Goal: Task Accomplishment & Management: Manage account settings

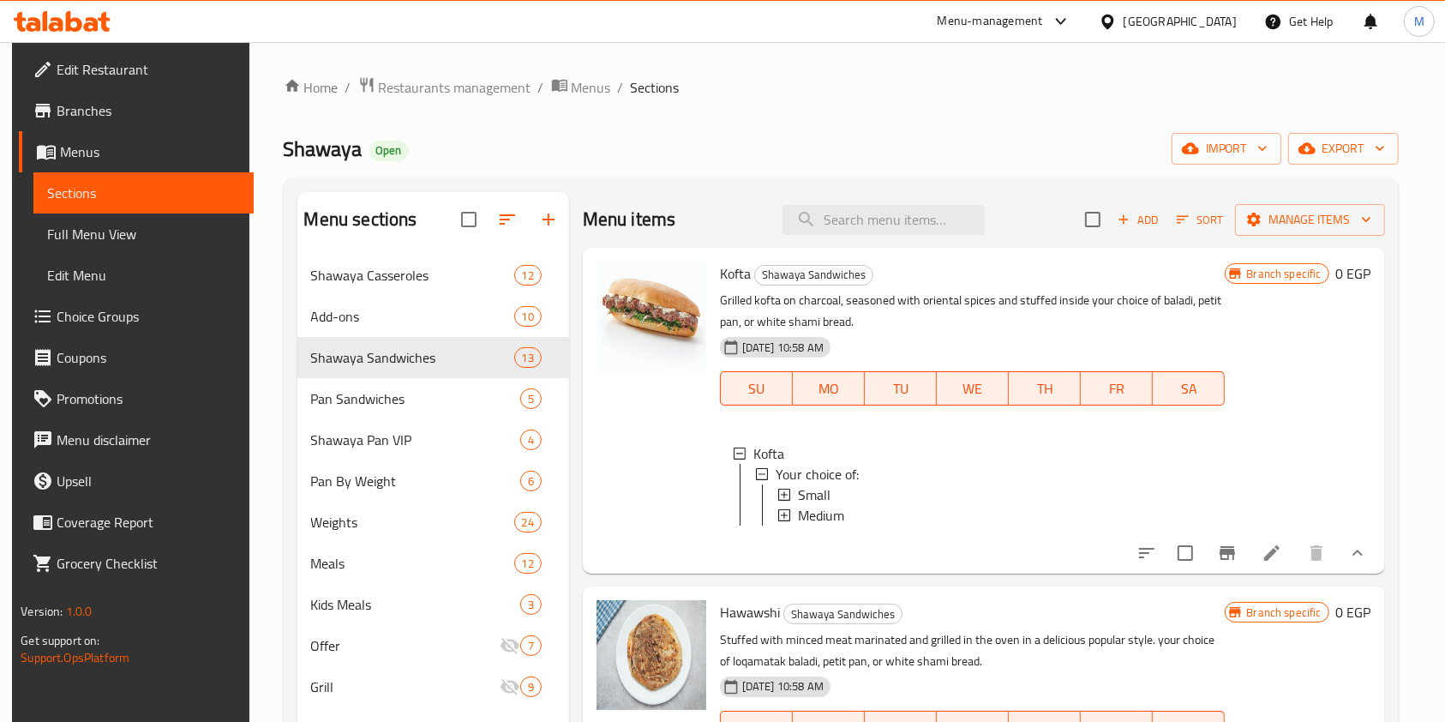
scroll to position [51, 0]
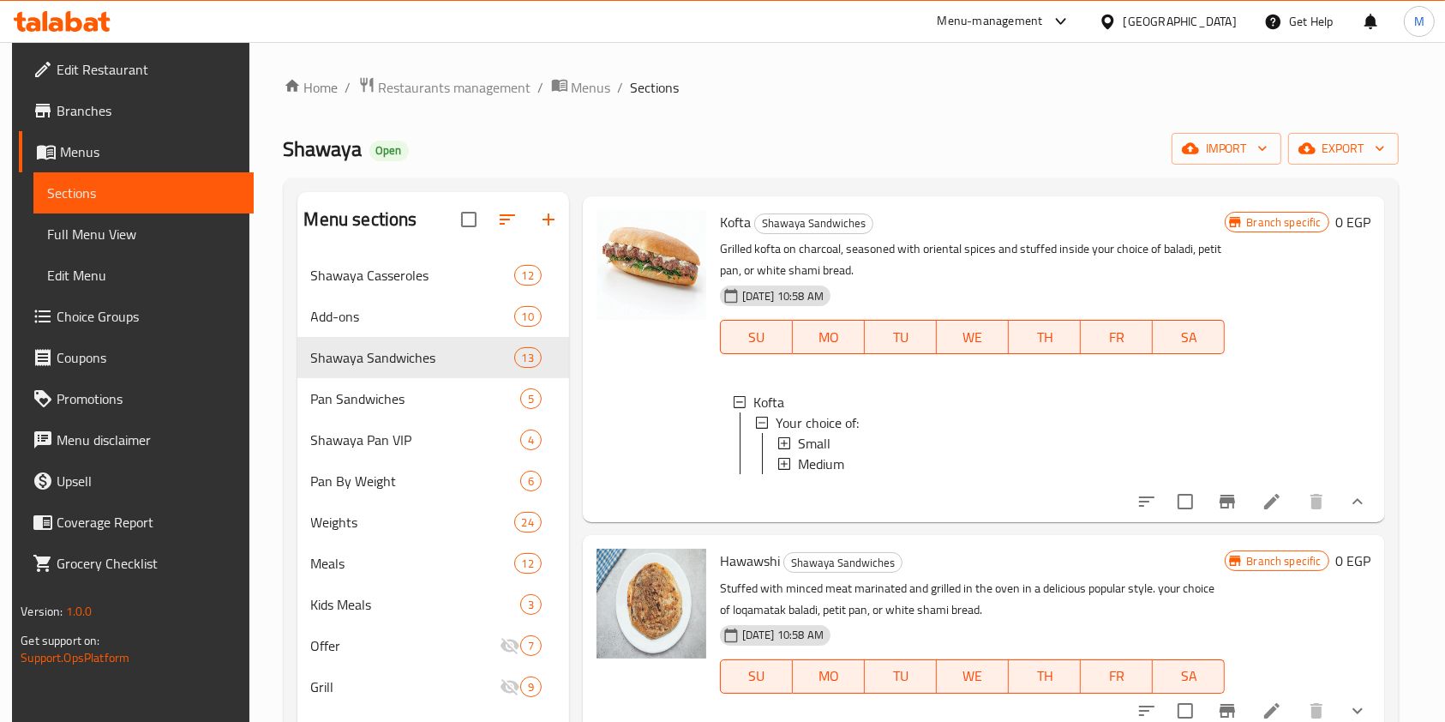
click at [112, 27] on div at bounding box center [62, 21] width 124 height 34
click at [95, 25] on icon at bounding box center [91, 24] width 15 height 15
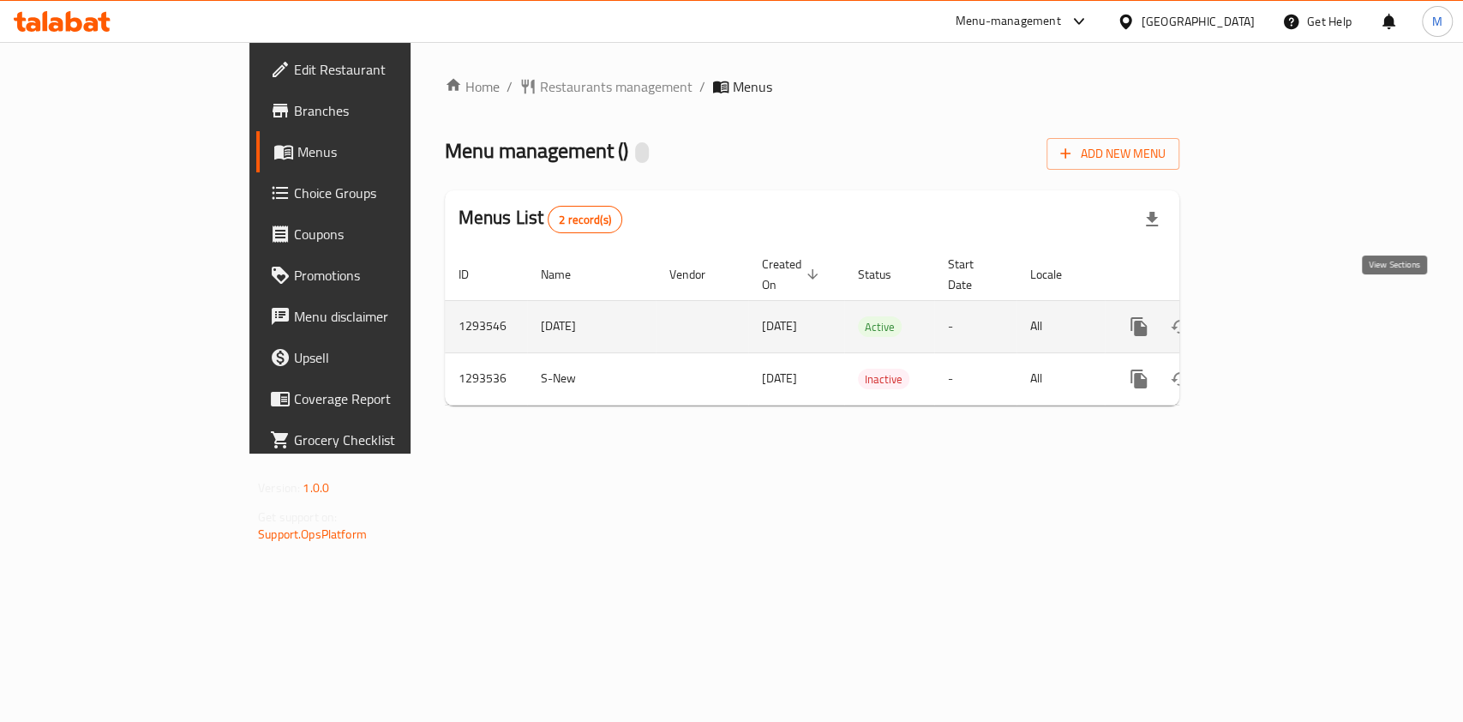
click at [1283, 308] on link "enhanced table" at bounding box center [1262, 326] width 41 height 41
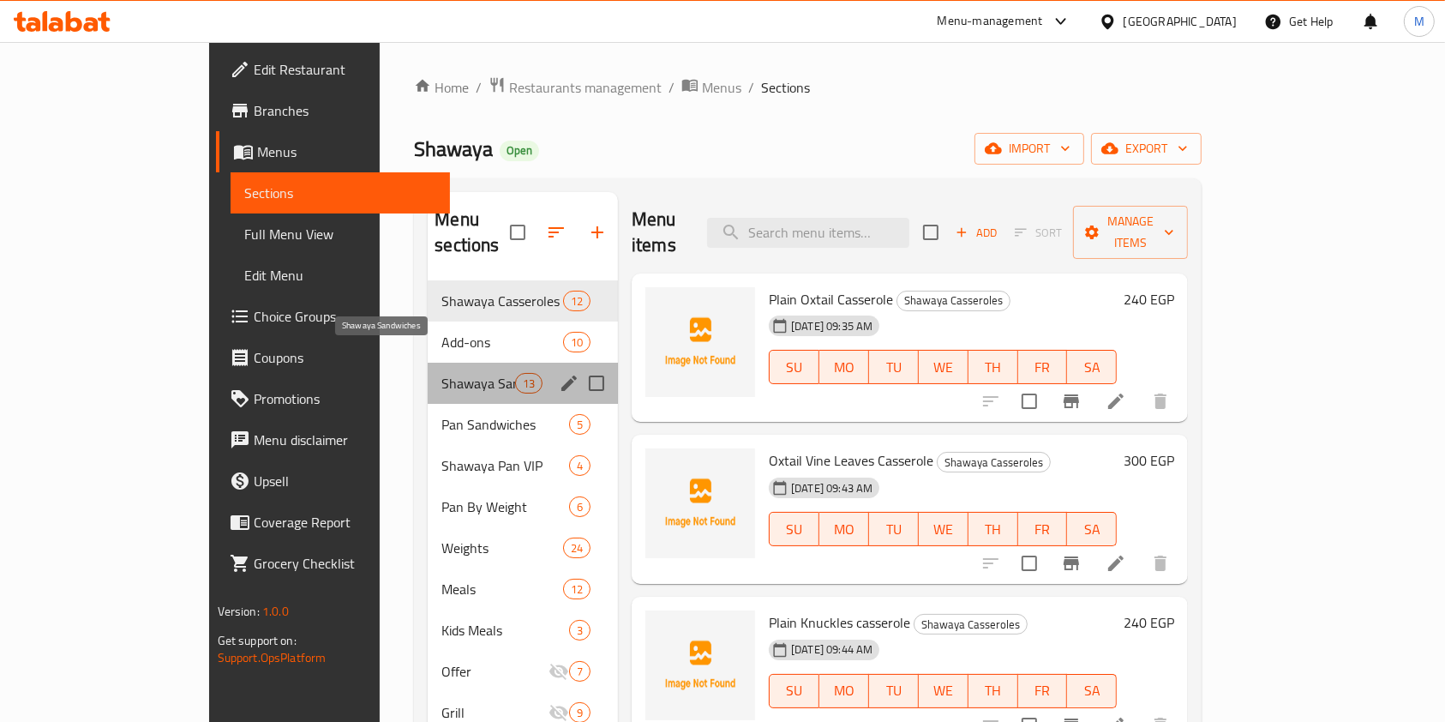
click at [442, 373] on span "Shawaya Sandwiches" at bounding box center [478, 383] width 73 height 21
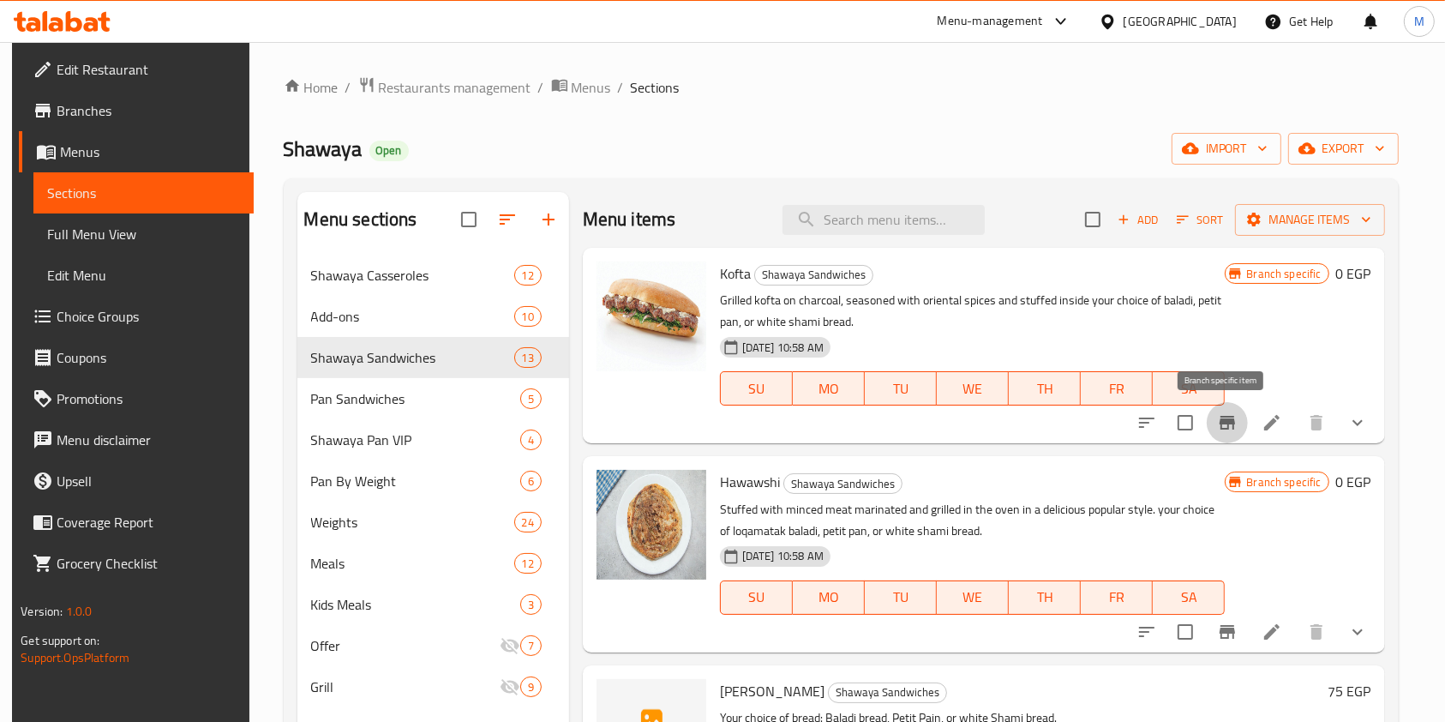
click at [1236, 426] on button "Branch-specific-item" at bounding box center [1227, 422] width 41 height 41
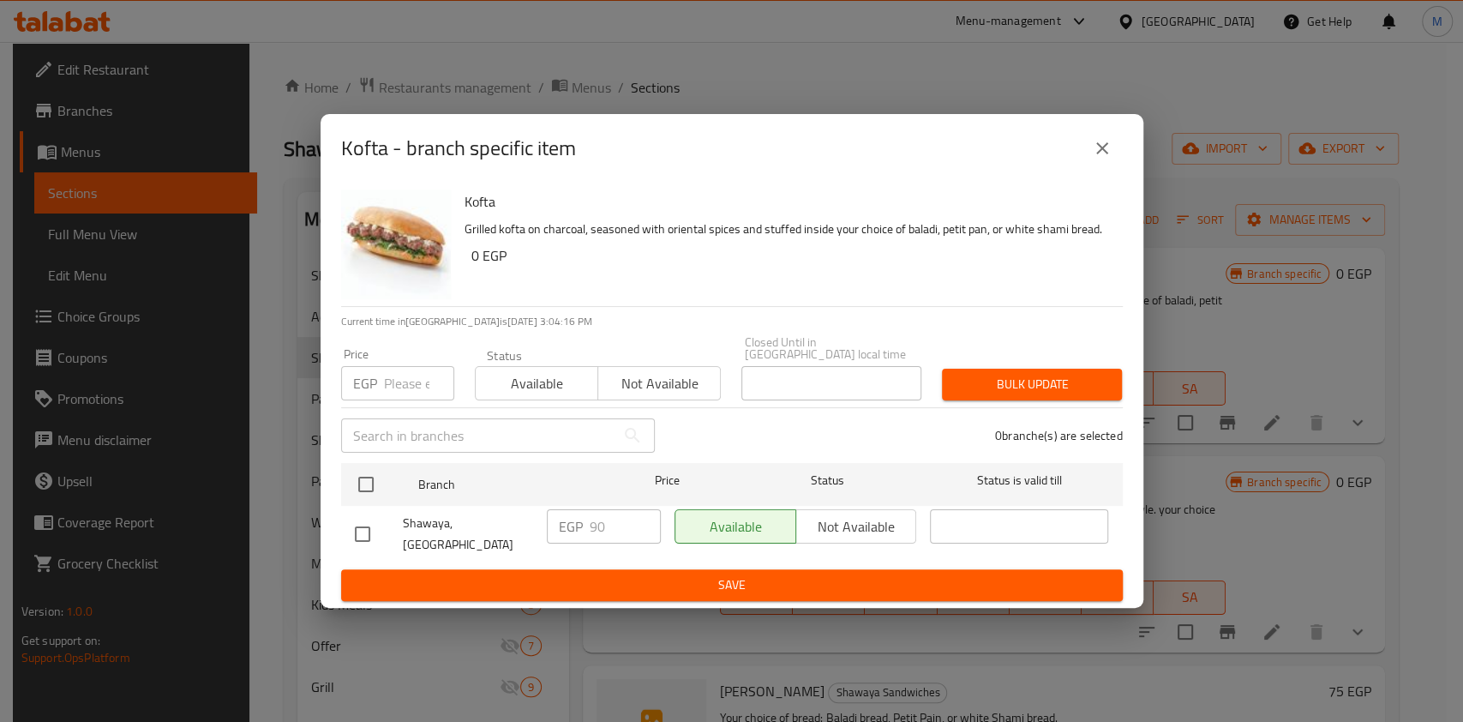
click at [363, 527] on input "checkbox" at bounding box center [363, 534] width 36 height 36
checkbox input "true"
click at [599, 526] on input "90" at bounding box center [625, 526] width 71 height 34
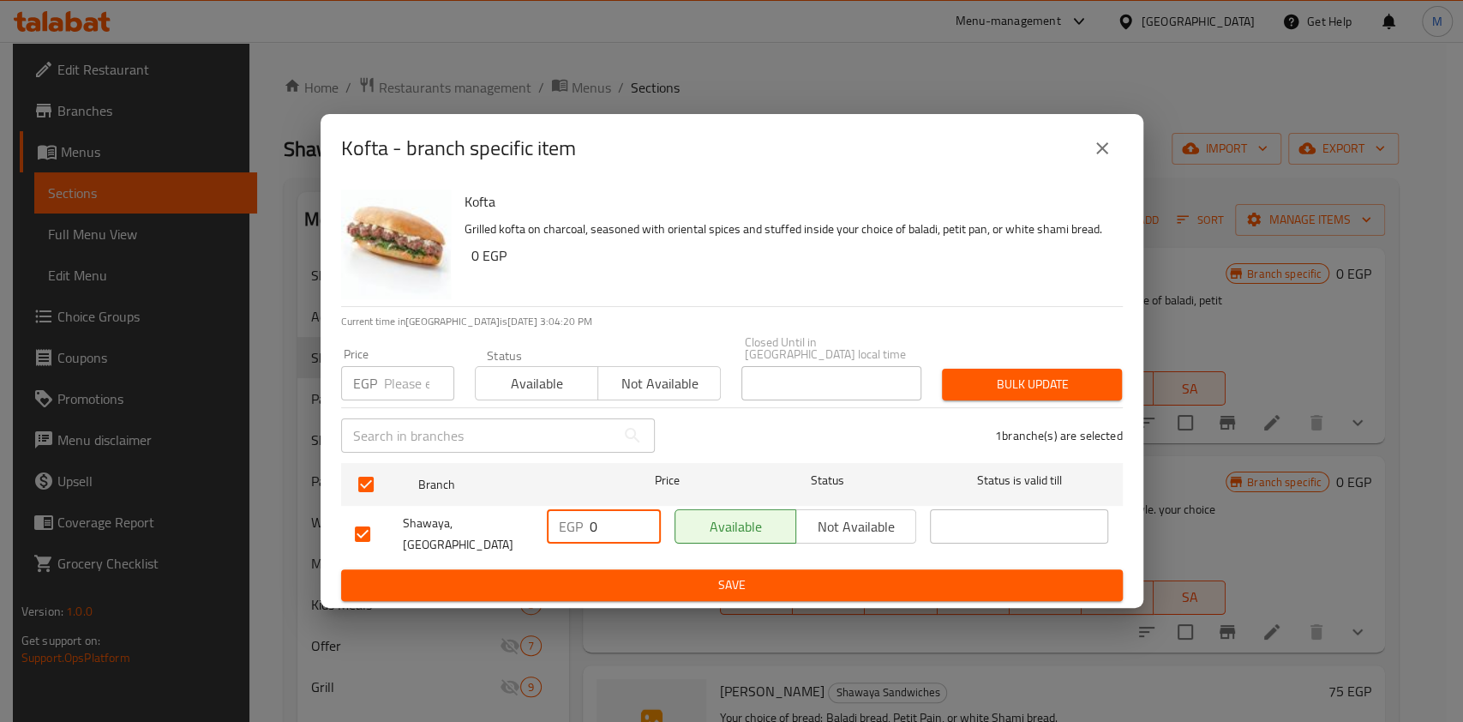
type input "0"
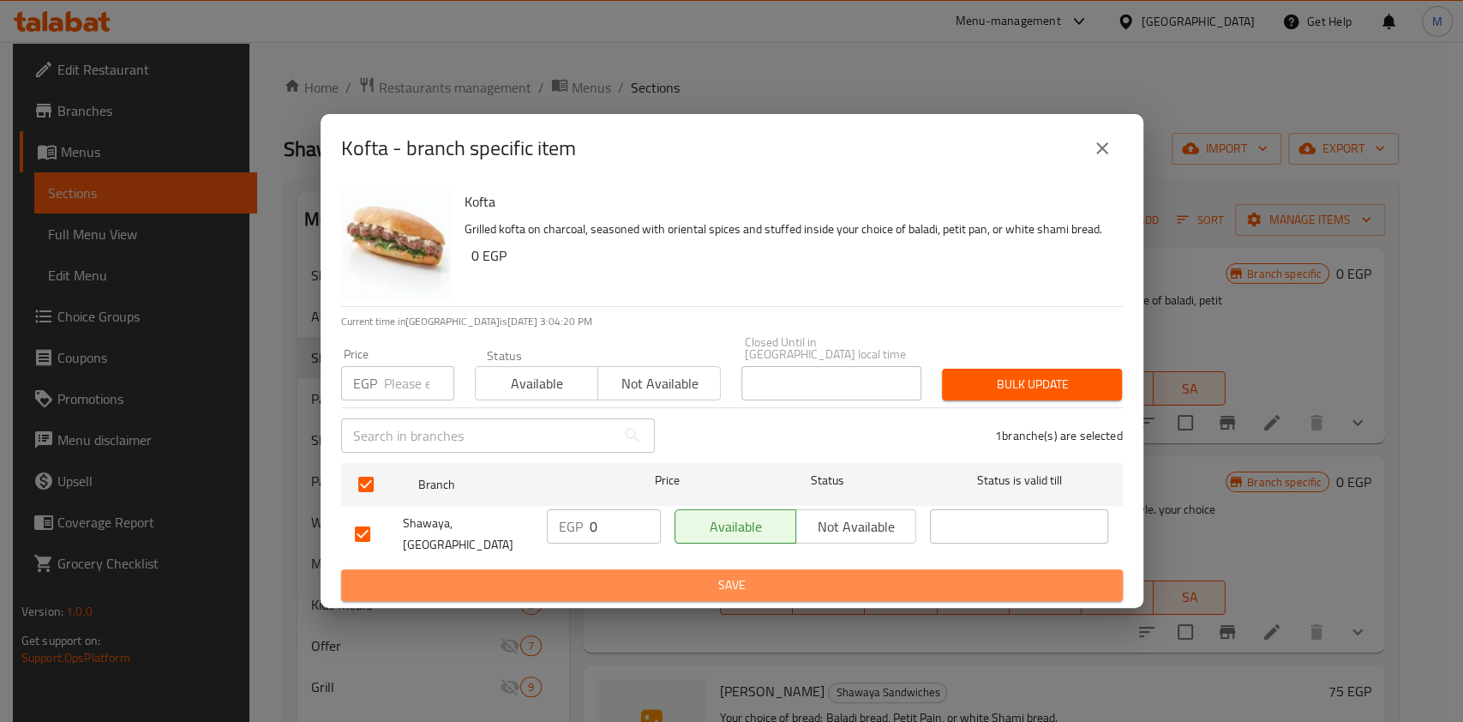
click at [654, 591] on button "Save" at bounding box center [732, 585] width 782 height 32
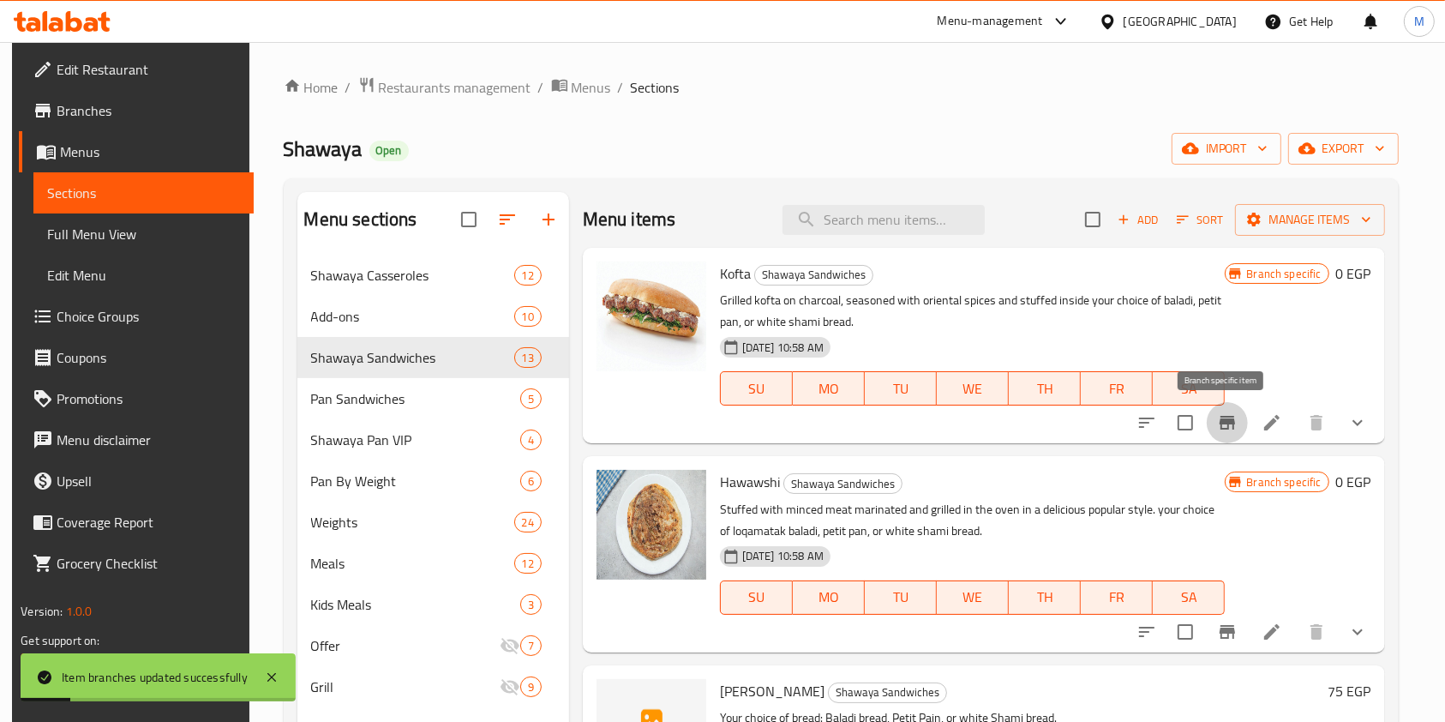
click at [1235, 433] on button "Branch-specific-item" at bounding box center [1227, 422] width 41 height 41
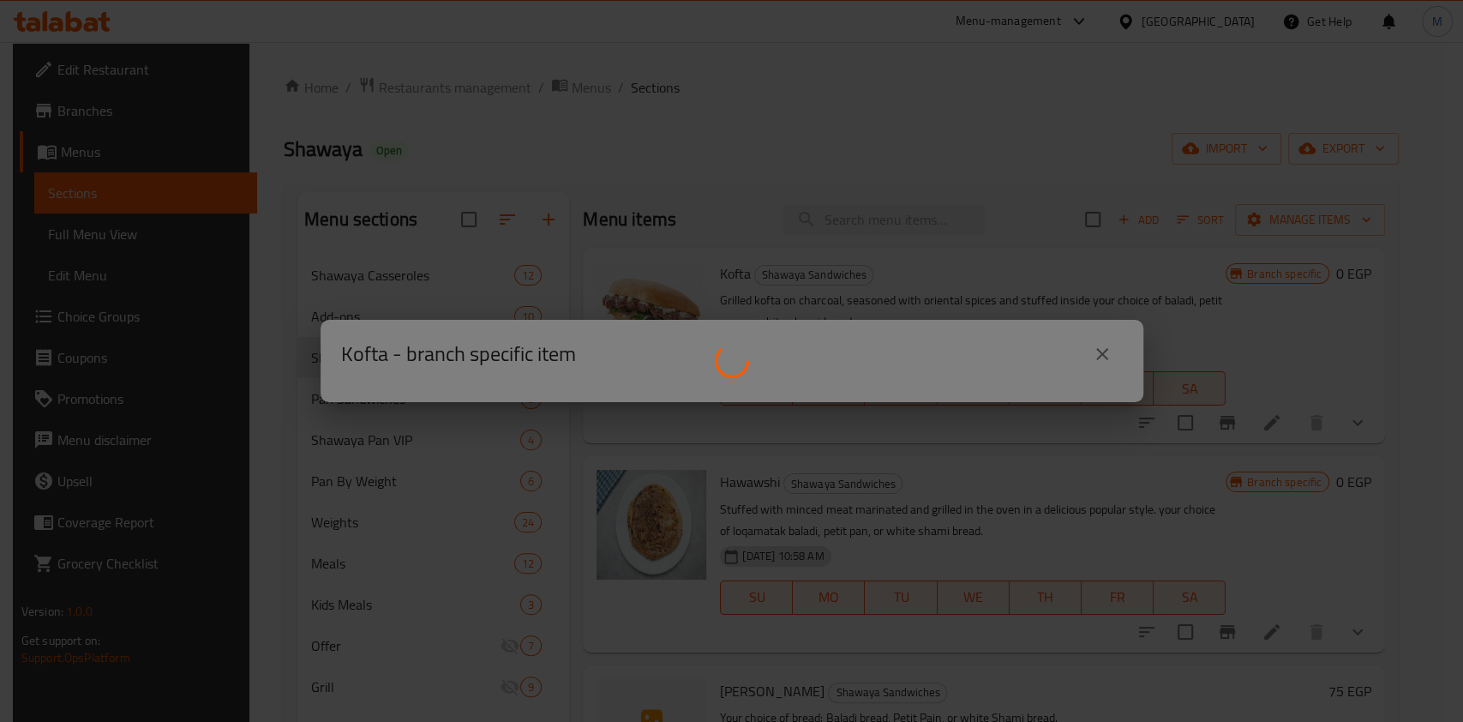
drag, startPoint x: 1089, startPoint y: 333, endPoint x: 1100, endPoint y: 328, distance: 12.3
click at [1090, 333] on div at bounding box center [731, 361] width 1463 height 722
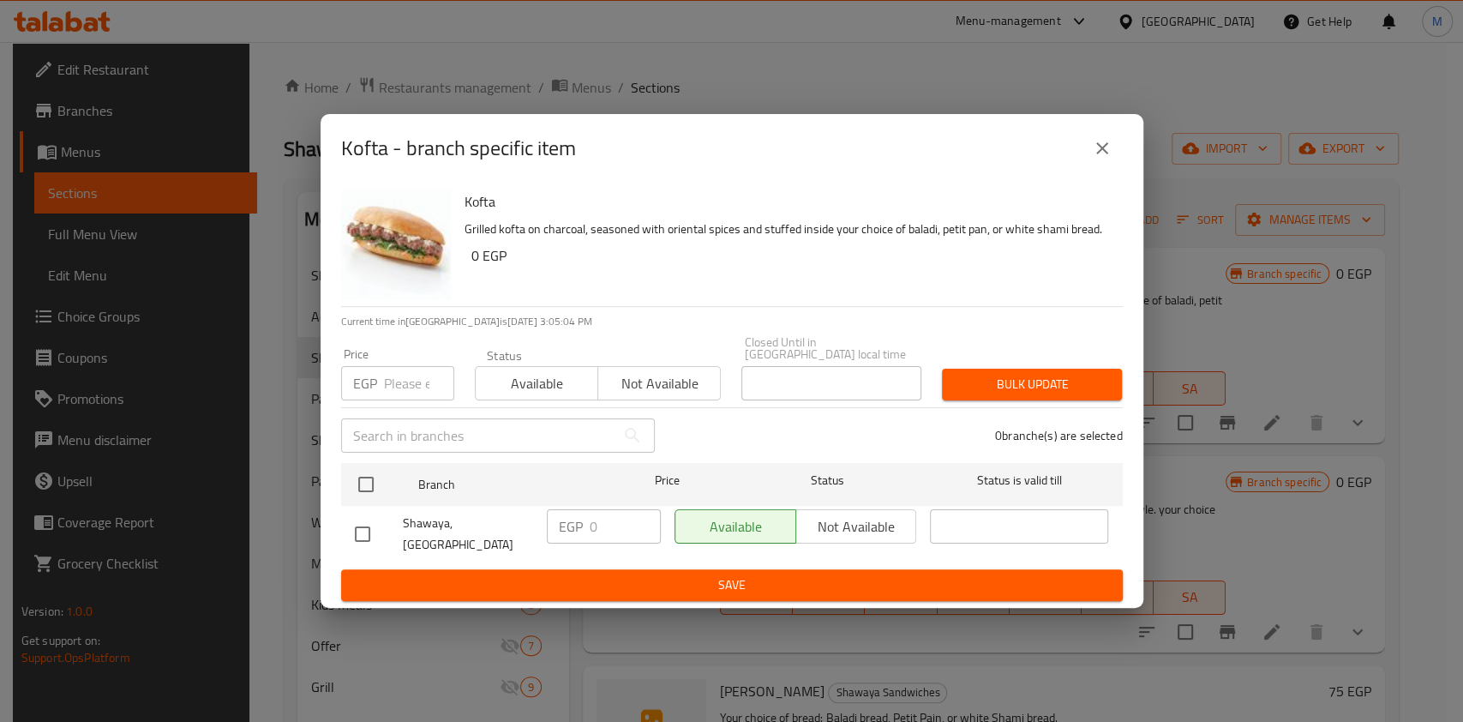
click at [1095, 154] on icon "close" at bounding box center [1102, 148] width 21 height 21
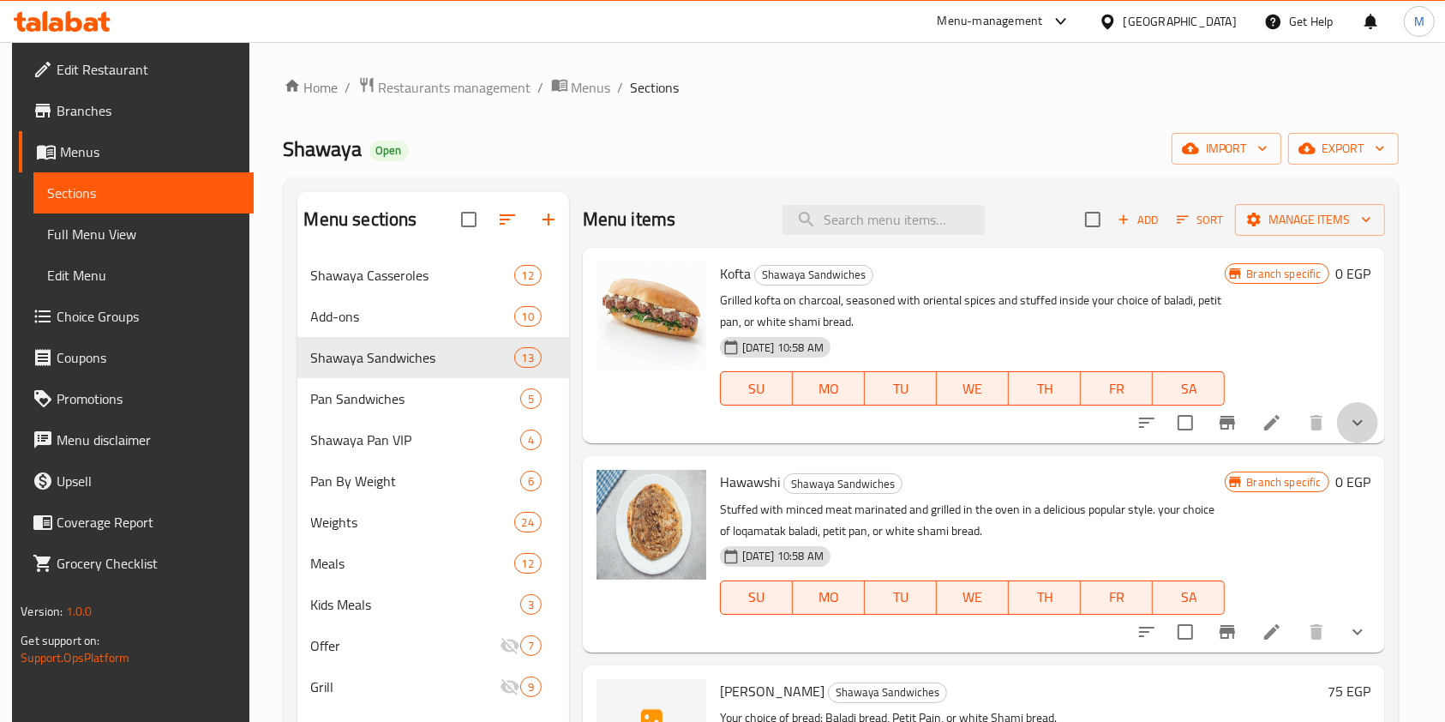
click at [1363, 425] on button "show more" at bounding box center [1357, 422] width 41 height 41
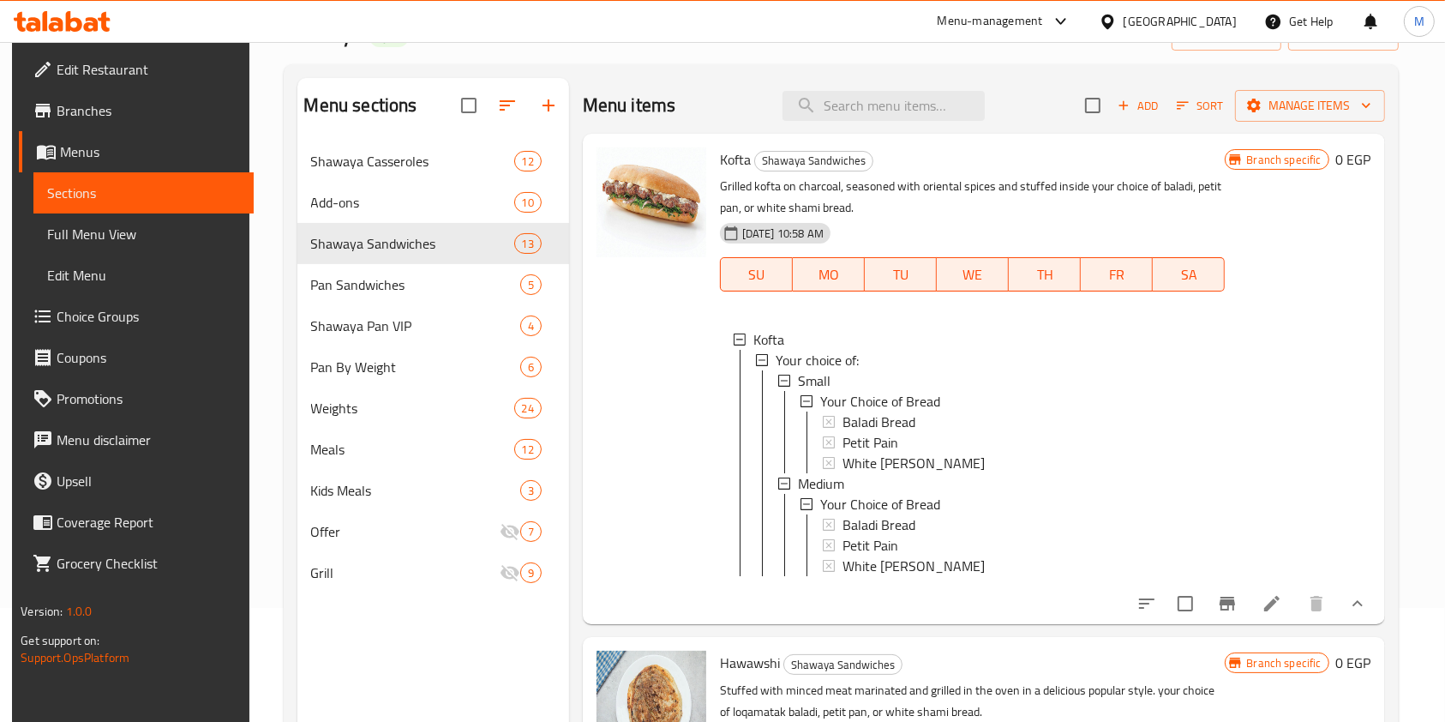
scroll to position [147, 0]
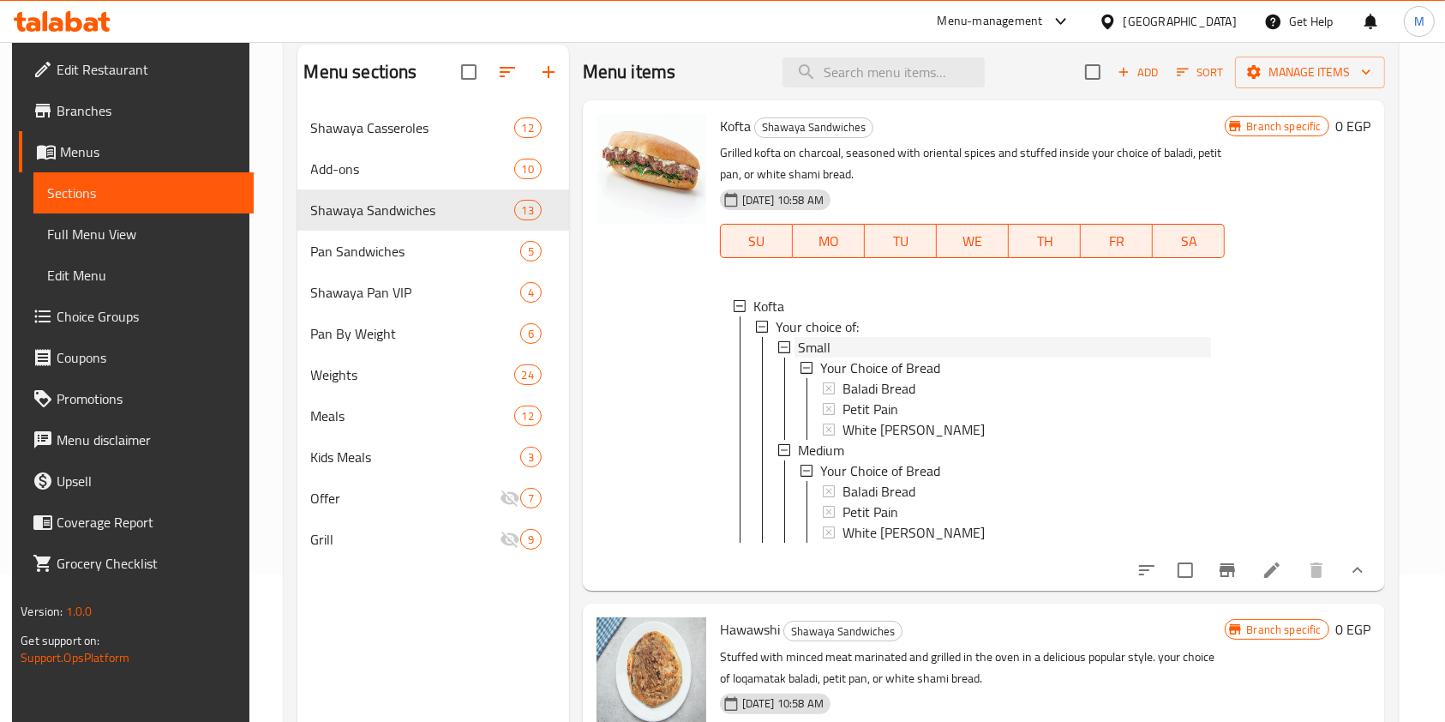
click at [844, 346] on div "Small" at bounding box center [1005, 347] width 414 height 21
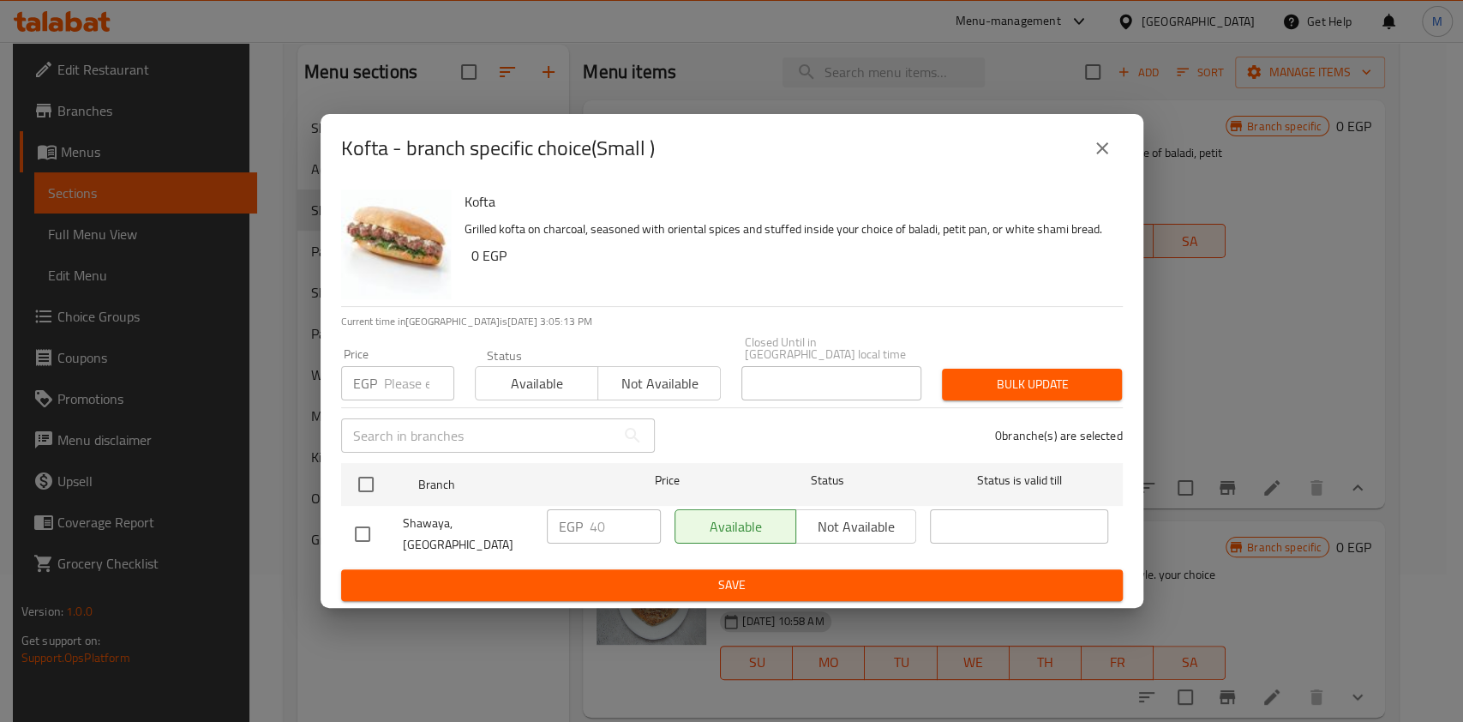
click at [1093, 159] on icon "close" at bounding box center [1102, 148] width 21 height 21
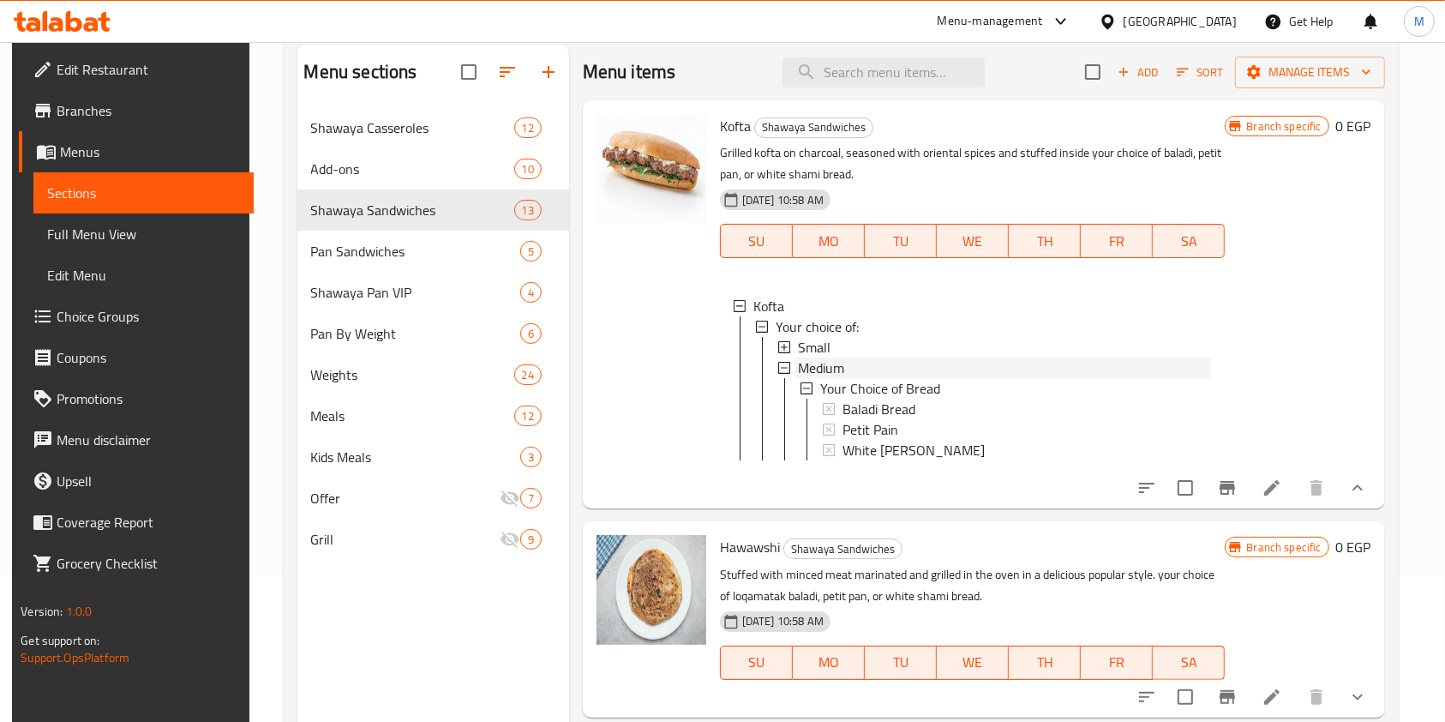
click at [850, 367] on div "Medium" at bounding box center [1005, 367] width 414 height 21
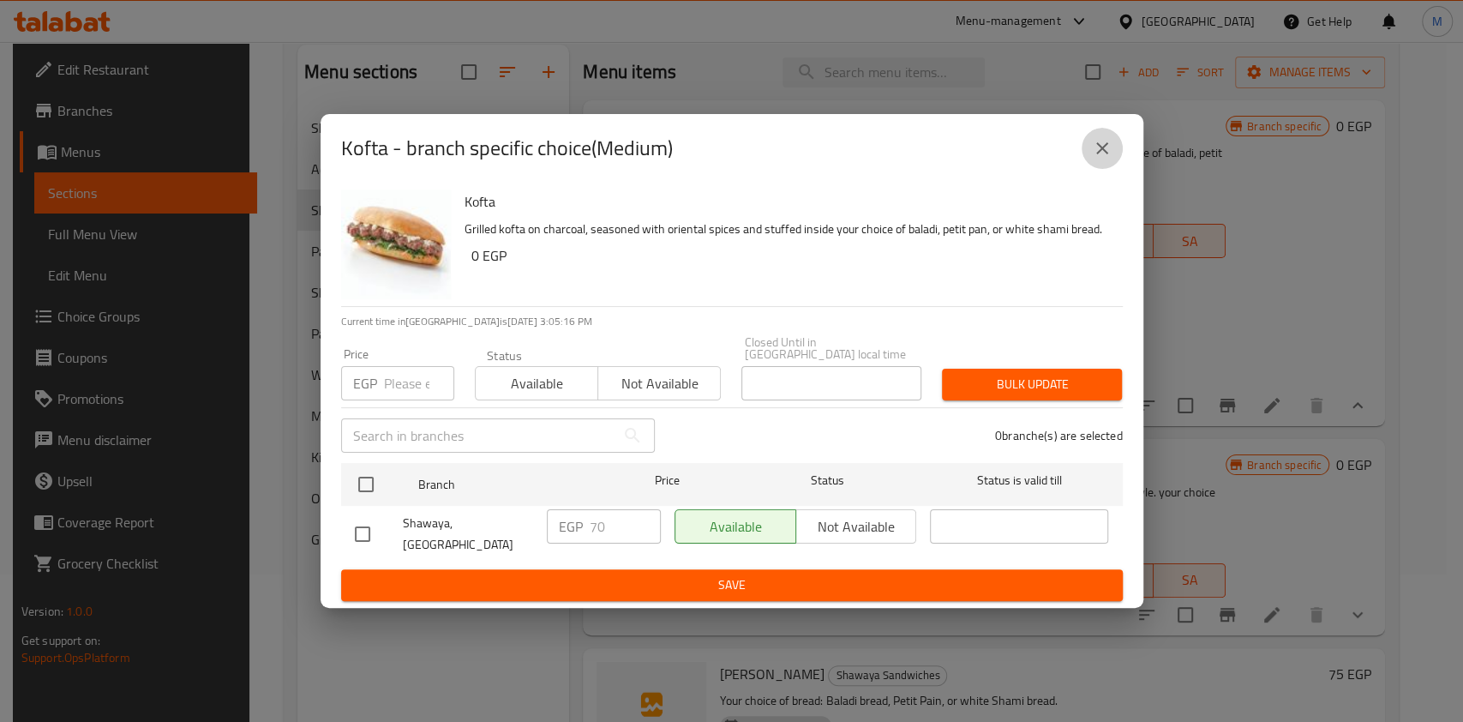
click at [1110, 167] on button "close" at bounding box center [1102, 148] width 41 height 41
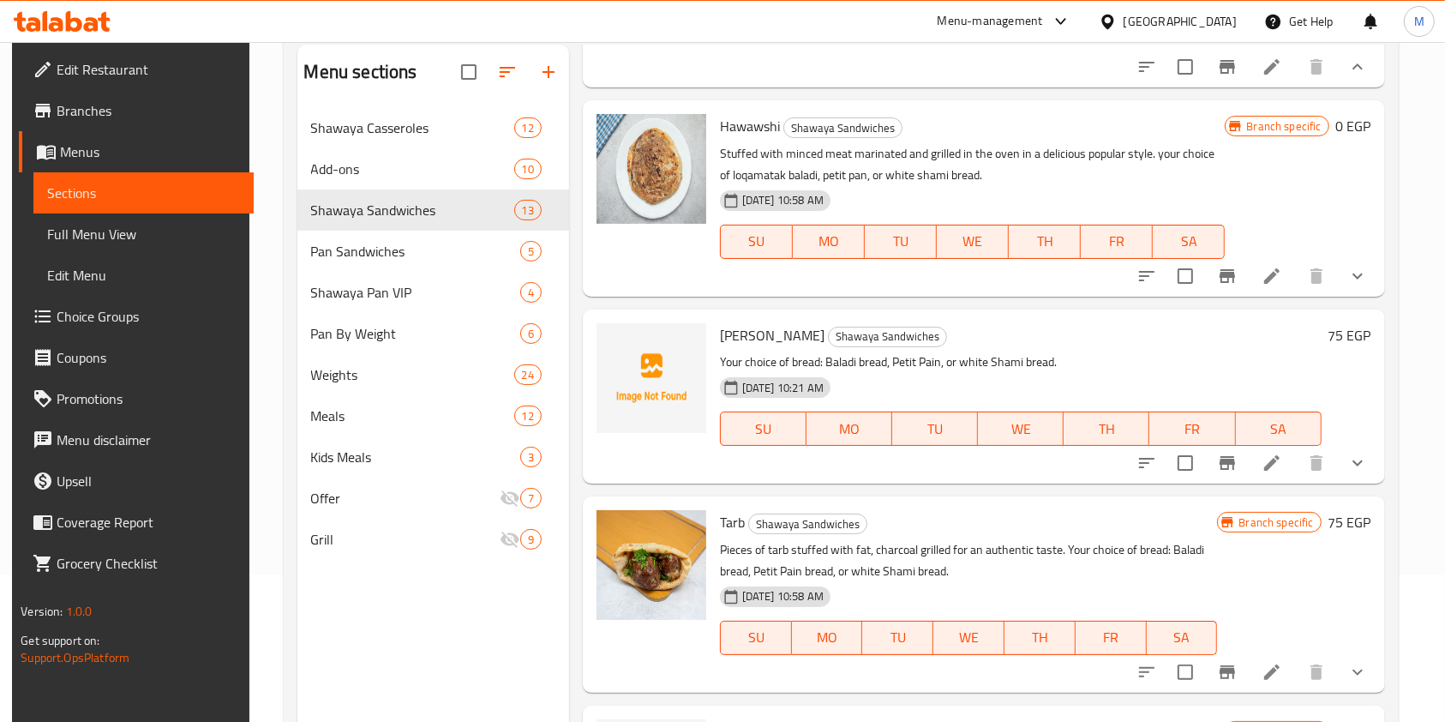
scroll to position [368, 0]
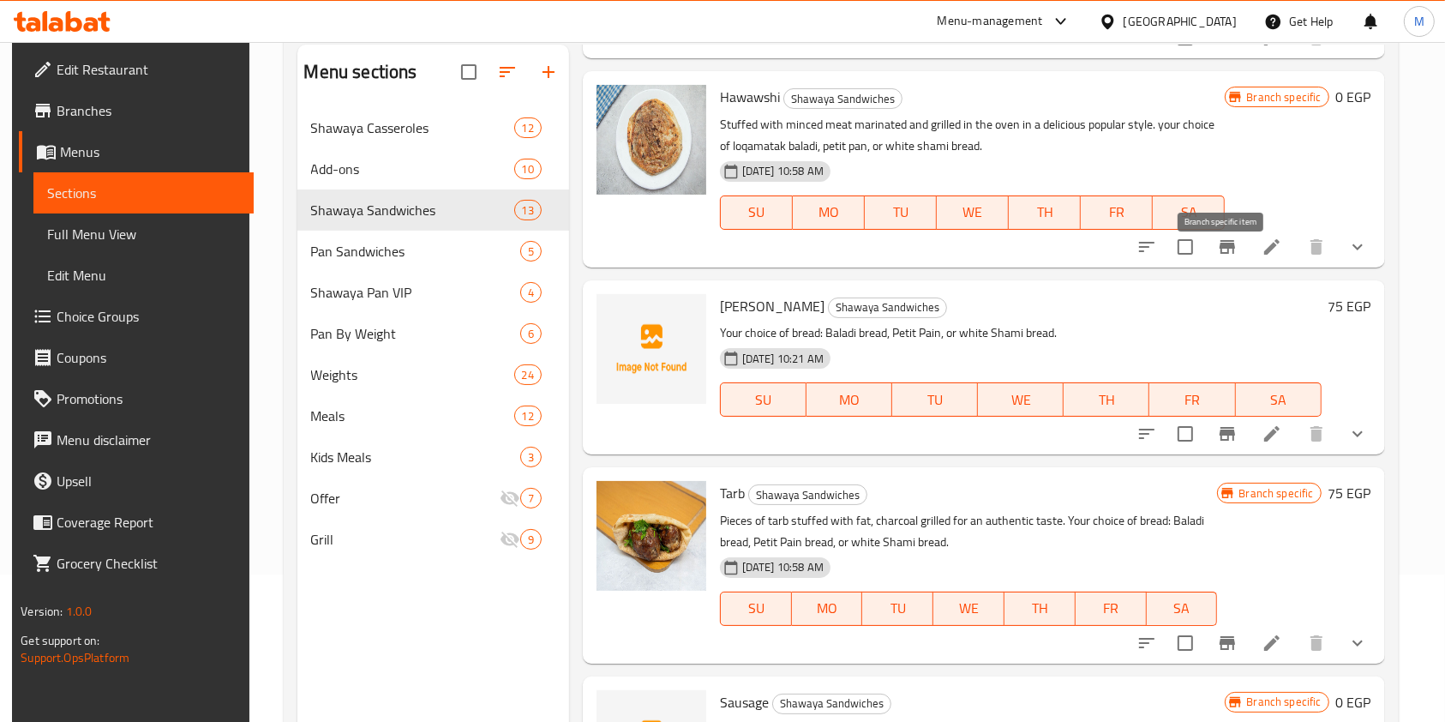
click at [1215, 267] on button "Branch-specific-item" at bounding box center [1227, 246] width 41 height 41
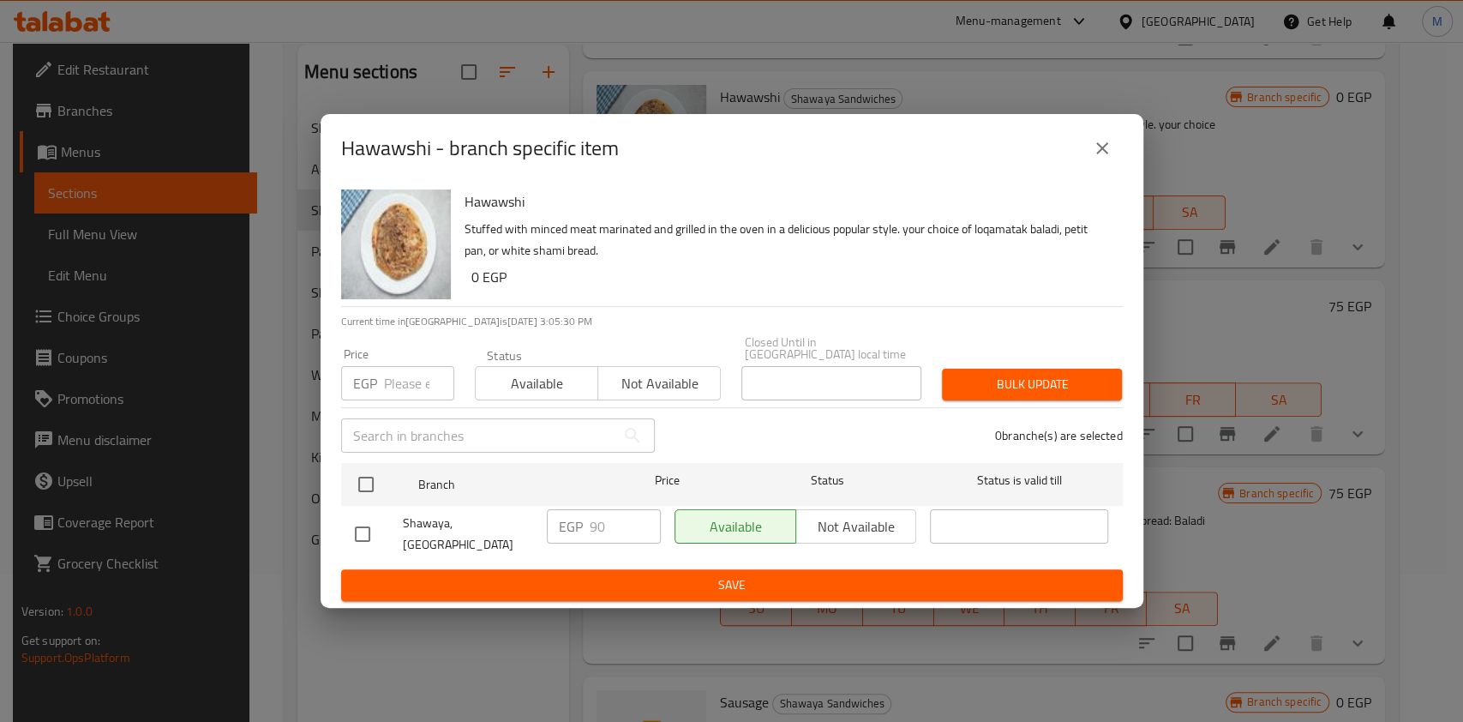
drag, startPoint x: 374, startPoint y: 533, endPoint x: 540, endPoint y: 538, distance: 166.4
click at [380, 534] on div at bounding box center [379, 534] width 48 height 36
drag, startPoint x: 370, startPoint y: 532, endPoint x: 508, endPoint y: 547, distance: 138.0
click at [370, 533] on input "checkbox" at bounding box center [363, 534] width 36 height 36
checkbox input "true"
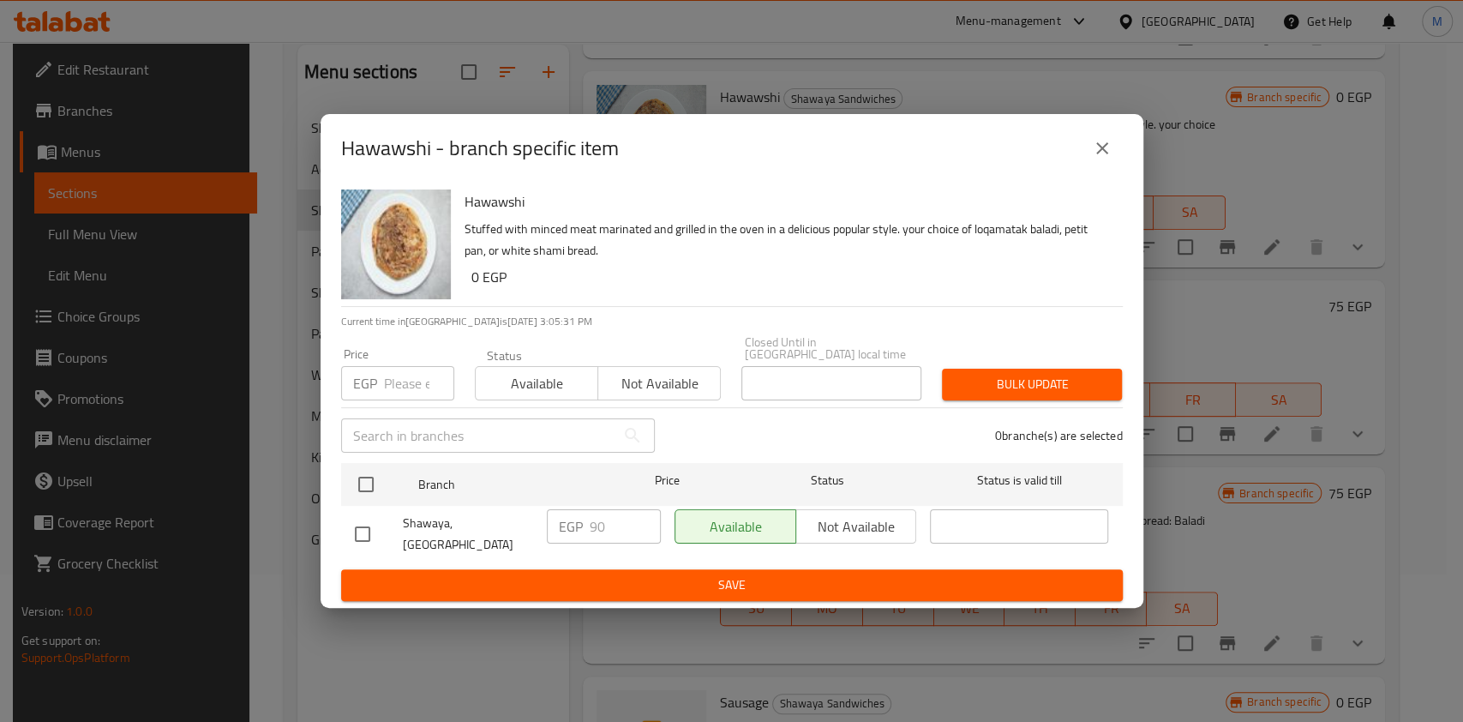
checkbox input "true"
drag, startPoint x: 592, startPoint y: 523, endPoint x: 594, endPoint y: 532, distance: 9.8
click at [594, 532] on input "90" at bounding box center [625, 526] width 71 height 34
type input "0"
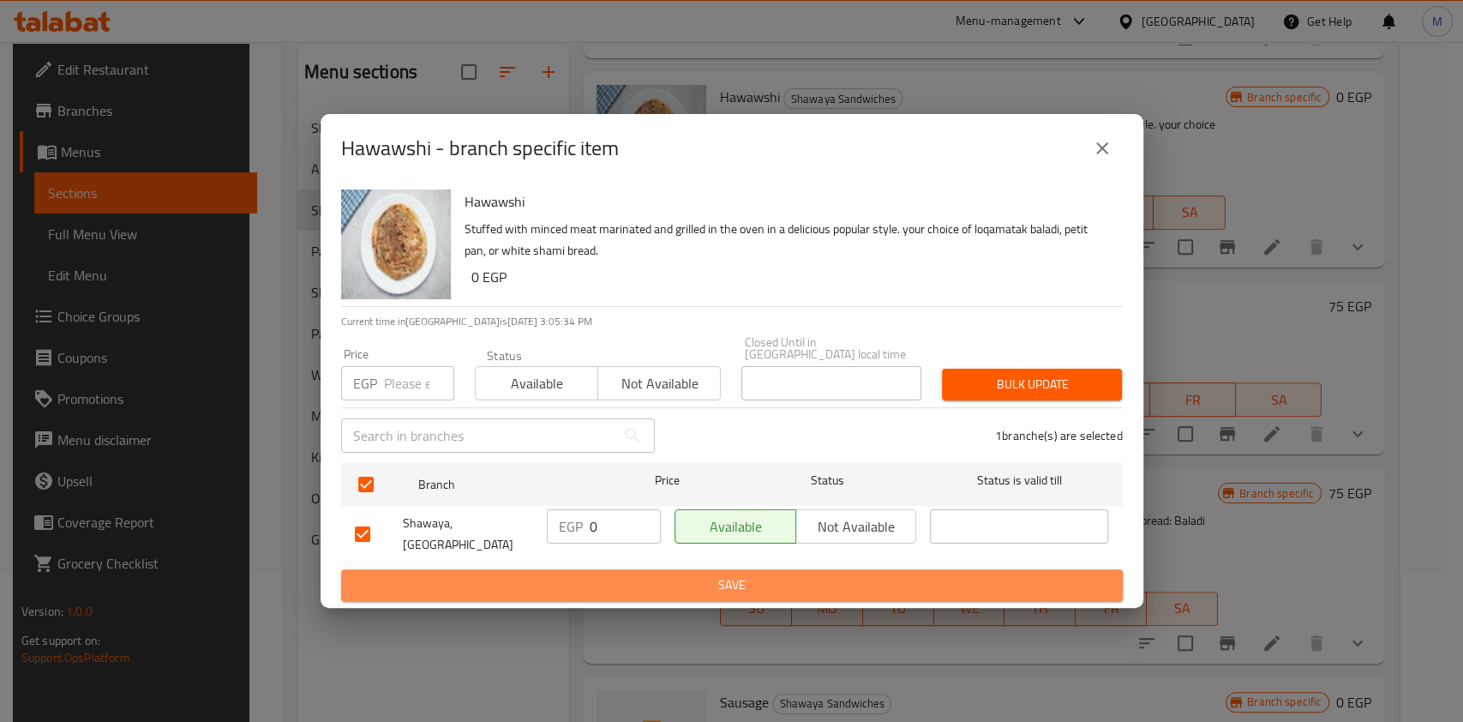
click at [664, 593] on button "Save" at bounding box center [732, 585] width 782 height 32
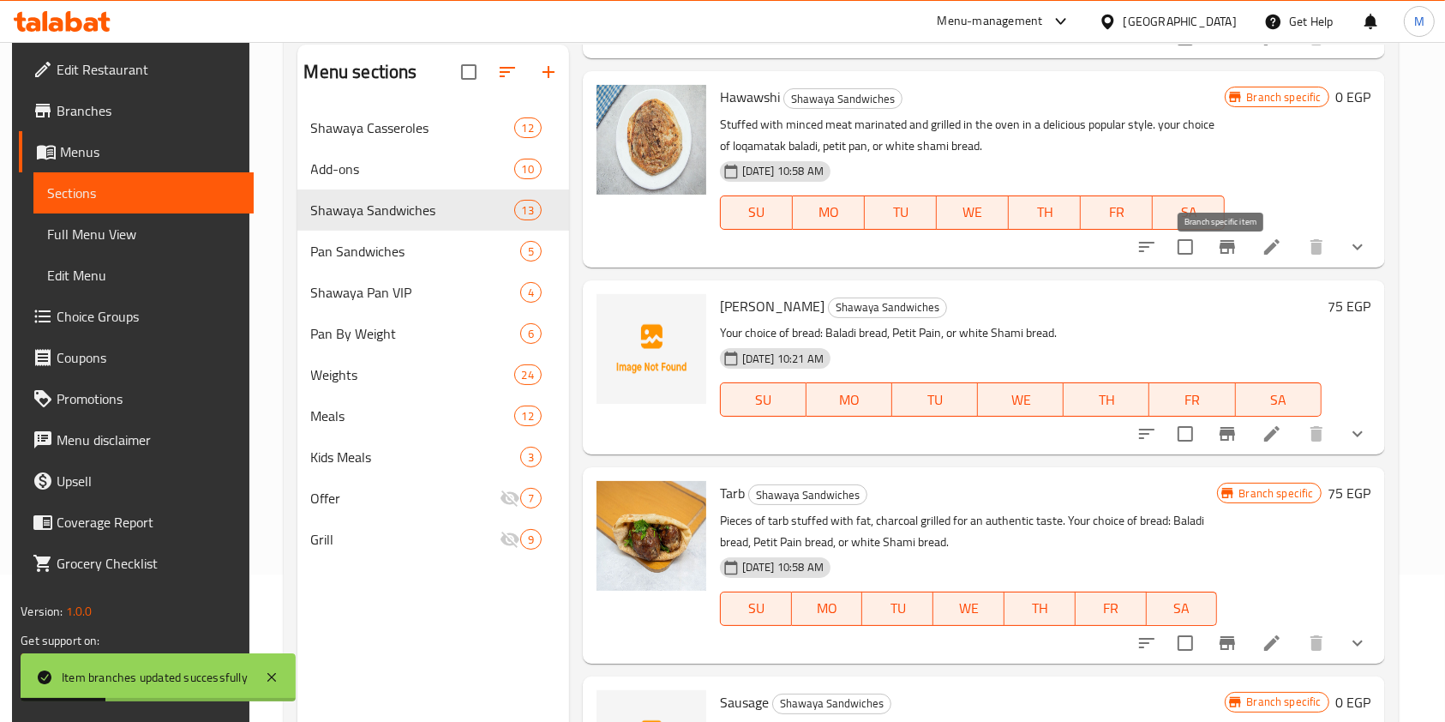
click at [1235, 267] on button "Branch-specific-item" at bounding box center [1227, 246] width 41 height 41
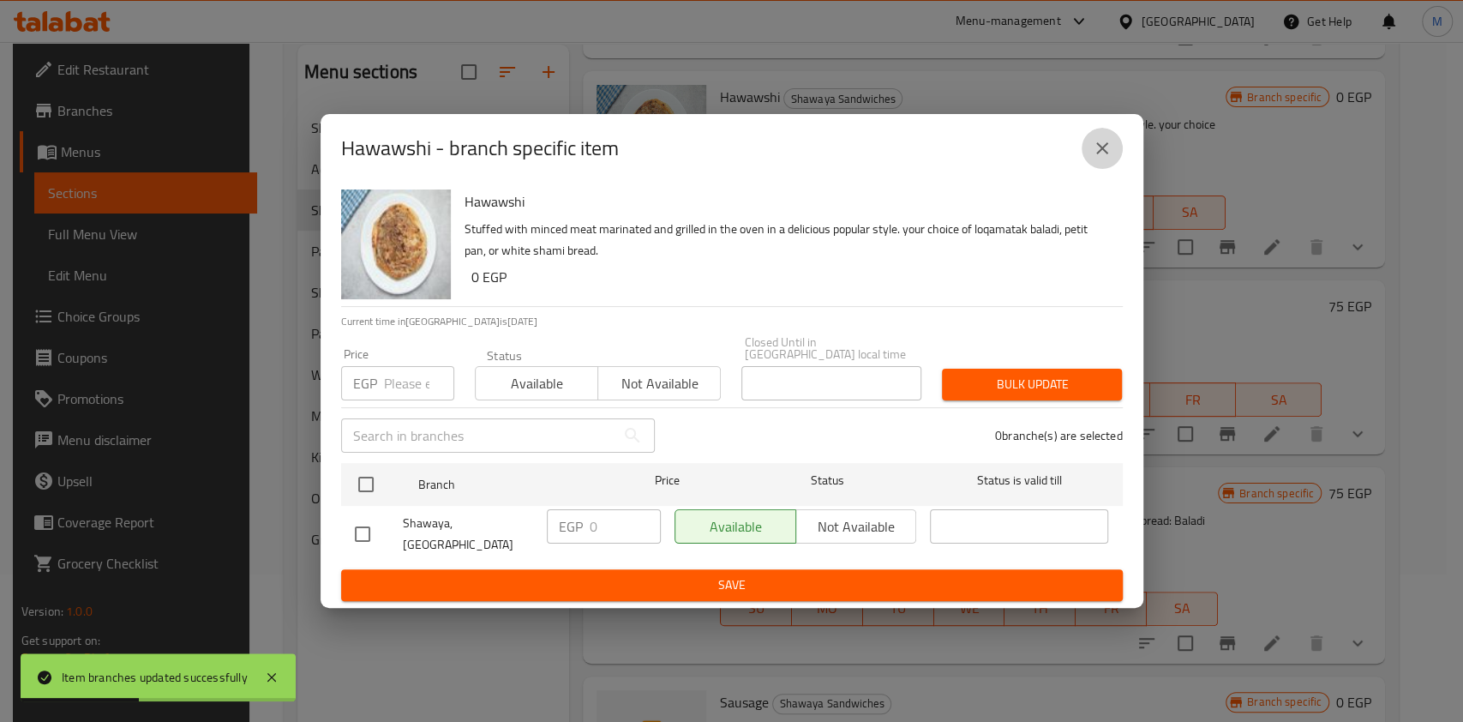
click at [1102, 158] on icon "close" at bounding box center [1102, 148] width 21 height 21
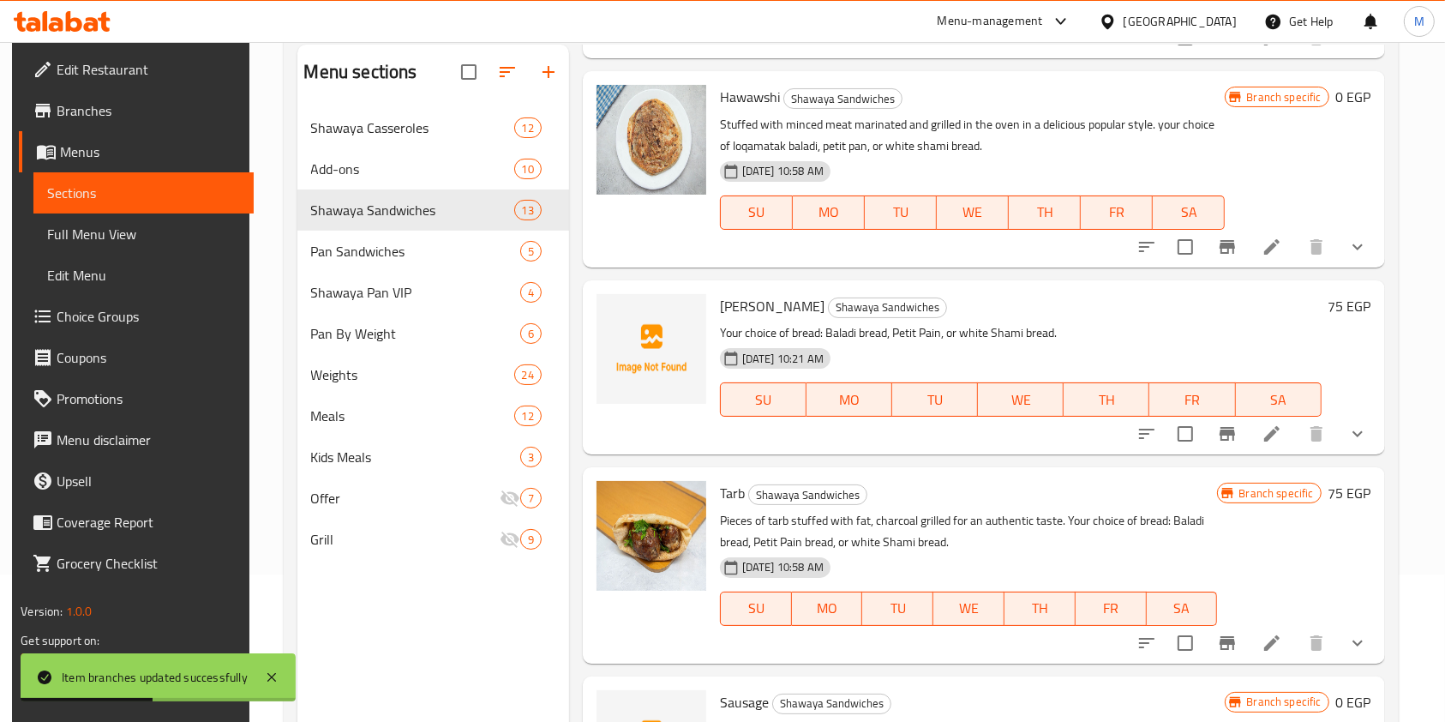
click at [1364, 267] on button "show more" at bounding box center [1357, 246] width 41 height 41
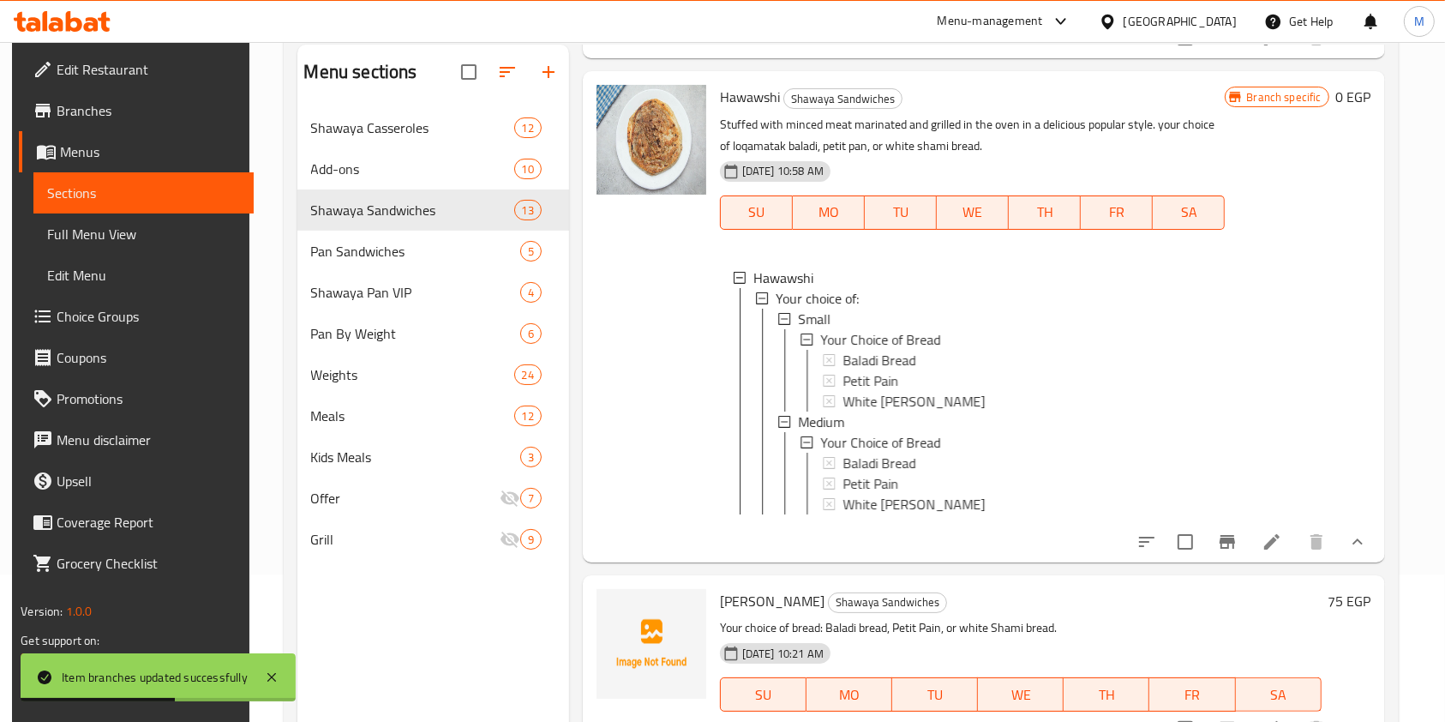
scroll to position [369, 0]
click at [928, 327] on div "Small" at bounding box center [1005, 317] width 414 height 21
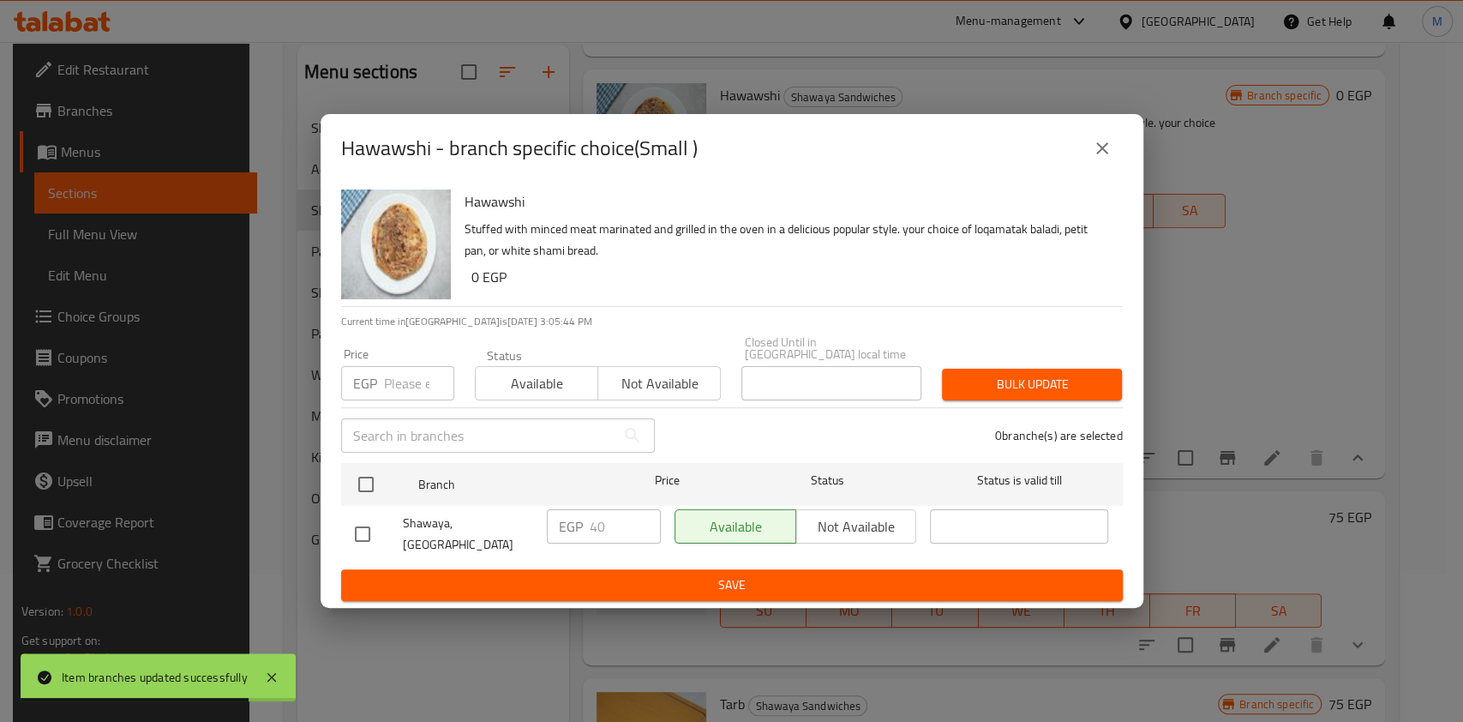
click at [1097, 159] on icon "close" at bounding box center [1102, 148] width 21 height 21
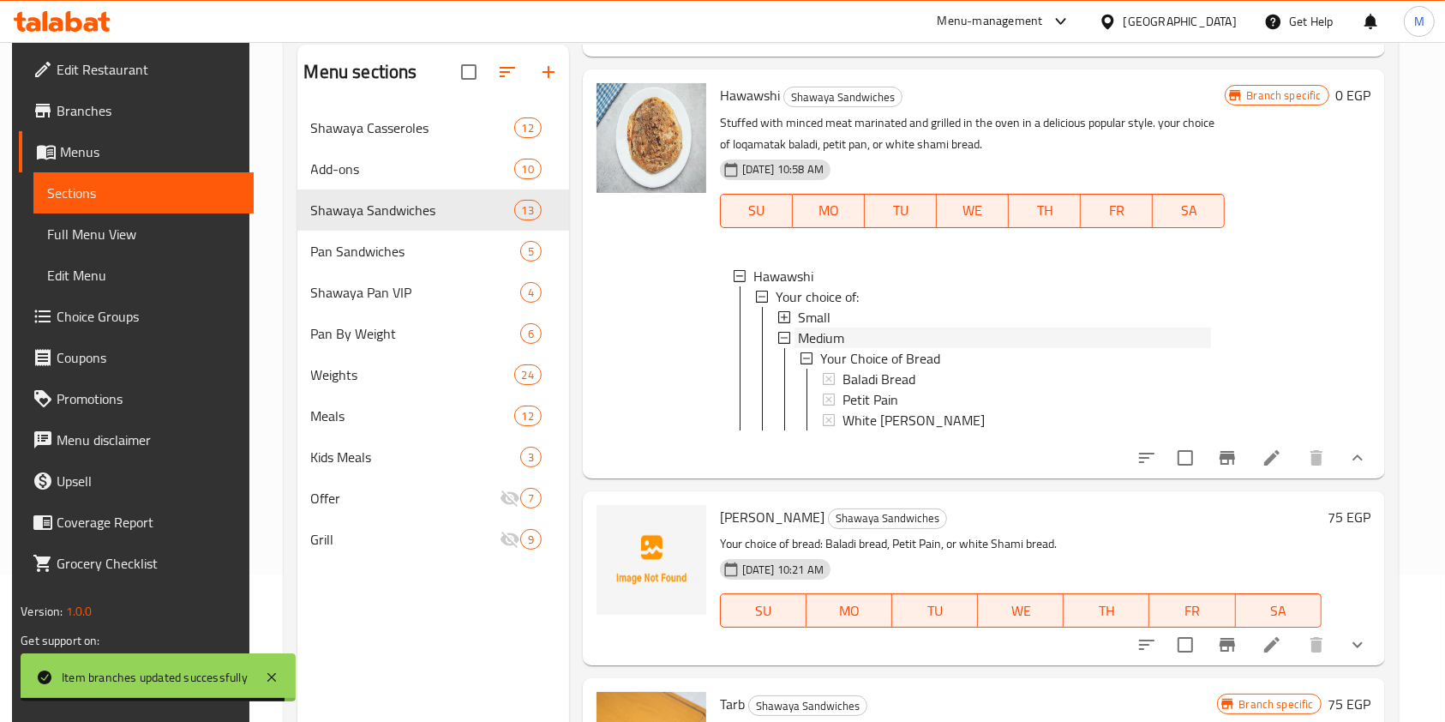
click at [850, 348] on div "Medium" at bounding box center [1005, 337] width 414 height 21
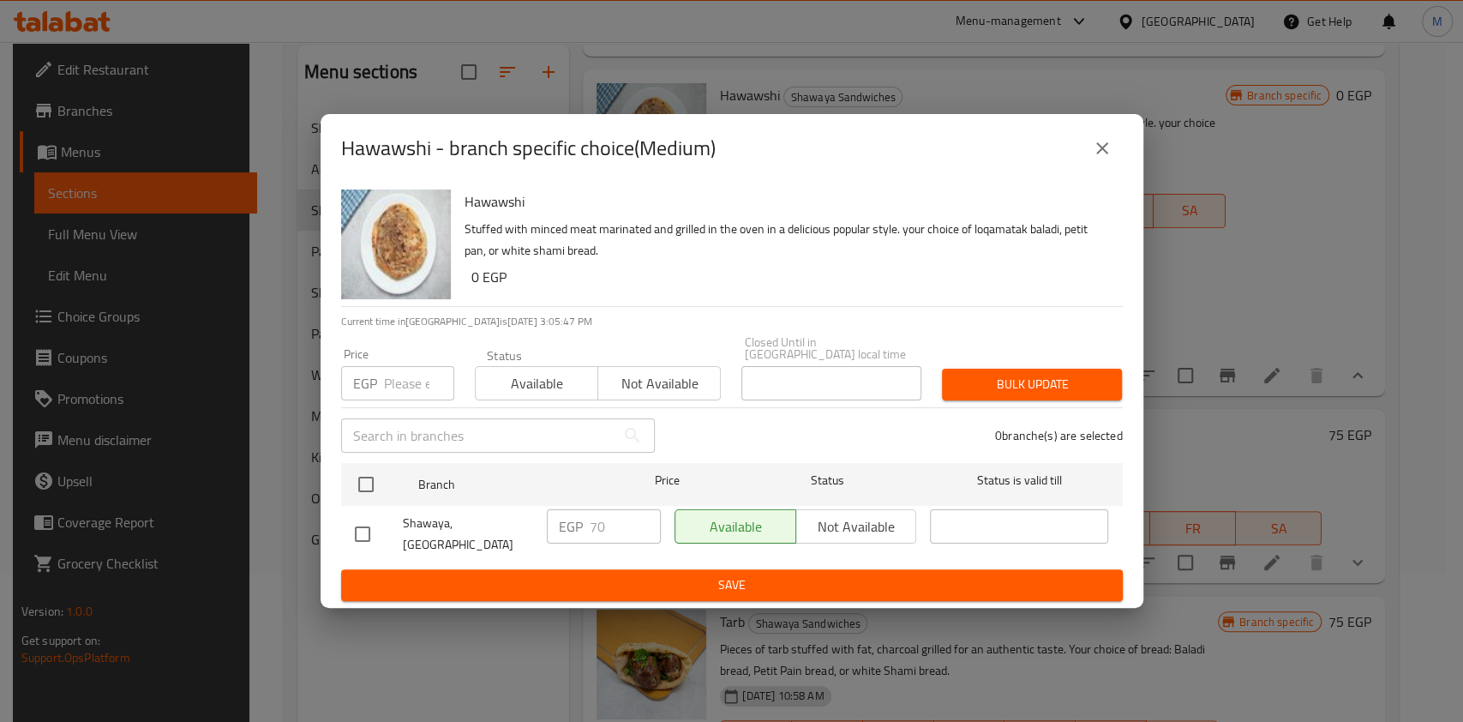
click at [1110, 165] on button "close" at bounding box center [1102, 148] width 41 height 41
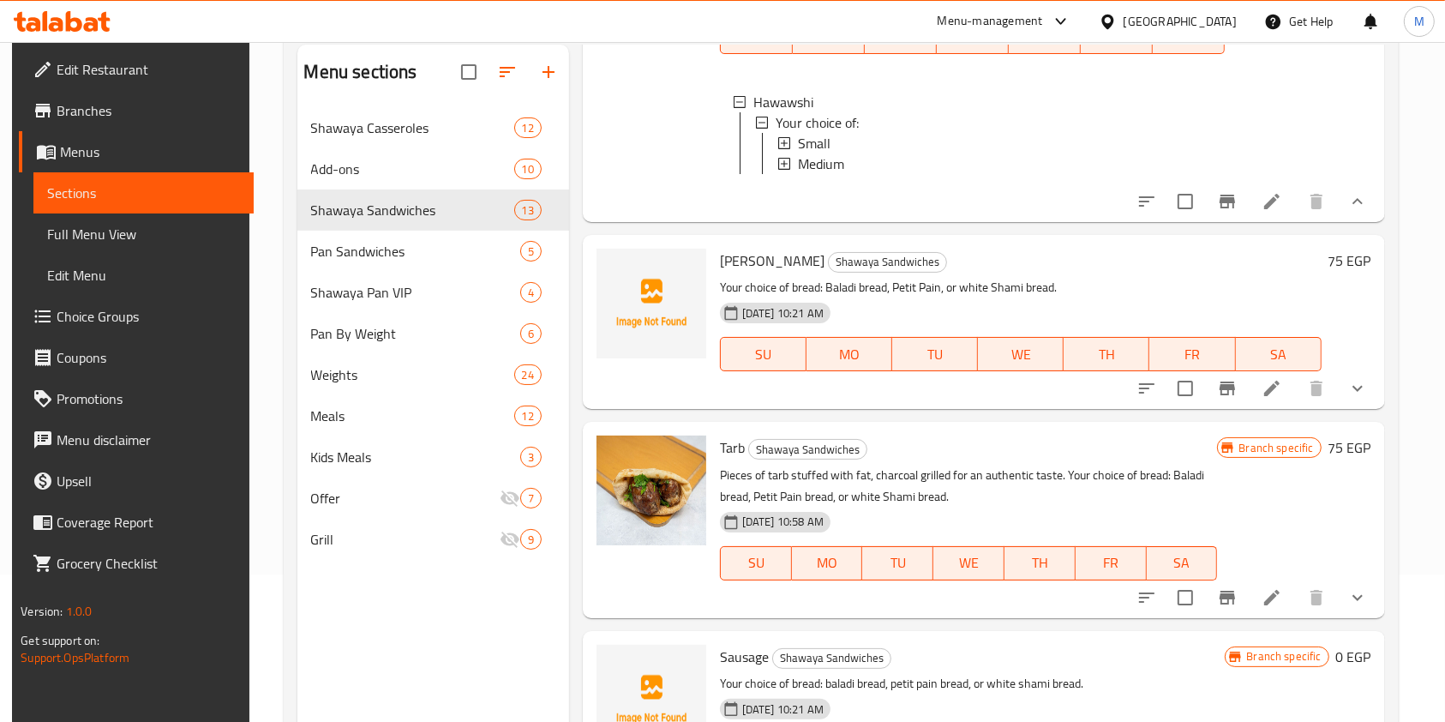
scroll to position [547, 0]
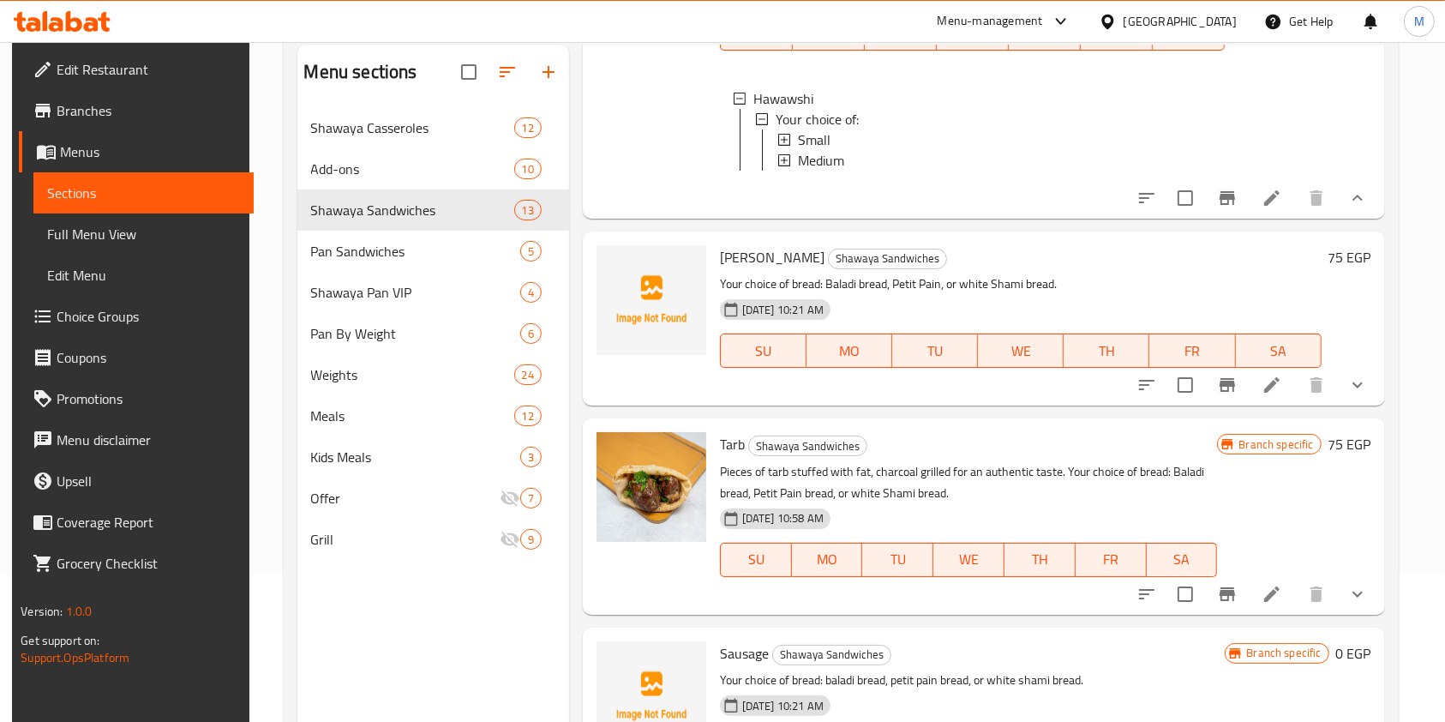
click at [1346, 406] on button "show more" at bounding box center [1357, 384] width 41 height 41
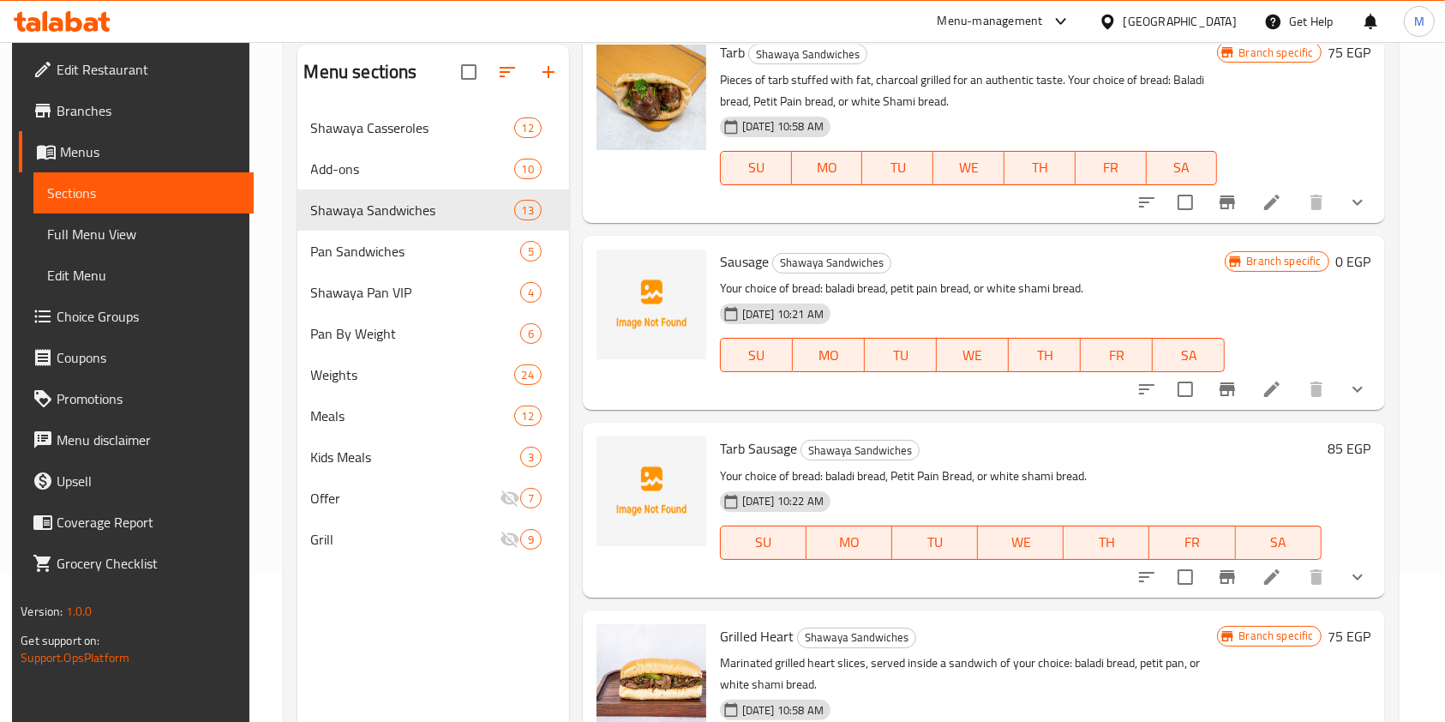
scroll to position [1103, 0]
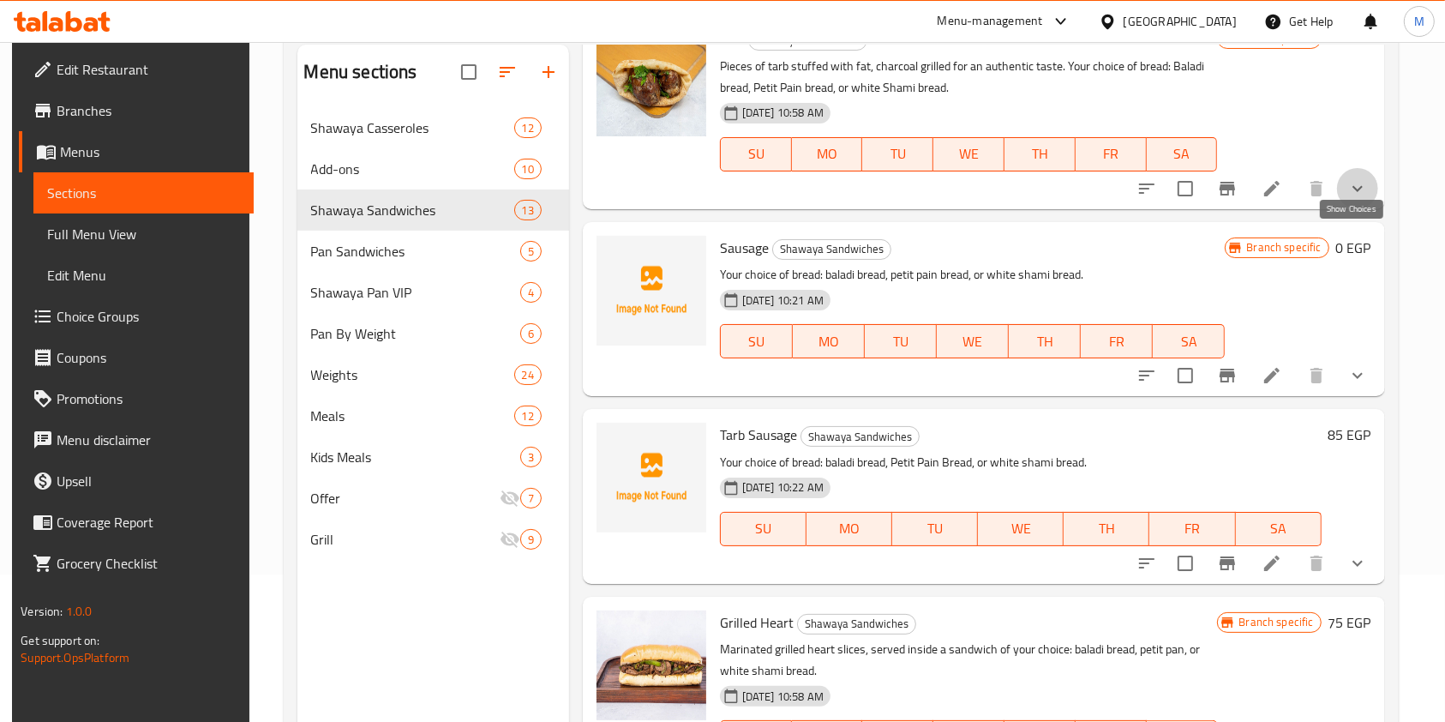
click at [1353, 191] on icon "show more" at bounding box center [1358, 188] width 10 height 6
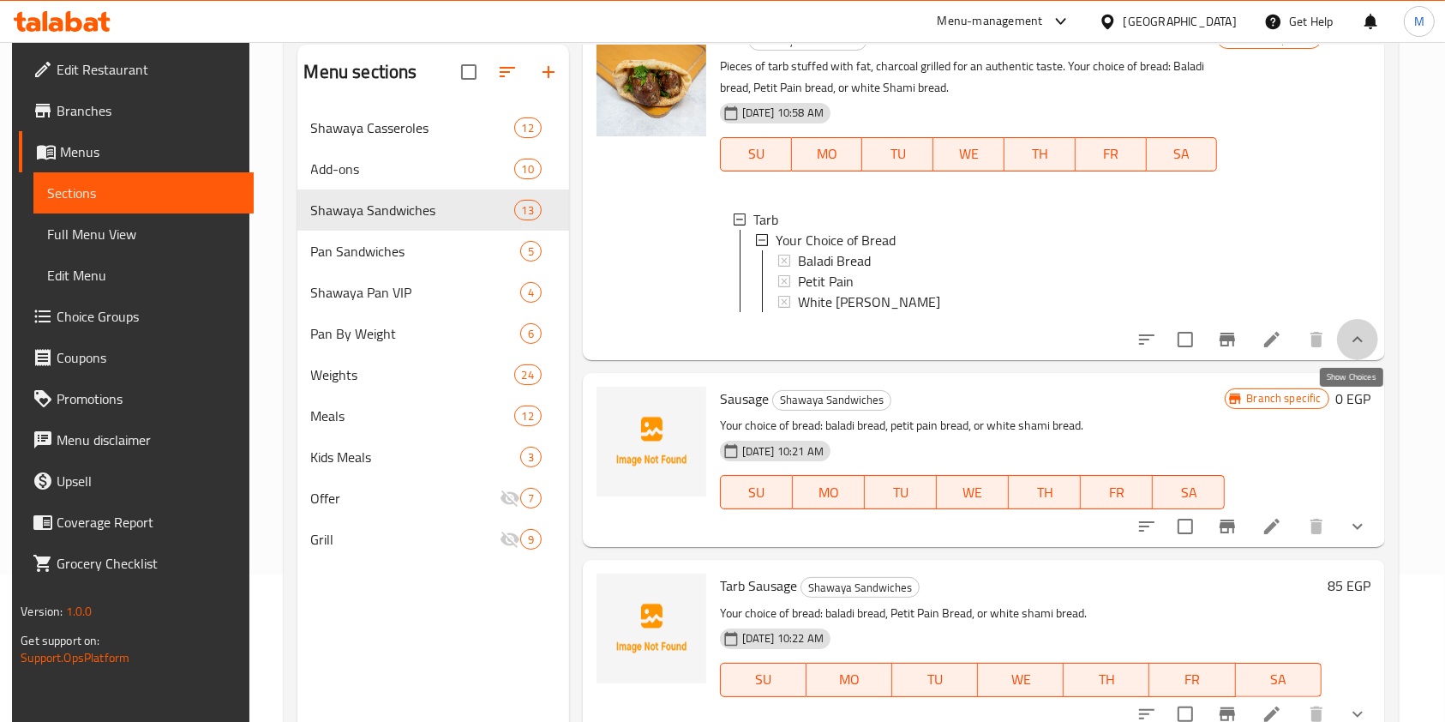
drag, startPoint x: 1358, startPoint y: 416, endPoint x: 1336, endPoint y: 389, distance: 34.7
click at [1351, 350] on icon "show more" at bounding box center [1358, 339] width 21 height 21
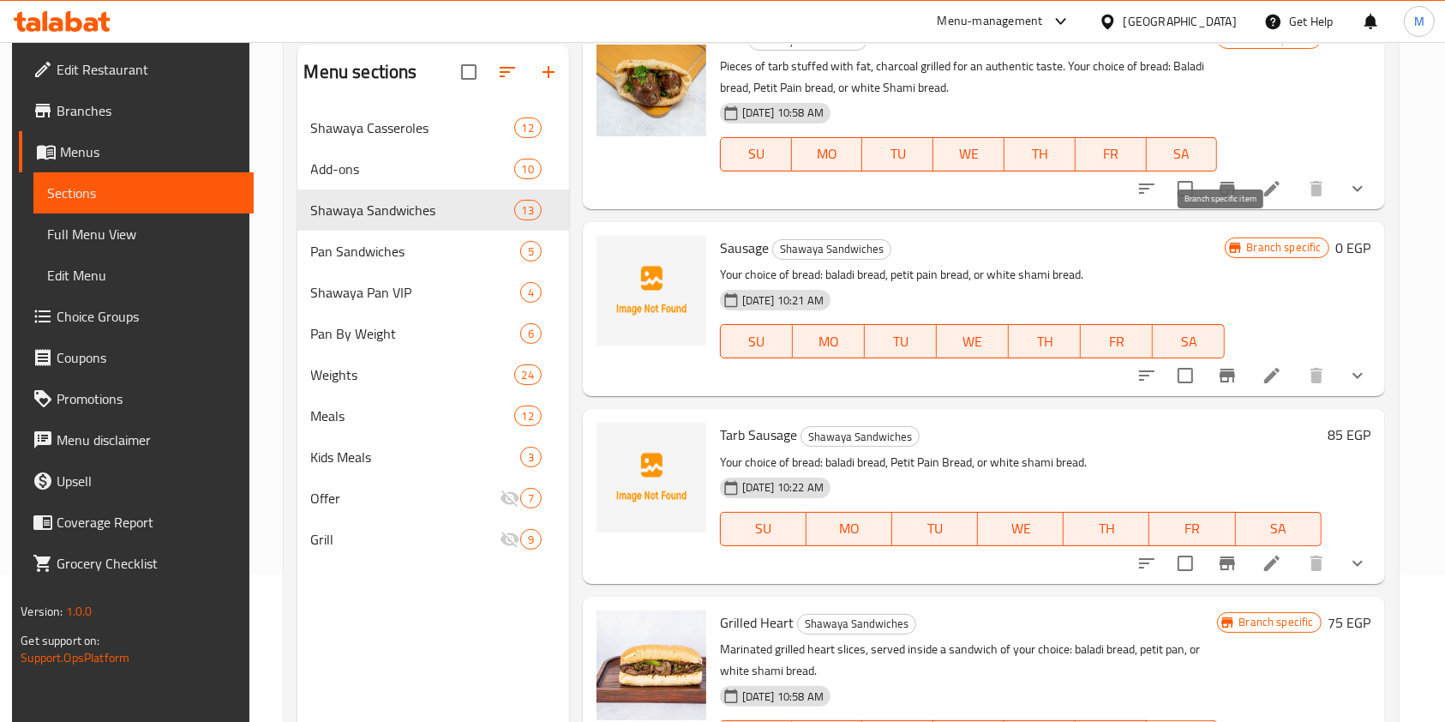
click at [1224, 199] on icon "Branch-specific-item" at bounding box center [1227, 188] width 21 height 21
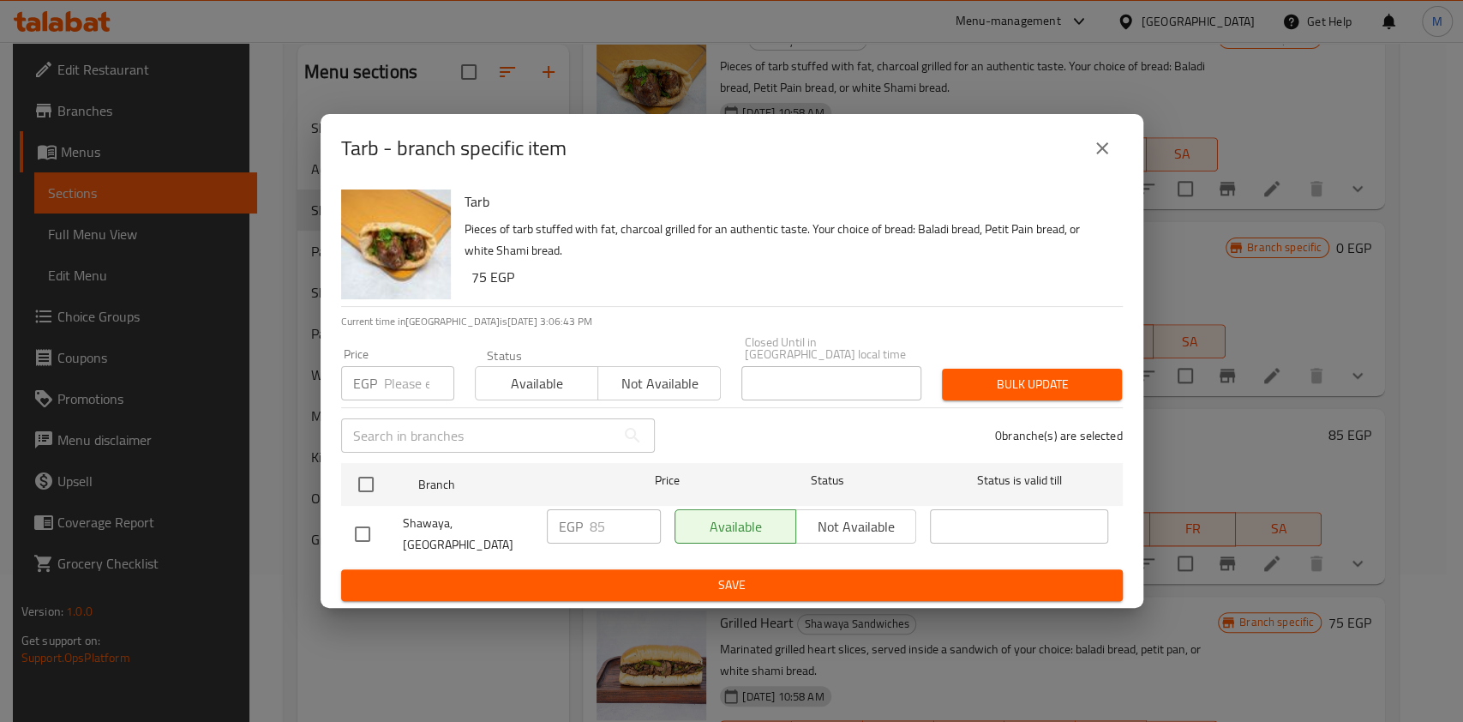
click at [369, 529] on input "checkbox" at bounding box center [363, 534] width 36 height 36
checkbox input "true"
click at [601, 518] on input "85" at bounding box center [625, 526] width 71 height 34
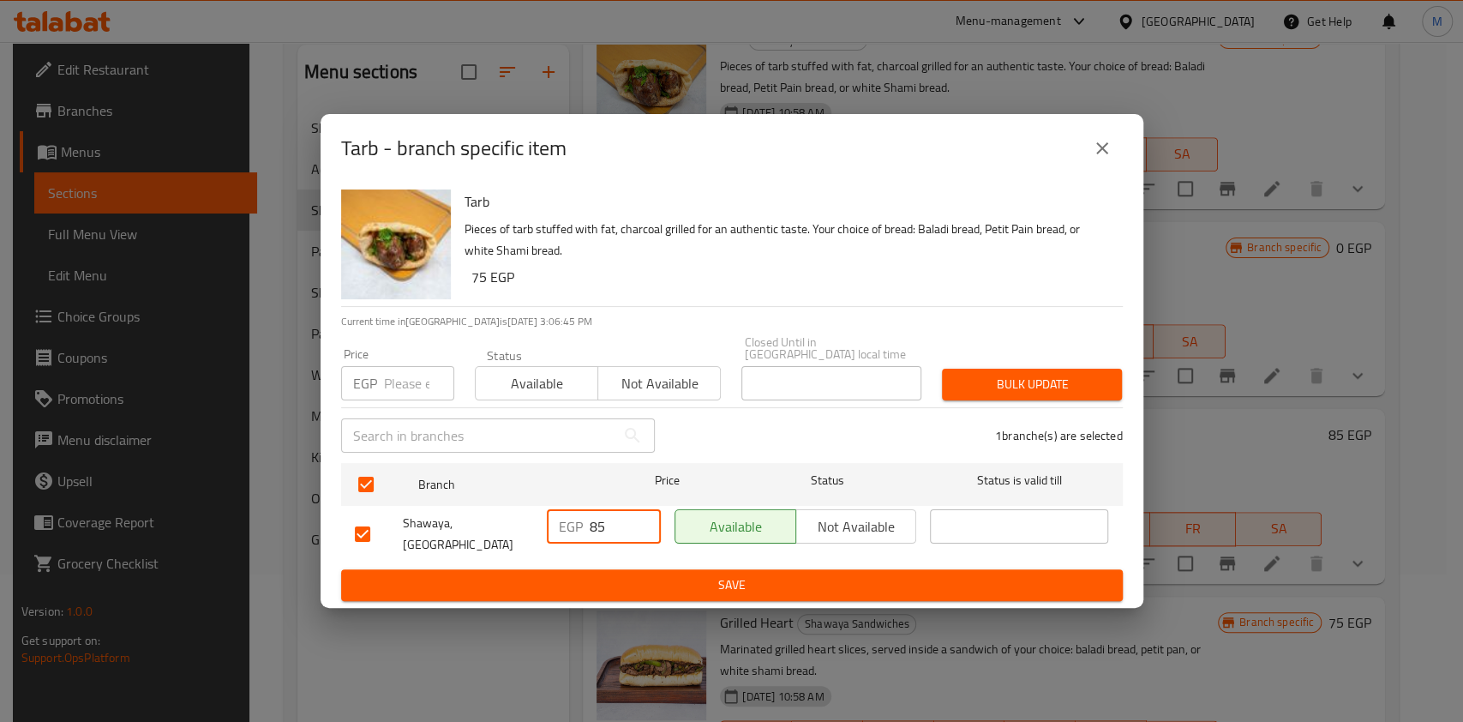
click at [601, 518] on input "85" at bounding box center [625, 526] width 71 height 34
type input "115"
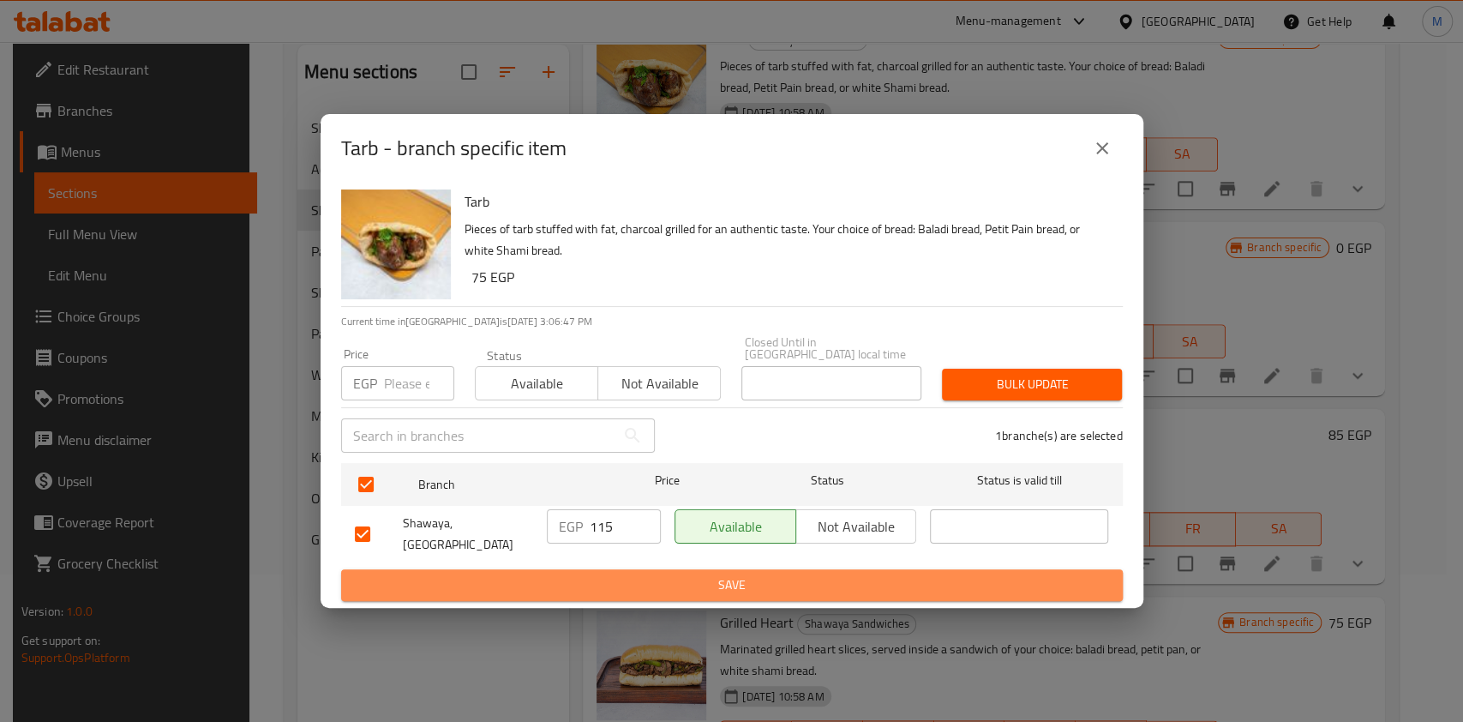
click at [679, 582] on span "Save" at bounding box center [732, 584] width 754 height 21
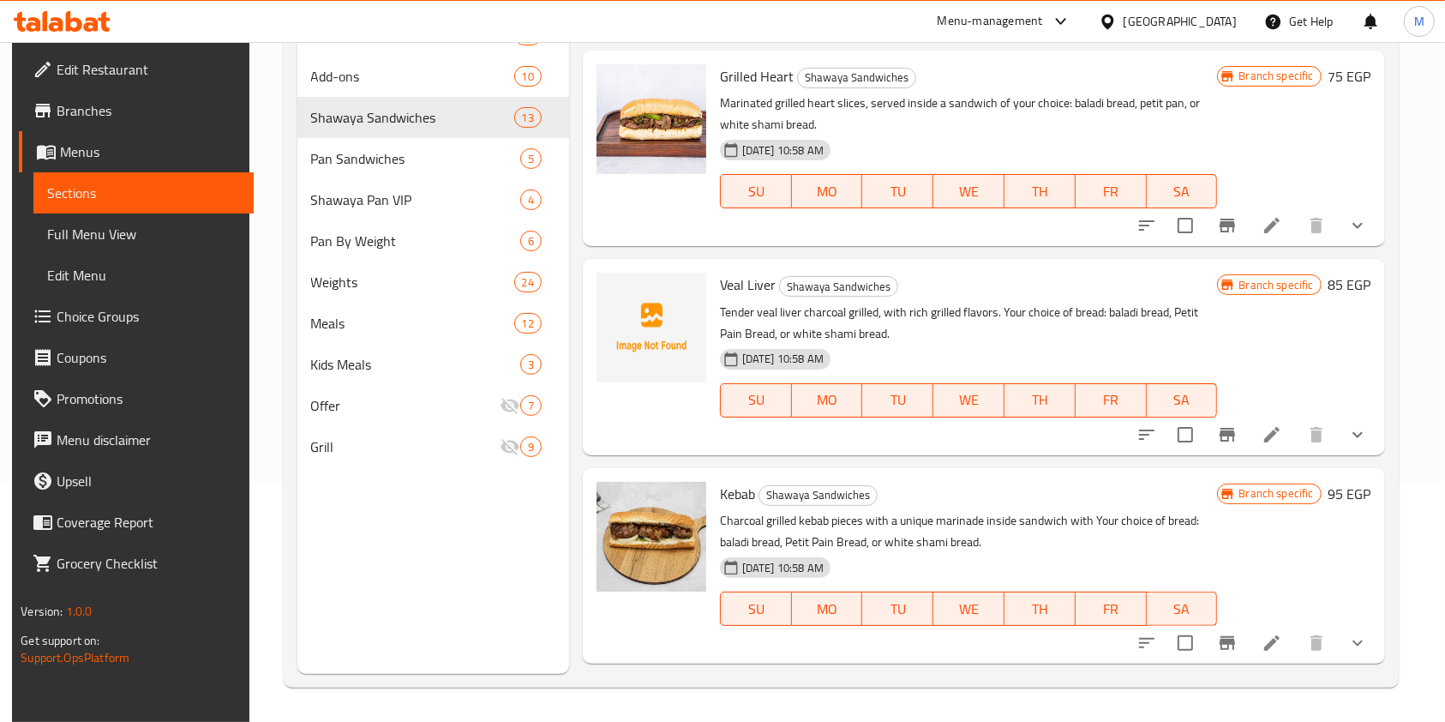
scroll to position [1493, 0]
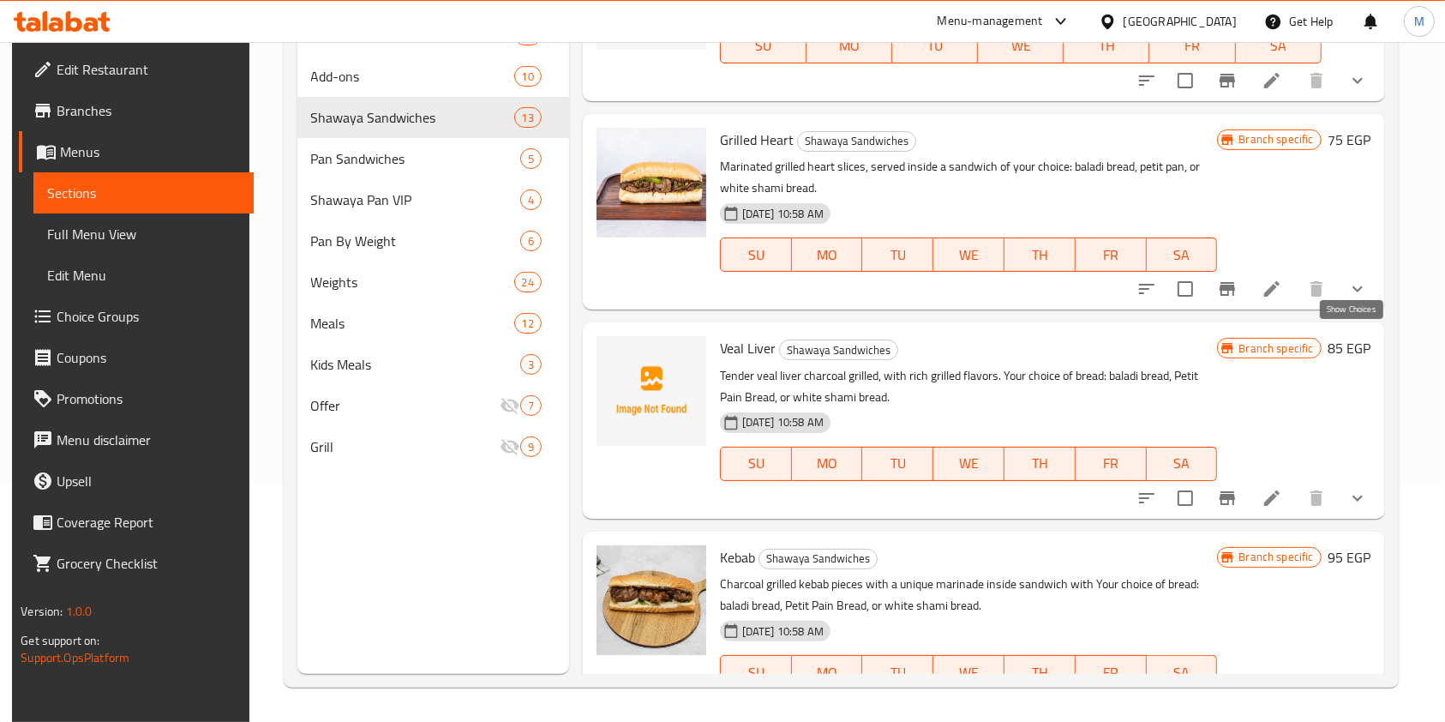
click at [1358, 299] on icon "show more" at bounding box center [1358, 289] width 21 height 21
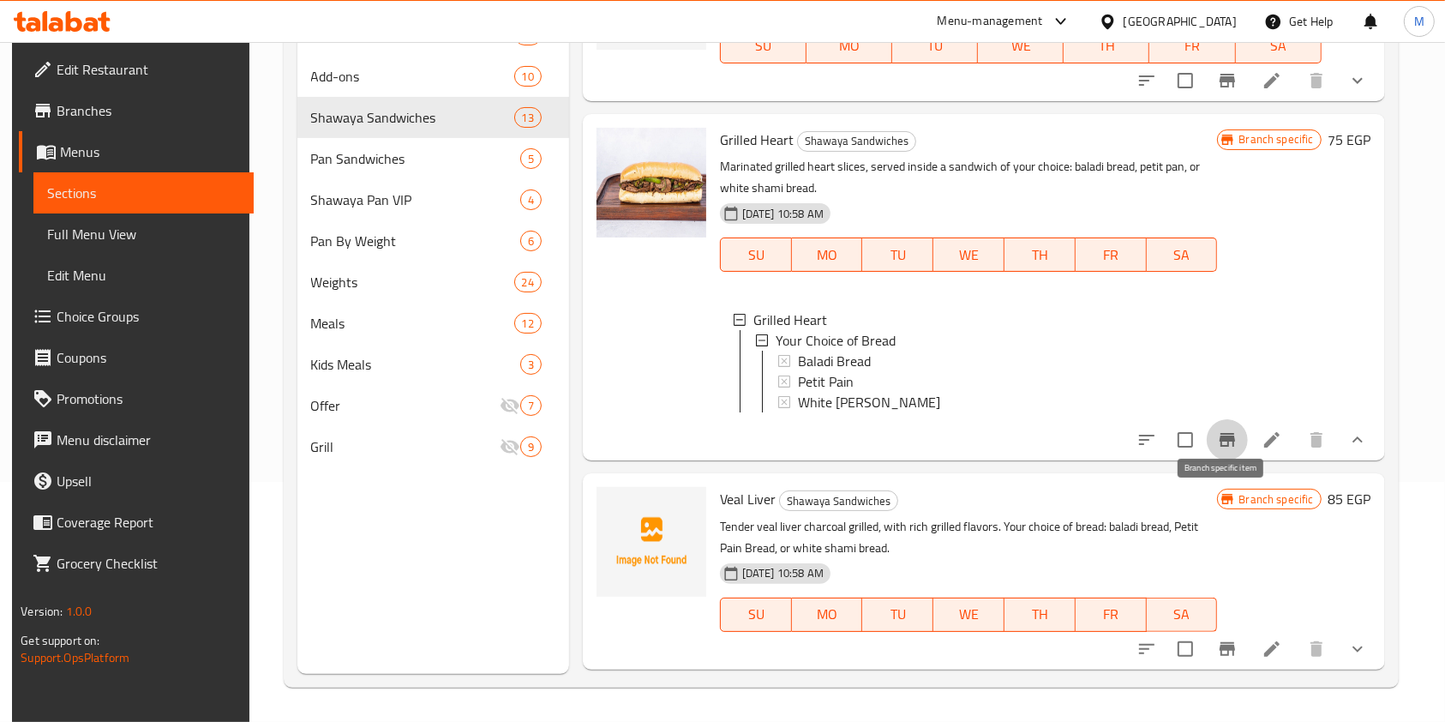
click at [1226, 450] on icon "Branch-specific-item" at bounding box center [1227, 440] width 21 height 21
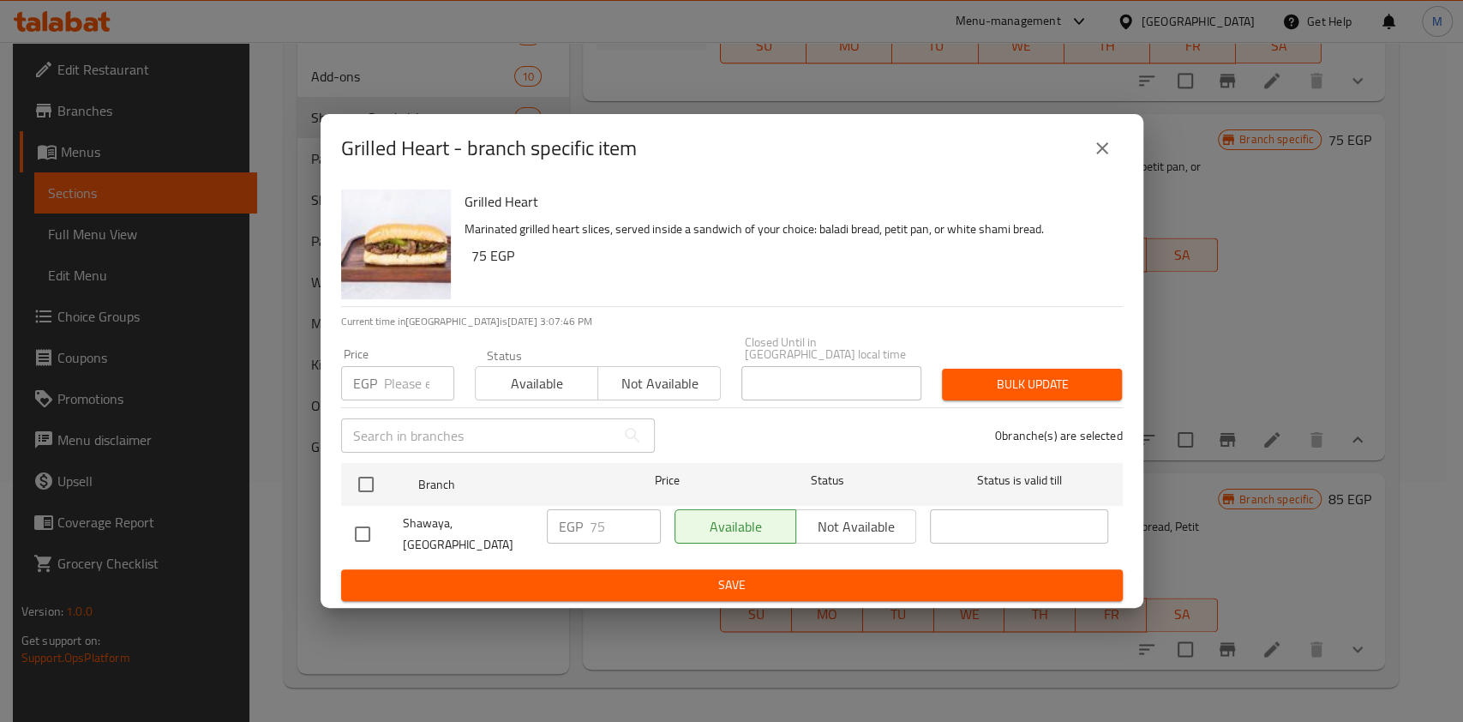
click at [369, 532] on input "checkbox" at bounding box center [363, 534] width 36 height 36
checkbox input "true"
click at [604, 524] on input "75" at bounding box center [625, 526] width 71 height 34
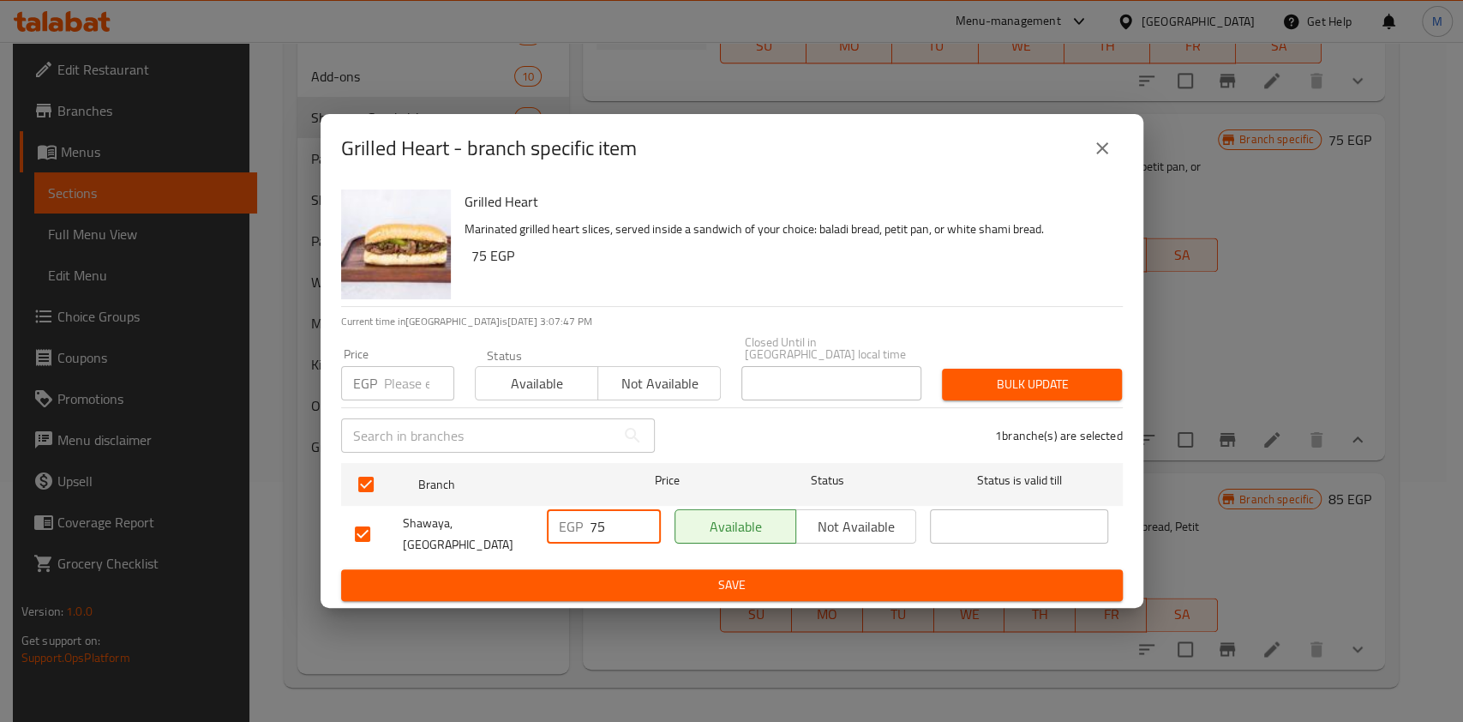
click at [604, 524] on input "75" at bounding box center [625, 526] width 71 height 34
type input "105"
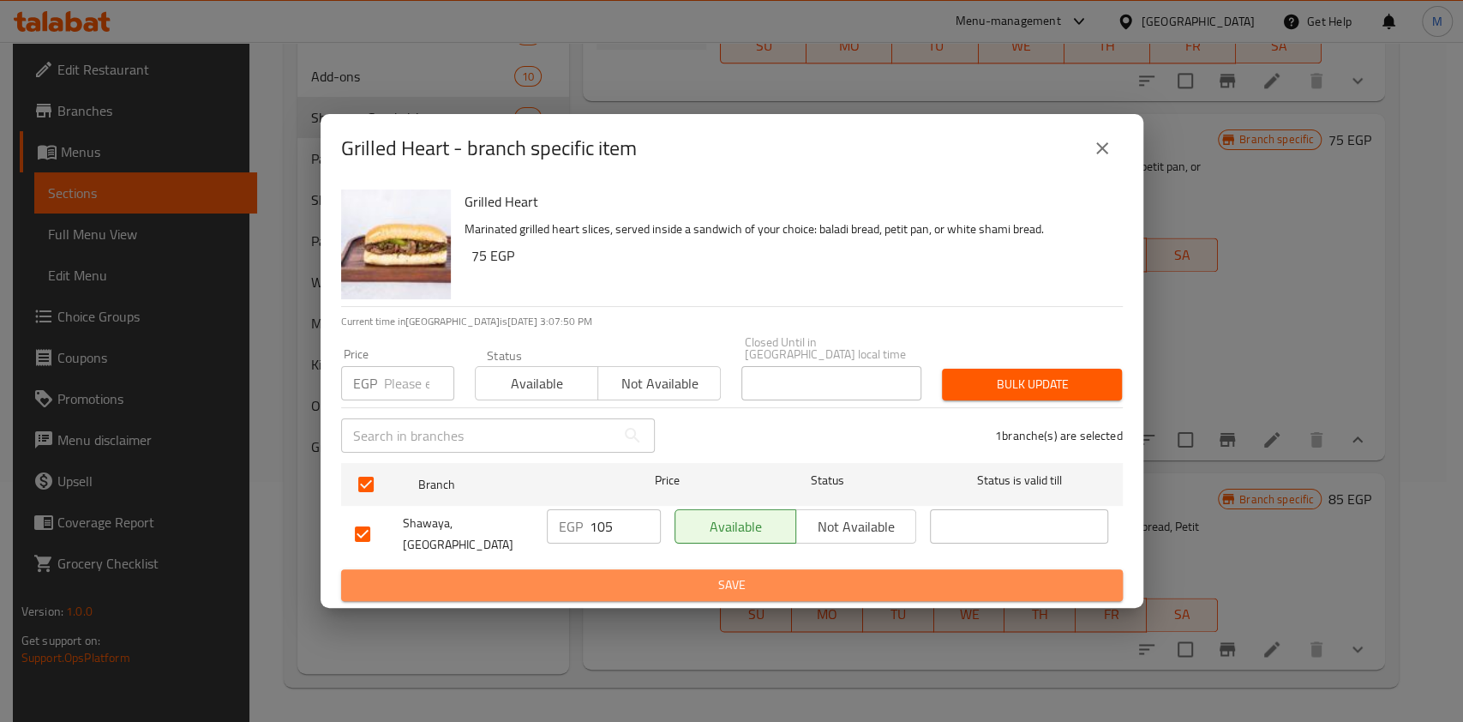
click at [818, 592] on button "Save" at bounding box center [732, 585] width 782 height 32
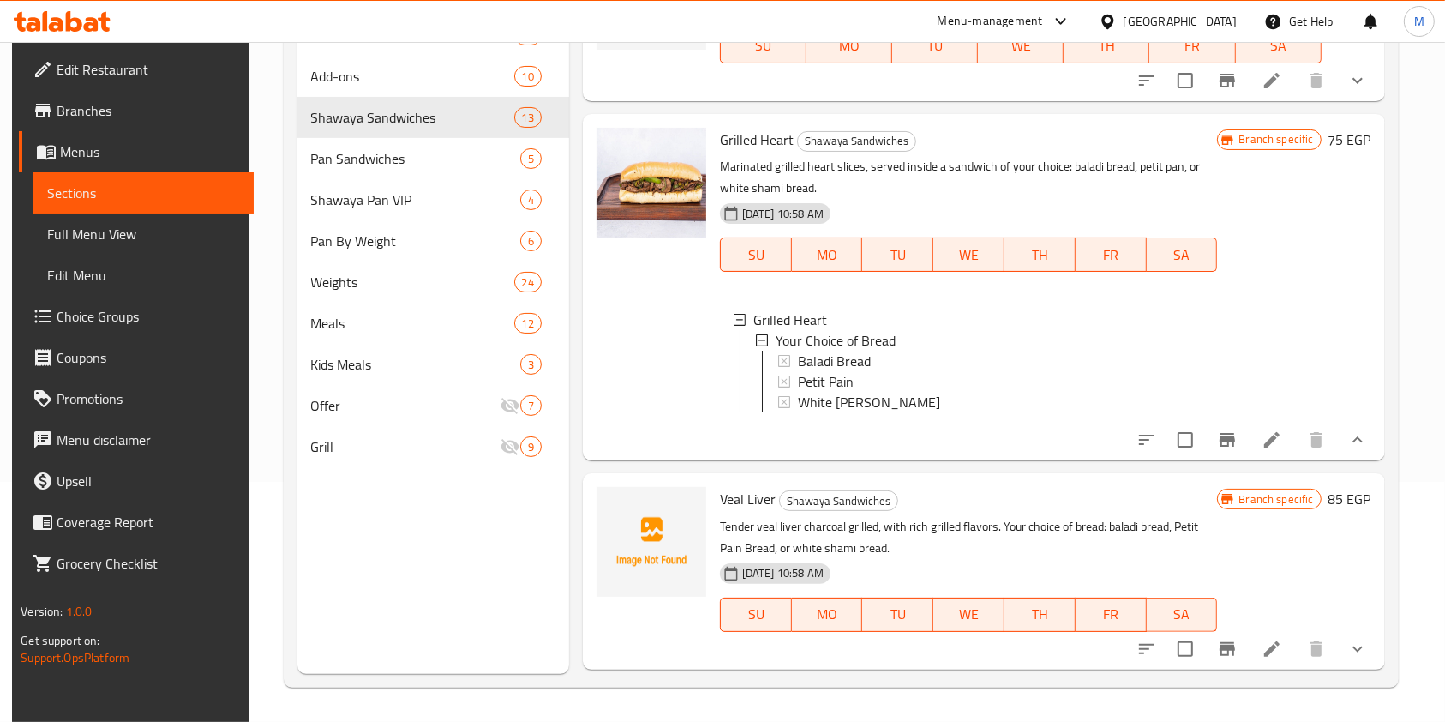
click at [1217, 450] on icon "Branch-specific-item" at bounding box center [1227, 440] width 21 height 21
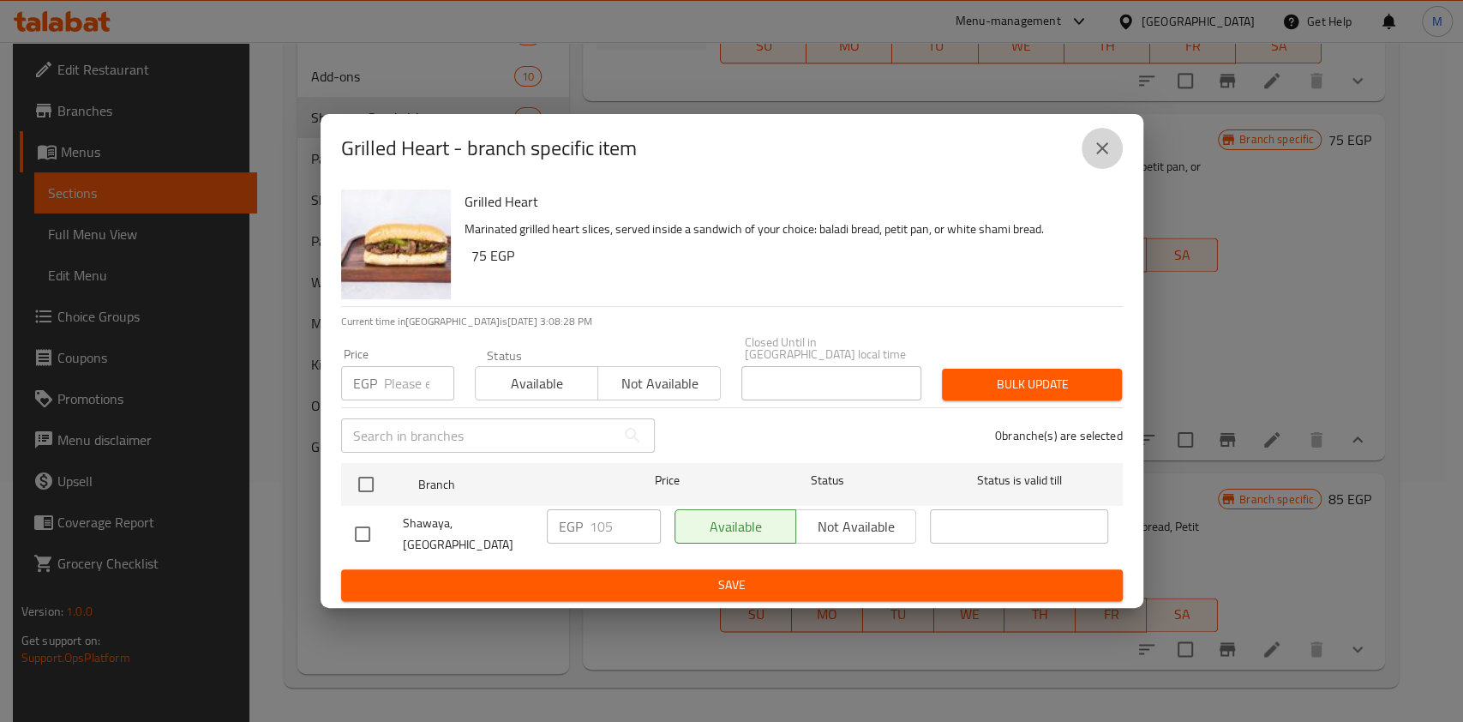
click at [1097, 159] on icon "close" at bounding box center [1102, 148] width 21 height 21
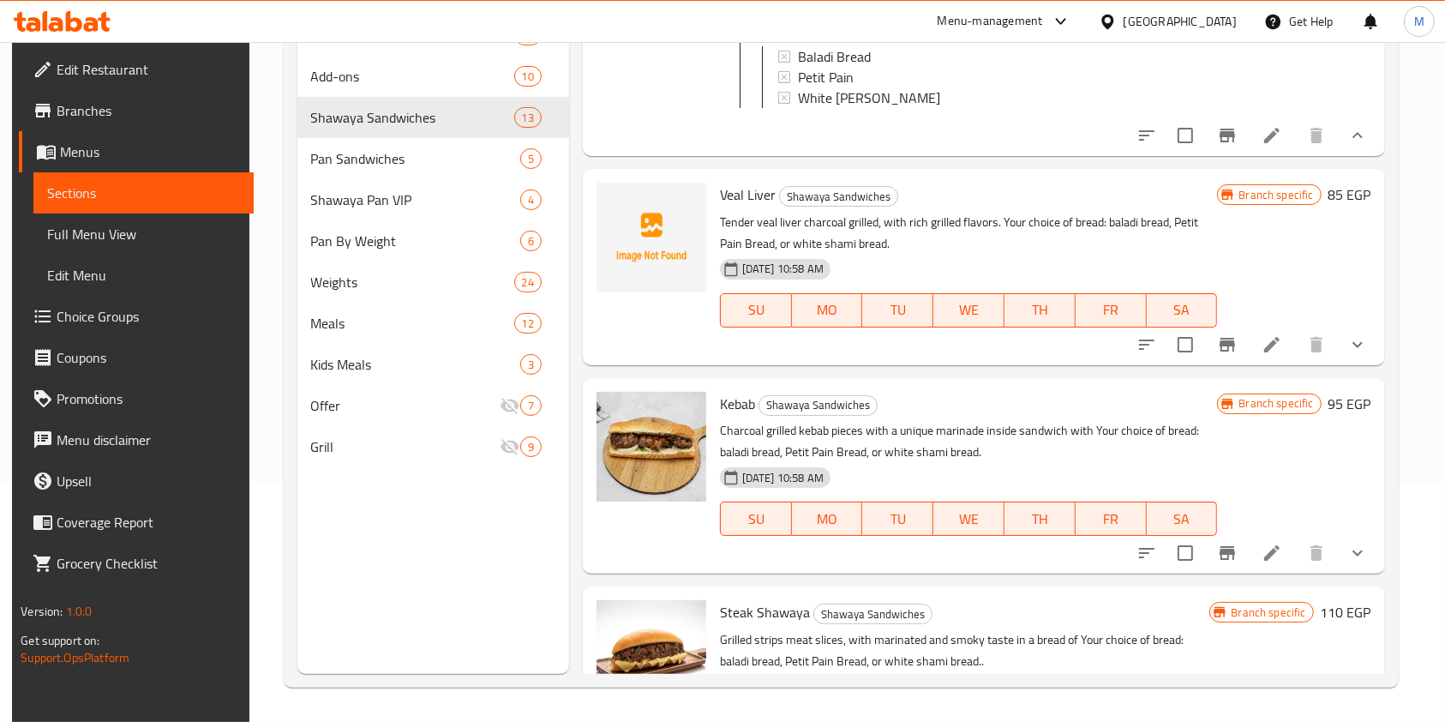
scroll to position [1839, 0]
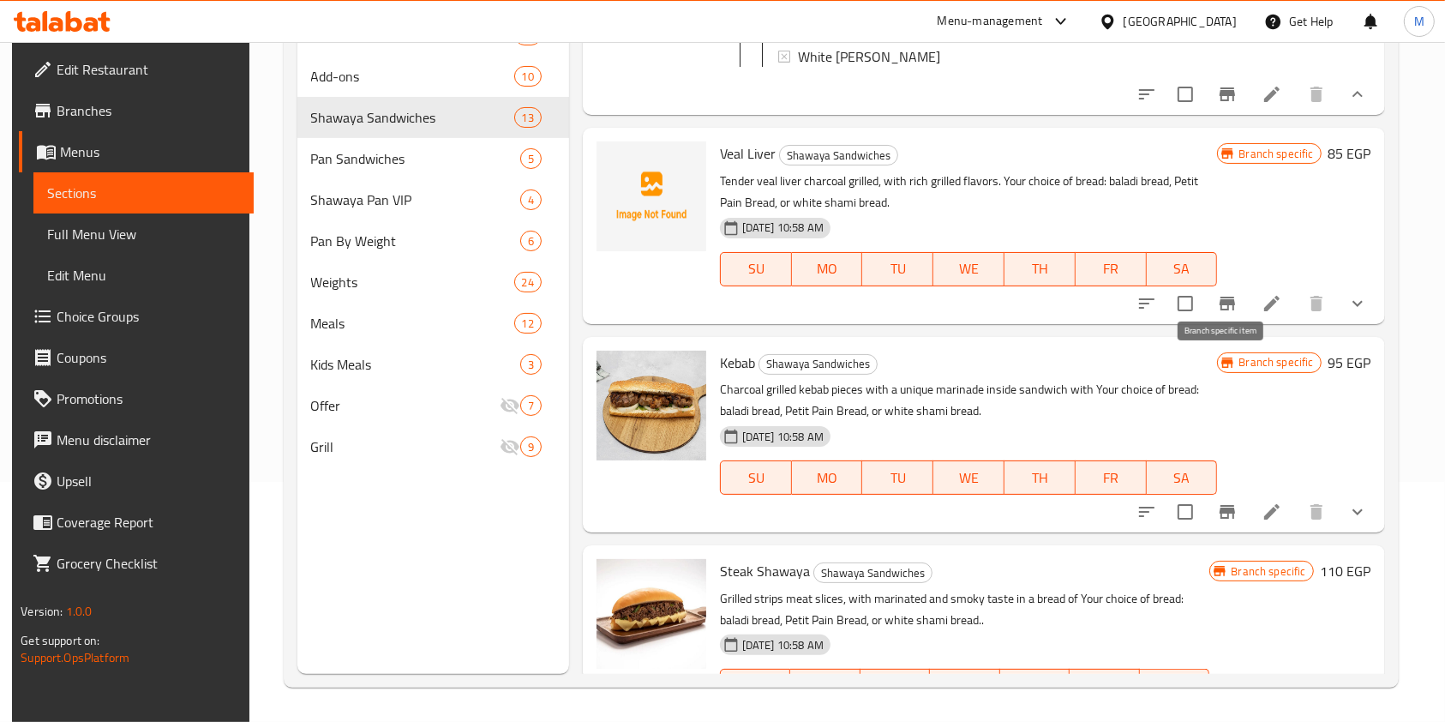
click at [1237, 324] on button "Branch-specific-item" at bounding box center [1227, 303] width 41 height 41
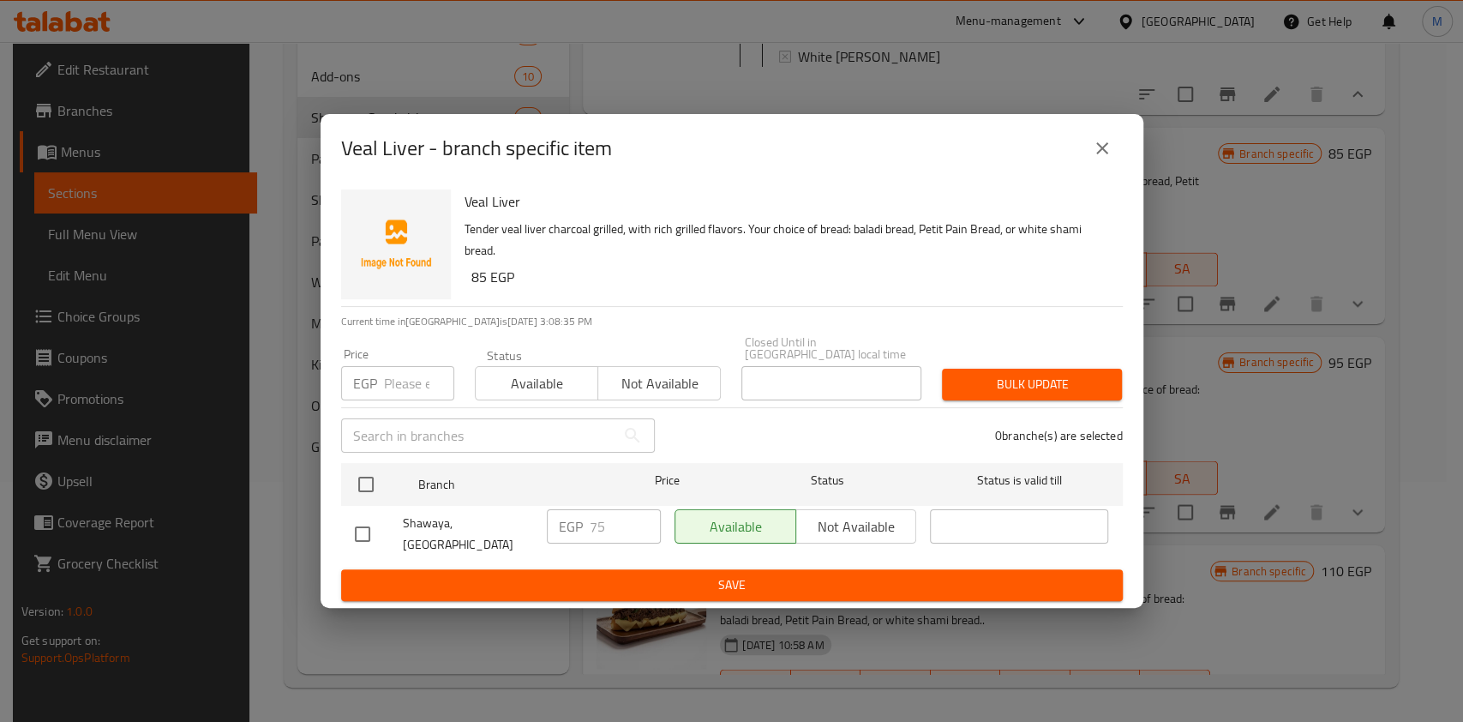
click at [363, 535] on input "checkbox" at bounding box center [363, 534] width 36 height 36
checkbox input "true"
click at [592, 517] on input "75" at bounding box center [625, 526] width 71 height 34
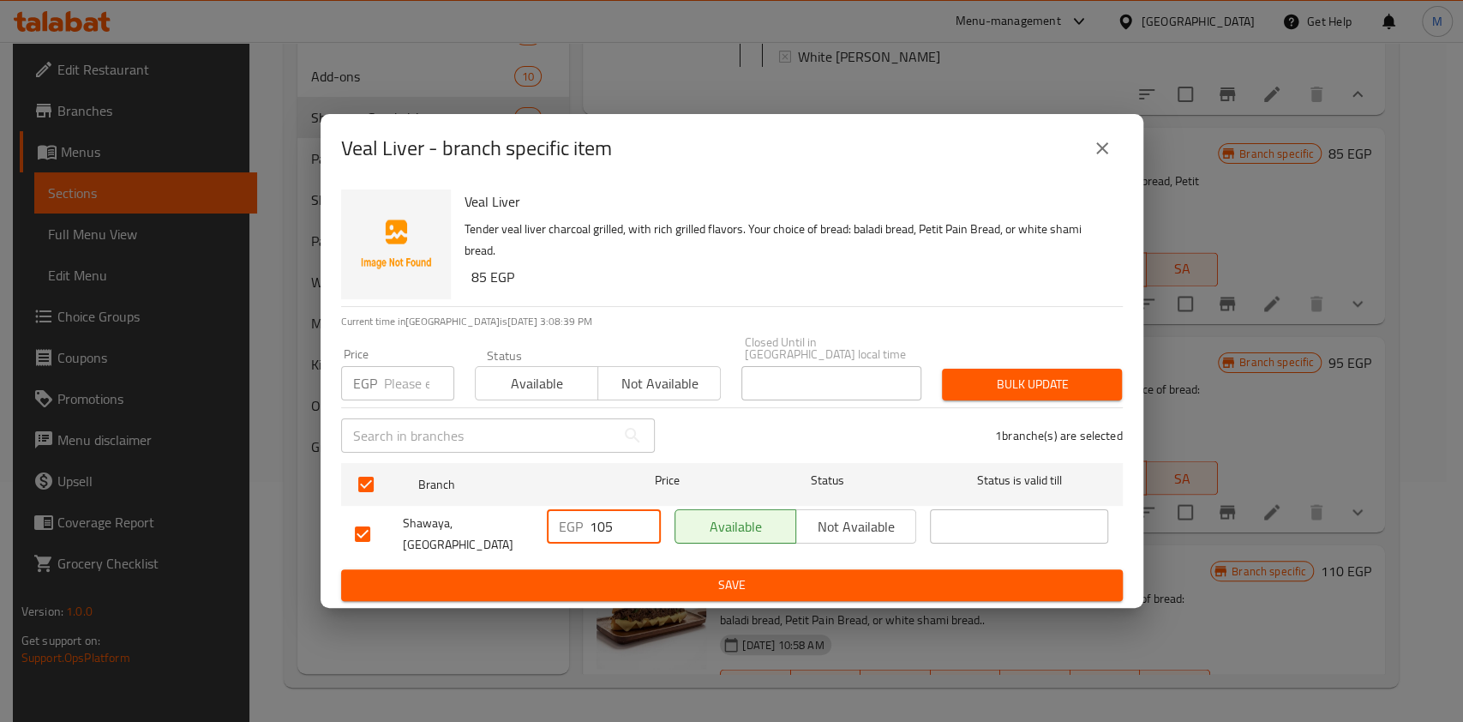
type input "105"
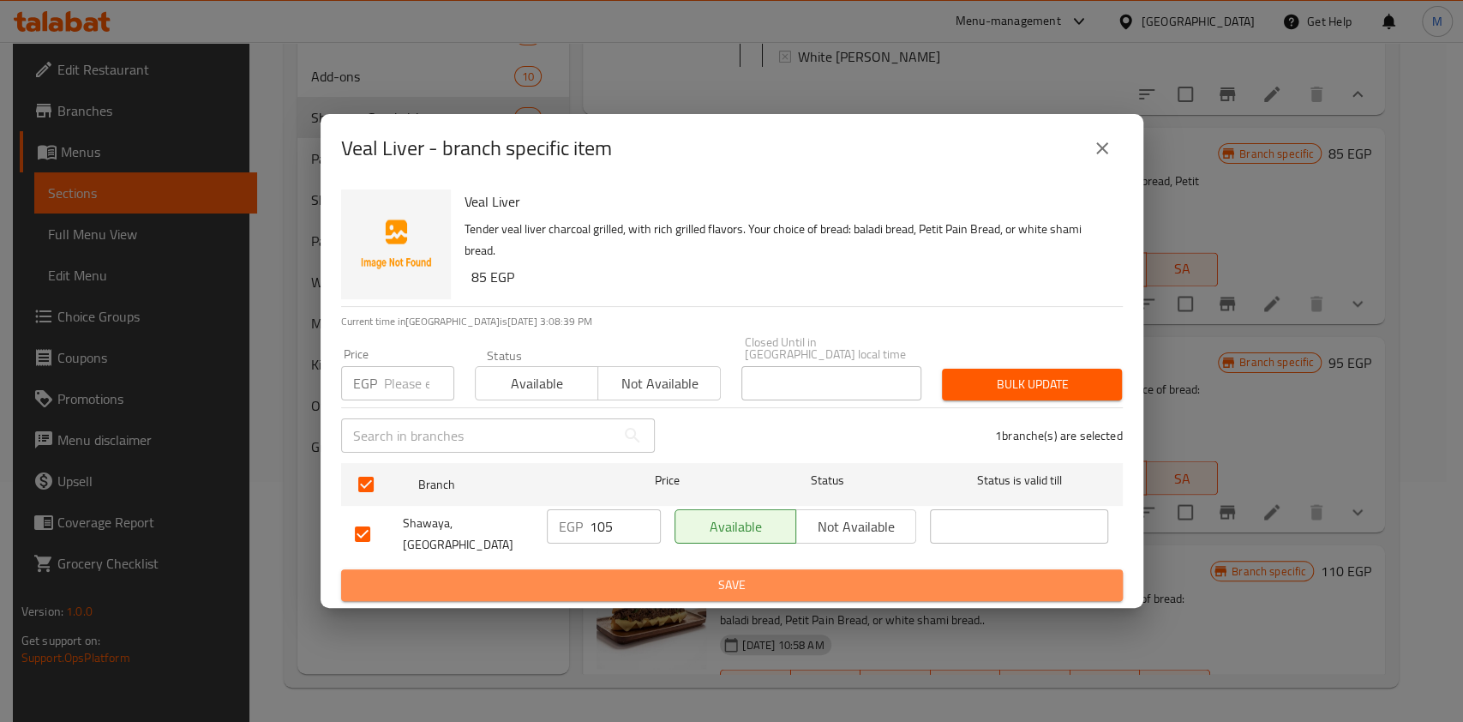
click at [809, 574] on span "Save" at bounding box center [732, 584] width 754 height 21
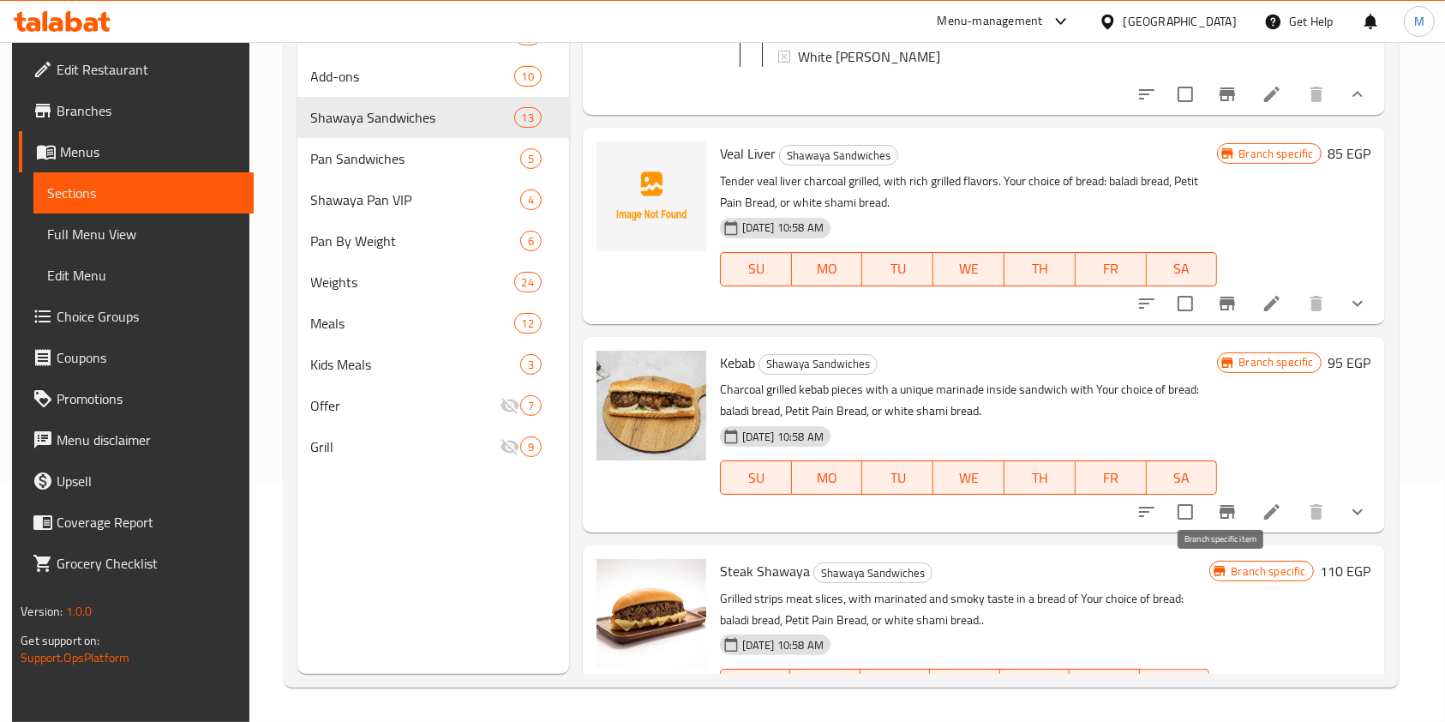
click at [1229, 532] on button "Branch-specific-item" at bounding box center [1227, 511] width 41 height 41
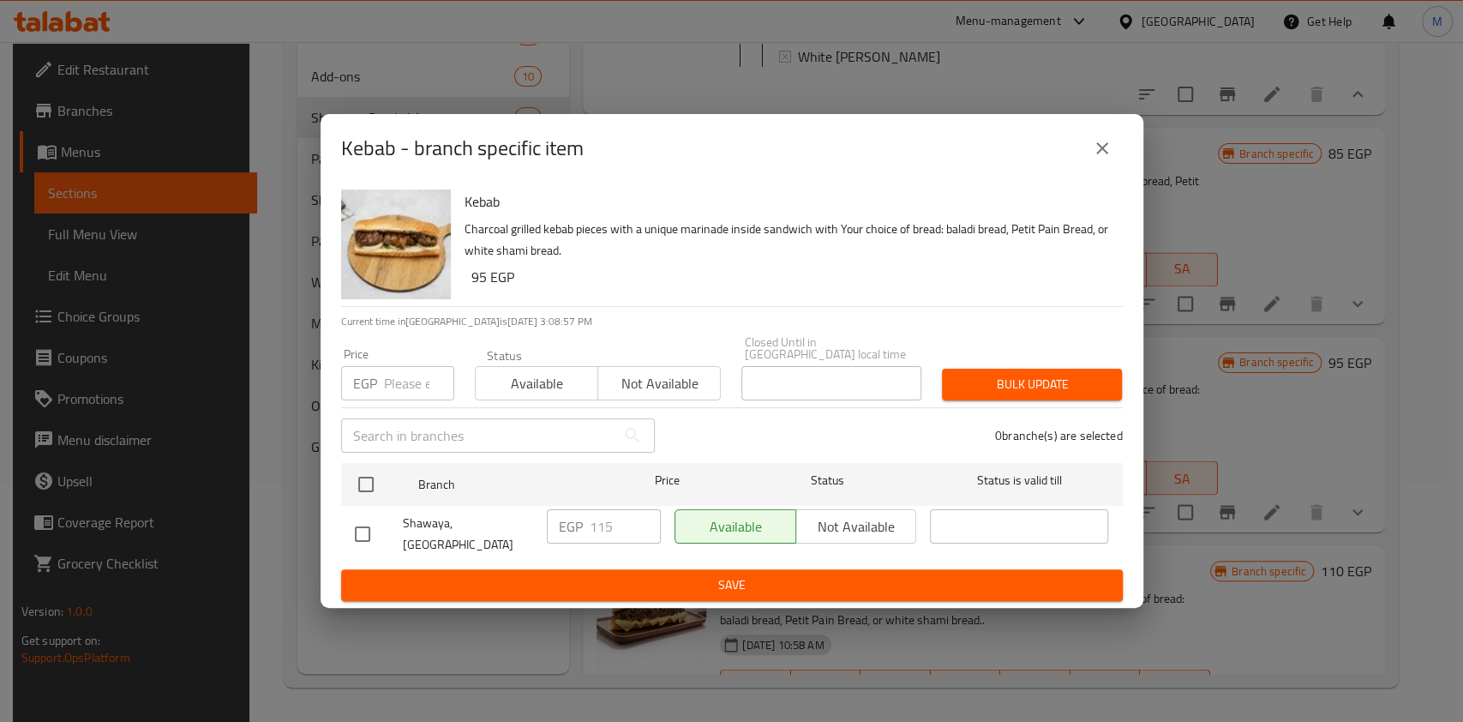
click at [366, 525] on input "checkbox" at bounding box center [363, 534] width 36 height 36
checkbox input "true"
click at [600, 526] on input "115" at bounding box center [625, 526] width 71 height 34
type input "145"
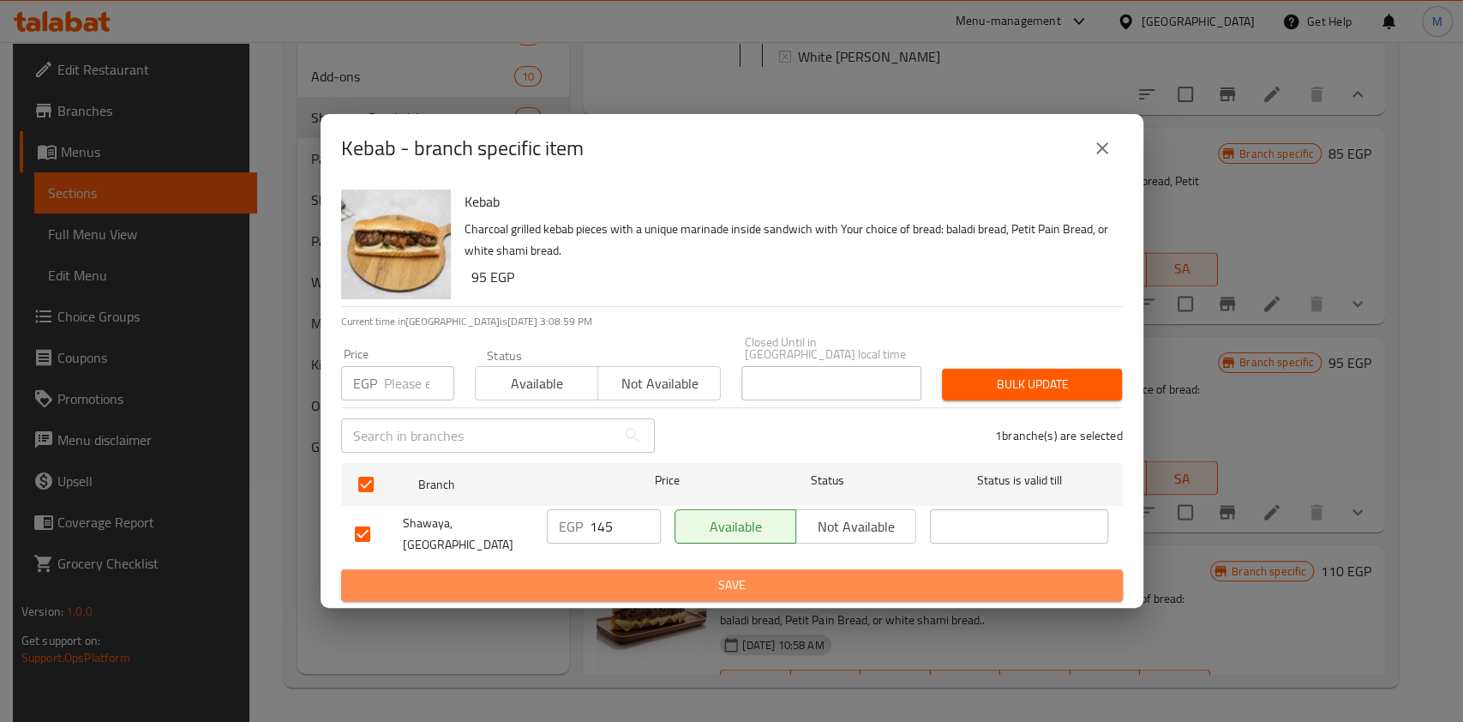
click at [626, 574] on span "Save" at bounding box center [732, 584] width 754 height 21
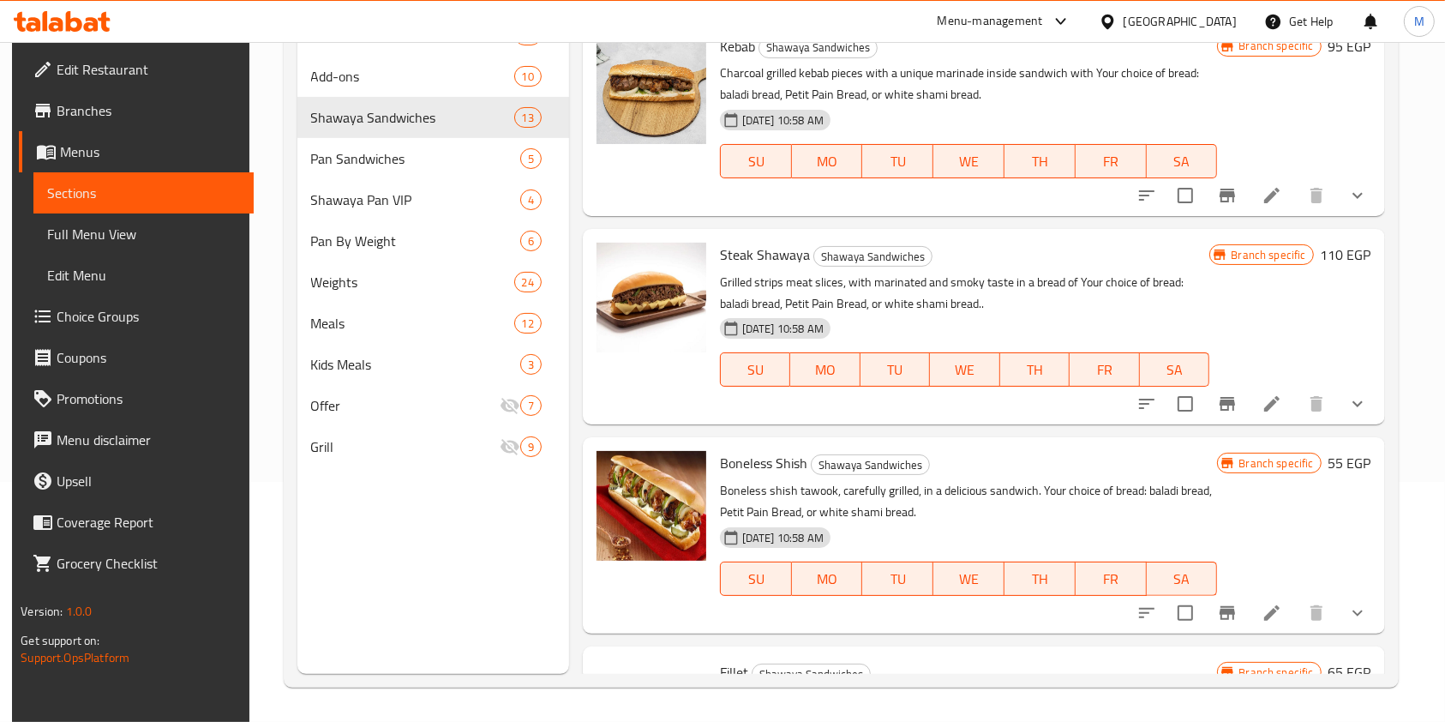
scroll to position [2222, 0]
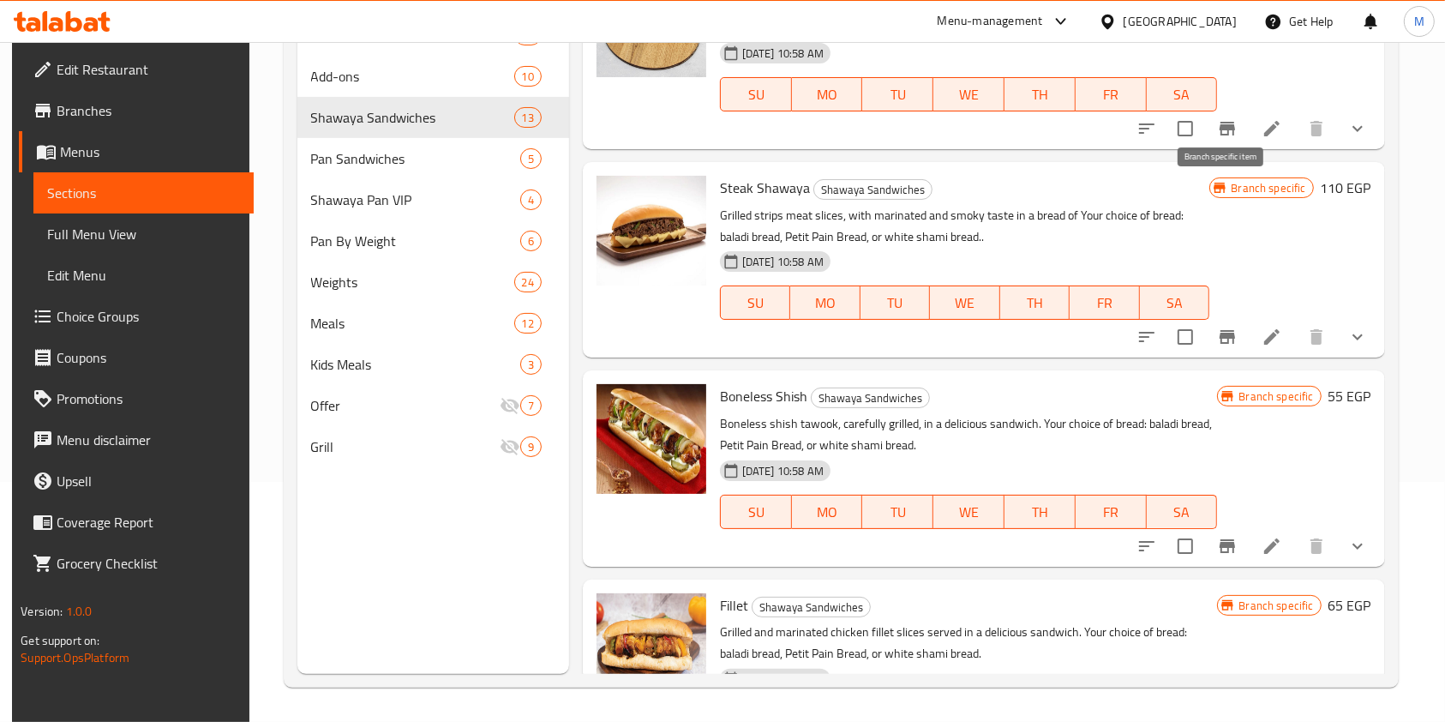
click at [1229, 135] on icon "Branch-specific-item" at bounding box center [1227, 129] width 15 height 14
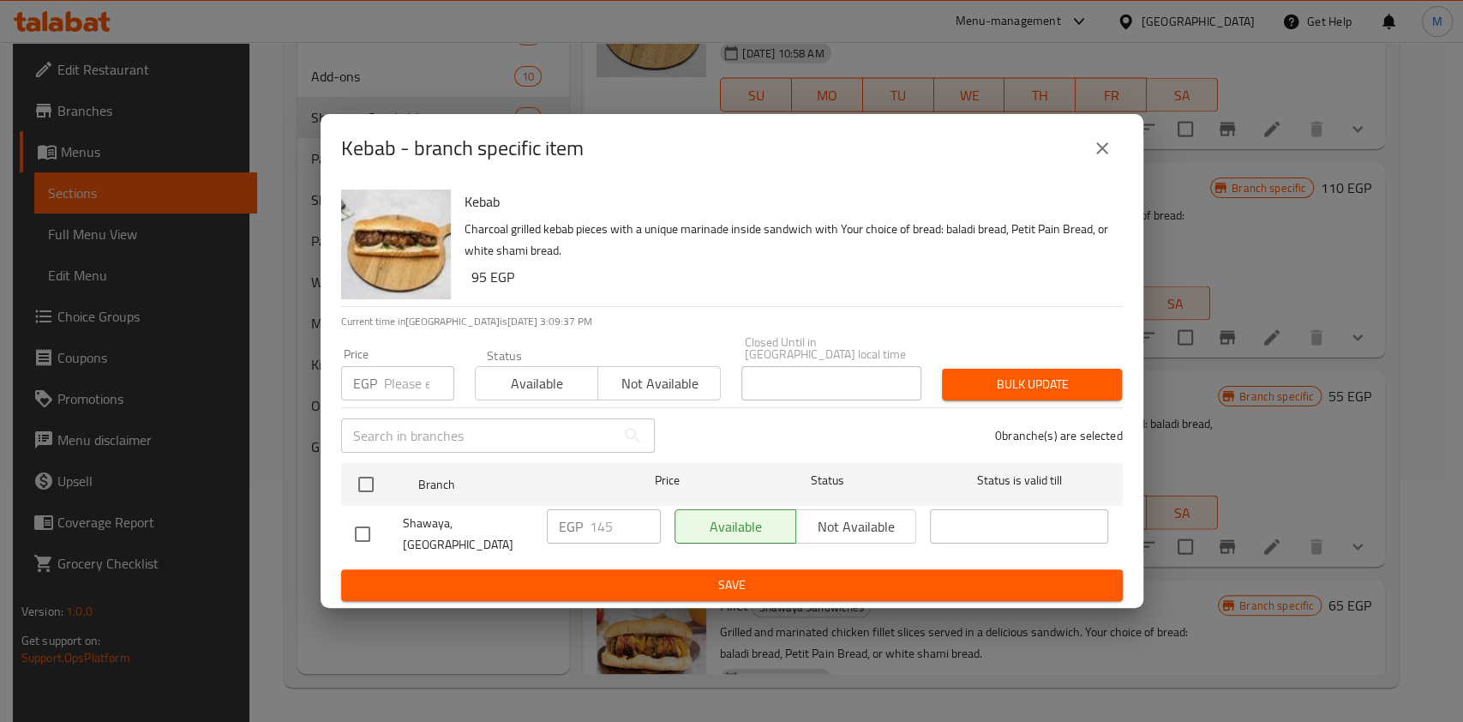
click at [1110, 159] on icon "close" at bounding box center [1102, 148] width 21 height 21
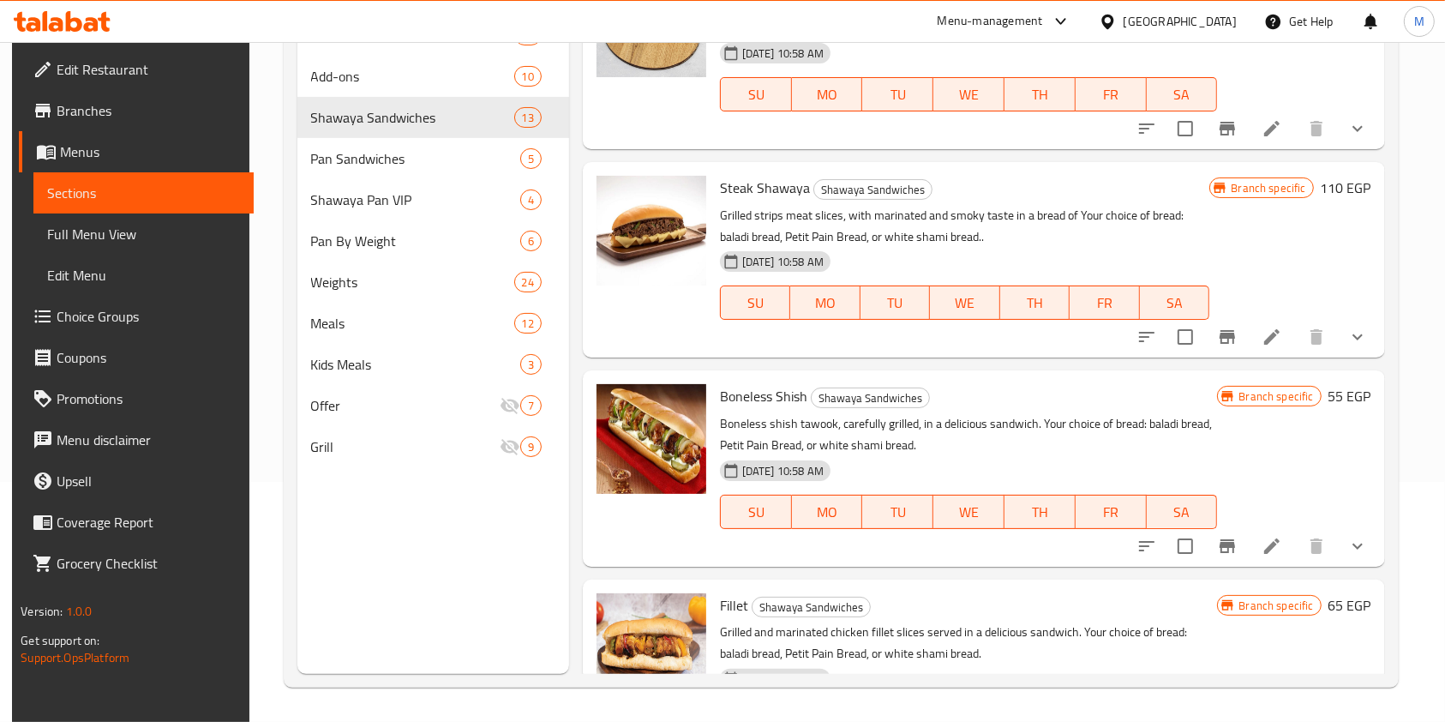
click at [1221, 344] on icon "Branch-specific-item" at bounding box center [1227, 337] width 15 height 14
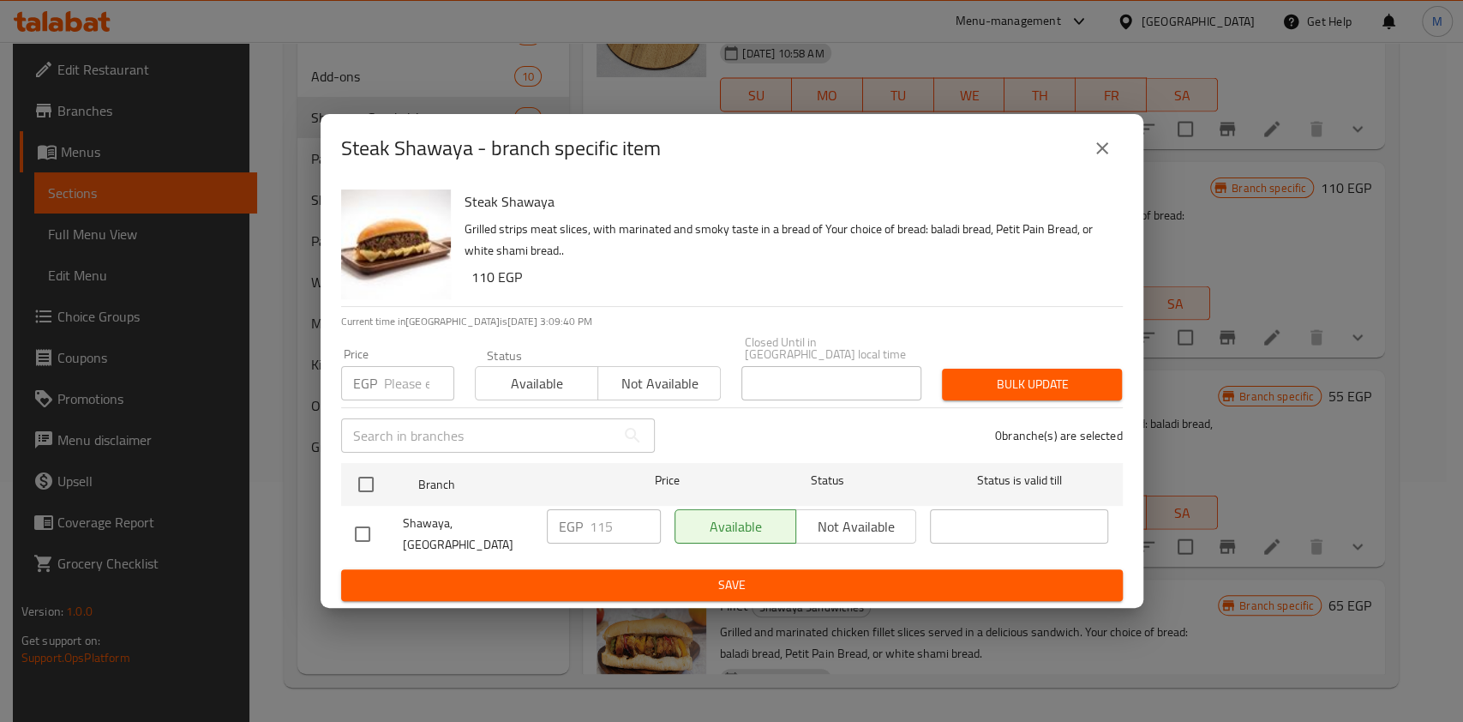
click at [375, 532] on input "checkbox" at bounding box center [363, 534] width 36 height 36
checkbox input "true"
click at [602, 535] on input "115" at bounding box center [625, 526] width 71 height 34
type input "145"
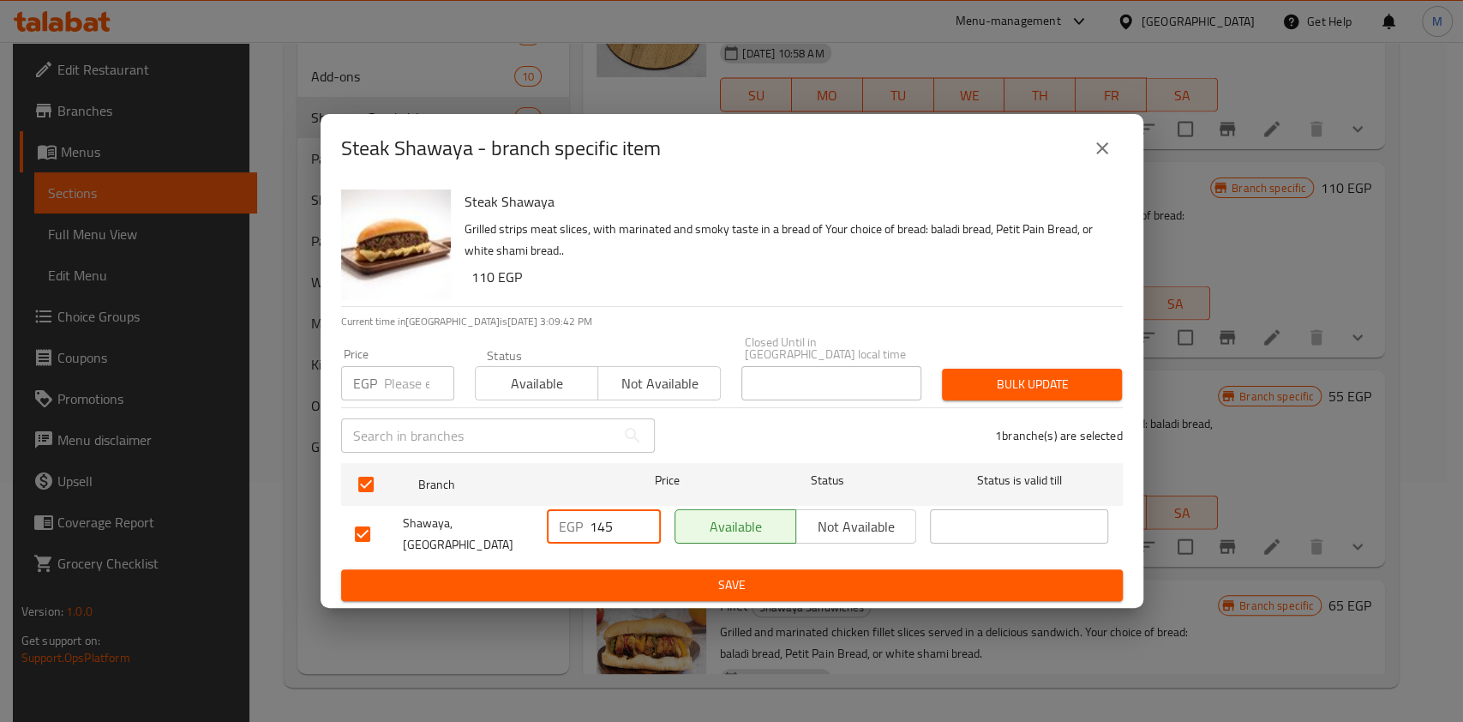
click at [625, 578] on span "Save" at bounding box center [732, 584] width 754 height 21
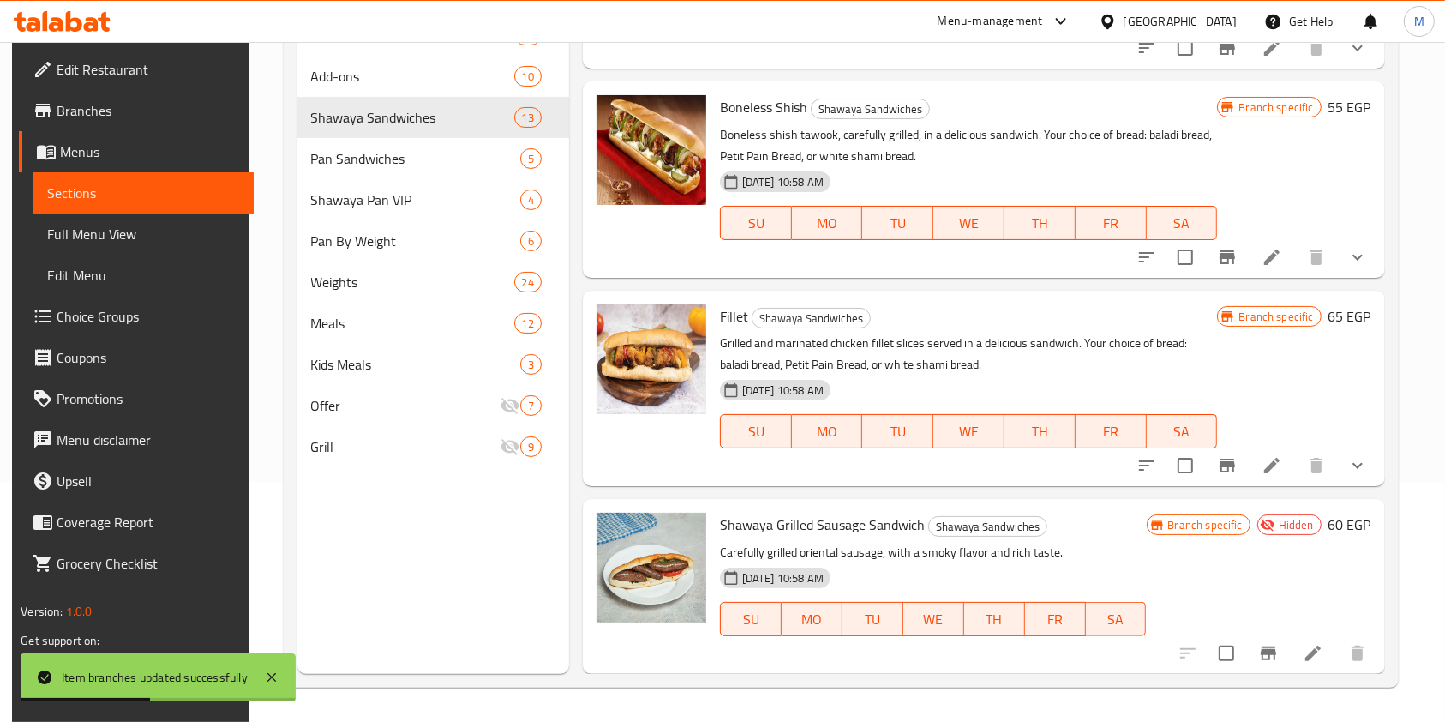
scroll to position [2560, 0]
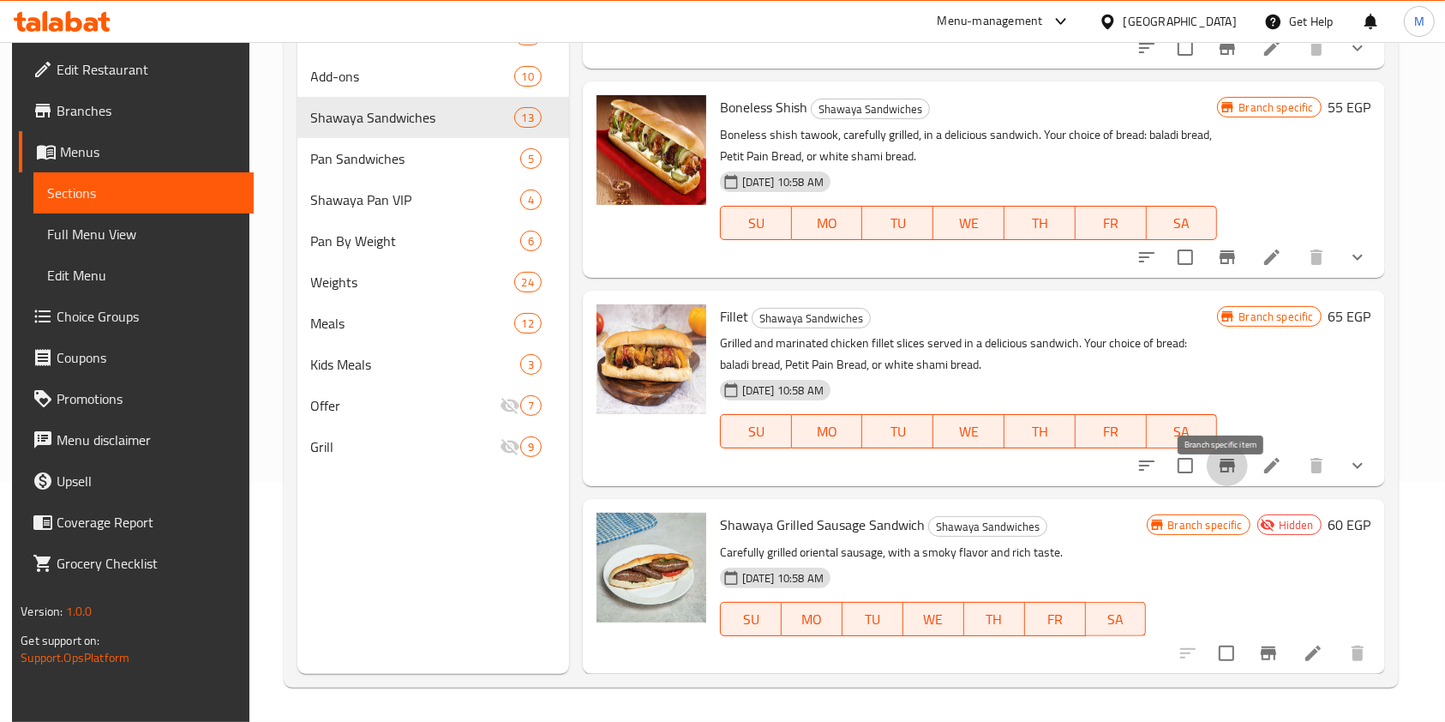
click at [1230, 476] on icon "Branch-specific-item" at bounding box center [1227, 465] width 21 height 21
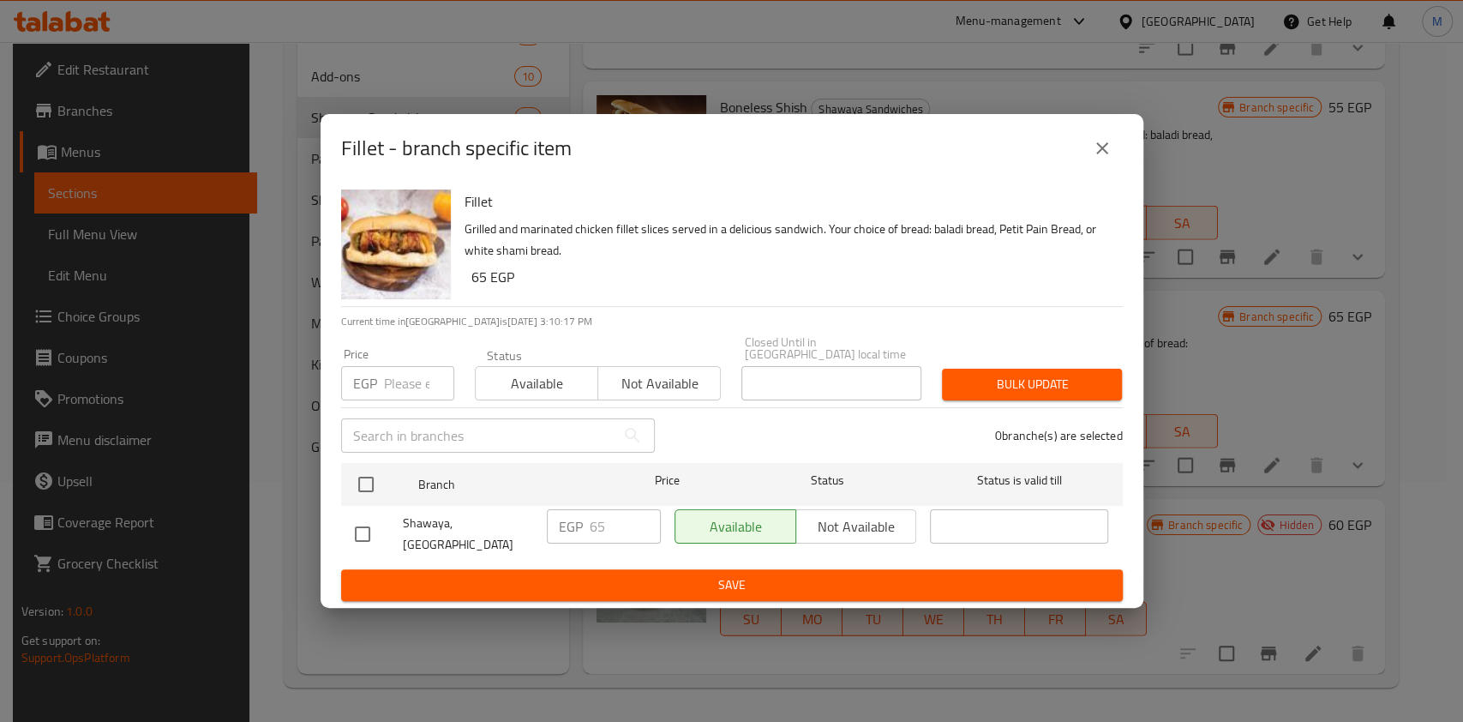
click at [371, 526] on input "checkbox" at bounding box center [363, 534] width 36 height 36
checkbox input "true"
click at [598, 525] on input "65" at bounding box center [625, 526] width 71 height 34
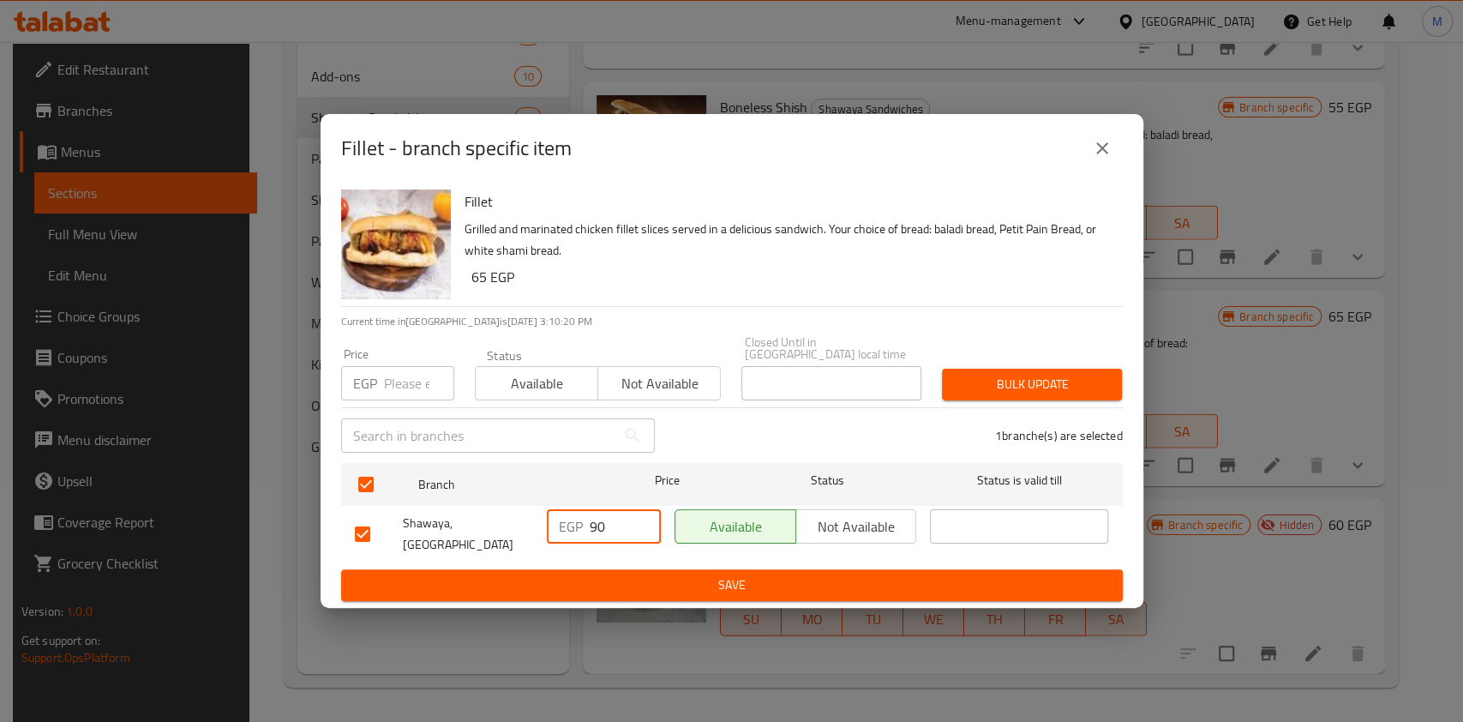
type input "90"
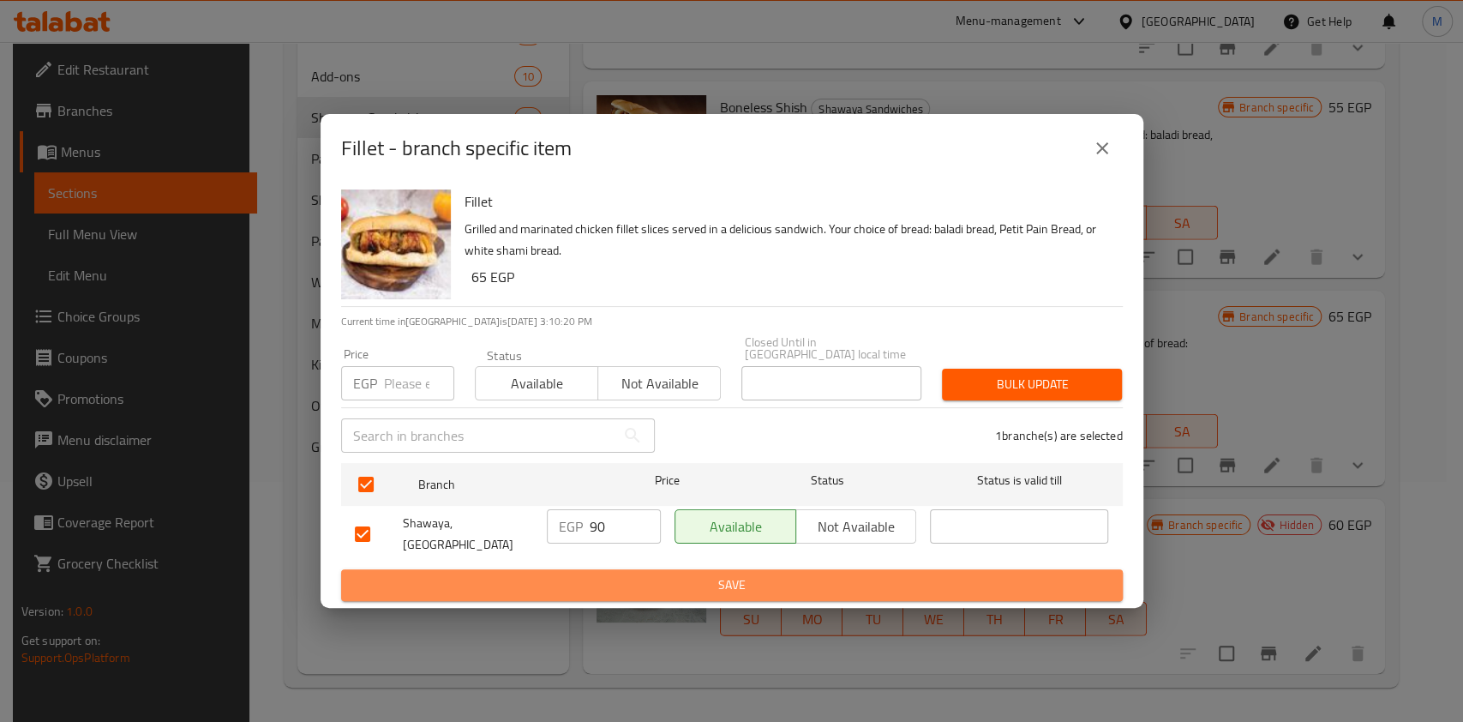
click at [624, 580] on span "Save" at bounding box center [732, 584] width 754 height 21
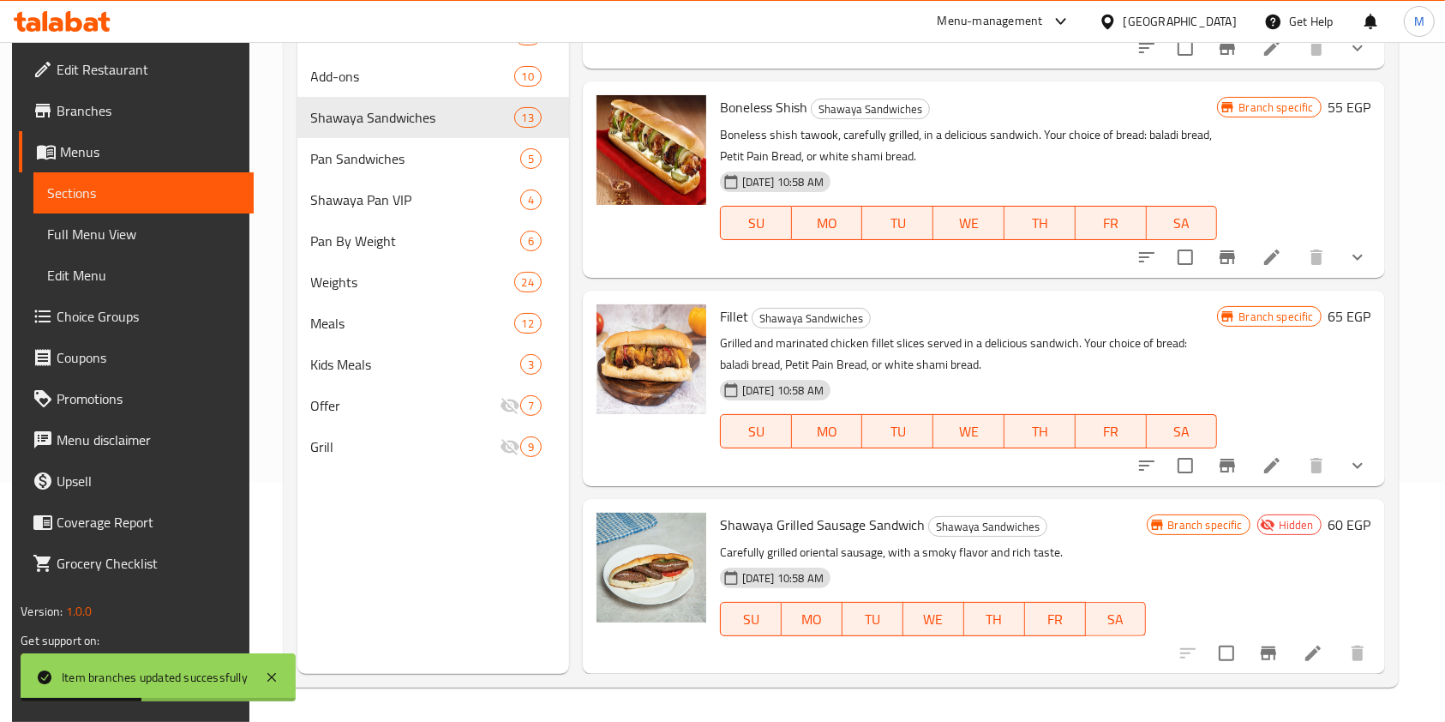
scroll to position [2580, 0]
click at [1225, 466] on icon "Branch-specific-item" at bounding box center [1227, 466] width 15 height 14
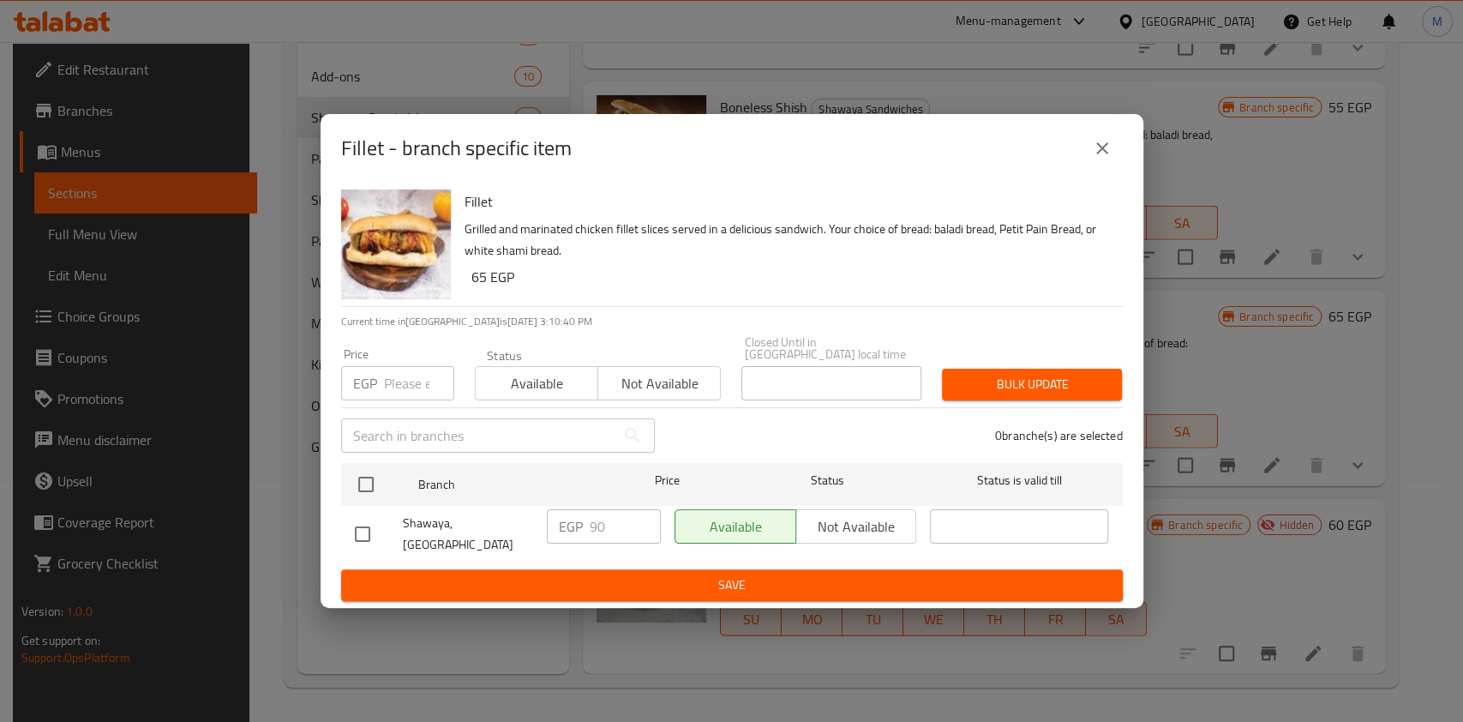
click at [366, 531] on input "checkbox" at bounding box center [363, 534] width 36 height 36
checkbox input "true"
click at [1102, 157] on icon "close" at bounding box center [1102, 148] width 21 height 21
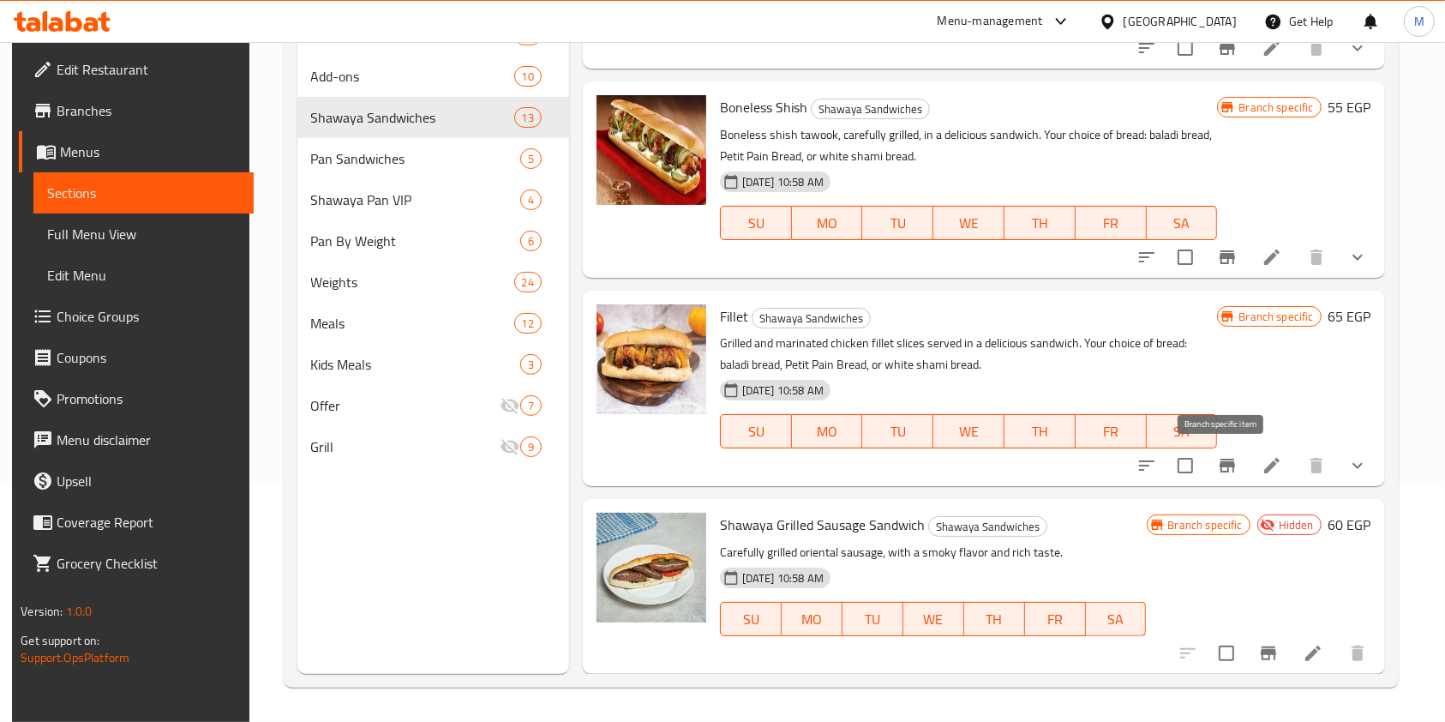
click at [1220, 460] on icon "Branch-specific-item" at bounding box center [1227, 466] width 15 height 14
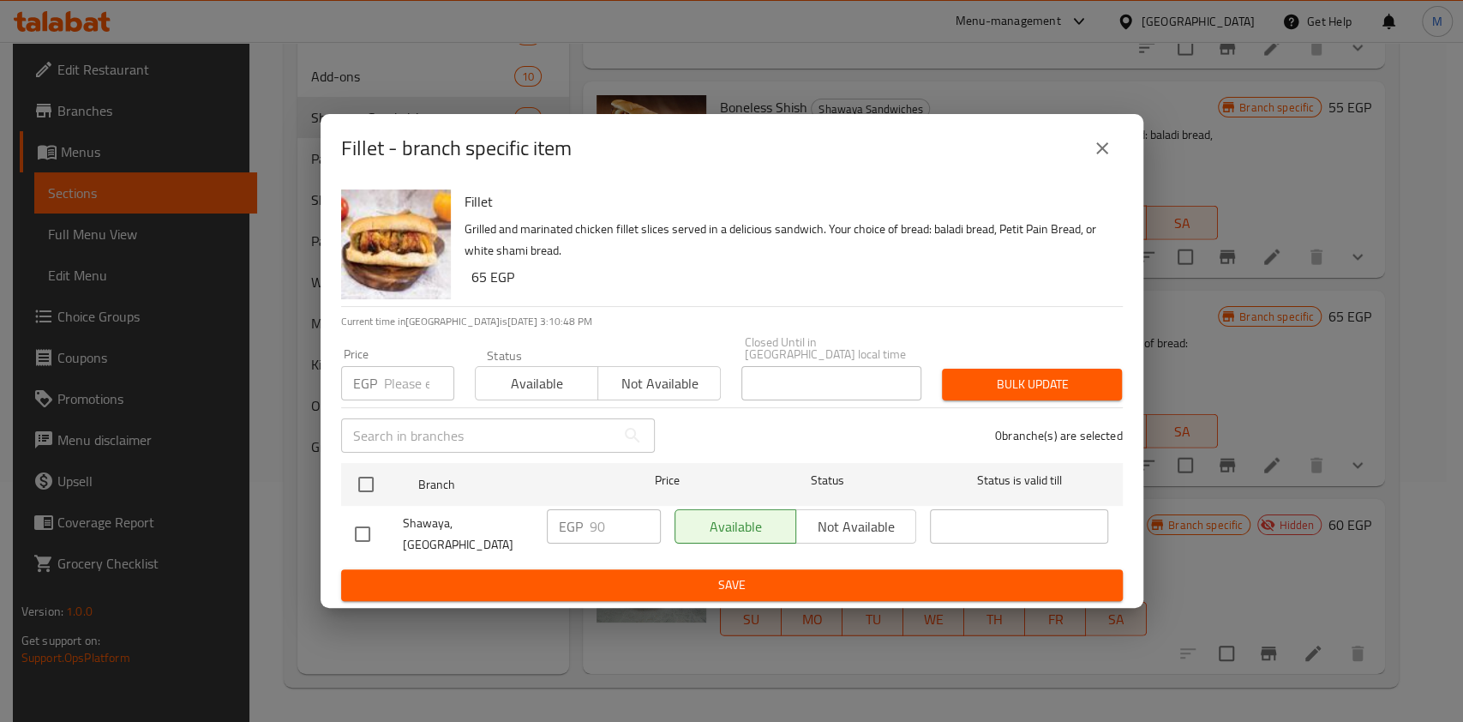
click at [364, 522] on input "checkbox" at bounding box center [363, 534] width 36 height 36
checkbox input "true"
click at [595, 525] on input "90" at bounding box center [625, 526] width 71 height 34
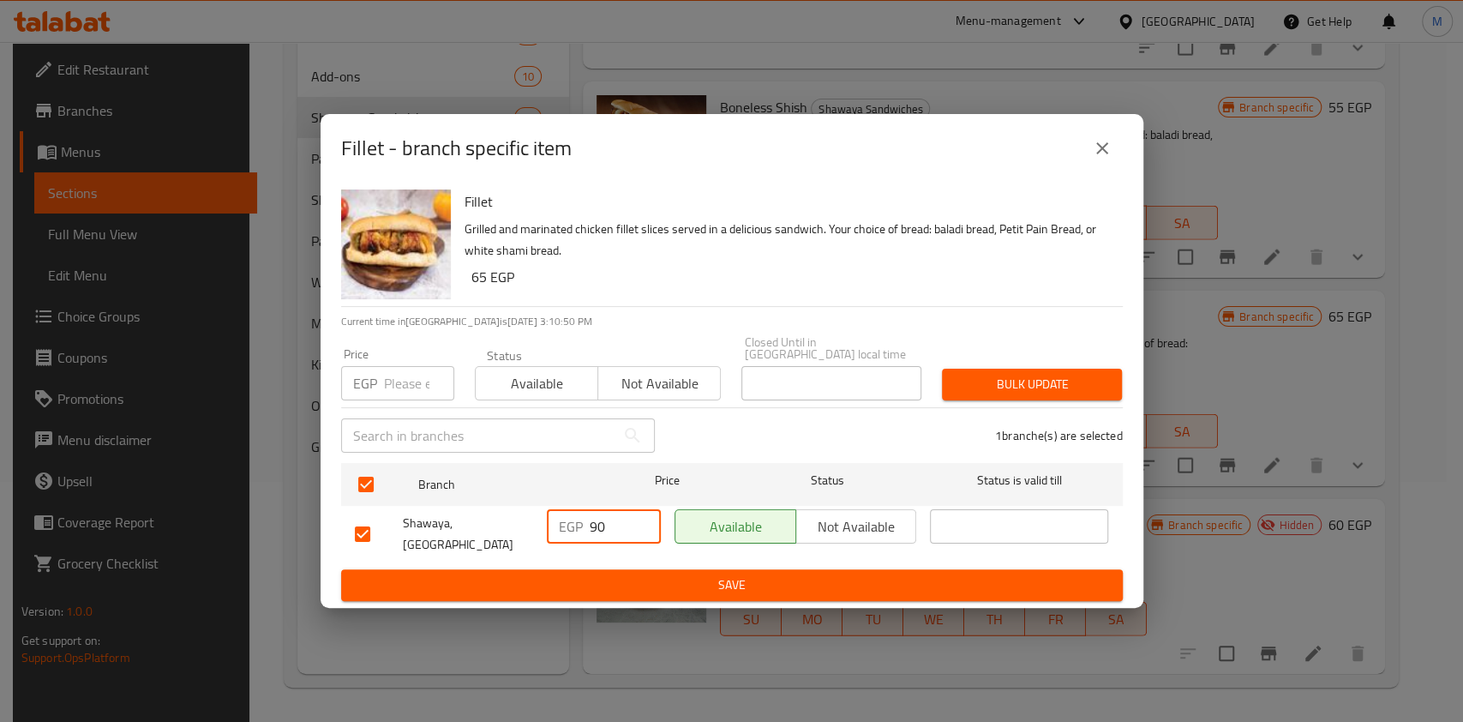
click at [595, 524] on input "90" at bounding box center [625, 526] width 71 height 34
click at [604, 525] on input "90" at bounding box center [625, 526] width 71 height 34
type input "95"
click at [629, 586] on span "Save" at bounding box center [732, 584] width 754 height 21
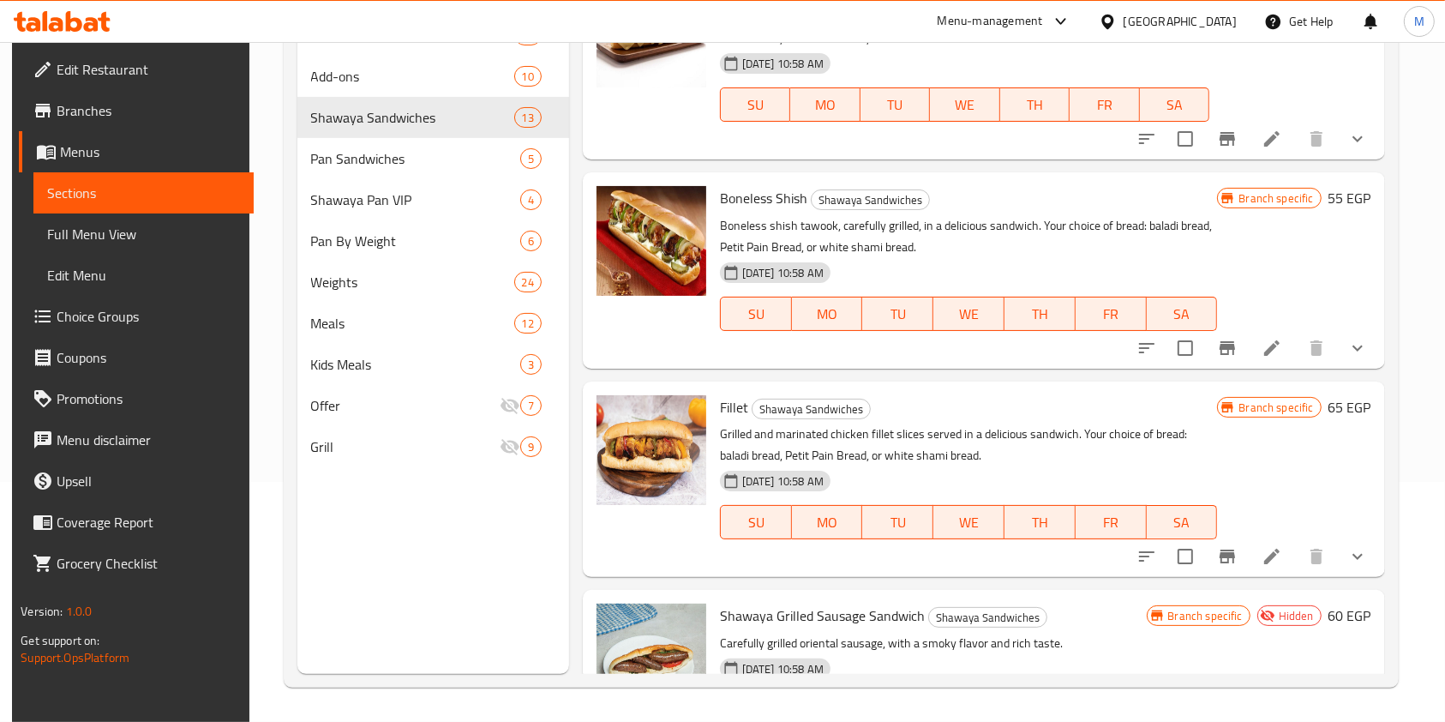
scroll to position [2394, 0]
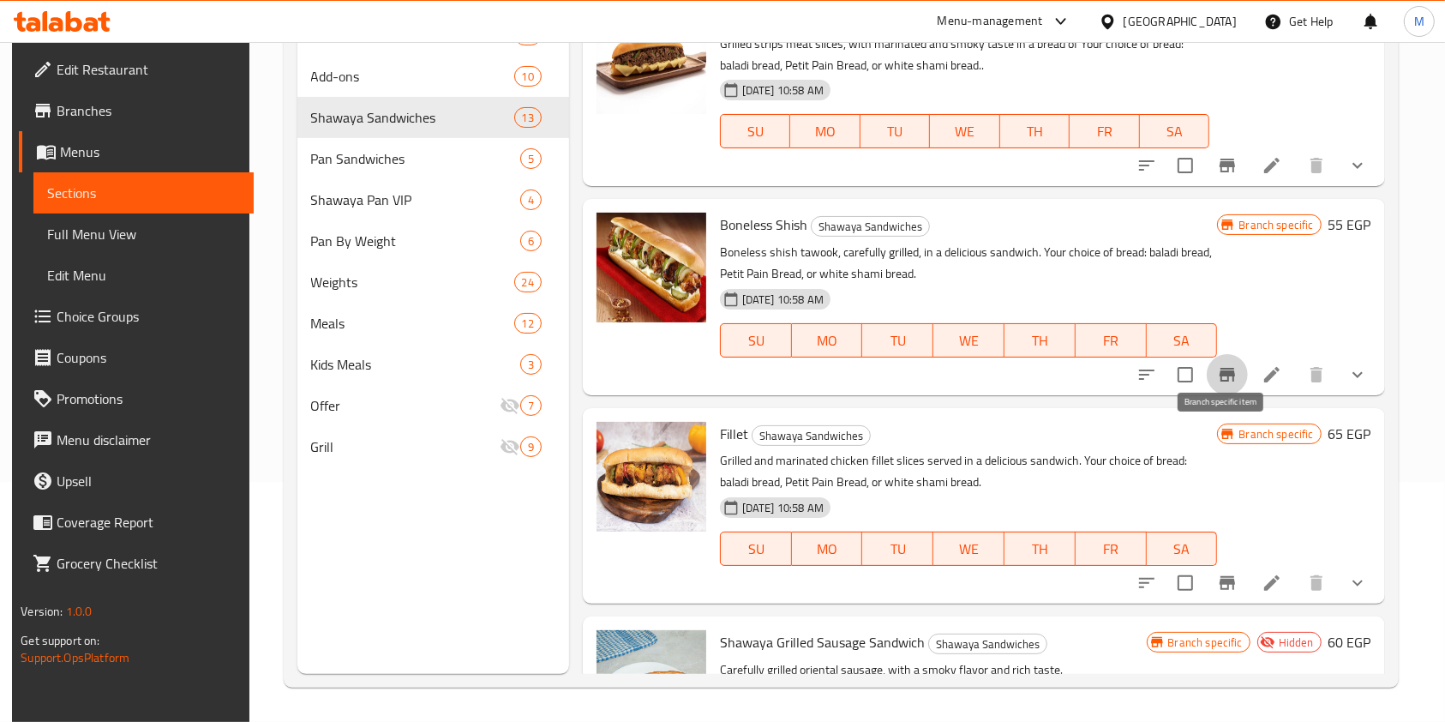
click at [1224, 385] on icon "Branch-specific-item" at bounding box center [1227, 374] width 21 height 21
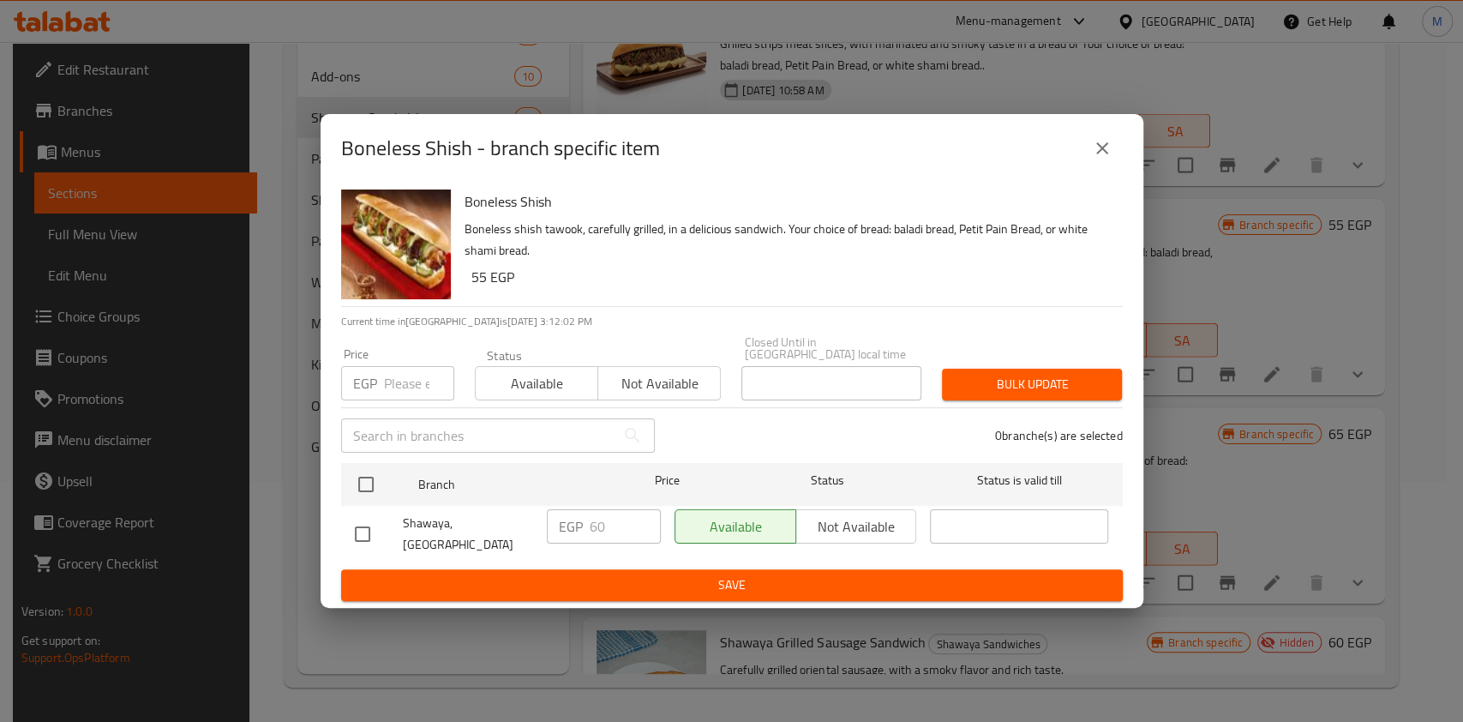
click at [364, 533] on input "checkbox" at bounding box center [363, 534] width 36 height 36
checkbox input "true"
click at [592, 526] on input "60" at bounding box center [625, 526] width 71 height 34
type input "90"
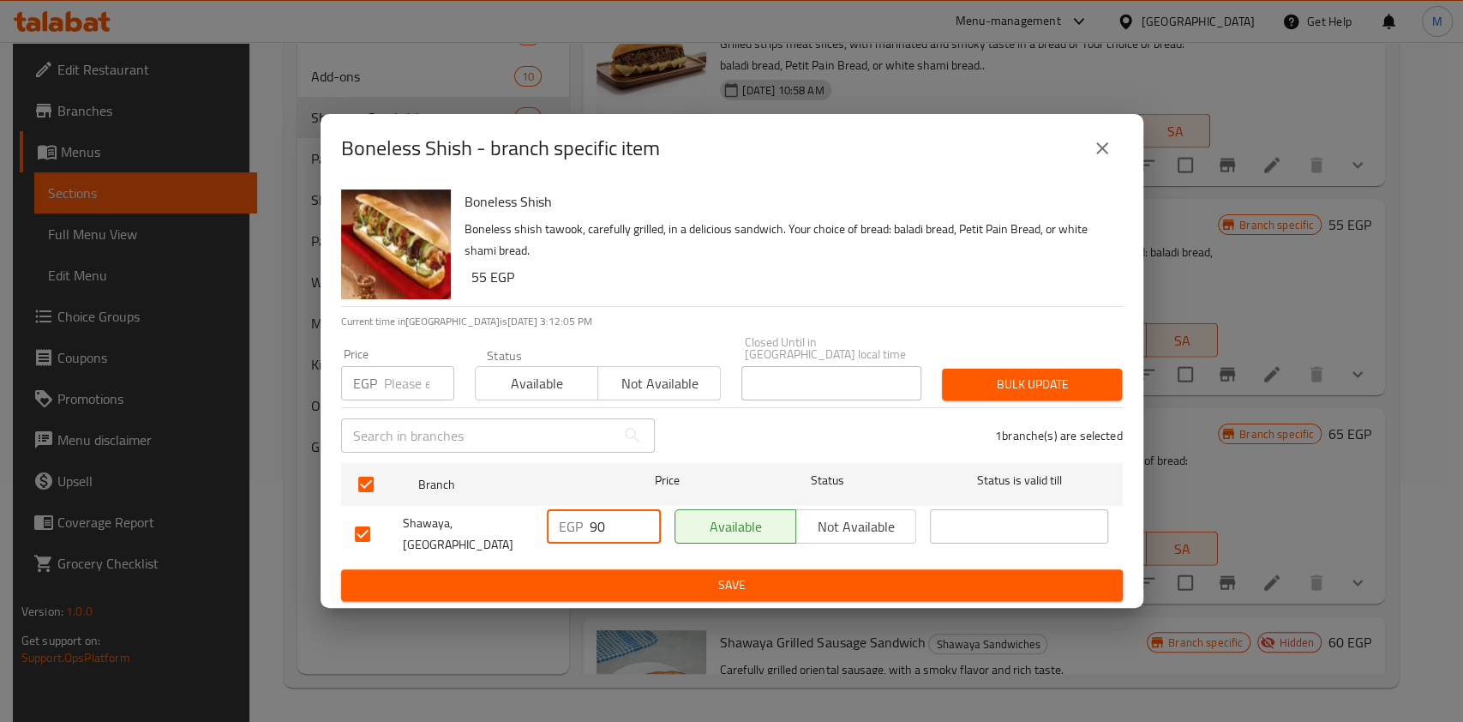
click at [631, 574] on span "Save" at bounding box center [732, 584] width 754 height 21
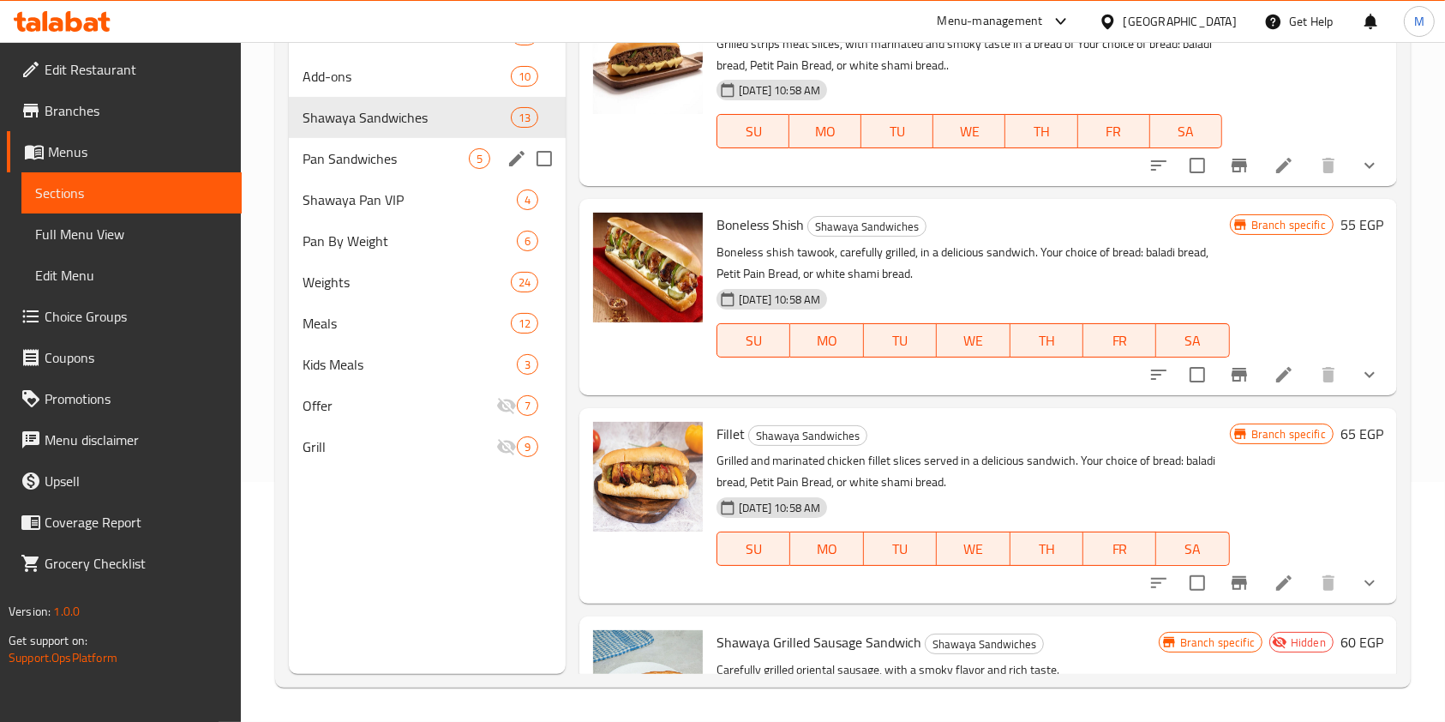
click at [381, 153] on span "Pan Sandwiches" at bounding box center [386, 158] width 166 height 21
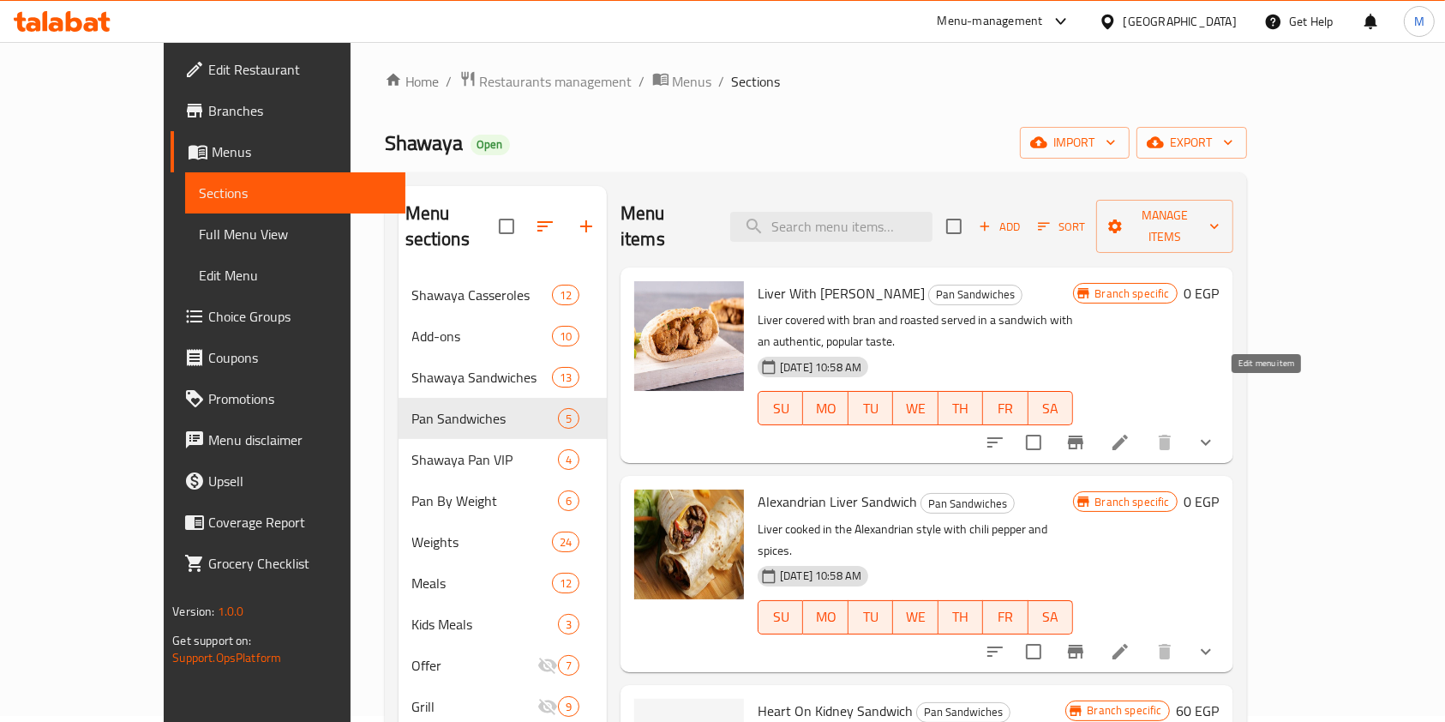
click at [1131, 432] on icon at bounding box center [1120, 442] width 21 height 21
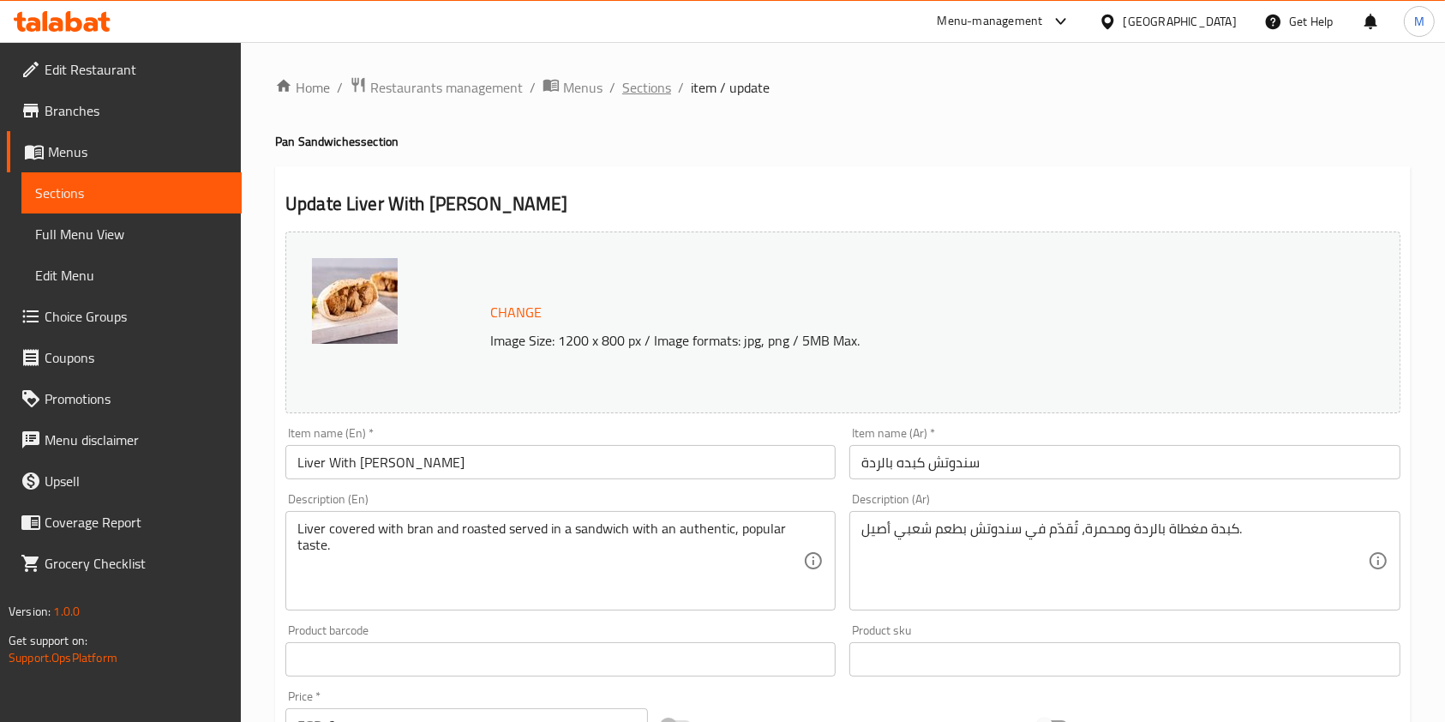
click at [662, 82] on span "Sections" at bounding box center [646, 87] width 49 height 21
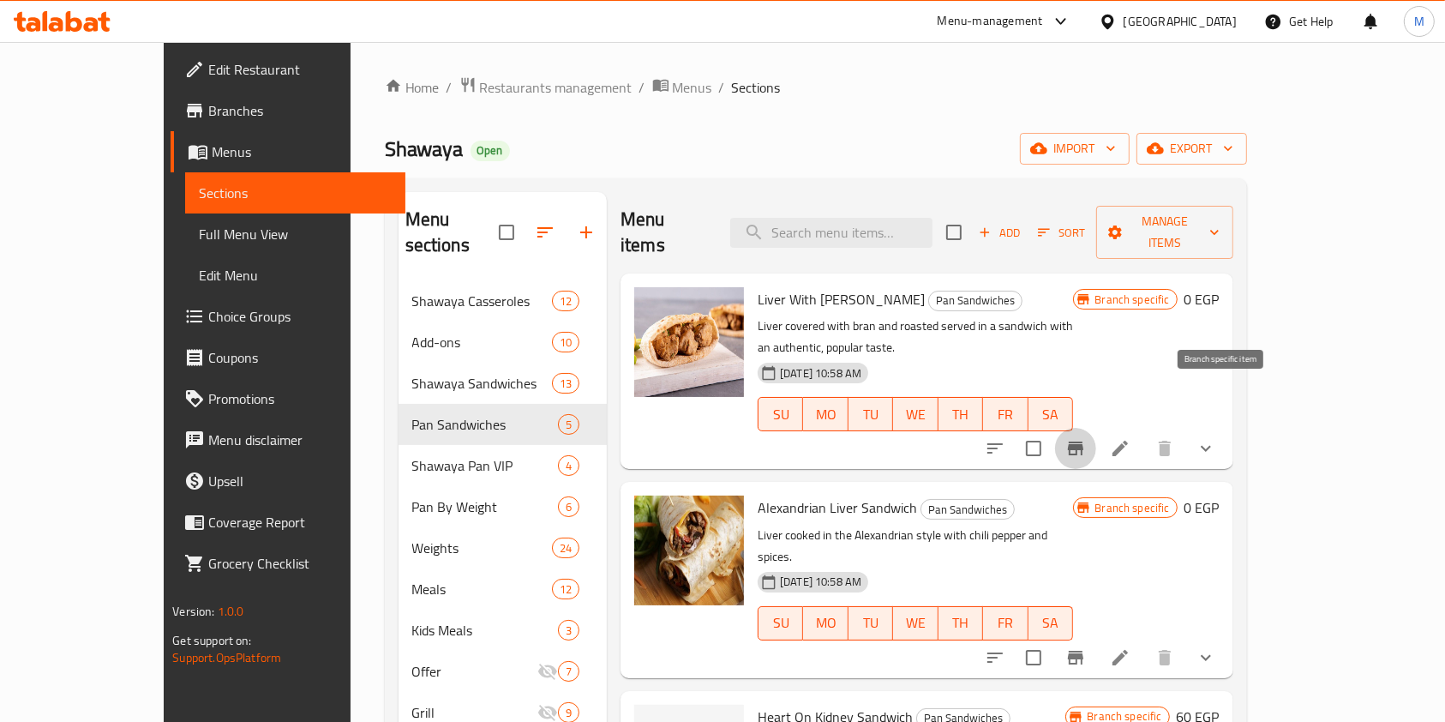
click at [1096, 428] on button "Branch-specific-item" at bounding box center [1075, 448] width 41 height 41
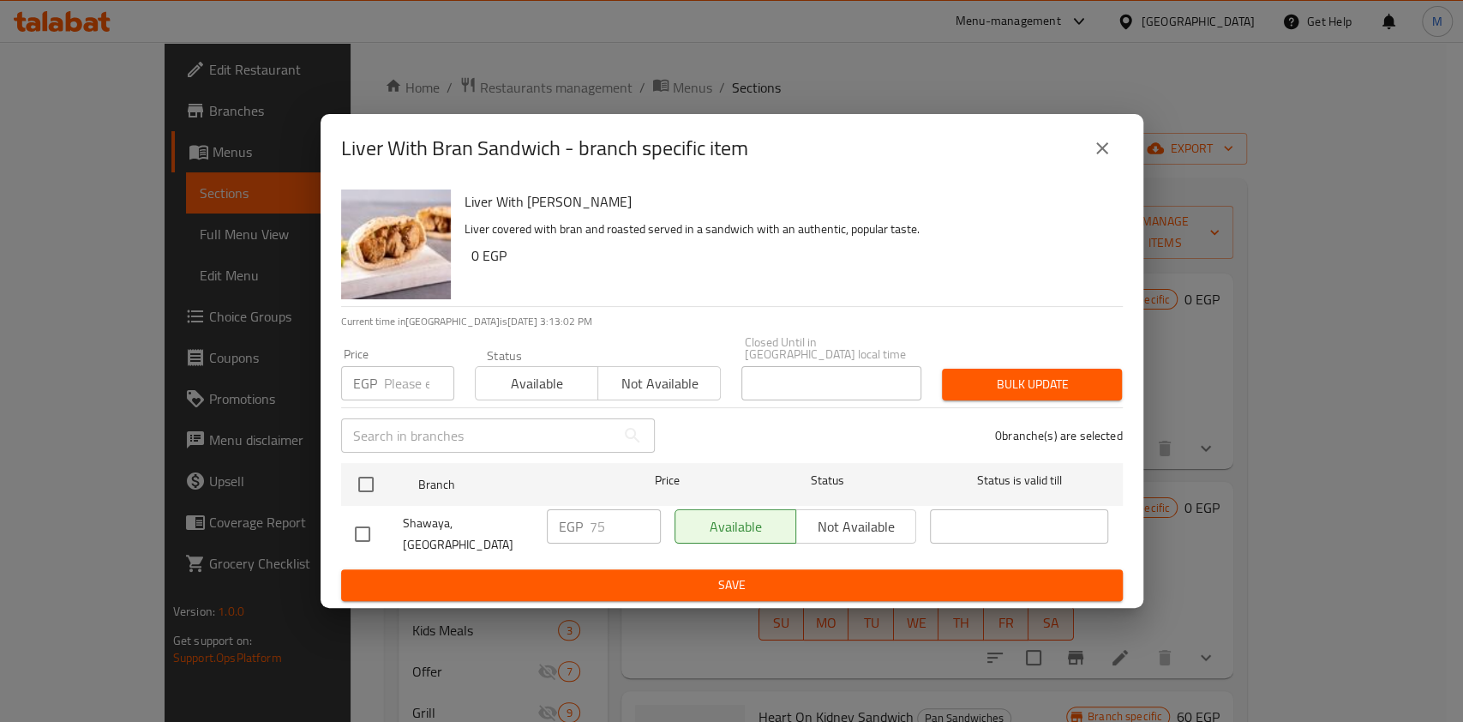
click at [358, 530] on input "checkbox" at bounding box center [363, 534] width 36 height 36
checkbox input "true"
click at [592, 527] on input "75" at bounding box center [625, 526] width 71 height 34
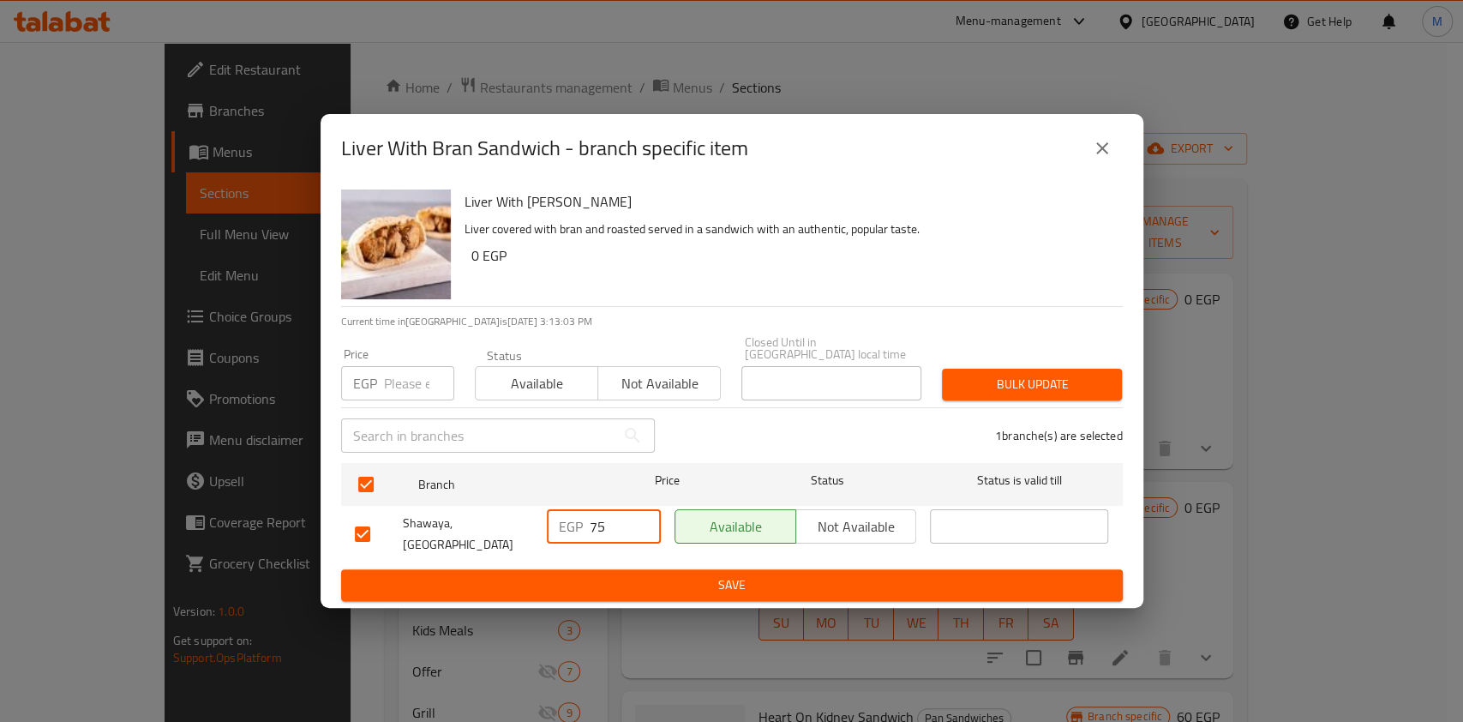
click at [592, 527] on input "75" at bounding box center [625, 526] width 71 height 34
type input "0"
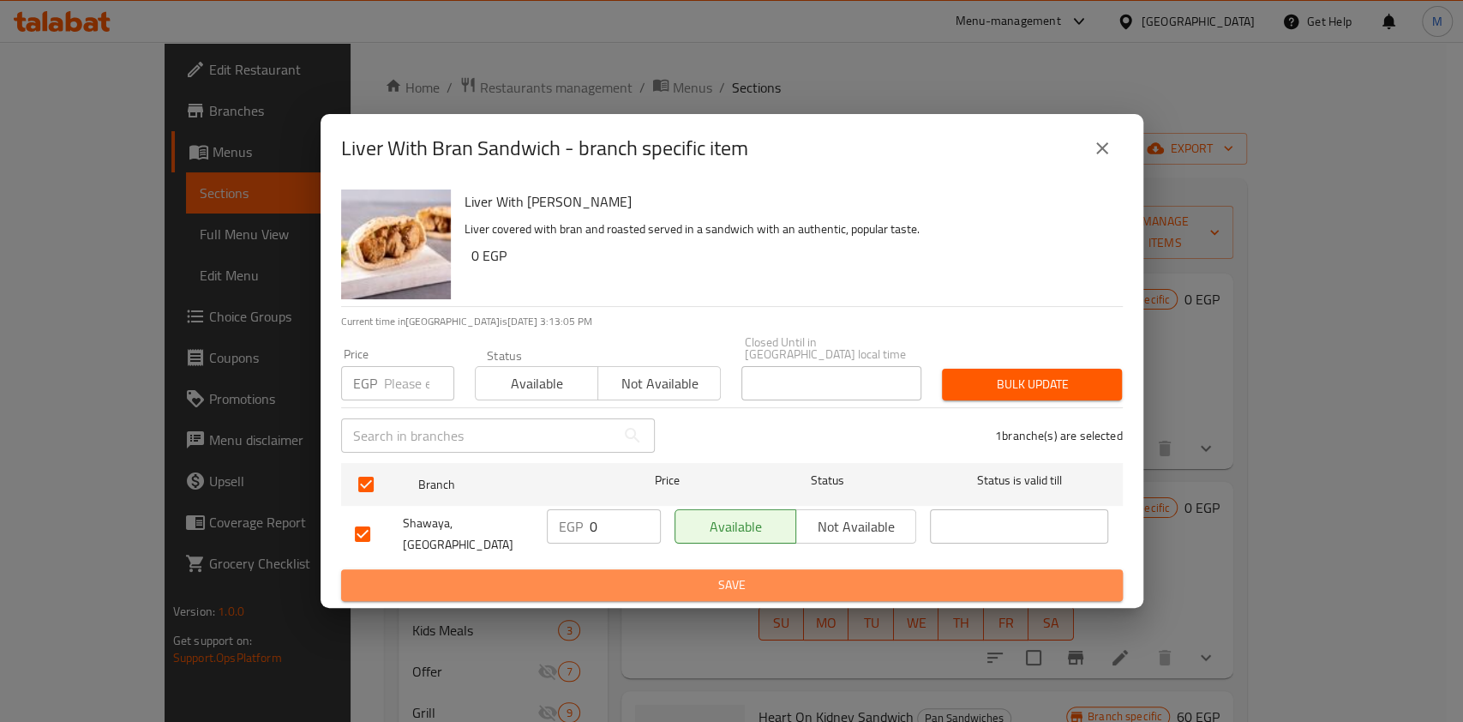
click at [635, 576] on span "Save" at bounding box center [732, 584] width 754 height 21
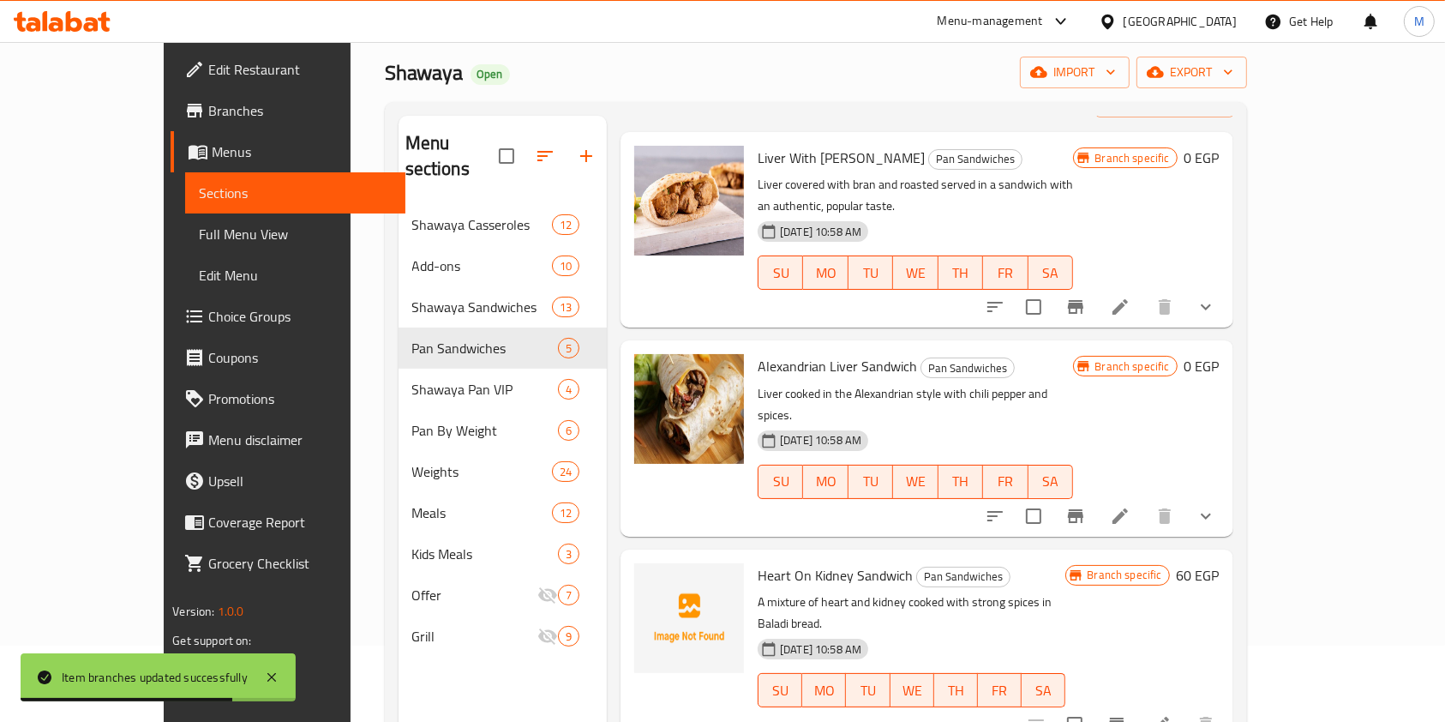
scroll to position [70, 0]
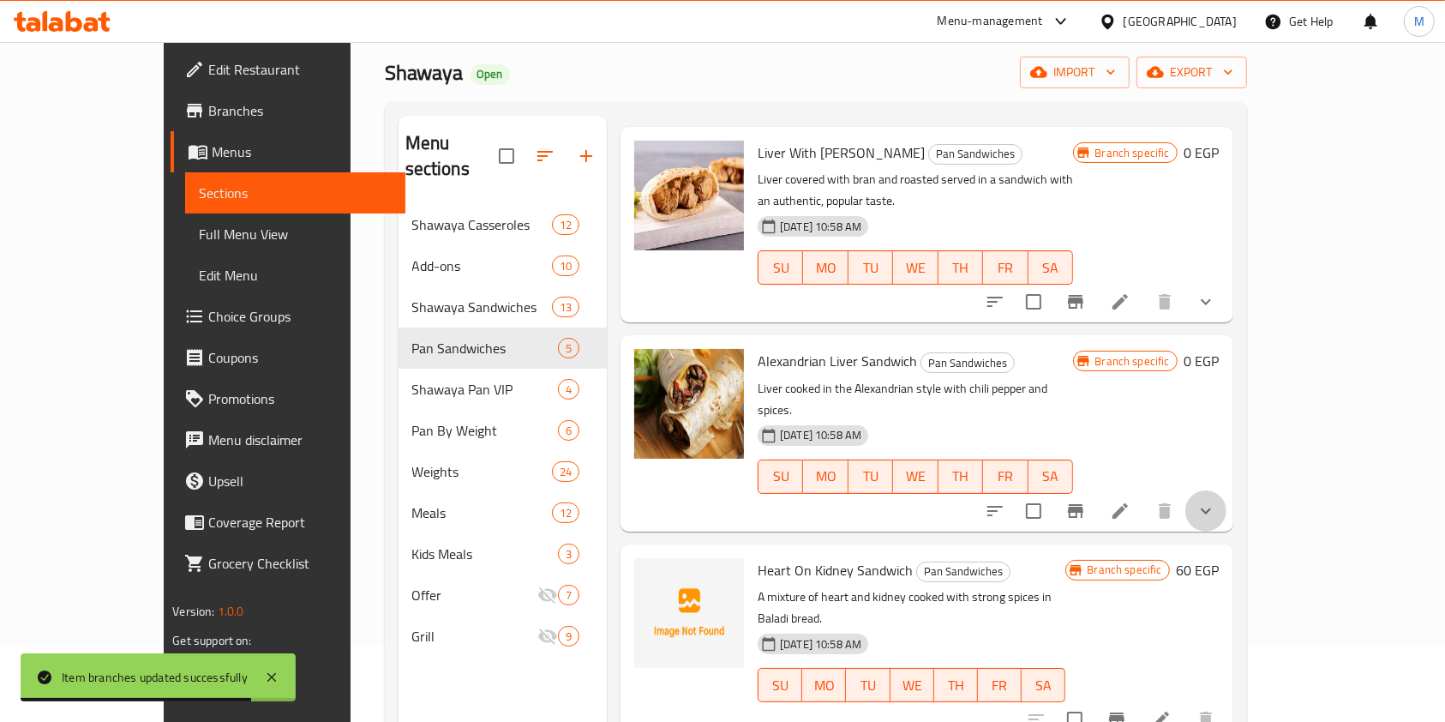
click at [1227, 490] on button "show more" at bounding box center [1206, 510] width 41 height 41
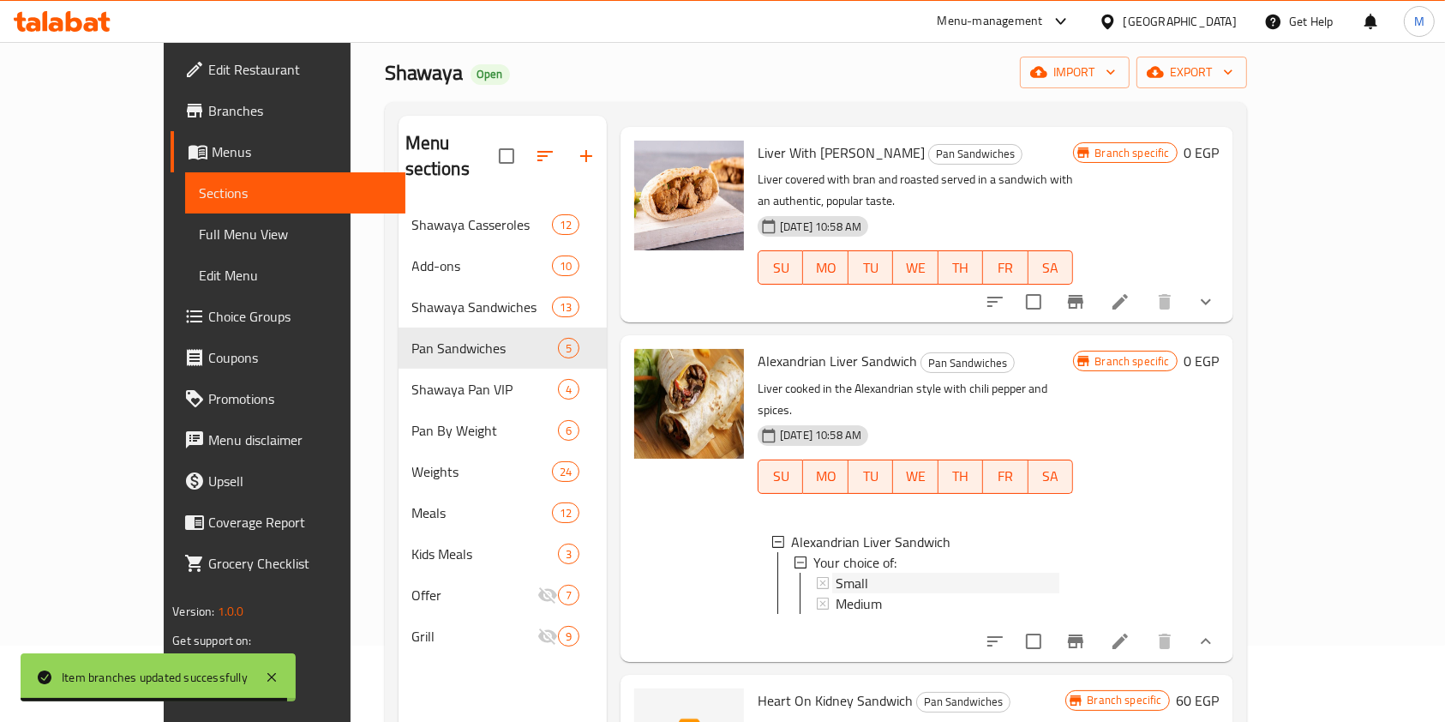
click at [886, 573] on div "Small" at bounding box center [948, 583] width 224 height 21
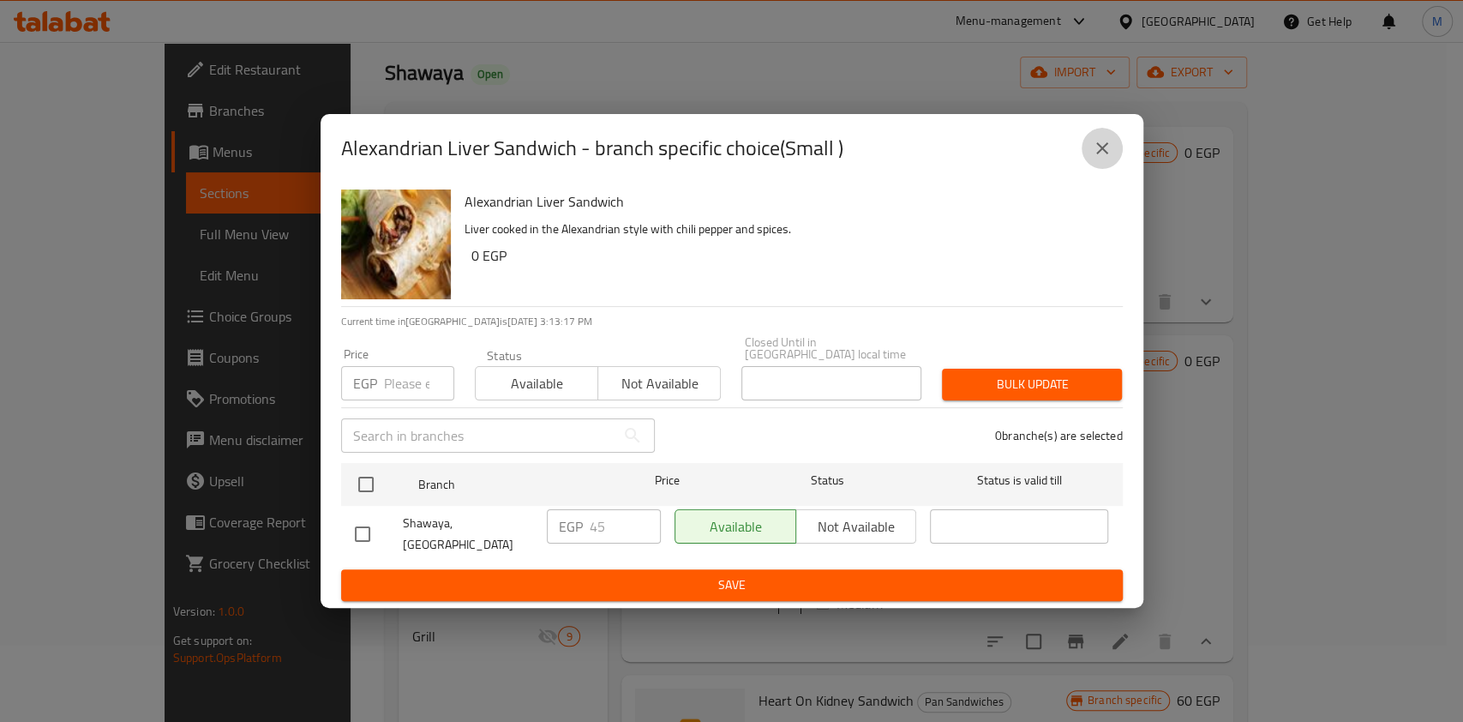
click at [1108, 150] on icon "close" at bounding box center [1102, 148] width 21 height 21
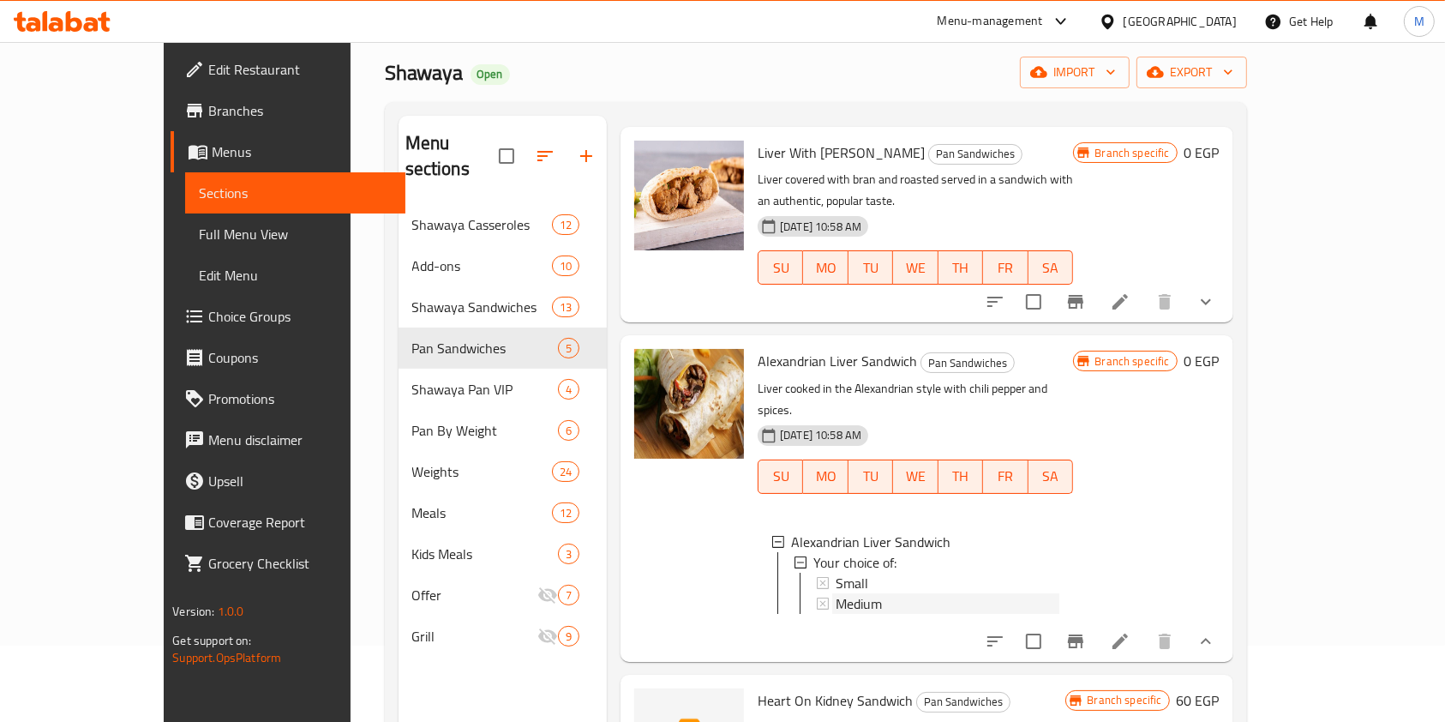
click at [863, 593] on div "Medium" at bounding box center [948, 603] width 224 height 21
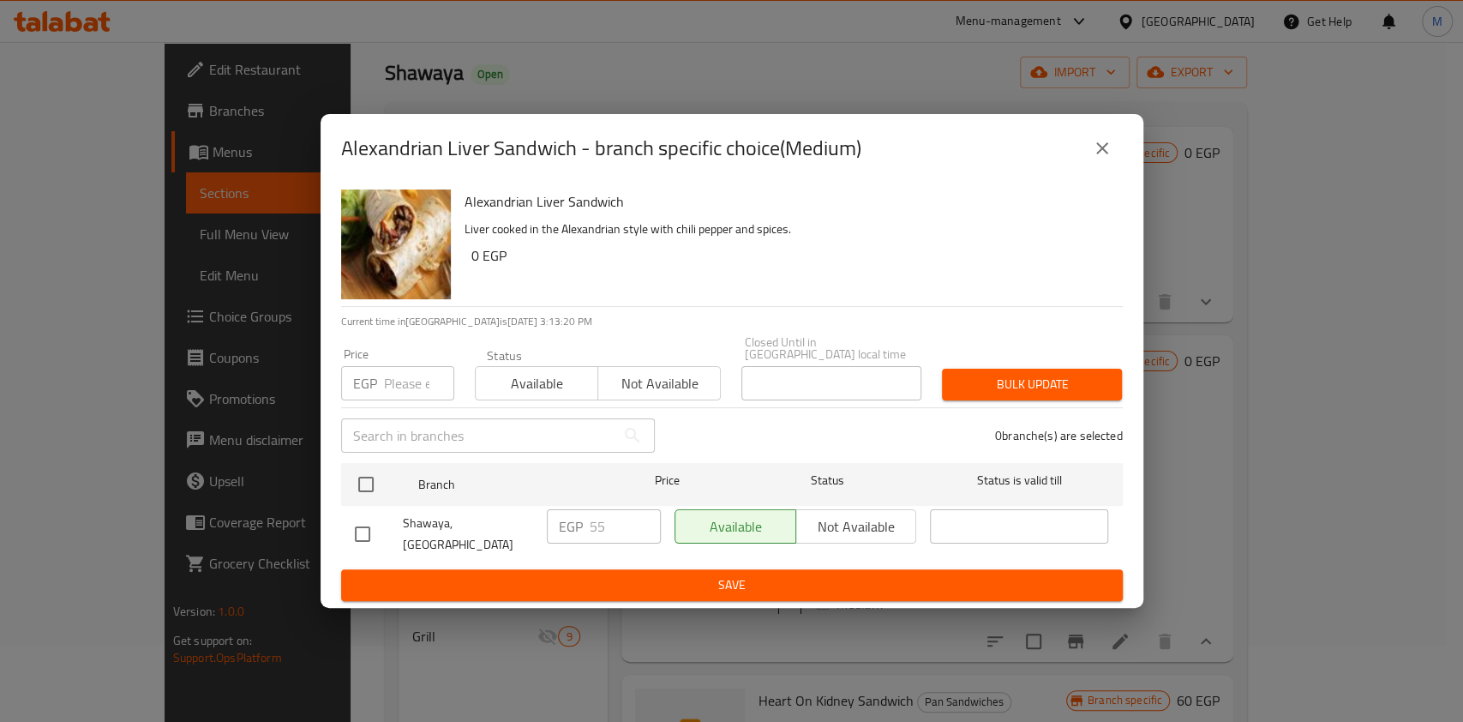
click at [1082, 152] on button "close" at bounding box center [1102, 148] width 41 height 41
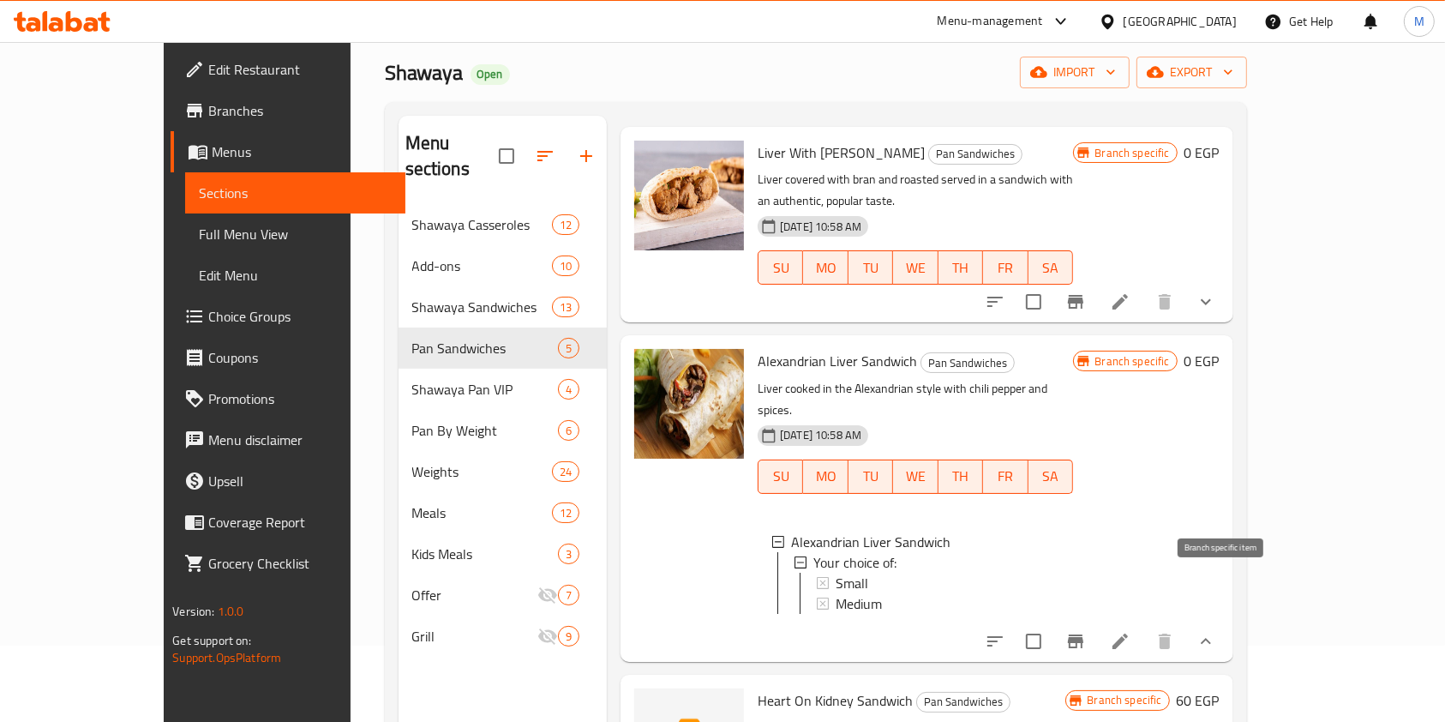
click at [1086, 631] on icon "Branch-specific-item" at bounding box center [1076, 641] width 21 height 21
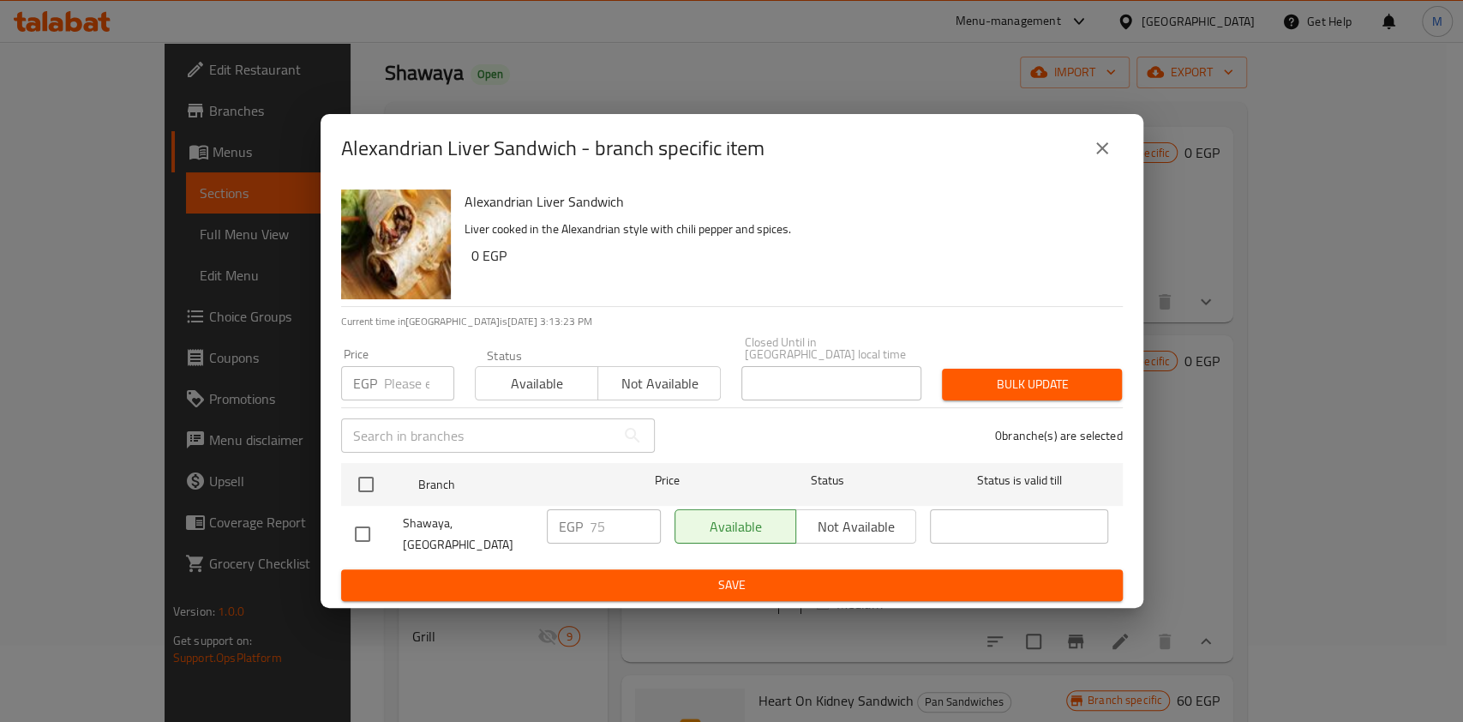
click at [350, 532] on input "checkbox" at bounding box center [363, 534] width 36 height 36
checkbox input "true"
click at [590, 515] on input "75" at bounding box center [625, 526] width 71 height 34
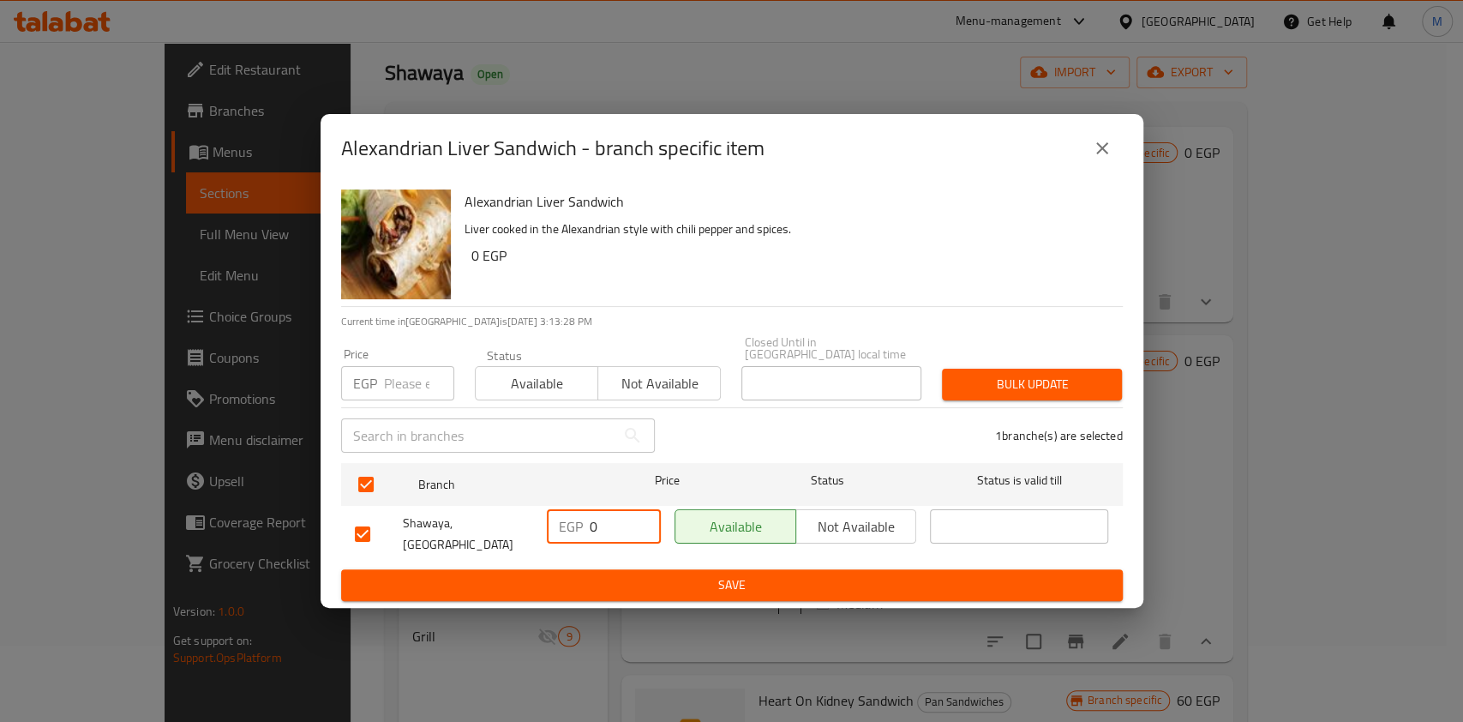
type input "0"
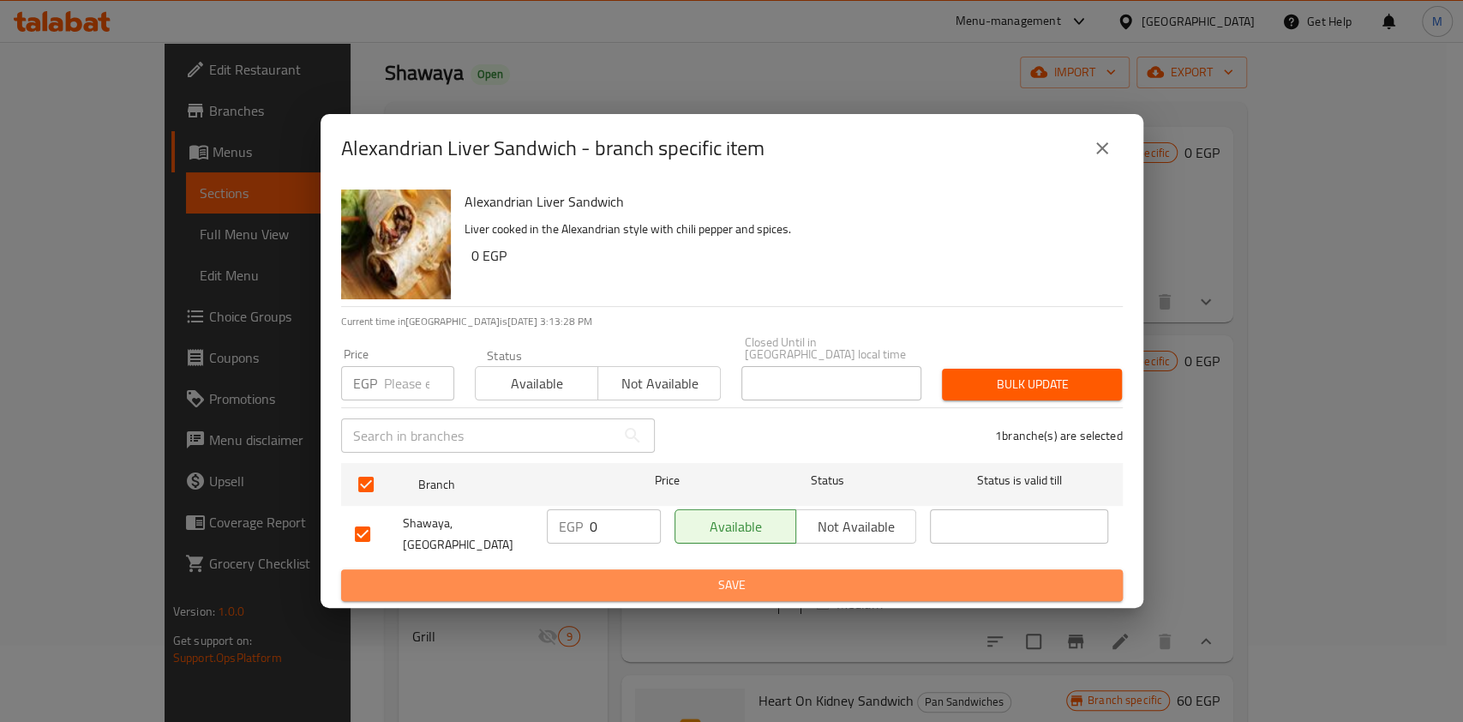
click at [635, 593] on button "Save" at bounding box center [732, 585] width 782 height 32
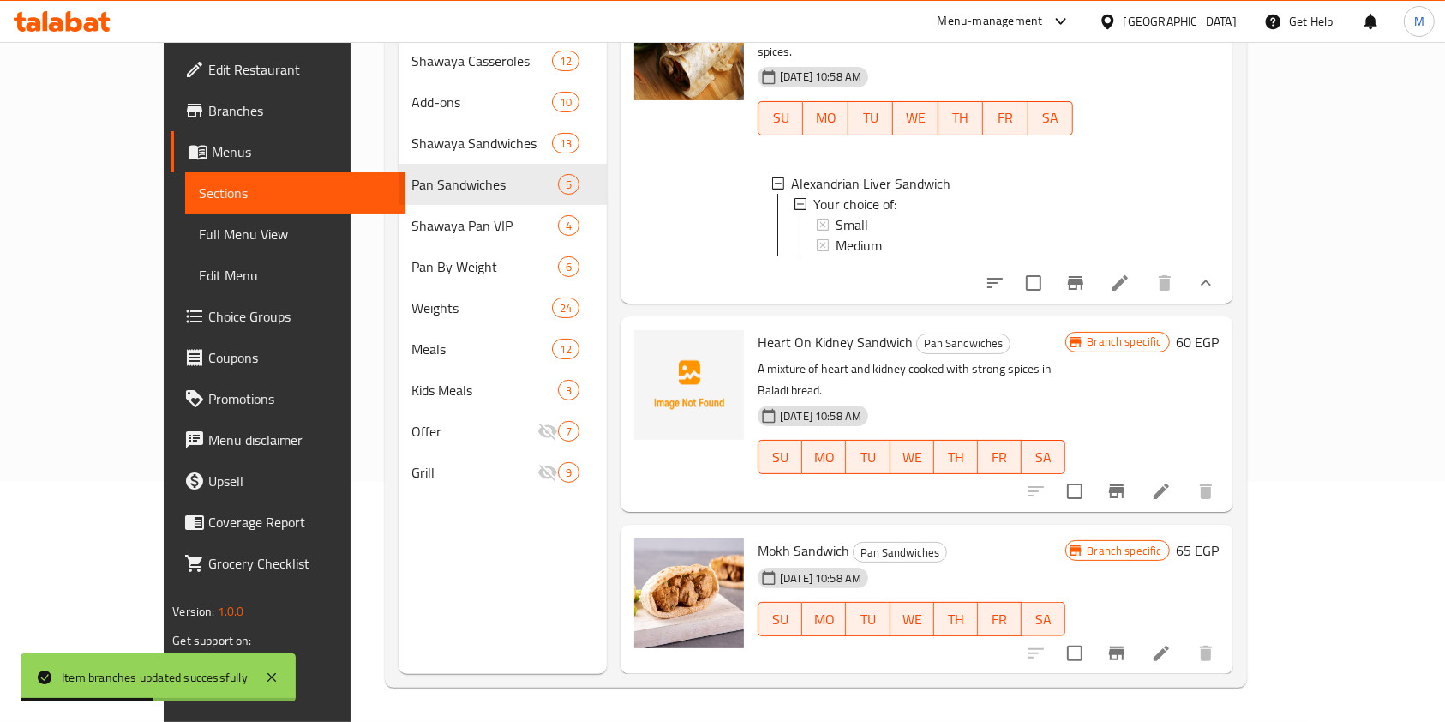
scroll to position [260, 0]
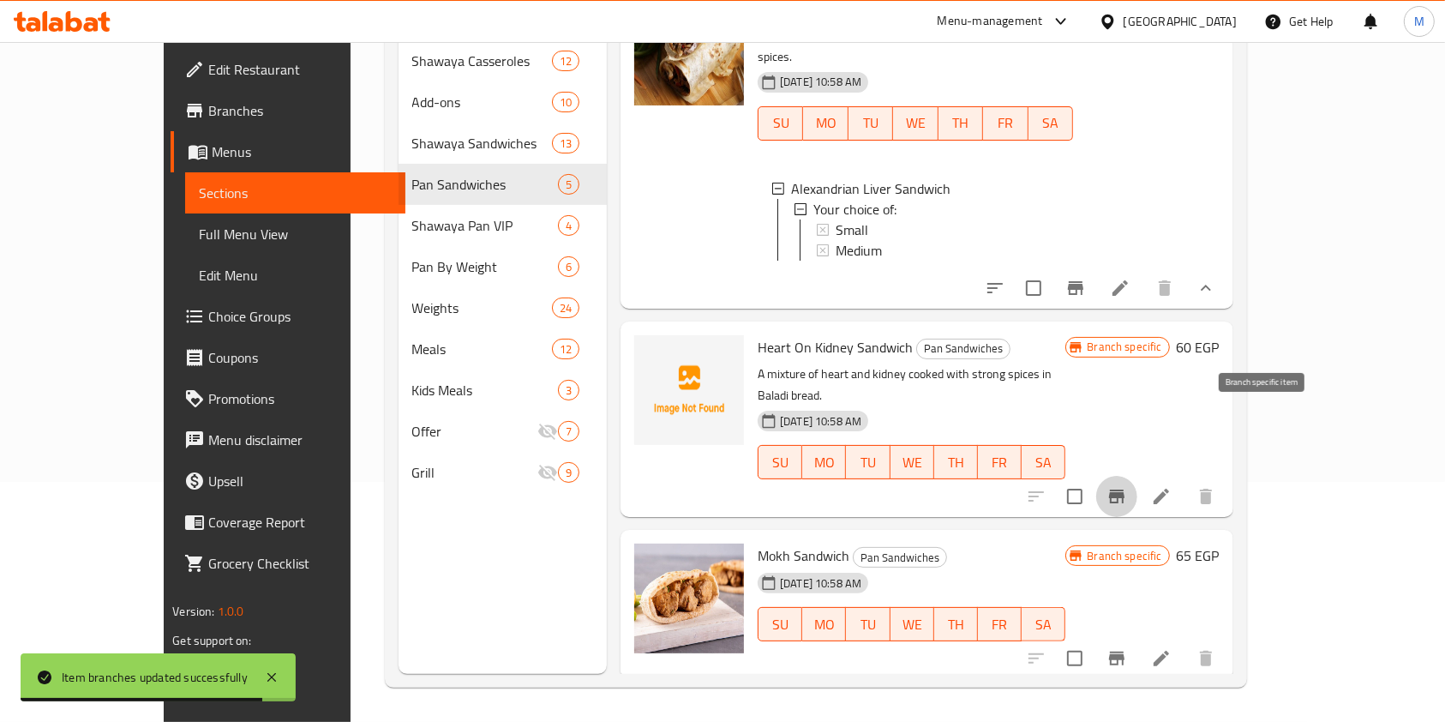
click at [1127, 486] on icon "Branch-specific-item" at bounding box center [1117, 496] width 21 height 21
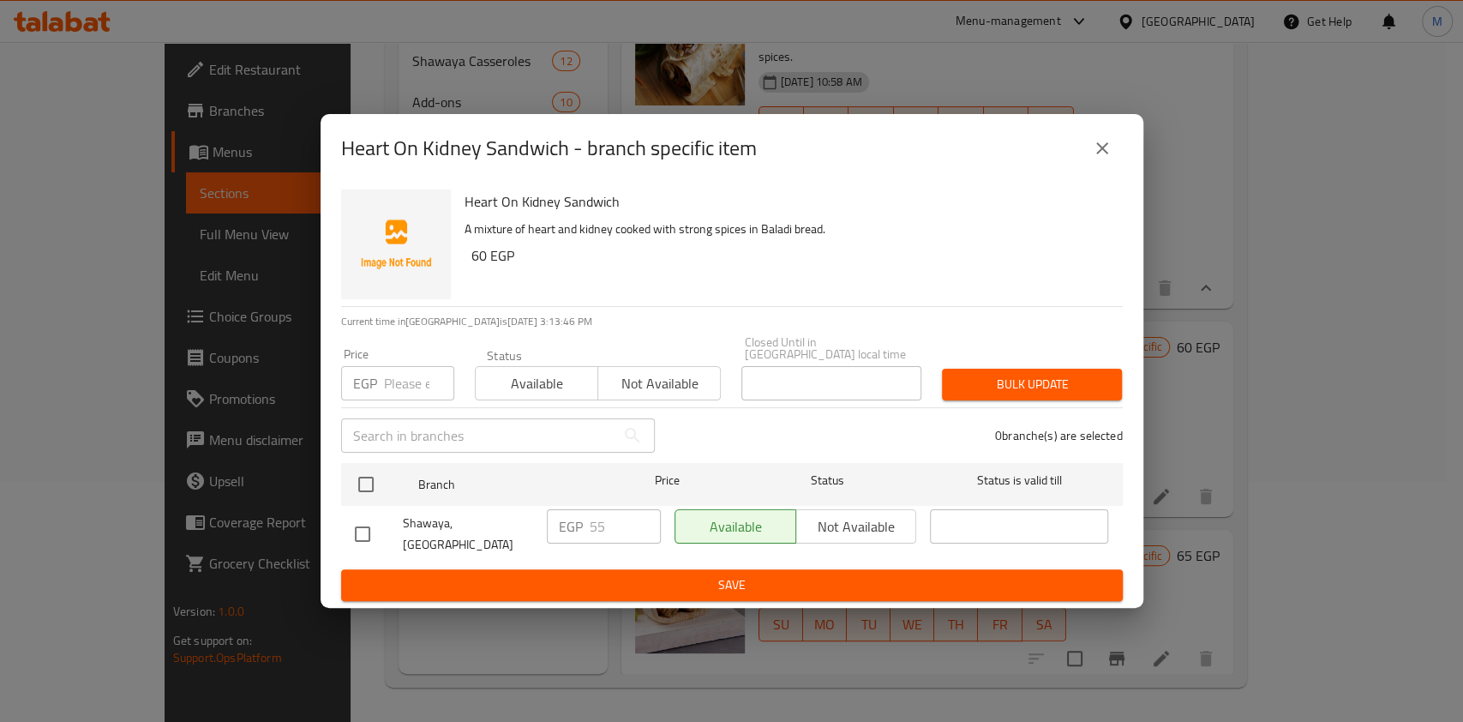
click at [368, 526] on input "checkbox" at bounding box center [363, 534] width 36 height 36
checkbox input "true"
click at [590, 530] on input "55" at bounding box center [625, 526] width 71 height 34
type input "85"
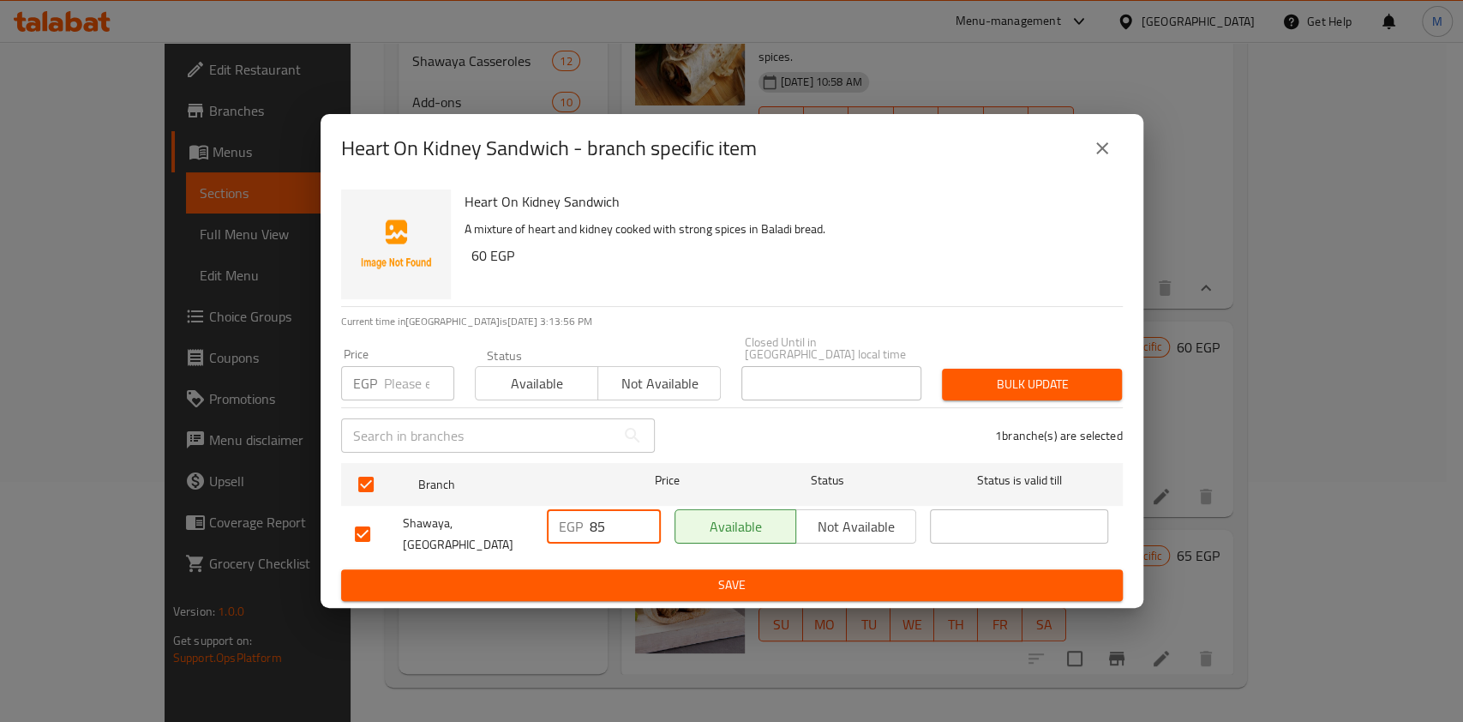
click at [607, 569] on button "Save" at bounding box center [732, 585] width 782 height 32
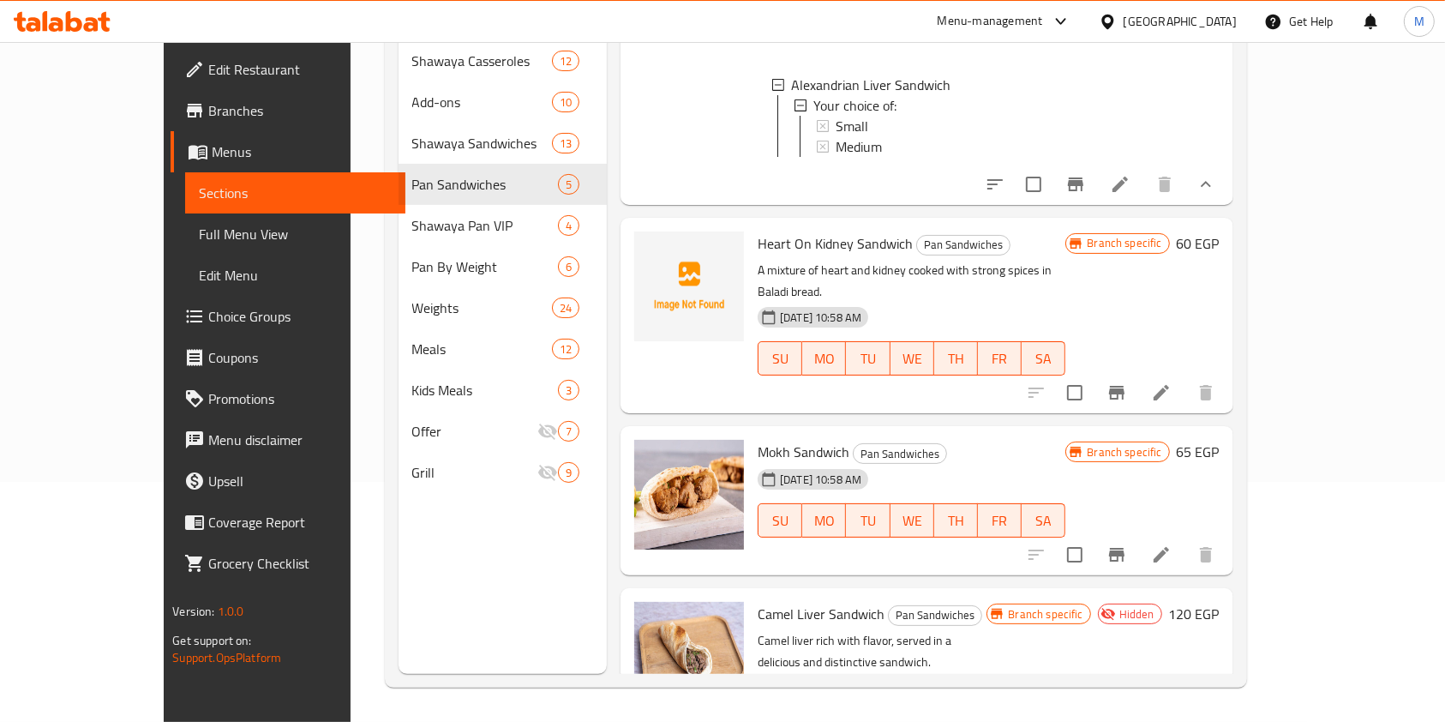
scroll to position [379, 0]
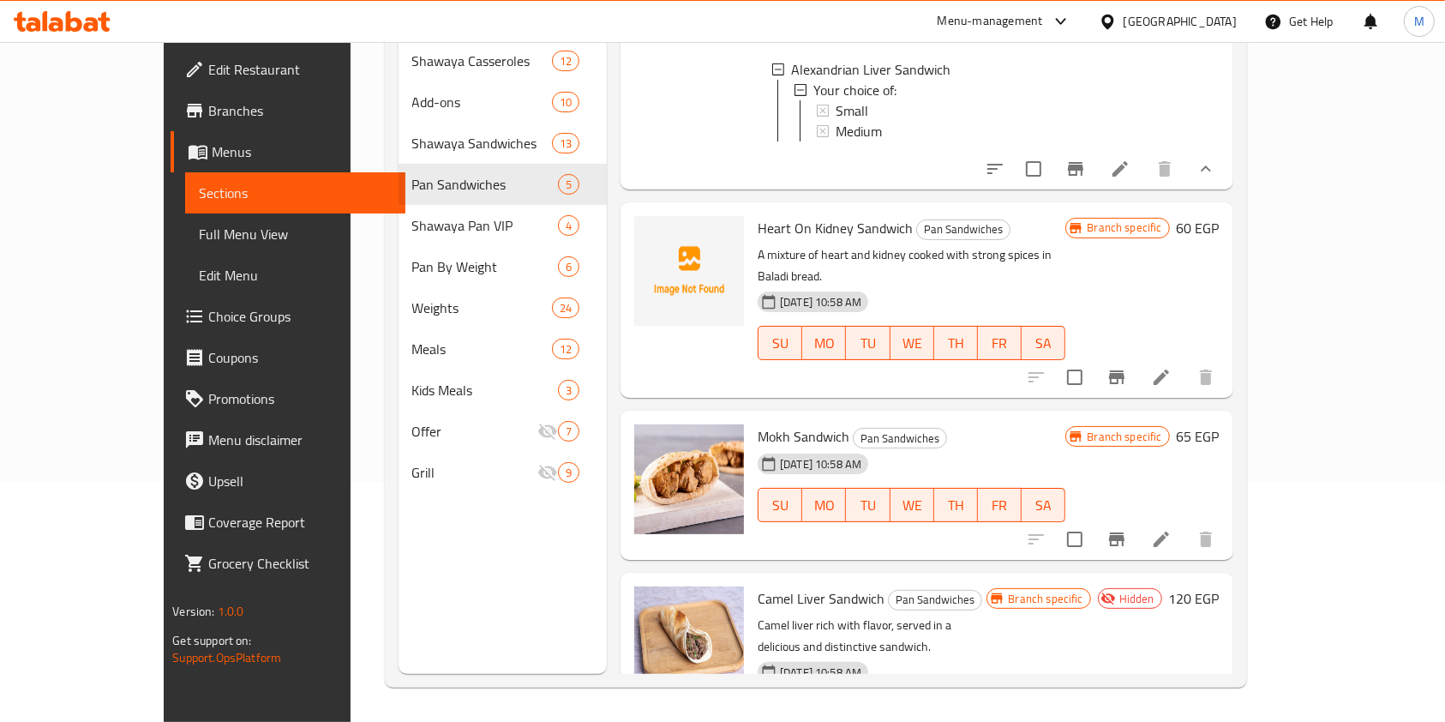
click at [1127, 529] on icon "Branch-specific-item" at bounding box center [1117, 539] width 21 height 21
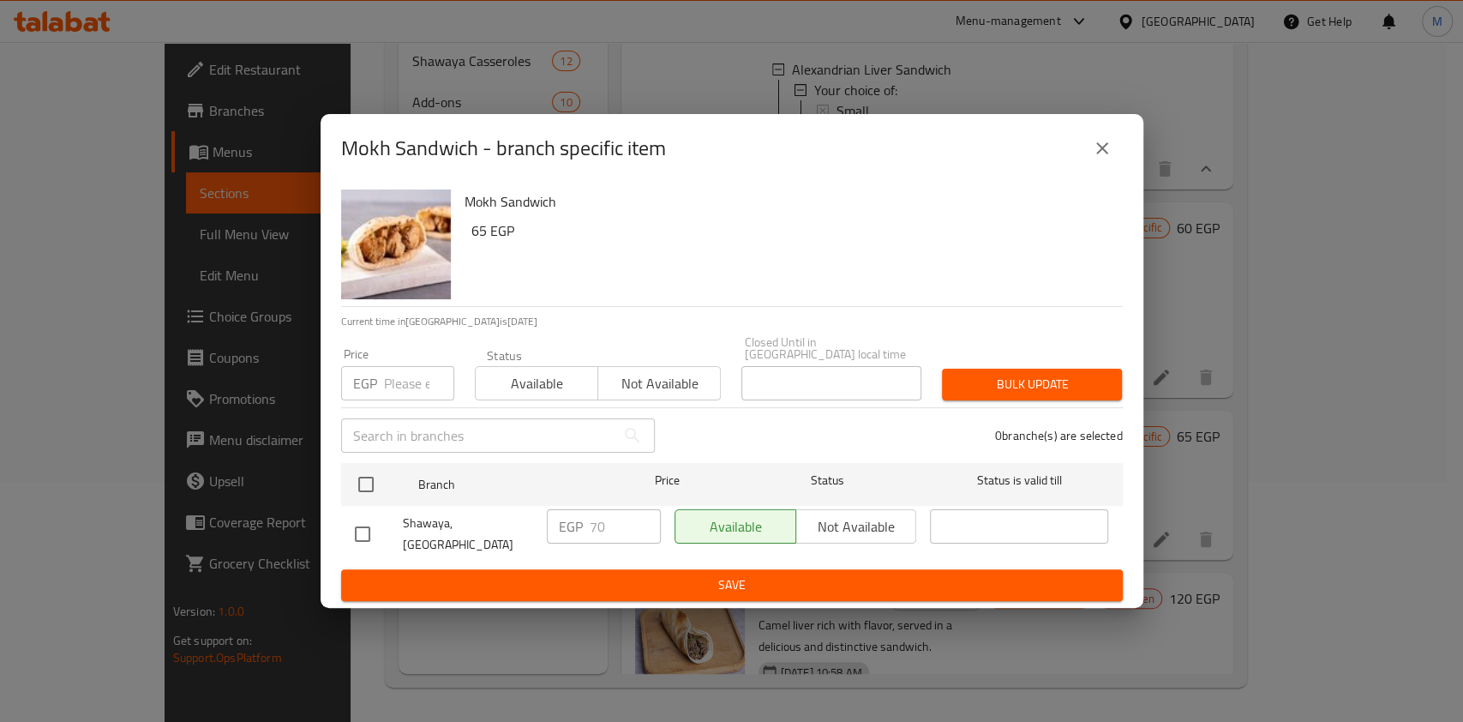
click at [352, 531] on input "checkbox" at bounding box center [363, 534] width 36 height 36
checkbox input "true"
drag, startPoint x: 592, startPoint y: 526, endPoint x: 596, endPoint y: 533, distance: 8.8
click at [596, 533] on input "70" at bounding box center [625, 526] width 71 height 34
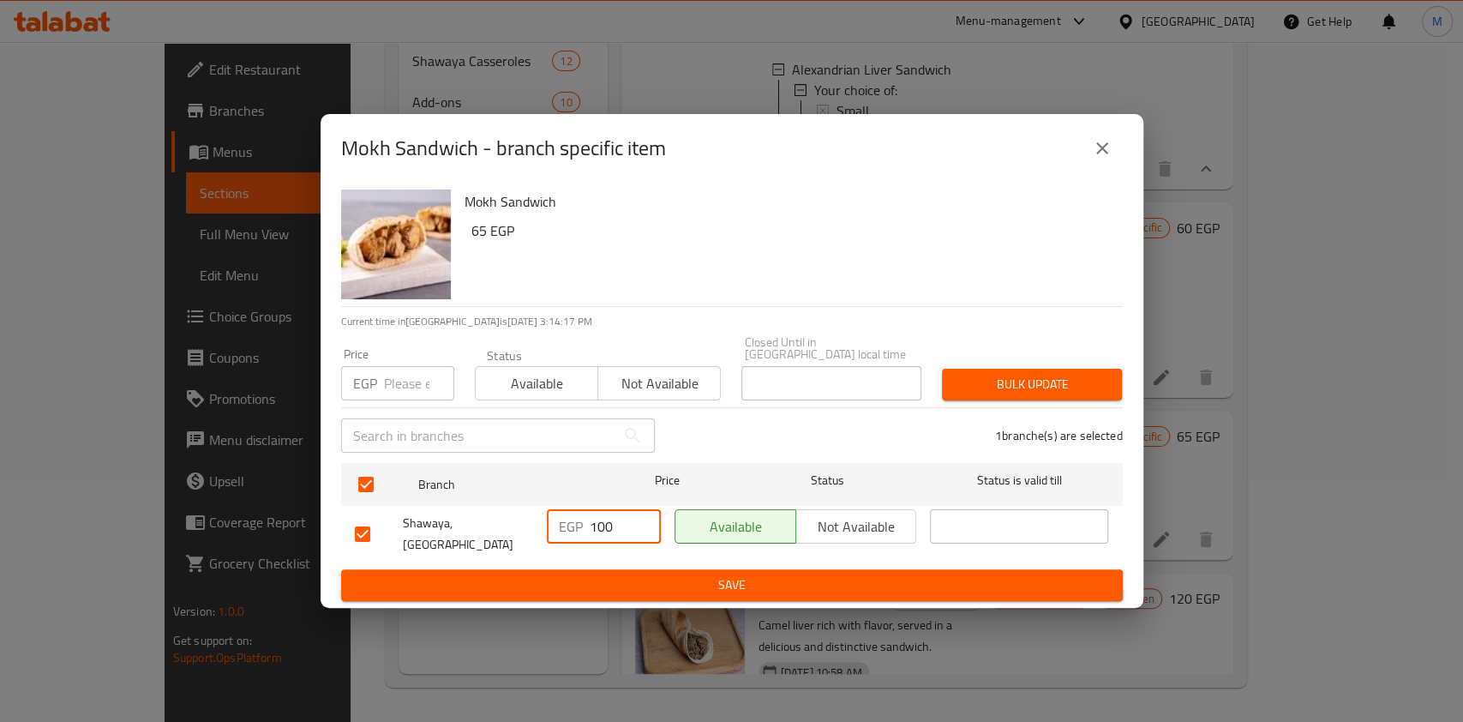
type input "100"
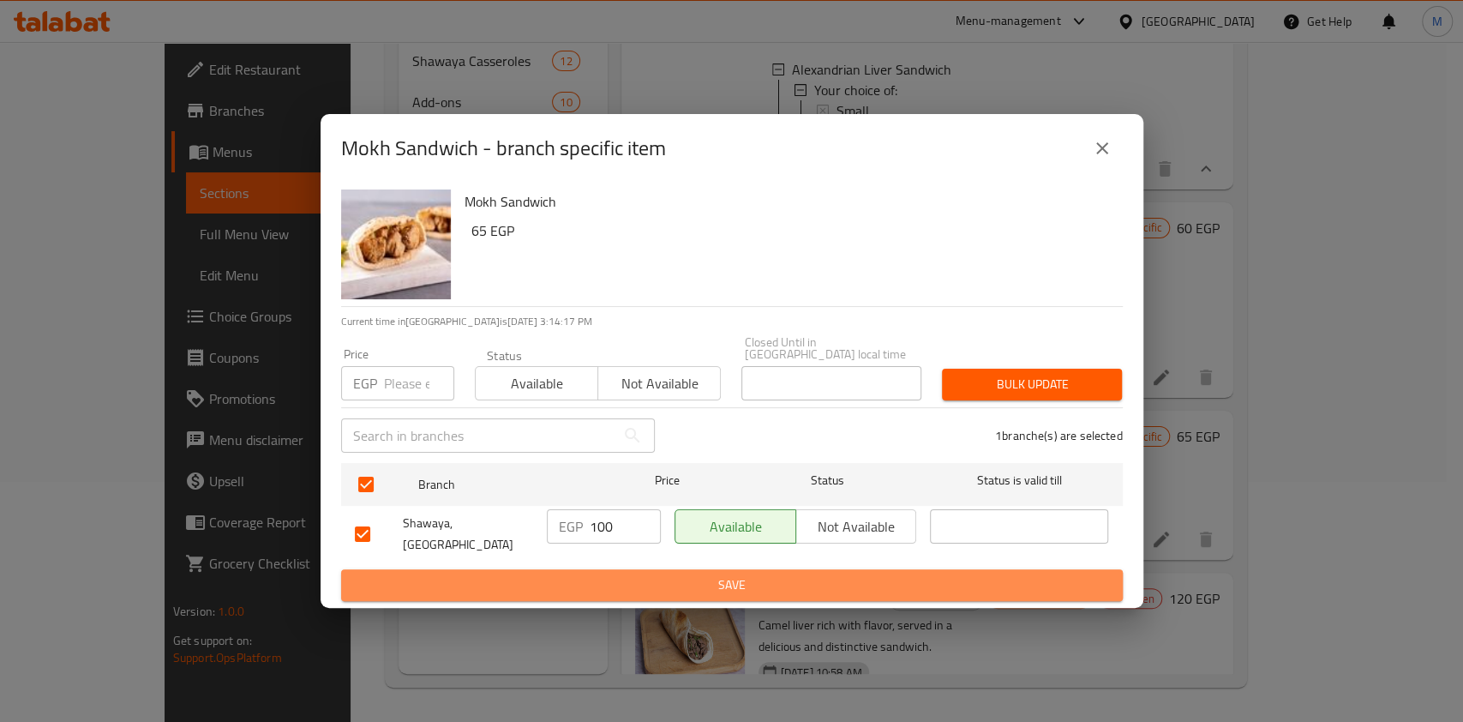
click at [604, 579] on span "Save" at bounding box center [732, 584] width 754 height 21
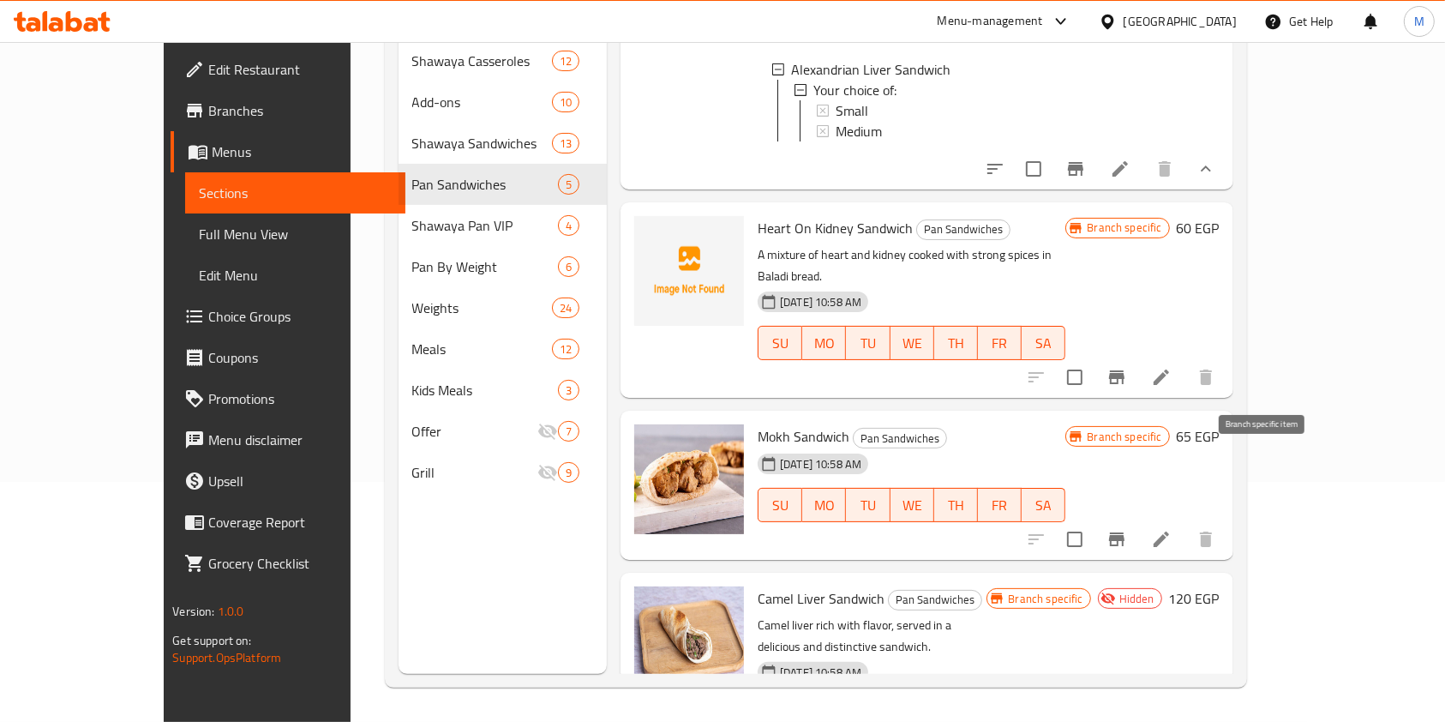
click at [1127, 529] on icon "Branch-specific-item" at bounding box center [1117, 539] width 21 height 21
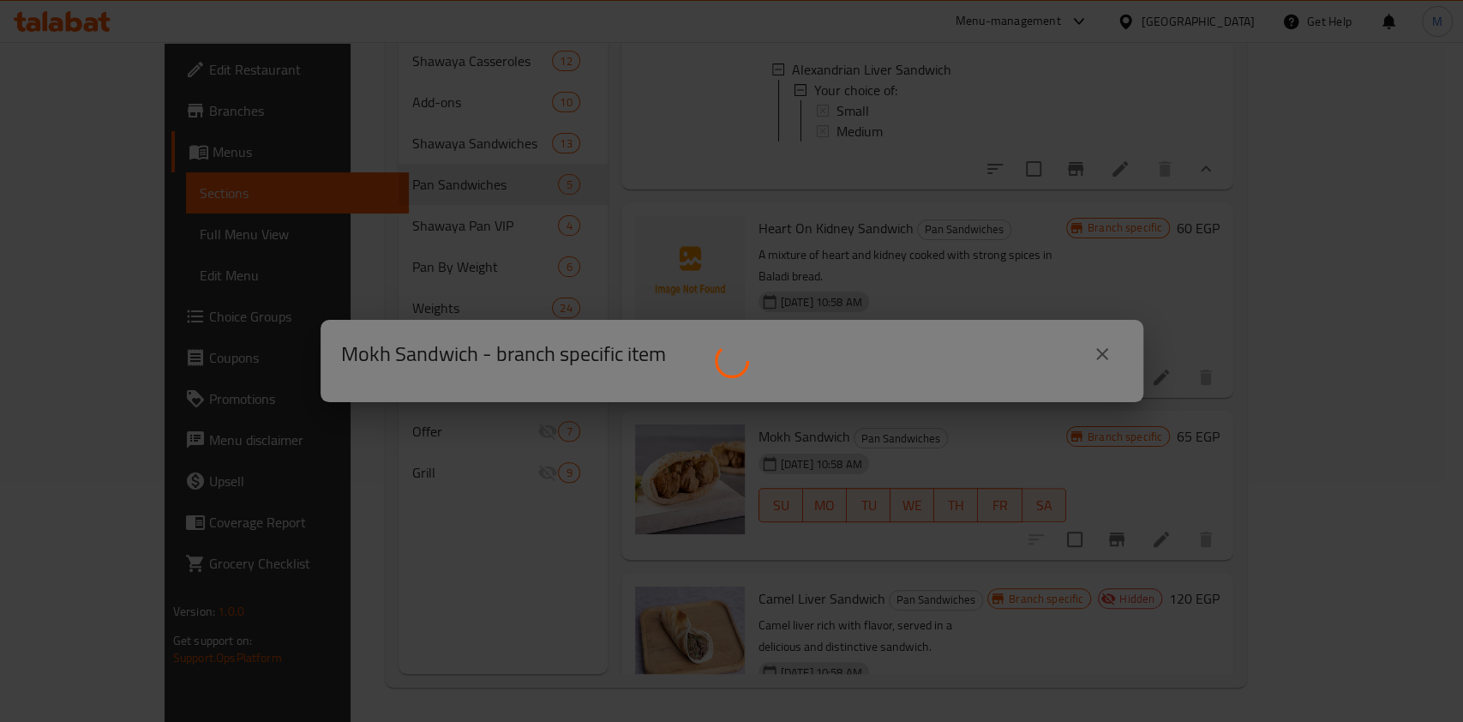
click at [1102, 347] on div at bounding box center [731, 361] width 1463 height 722
click at [1102, 357] on div at bounding box center [731, 361] width 1463 height 722
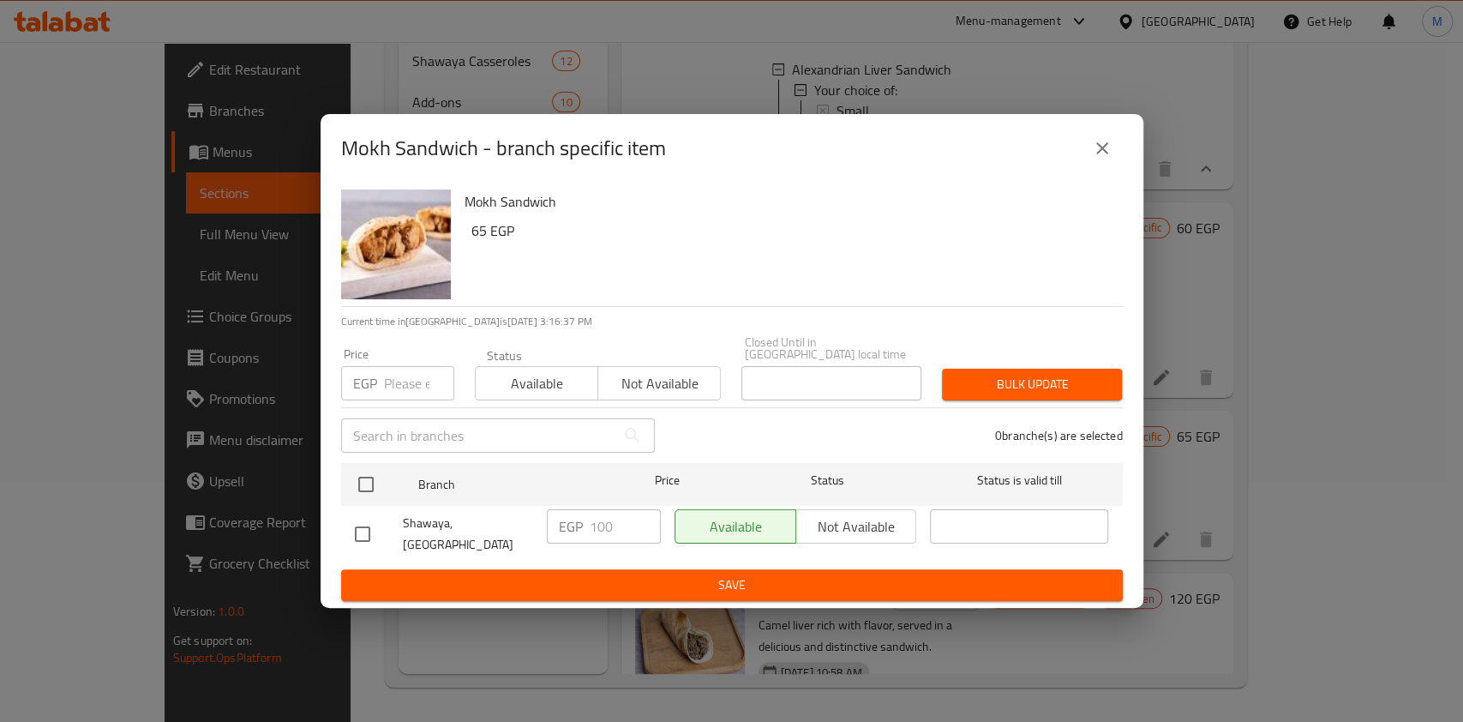
click at [688, 574] on span "Save" at bounding box center [732, 584] width 754 height 21
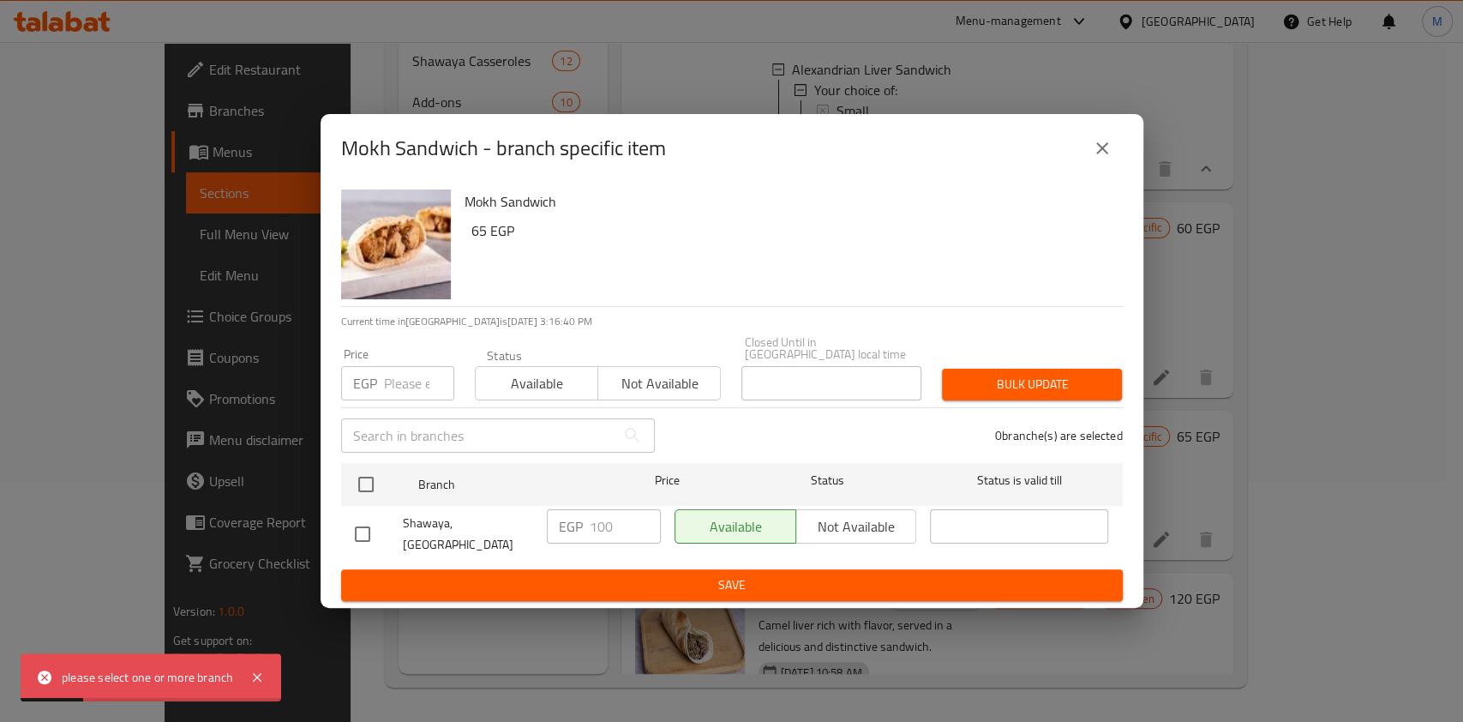
drag, startPoint x: 350, startPoint y: 525, endPoint x: 363, endPoint y: 532, distance: 14.6
click at [352, 526] on input "checkbox" at bounding box center [363, 534] width 36 height 36
checkbox input "true"
click at [399, 574] on span "Save" at bounding box center [732, 584] width 754 height 21
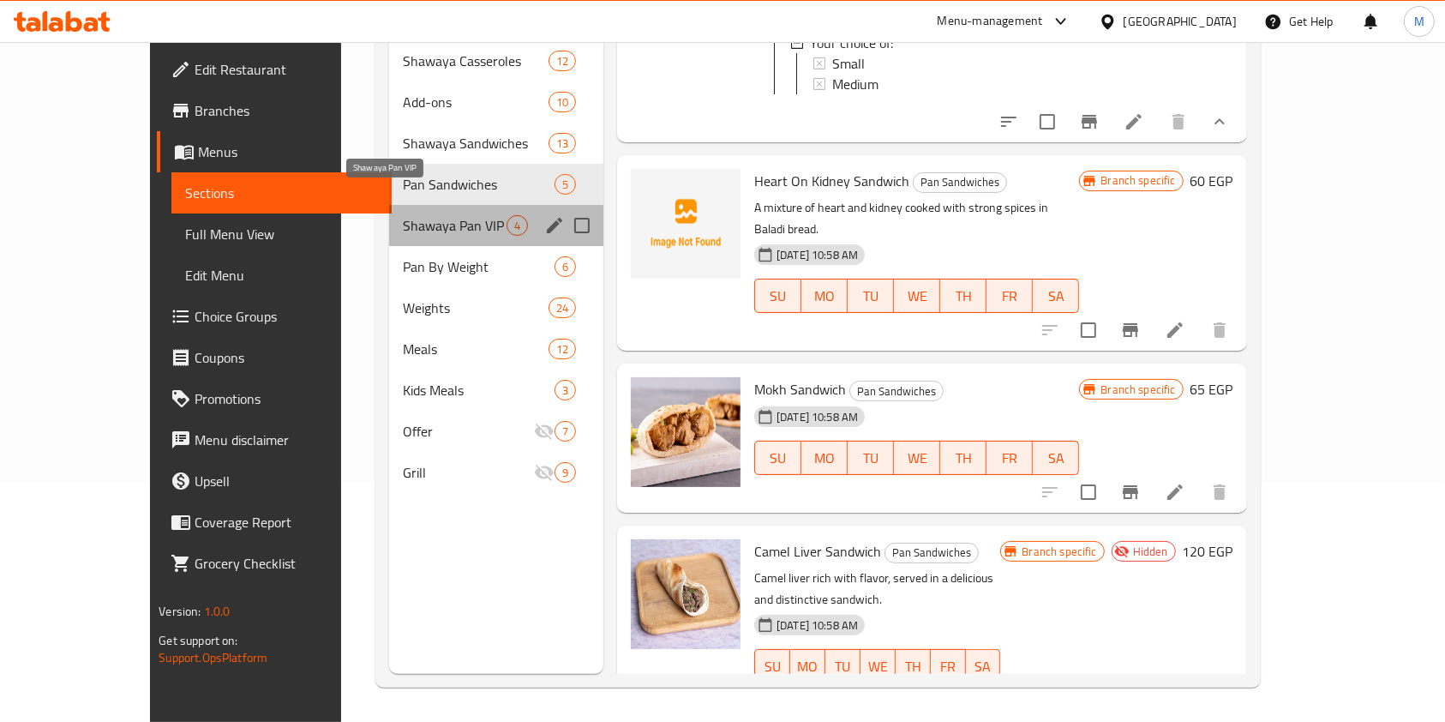
click at [403, 215] on span "Shawaya Pan VIP" at bounding box center [455, 225] width 104 height 21
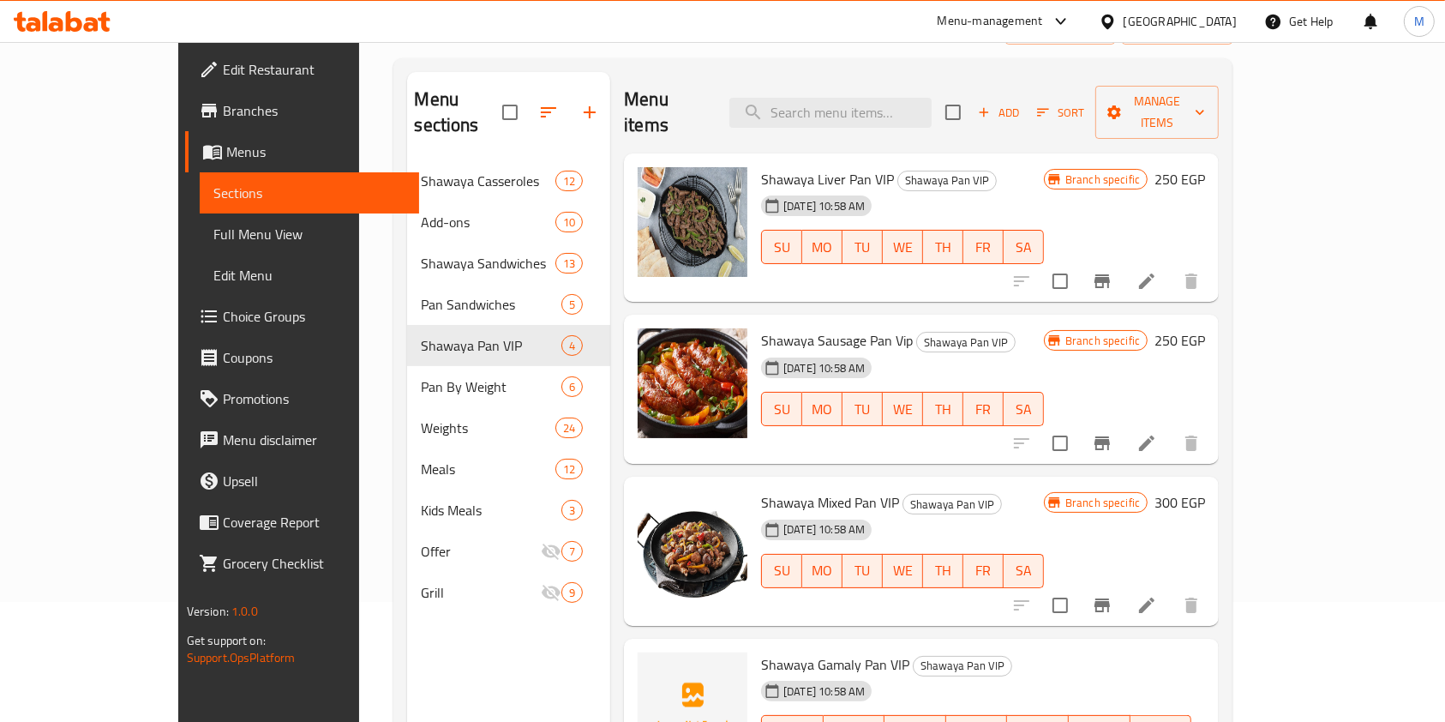
scroll to position [108, 0]
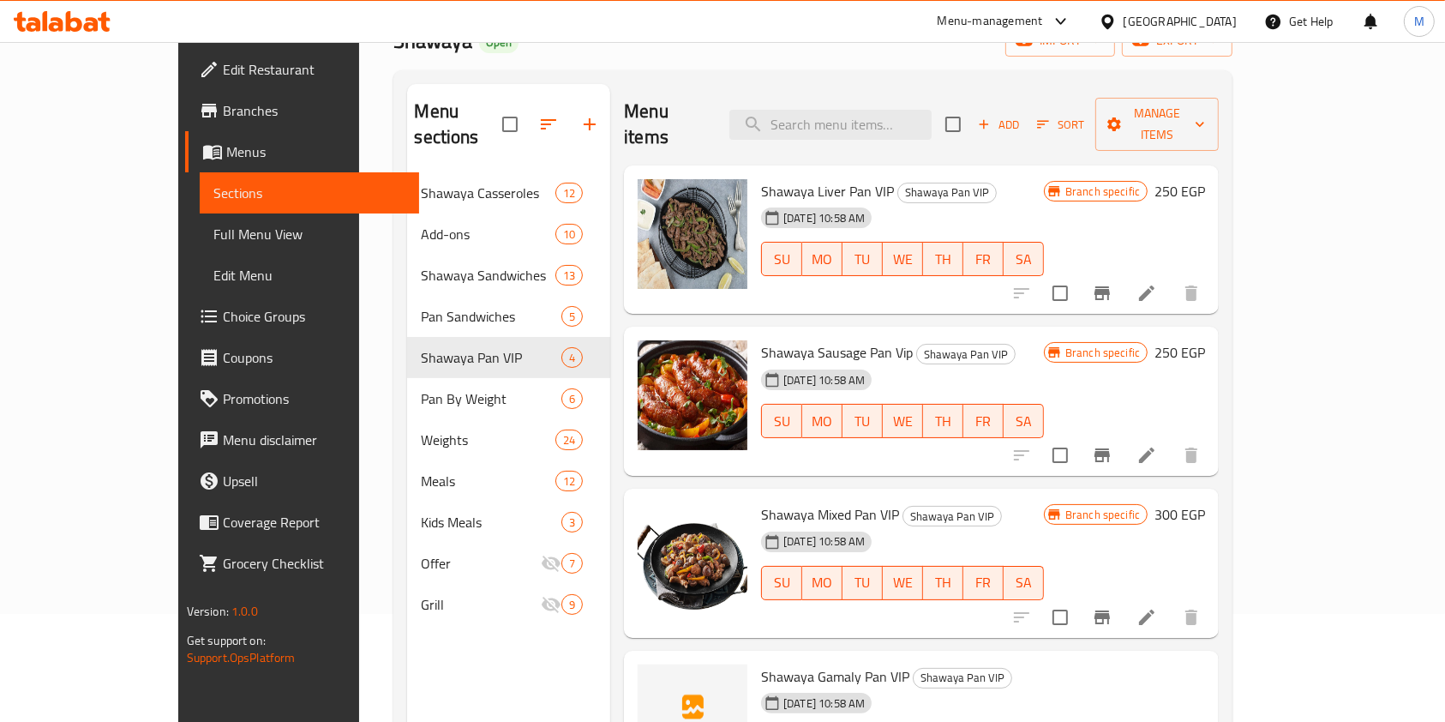
click at [1110, 286] on icon "Branch-specific-item" at bounding box center [1102, 293] width 15 height 14
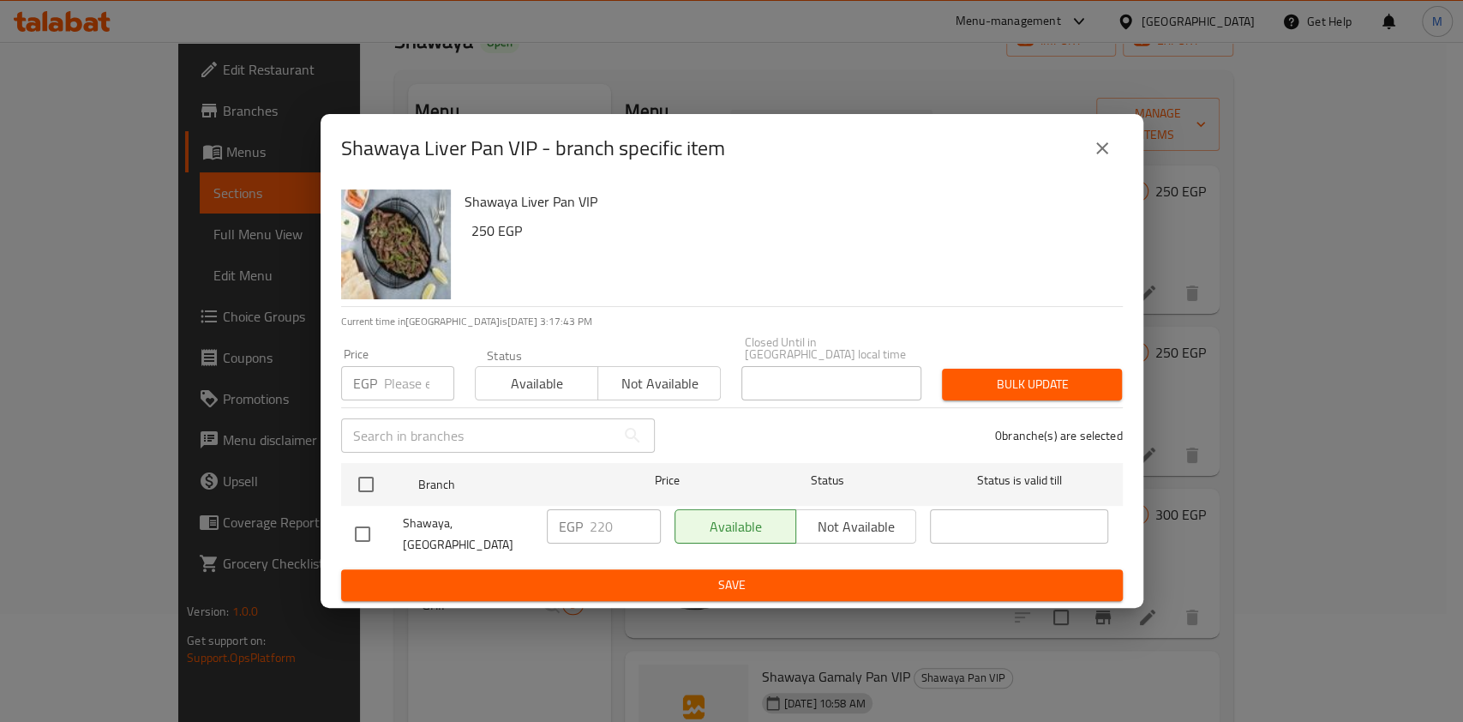
click at [363, 525] on input "checkbox" at bounding box center [363, 534] width 36 height 36
checkbox input "true"
click at [599, 524] on input "220" at bounding box center [625, 526] width 71 height 34
type input "270"
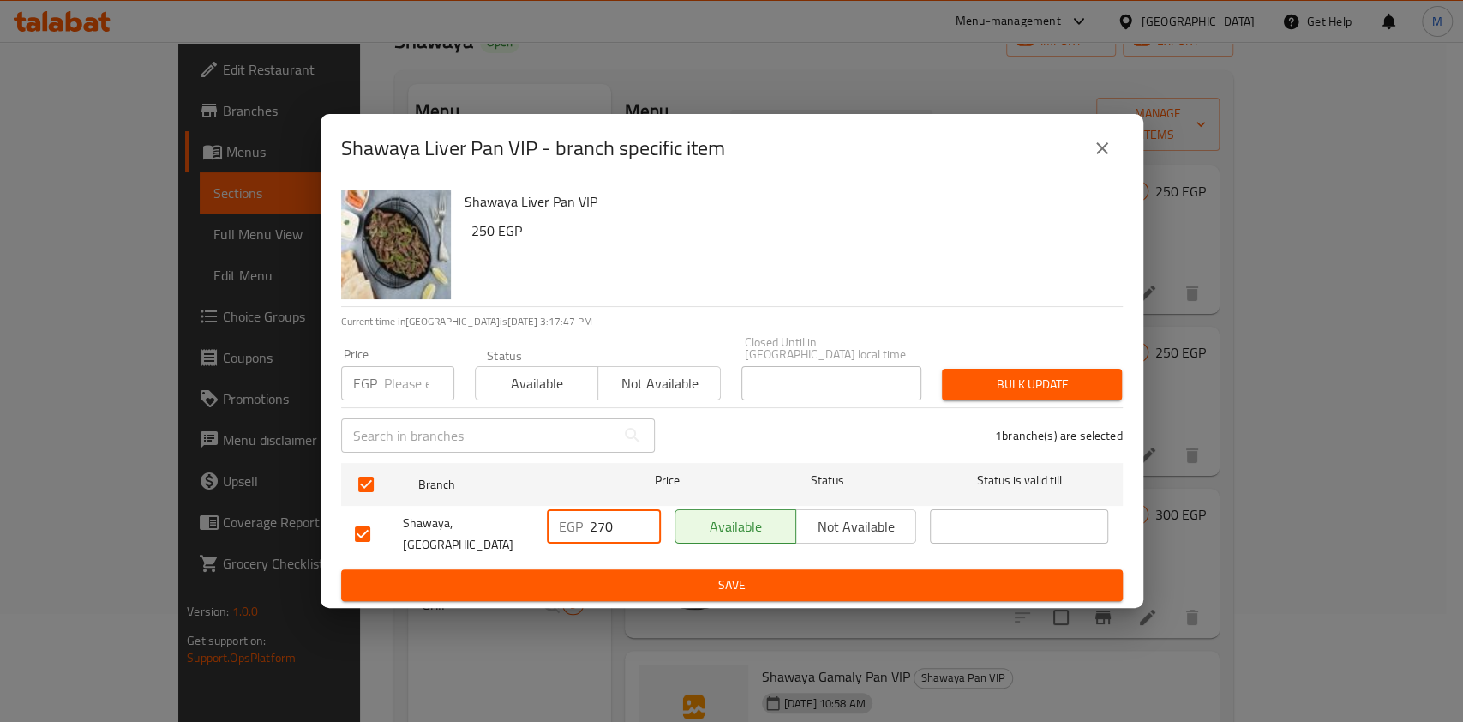
click at [733, 575] on span "Save" at bounding box center [732, 584] width 754 height 21
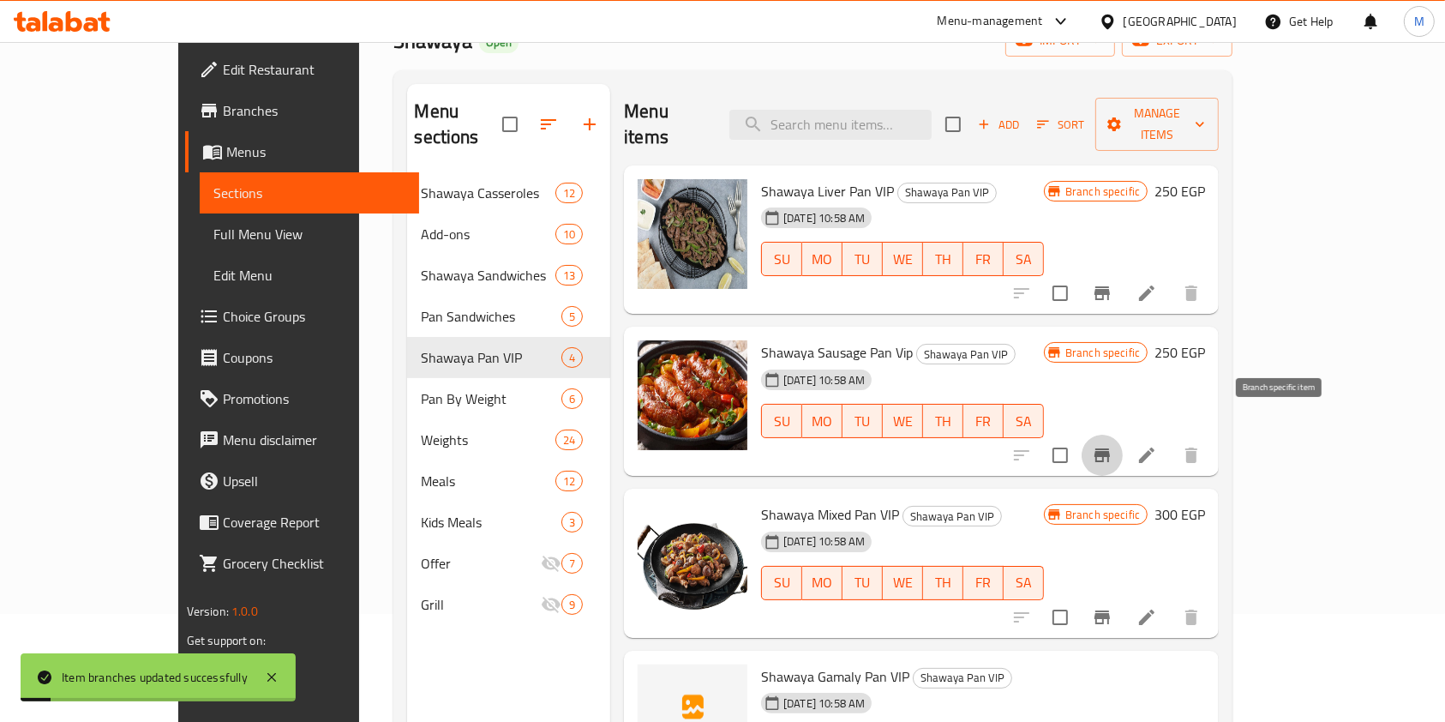
click at [1110, 448] on icon "Branch-specific-item" at bounding box center [1102, 455] width 15 height 14
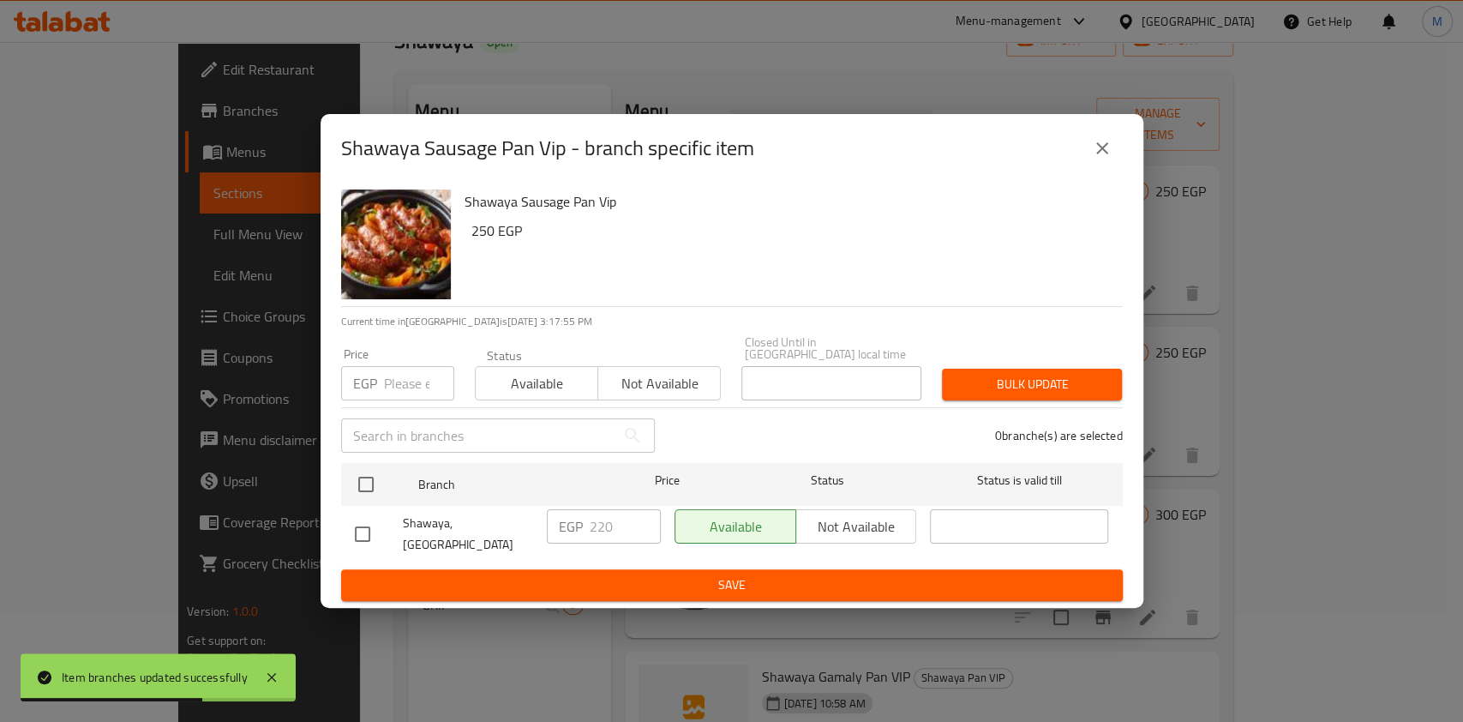
click at [374, 522] on input "checkbox" at bounding box center [363, 534] width 36 height 36
checkbox input "true"
click at [601, 532] on input "220" at bounding box center [625, 526] width 71 height 34
type input "270"
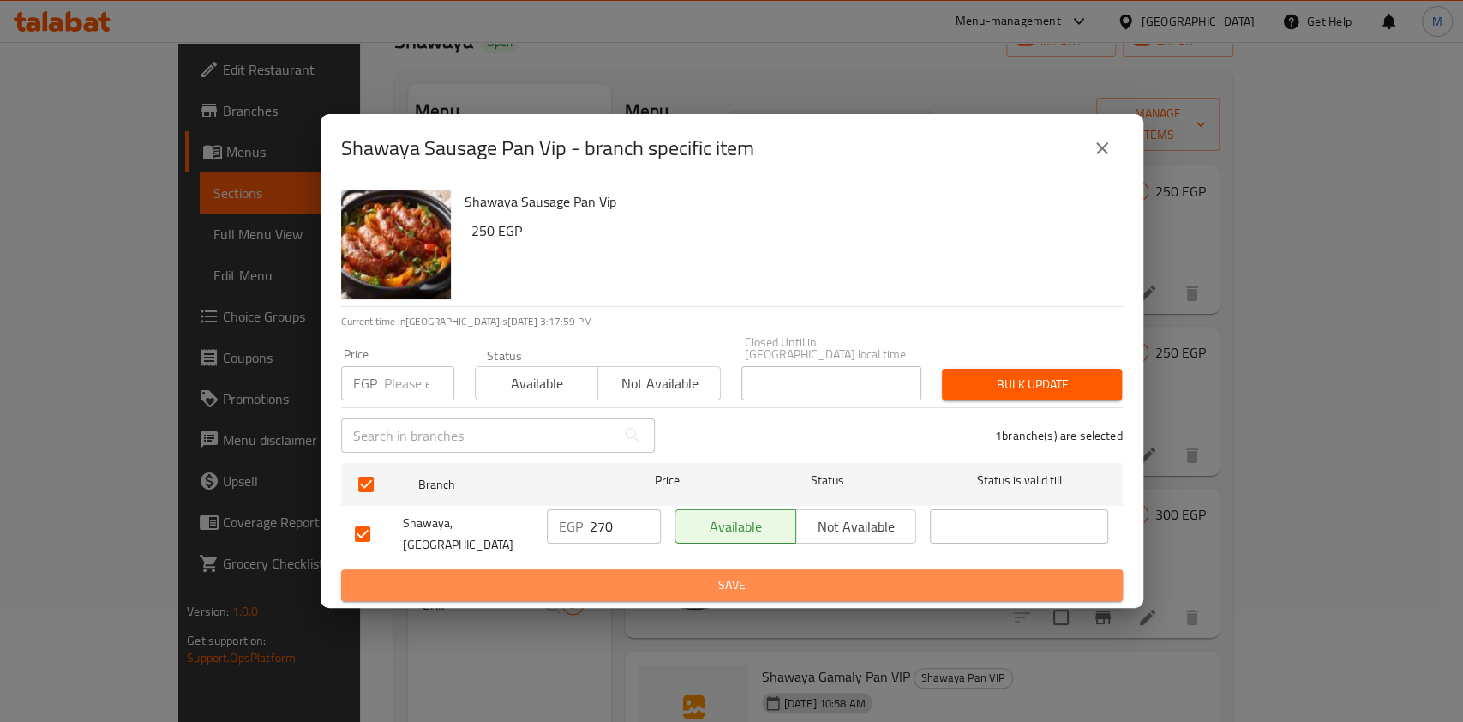
click at [615, 574] on span "Save" at bounding box center [732, 584] width 754 height 21
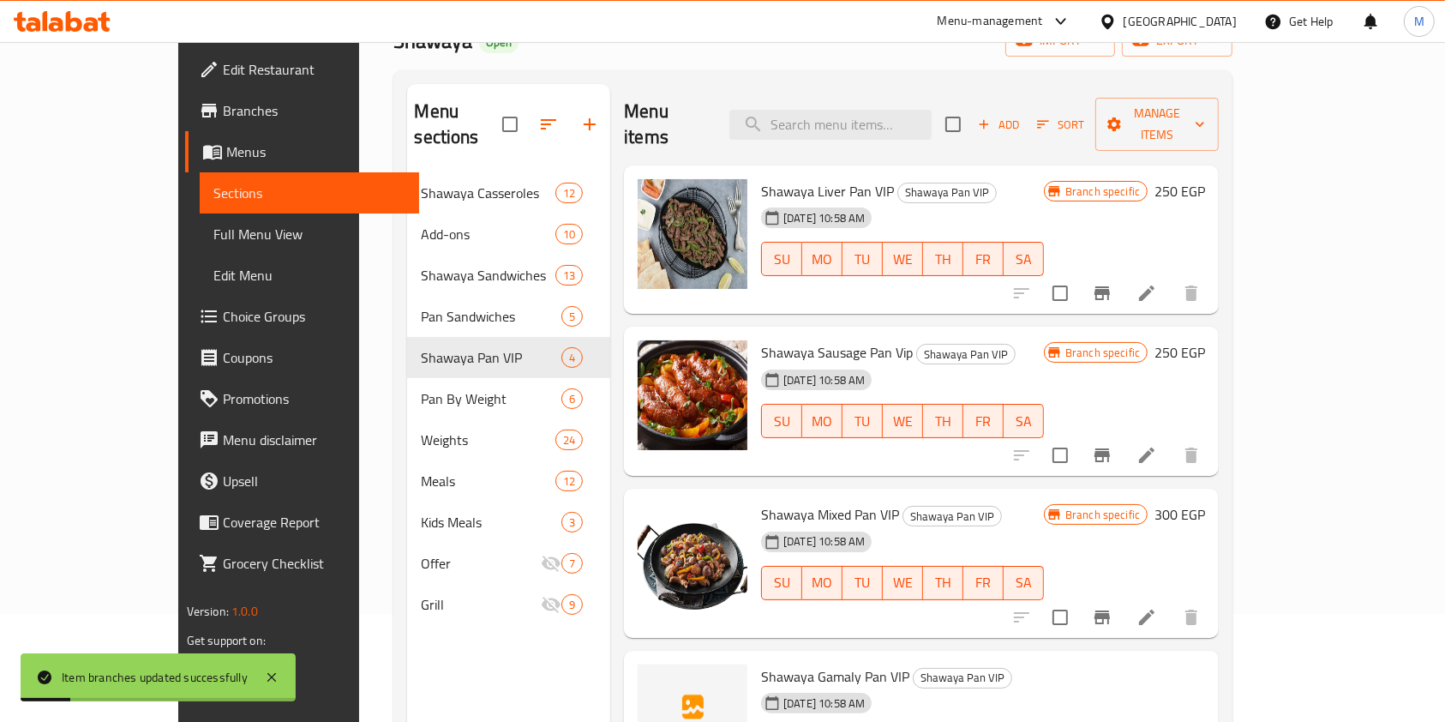
scroll to position [240, 0]
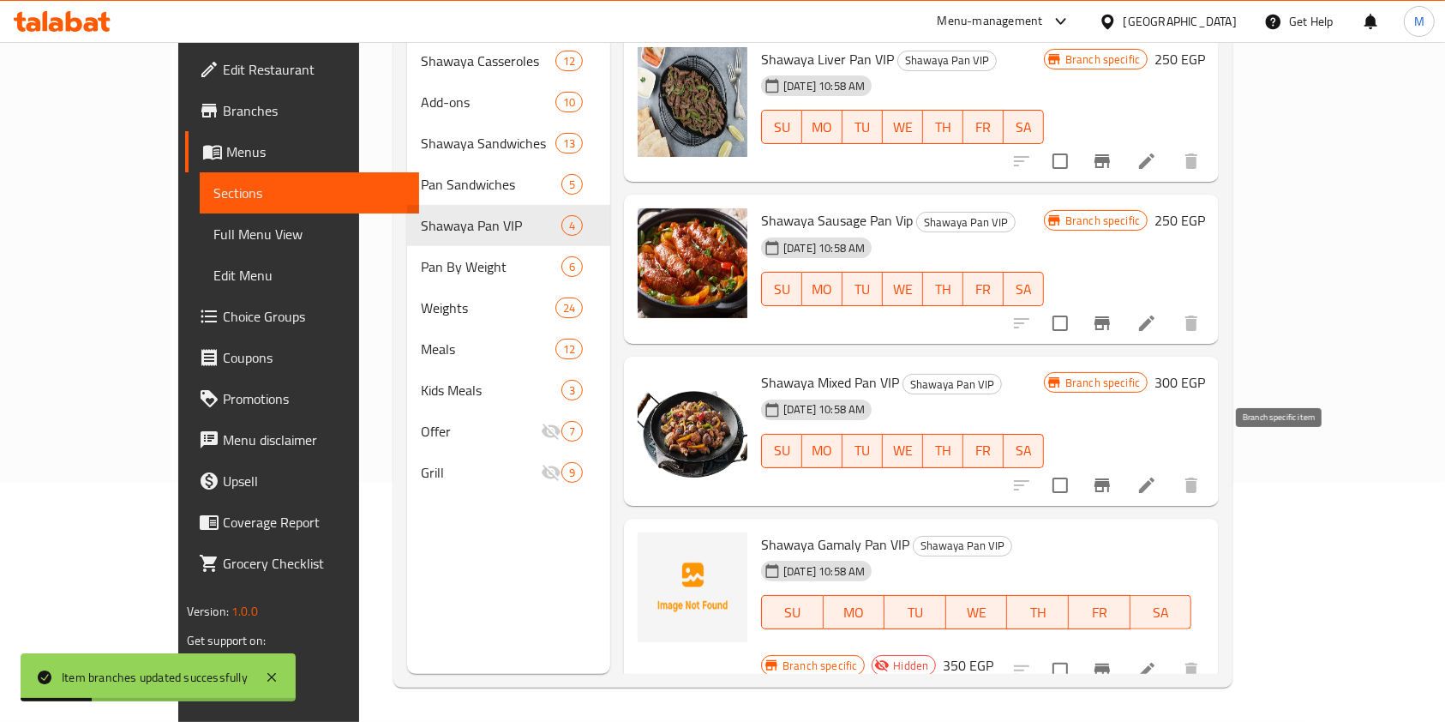
click at [1113, 475] on icon "Branch-specific-item" at bounding box center [1102, 485] width 21 height 21
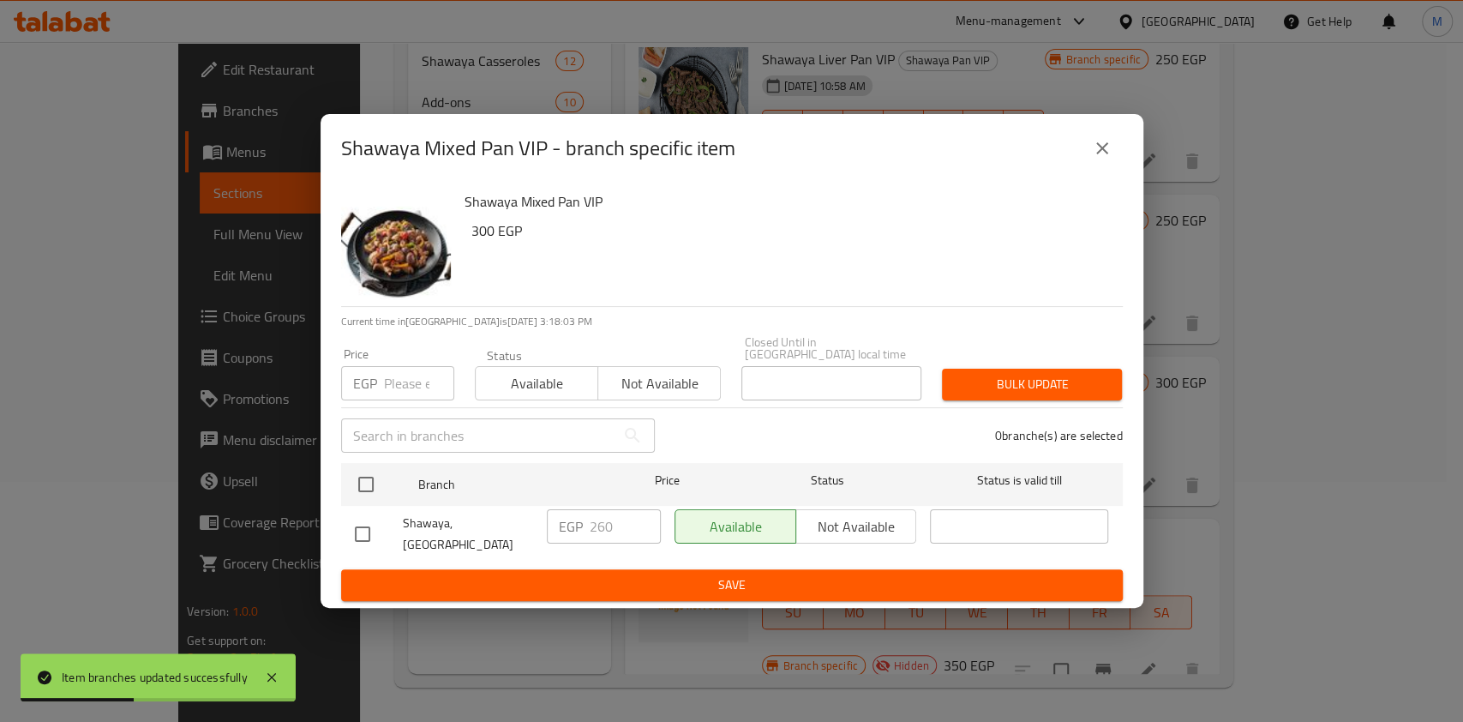
click at [364, 525] on input "checkbox" at bounding box center [363, 534] width 36 height 36
checkbox input "true"
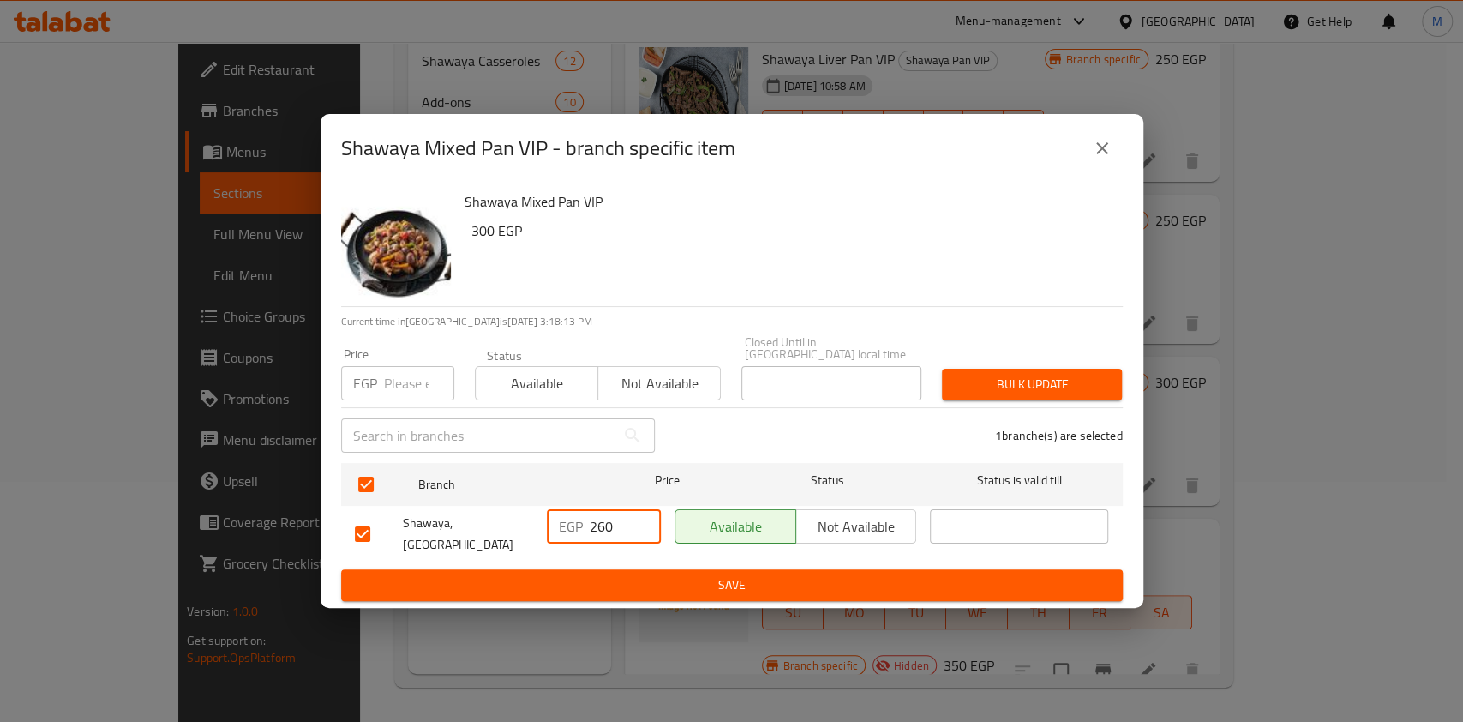
drag, startPoint x: 618, startPoint y: 526, endPoint x: 589, endPoint y: 530, distance: 29.5
click at [590, 530] on input "260" at bounding box center [625, 526] width 71 height 34
type input "310"
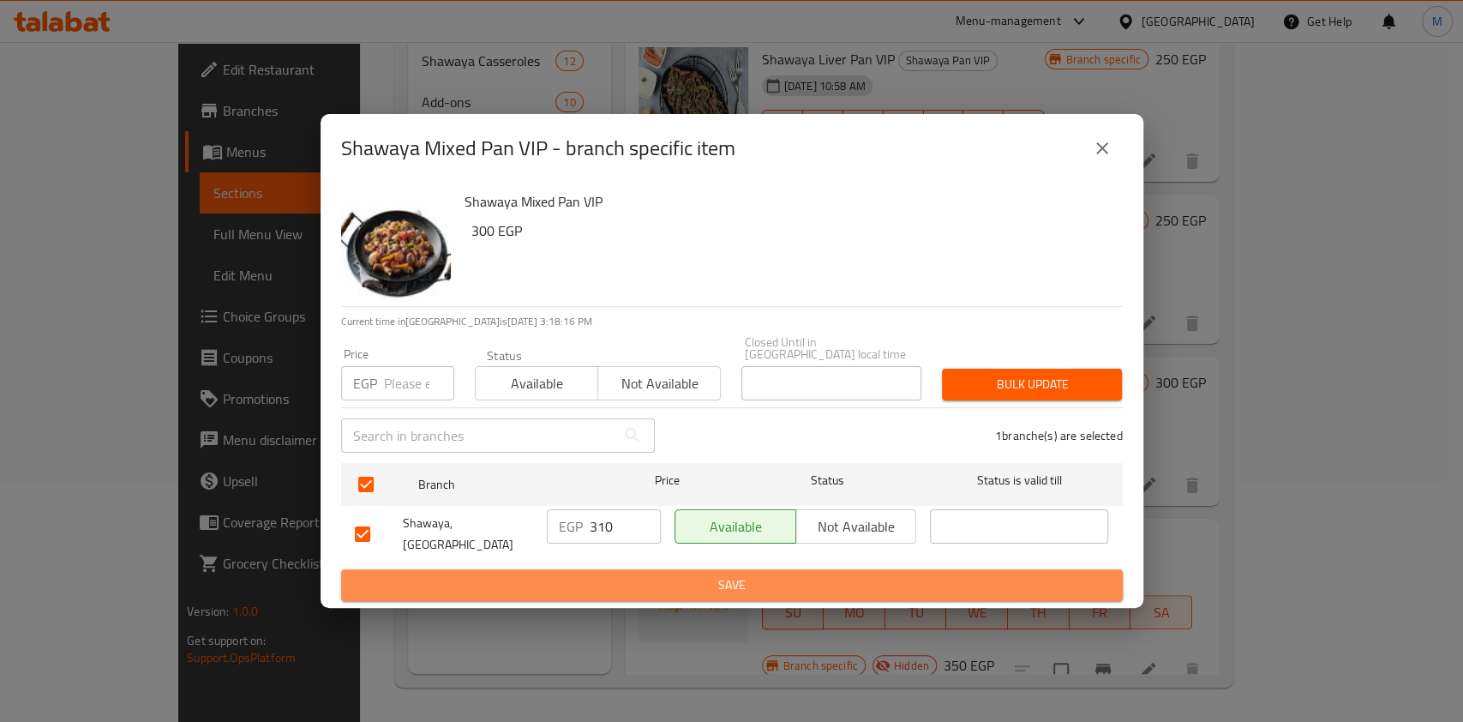
click at [613, 580] on span "Save" at bounding box center [732, 584] width 754 height 21
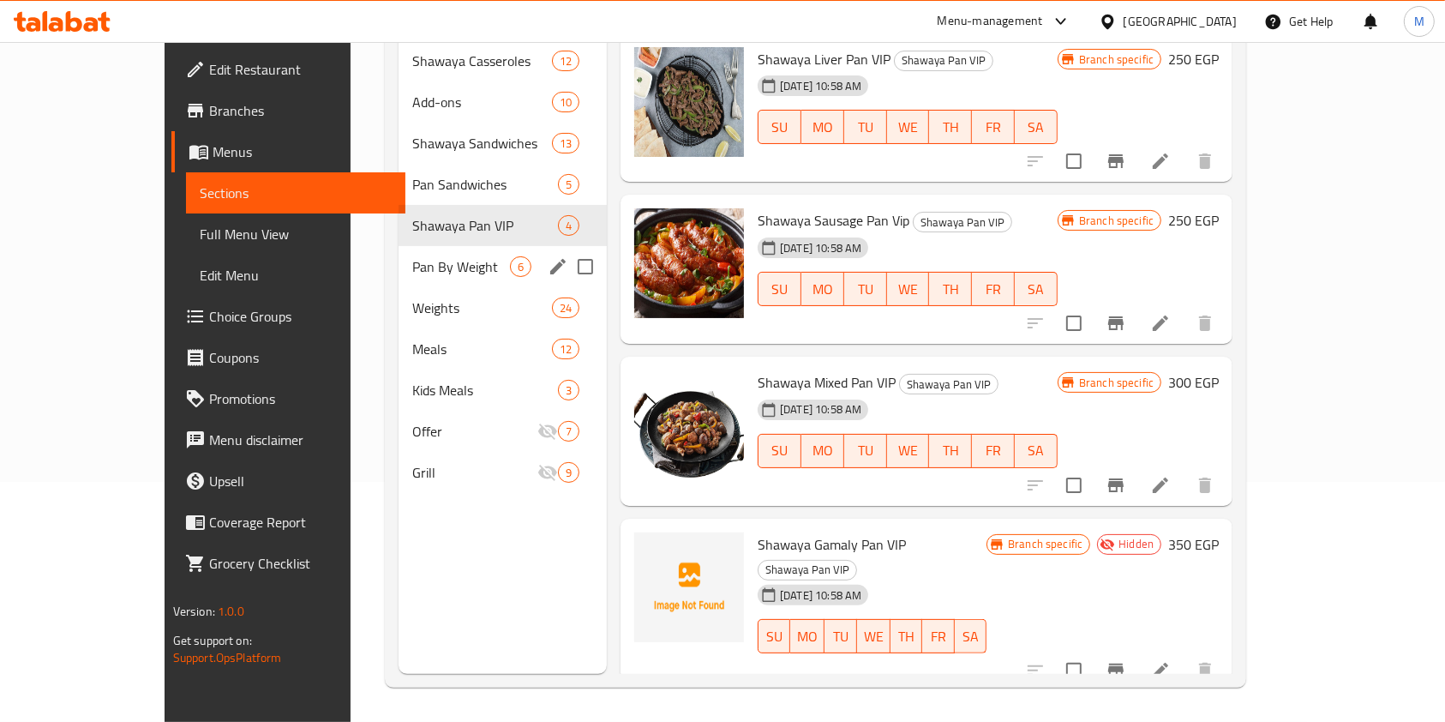
click at [412, 297] on span "Weights" at bounding box center [482, 307] width 140 height 21
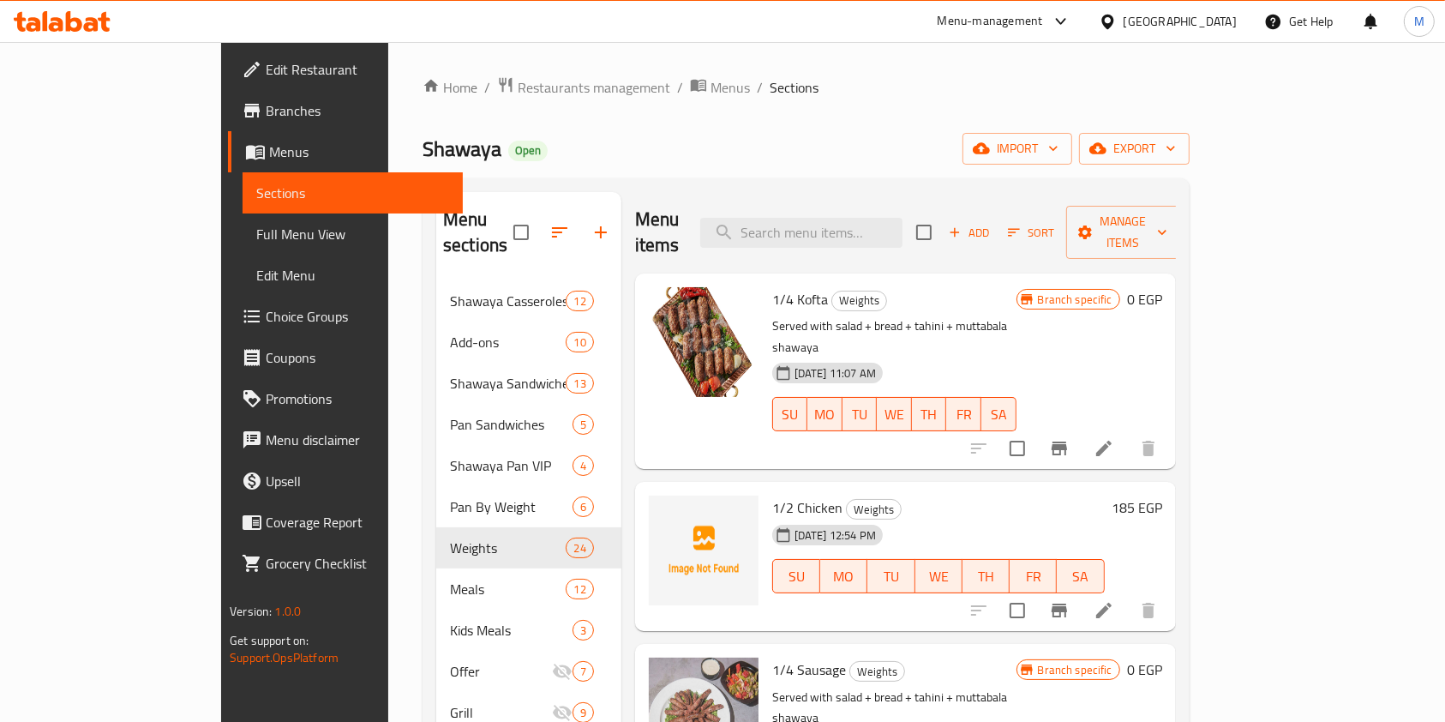
click at [1067, 442] on icon "Branch-specific-item" at bounding box center [1059, 449] width 15 height 14
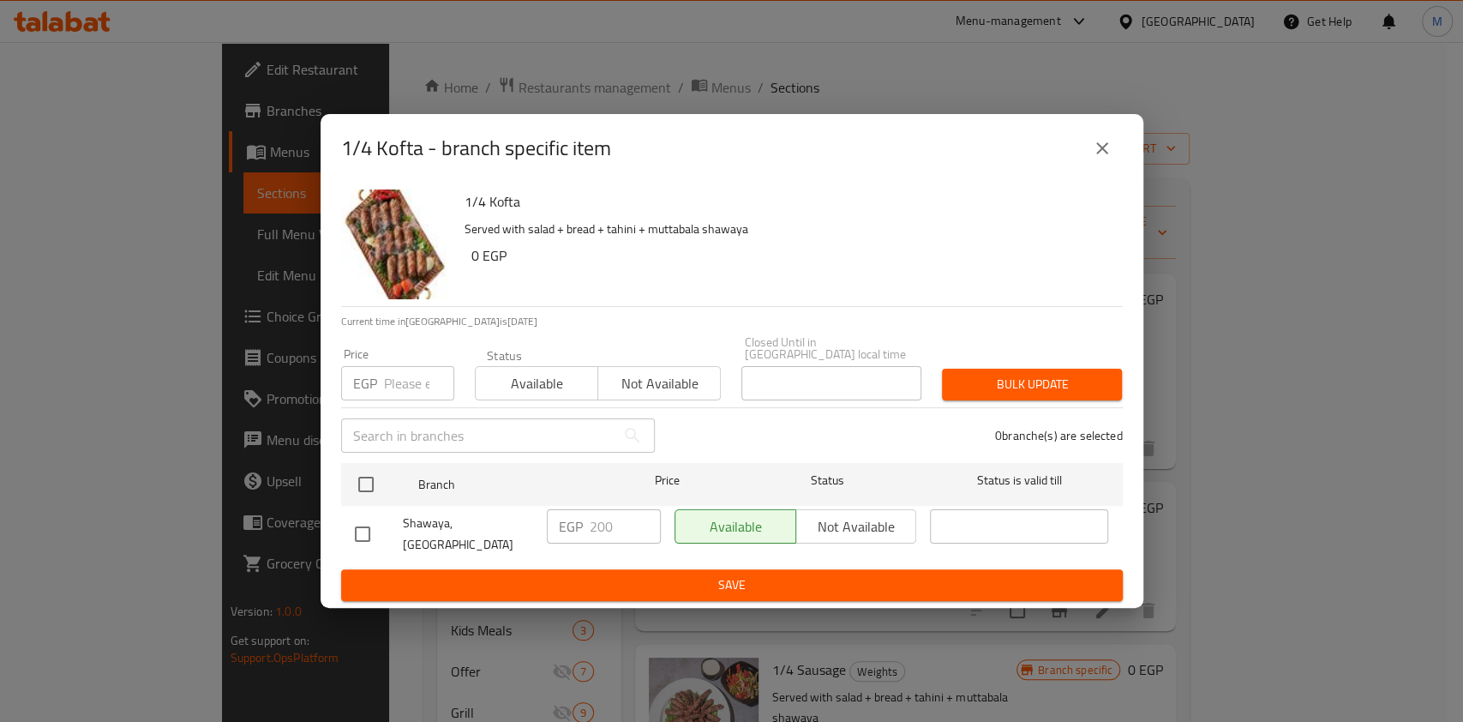
click at [355, 527] on input "checkbox" at bounding box center [363, 534] width 36 height 36
checkbox input "true"
click at [598, 527] on input "200" at bounding box center [625, 526] width 71 height 34
type input "250"
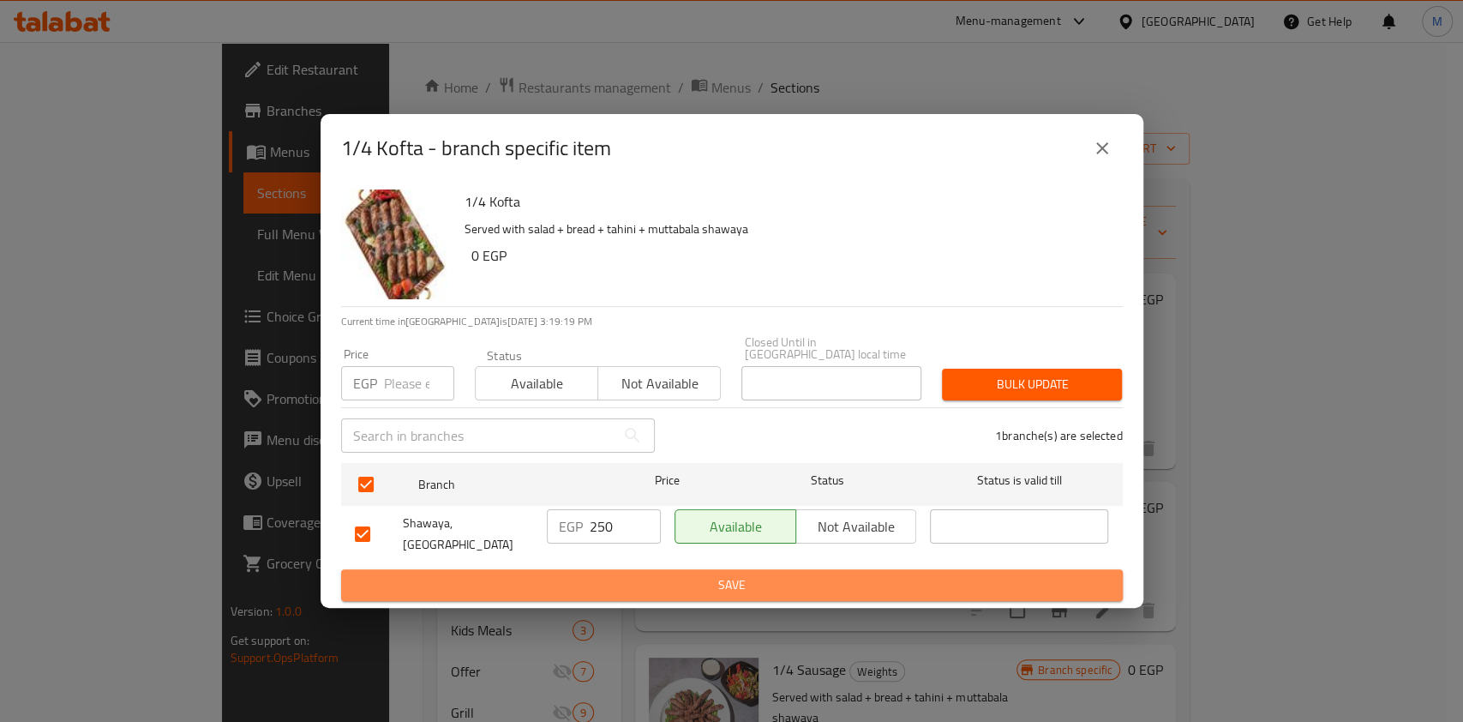
click at [599, 574] on span "Save" at bounding box center [732, 584] width 754 height 21
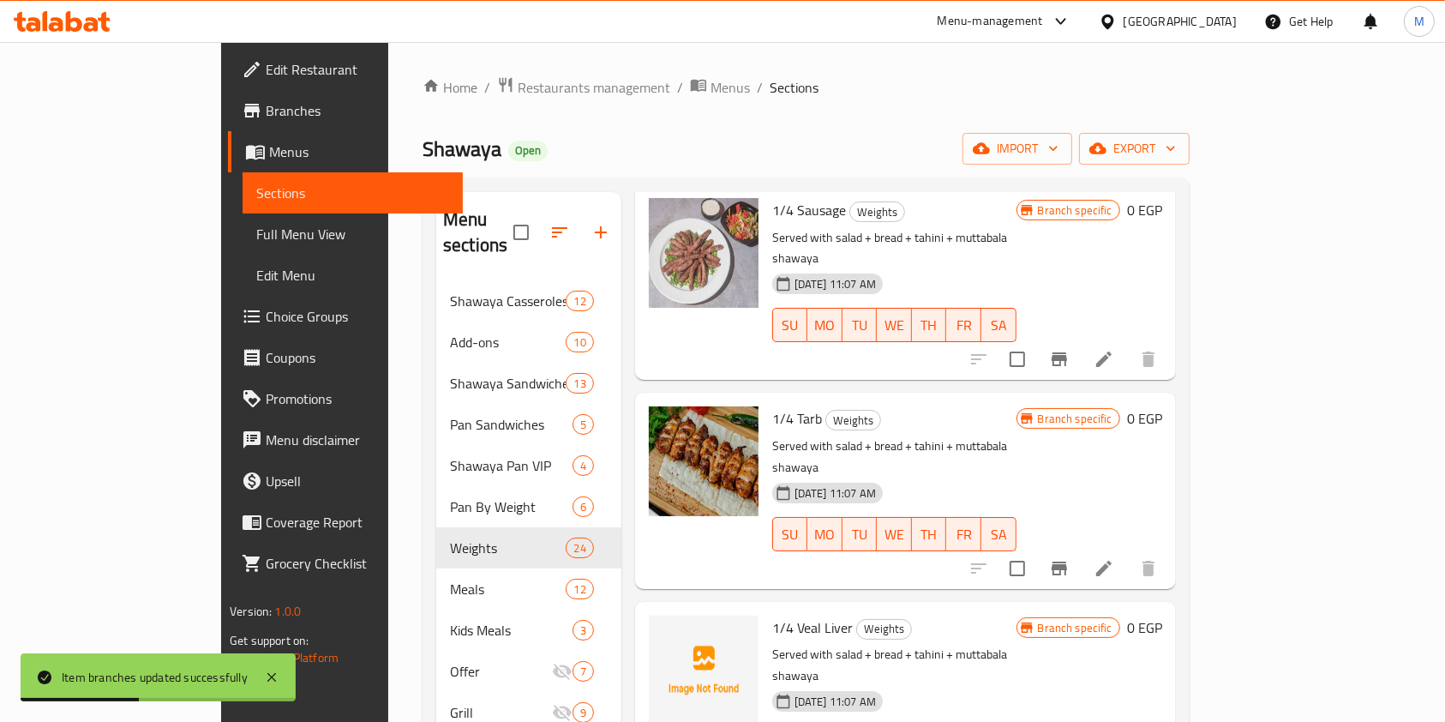
scroll to position [379, 0]
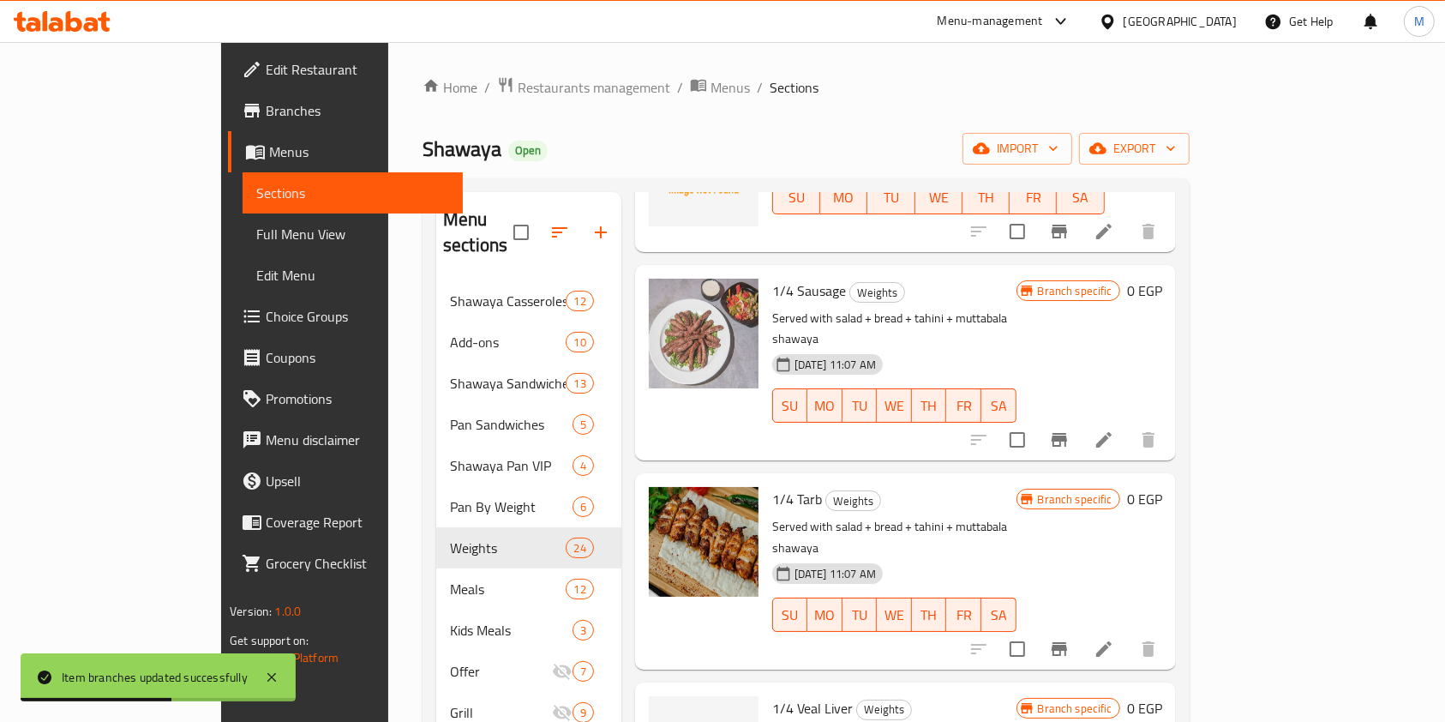
click at [1070, 430] on icon "Branch-specific-item" at bounding box center [1059, 440] width 21 height 21
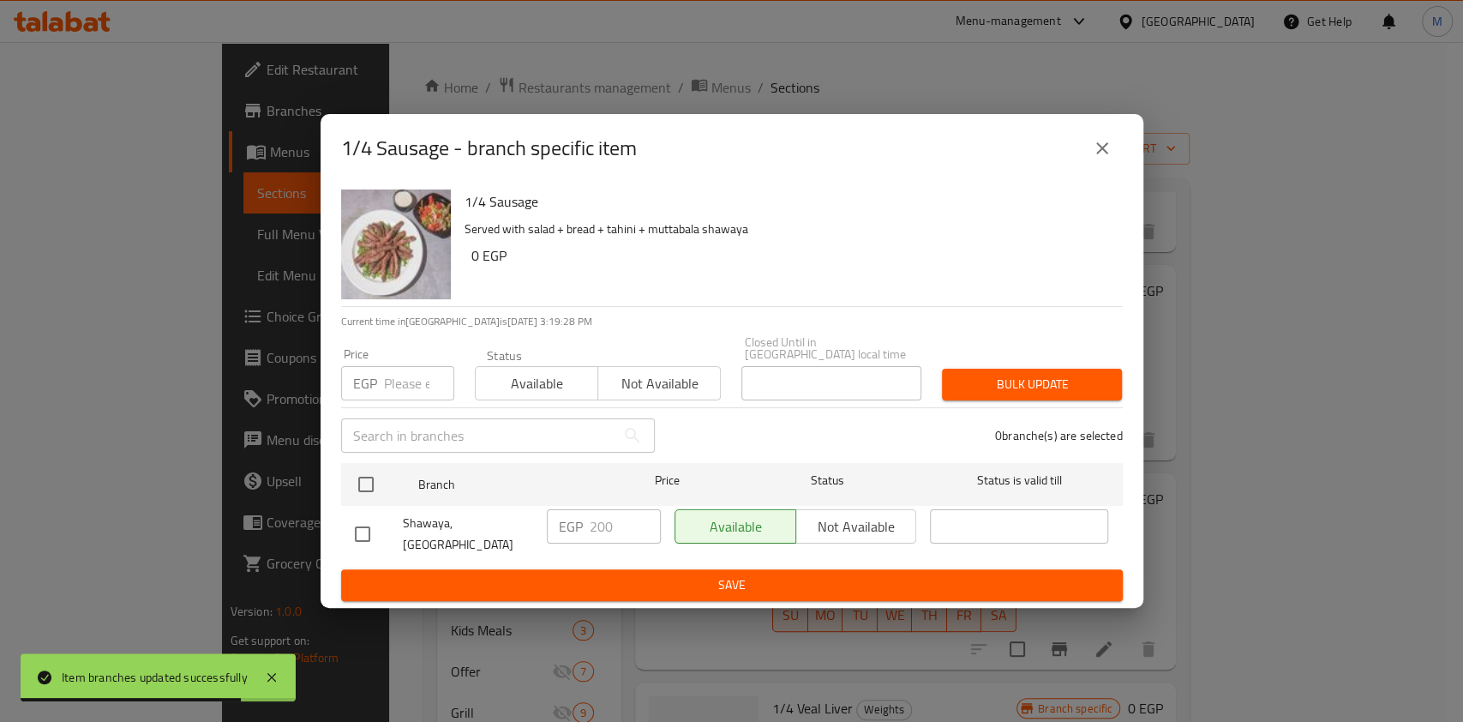
click at [1112, 161] on button "close" at bounding box center [1102, 148] width 41 height 41
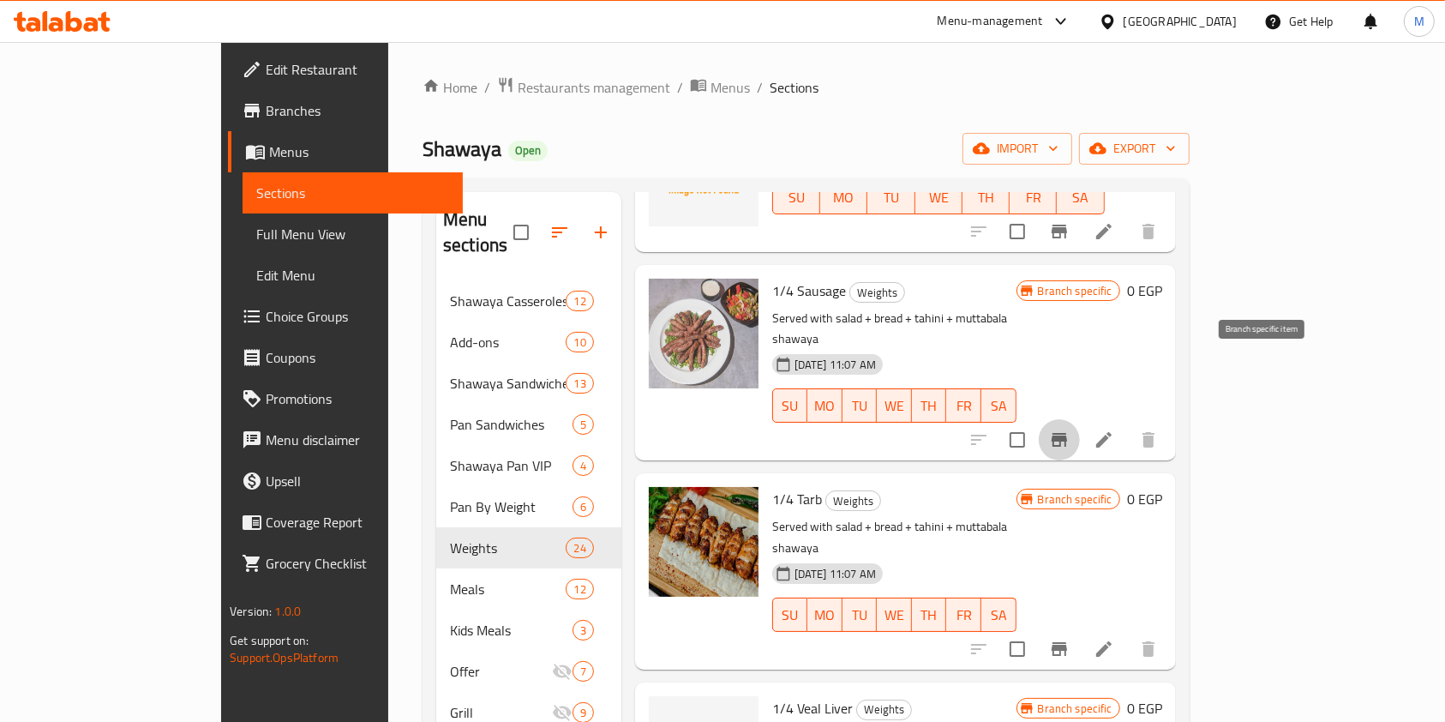
click at [1070, 430] on icon "Branch-specific-item" at bounding box center [1059, 440] width 21 height 21
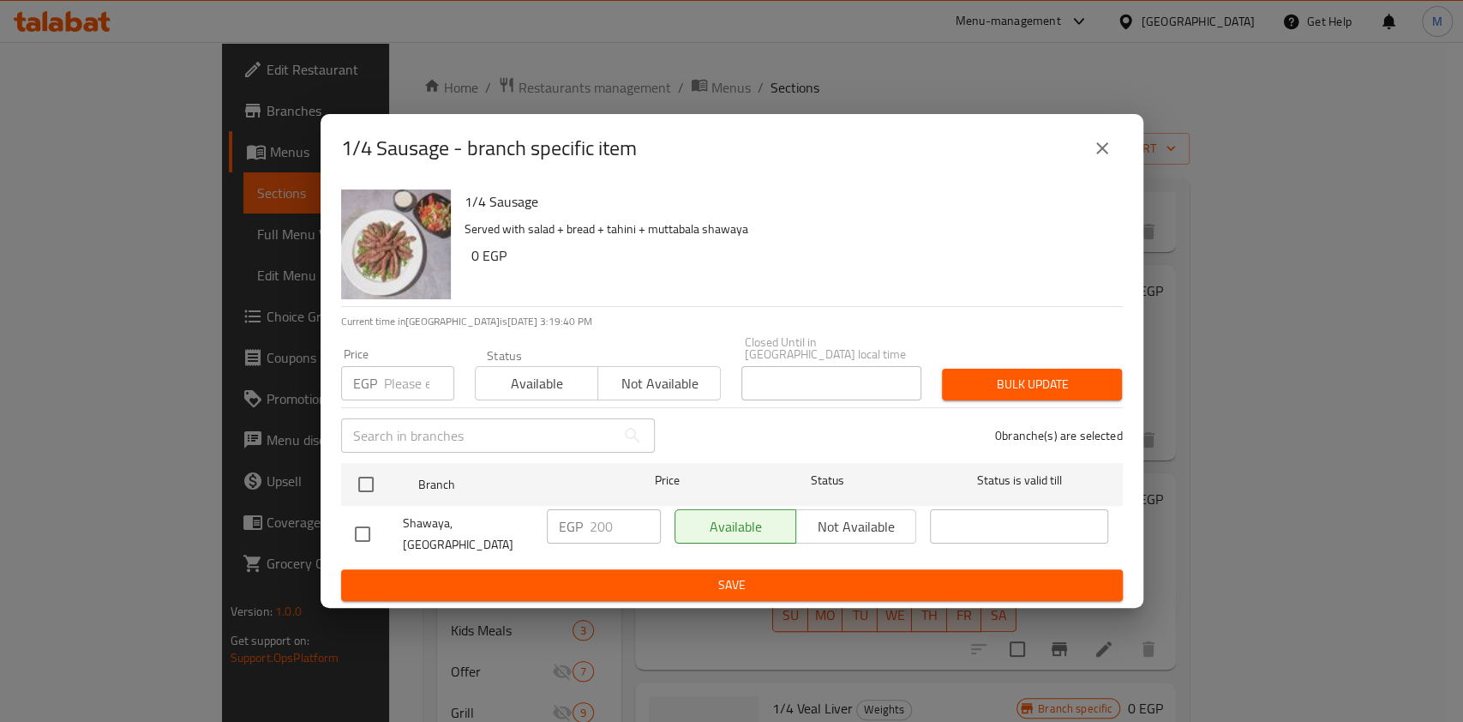
click at [362, 519] on input "checkbox" at bounding box center [363, 534] width 36 height 36
checkbox input "true"
click at [600, 521] on input "200" at bounding box center [625, 526] width 71 height 34
drag, startPoint x: 600, startPoint y: 521, endPoint x: 602, endPoint y: 532, distance: 10.4
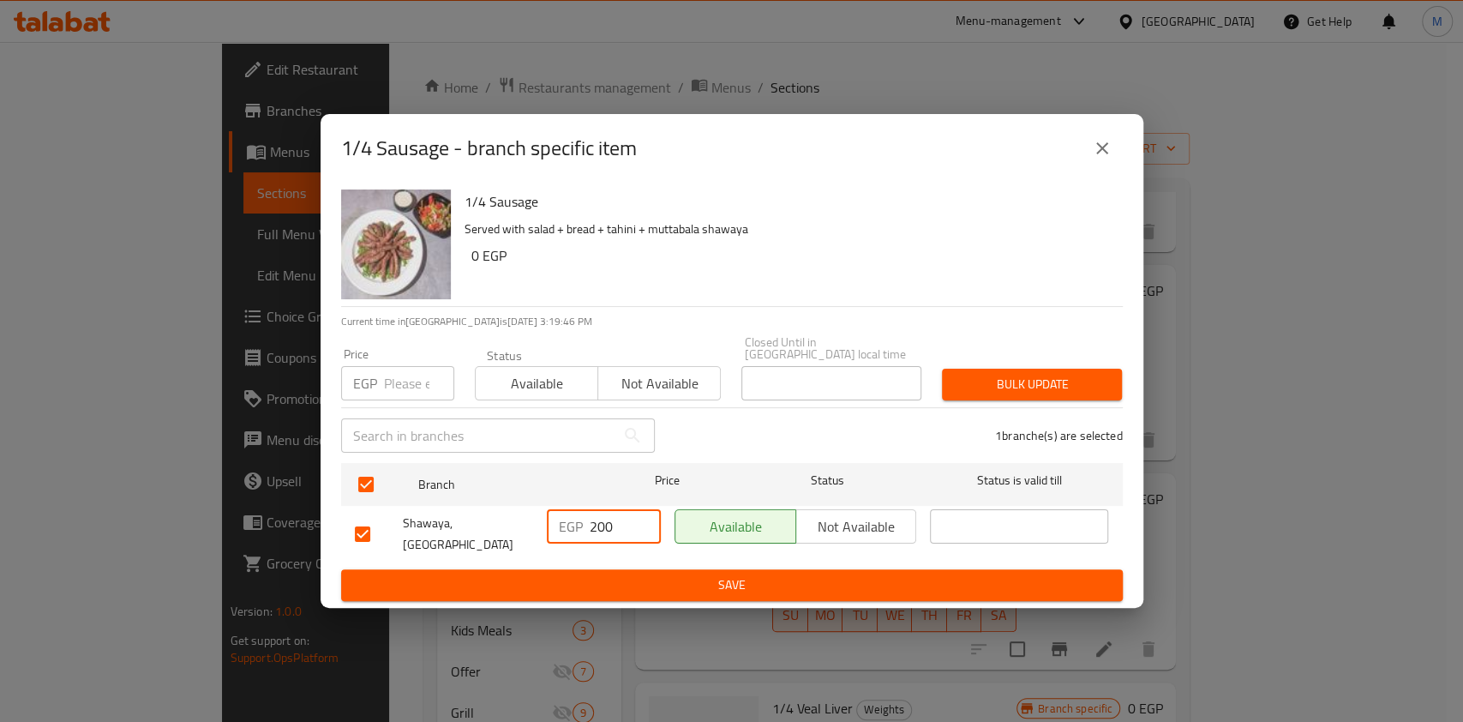
click at [602, 532] on input "200" at bounding box center [625, 526] width 71 height 34
type input "250"
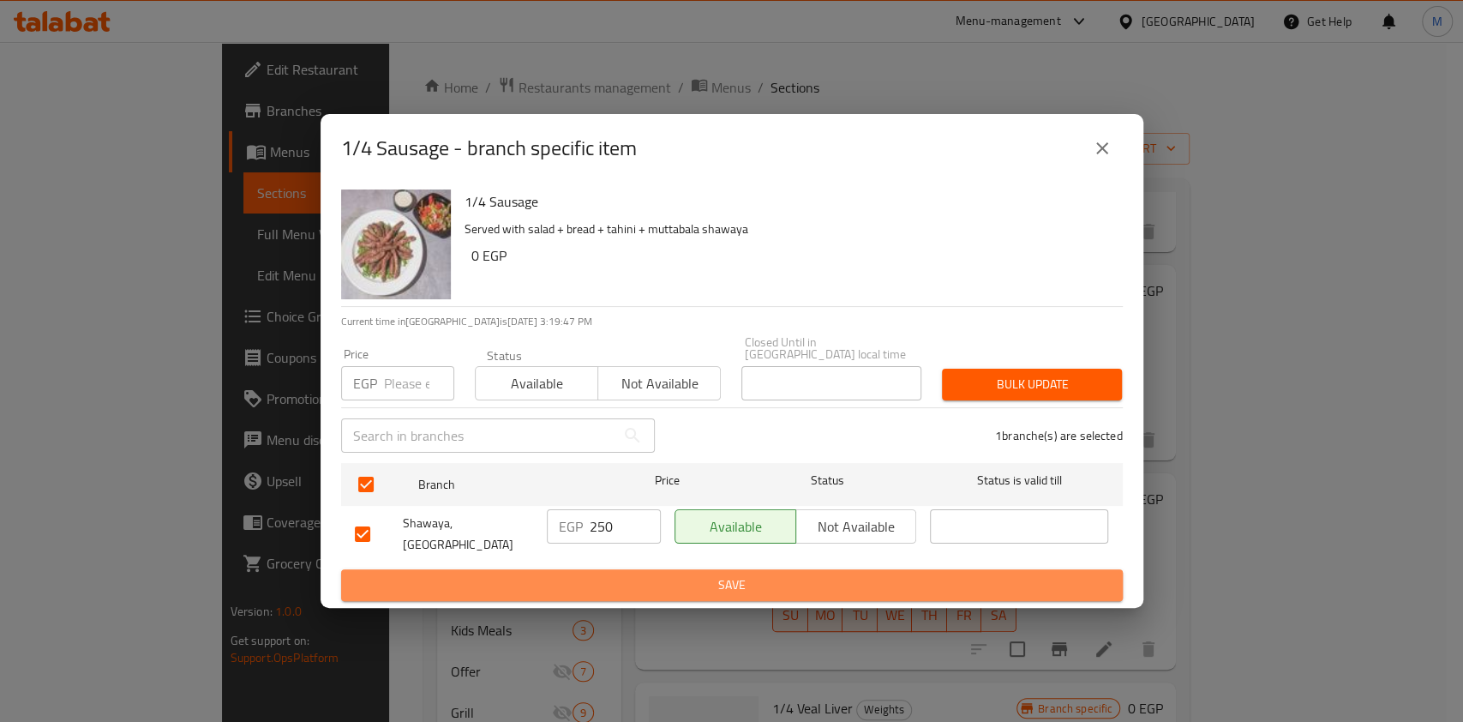
click at [604, 574] on span "Save" at bounding box center [732, 584] width 754 height 21
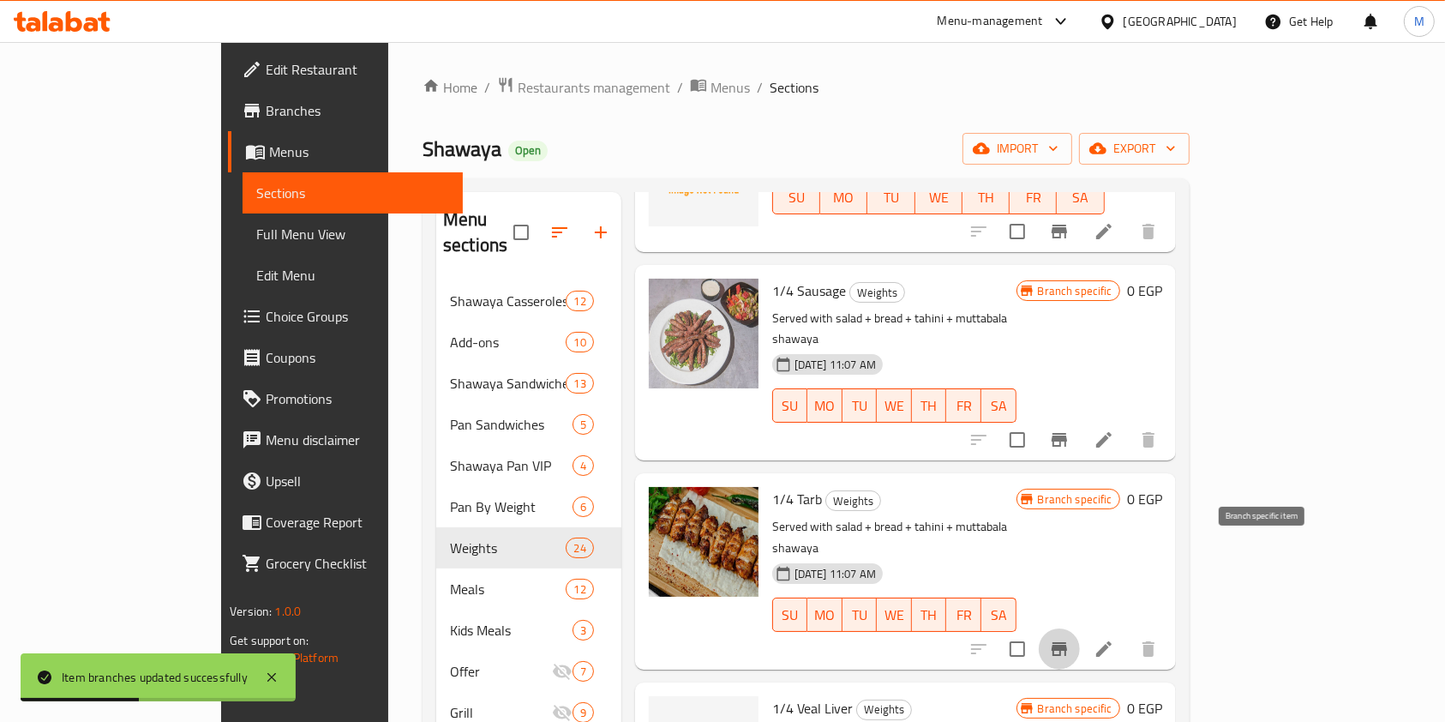
click at [1070, 639] on icon "Branch-specific-item" at bounding box center [1059, 649] width 21 height 21
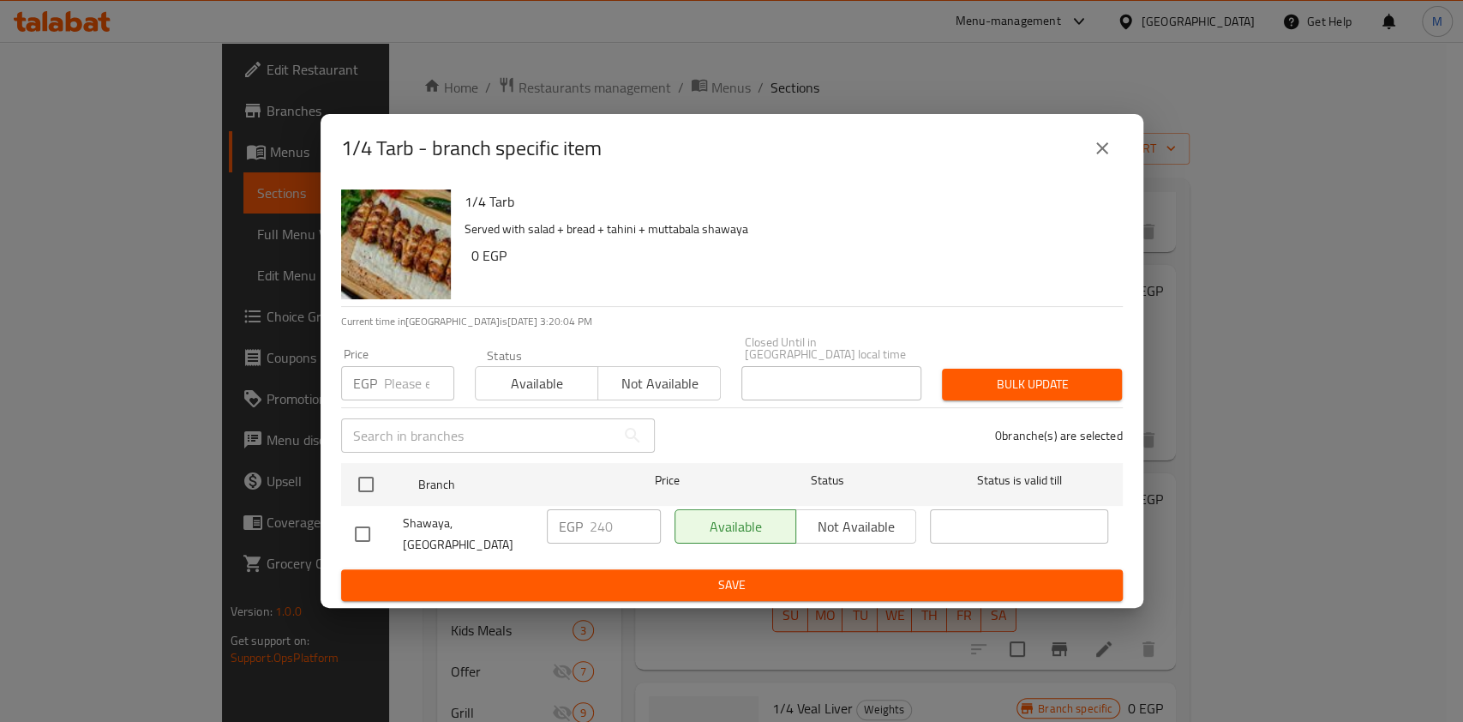
click at [357, 532] on input "checkbox" at bounding box center [363, 534] width 36 height 36
checkbox input "true"
click at [599, 527] on input "240" at bounding box center [625, 526] width 71 height 34
type input "290"
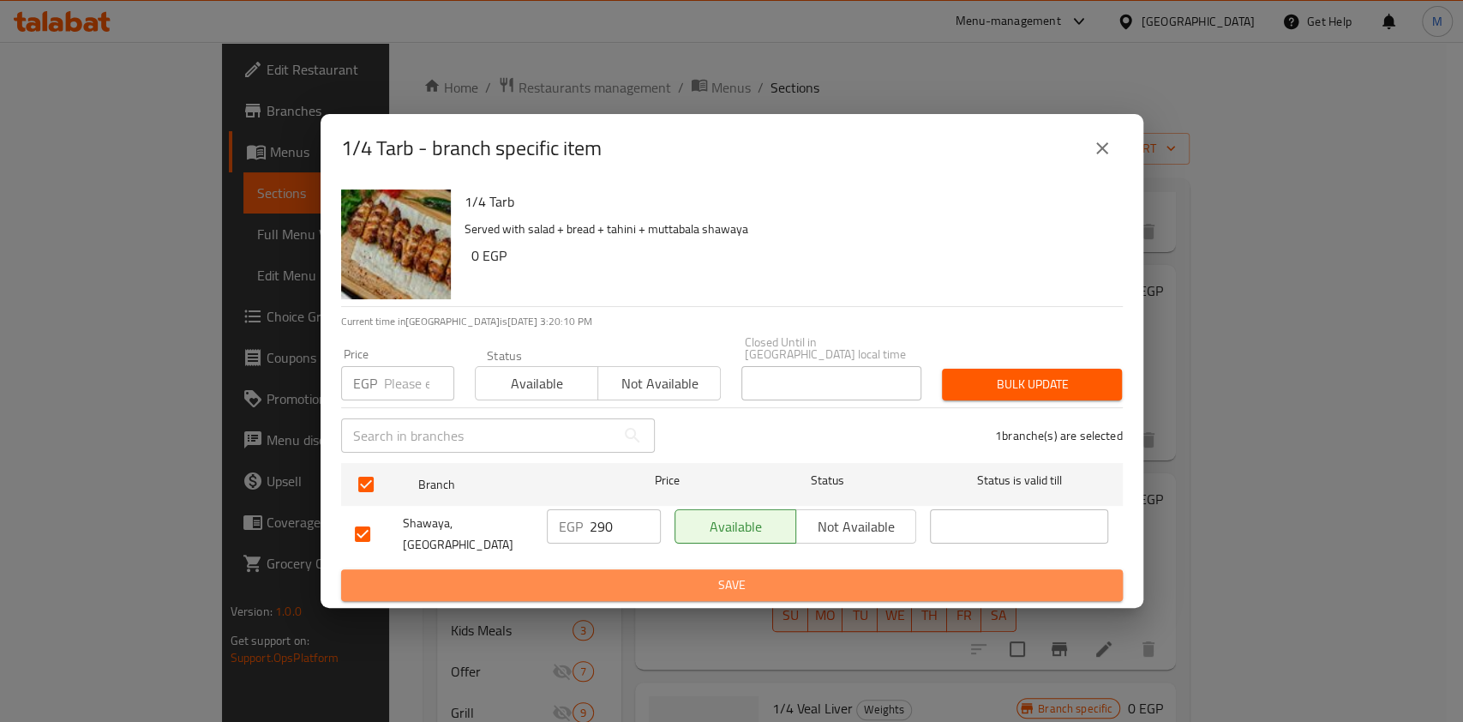
click at [643, 569] on button "Save" at bounding box center [732, 585] width 782 height 32
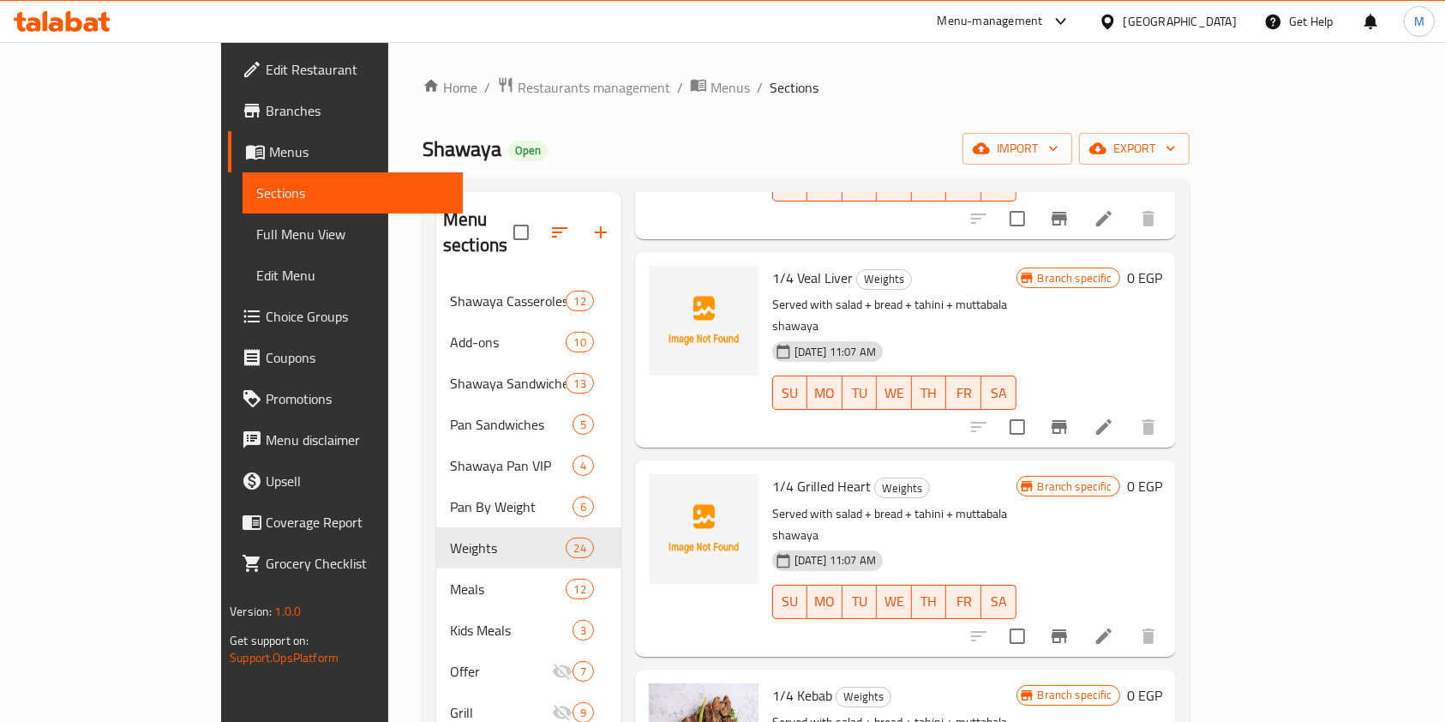
scroll to position [774, 0]
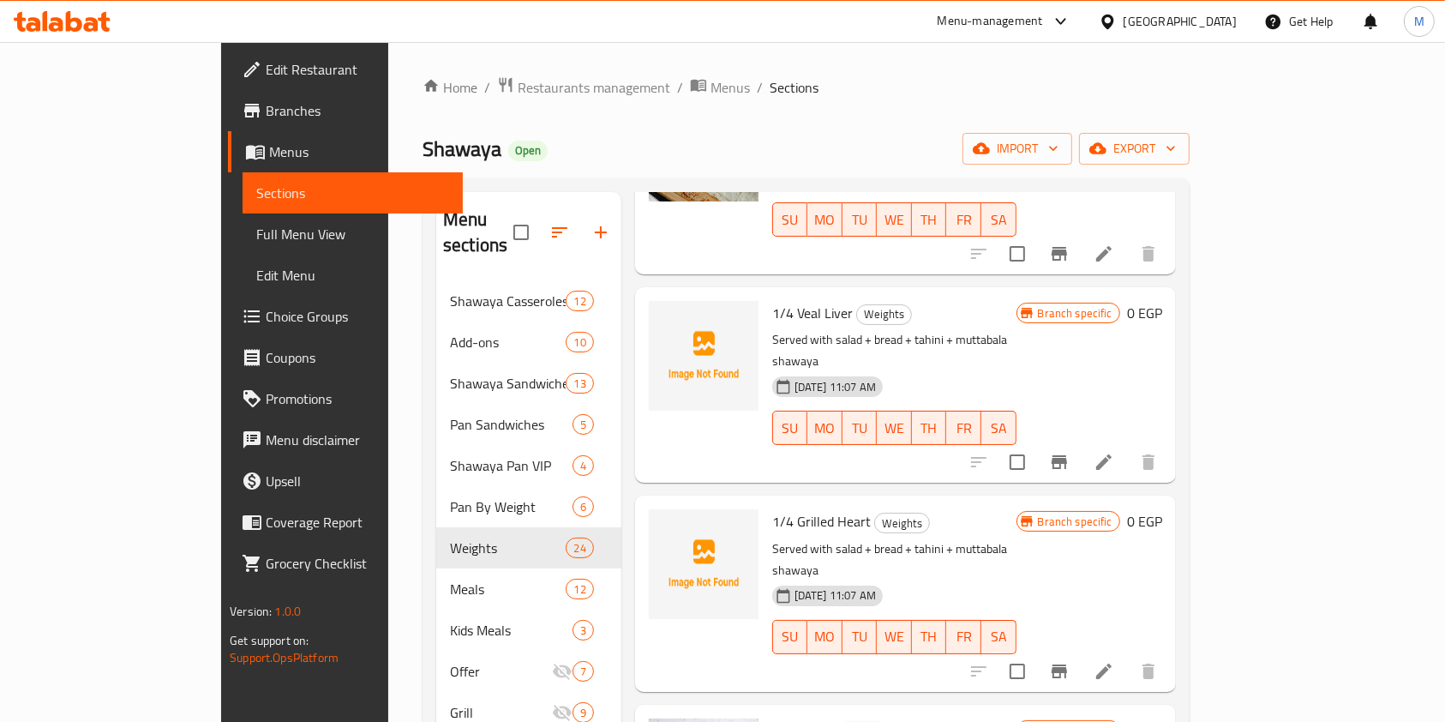
click at [1070, 452] on icon "Branch-specific-item" at bounding box center [1059, 462] width 21 height 21
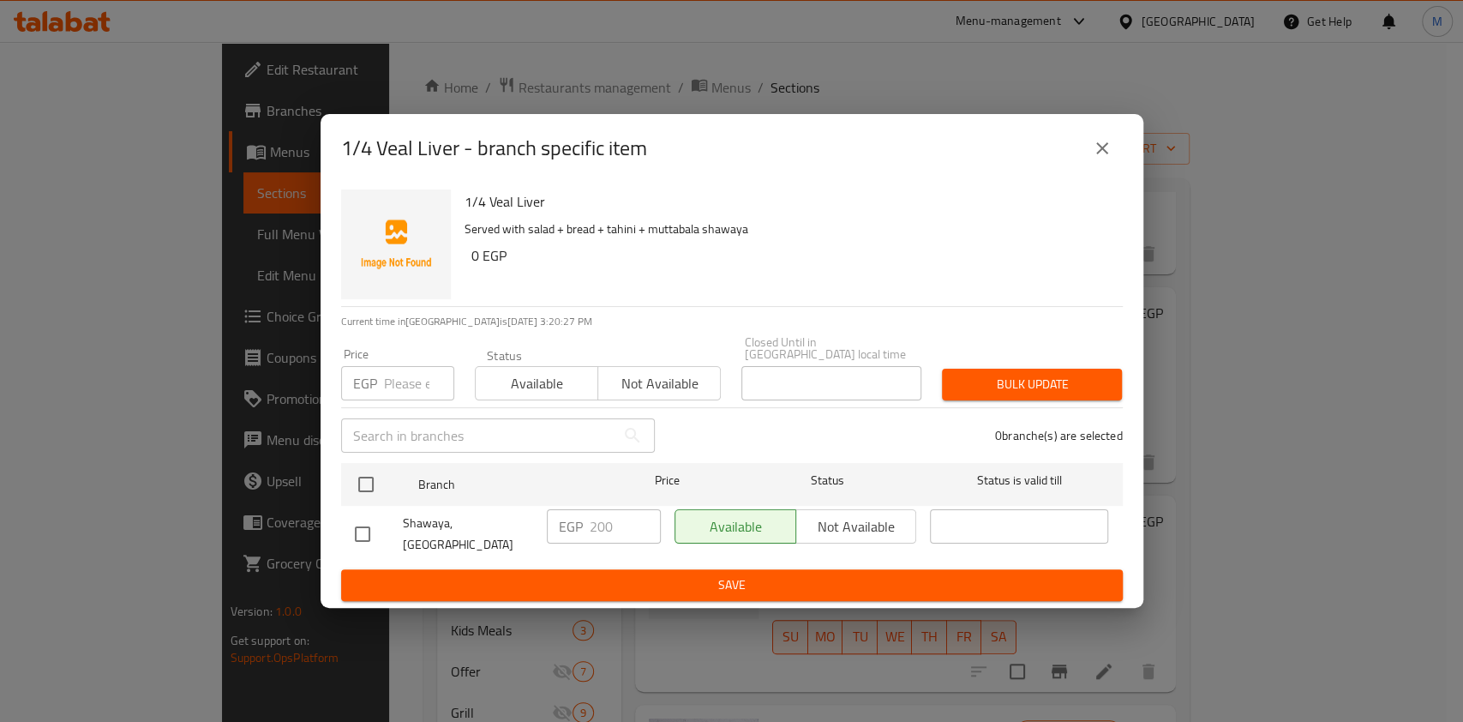
click at [364, 535] on input "checkbox" at bounding box center [363, 534] width 36 height 36
checkbox input "true"
drag, startPoint x: 593, startPoint y: 523, endPoint x: 603, endPoint y: 526, distance: 10.0
click at [603, 526] on input "200" at bounding box center [625, 526] width 71 height 34
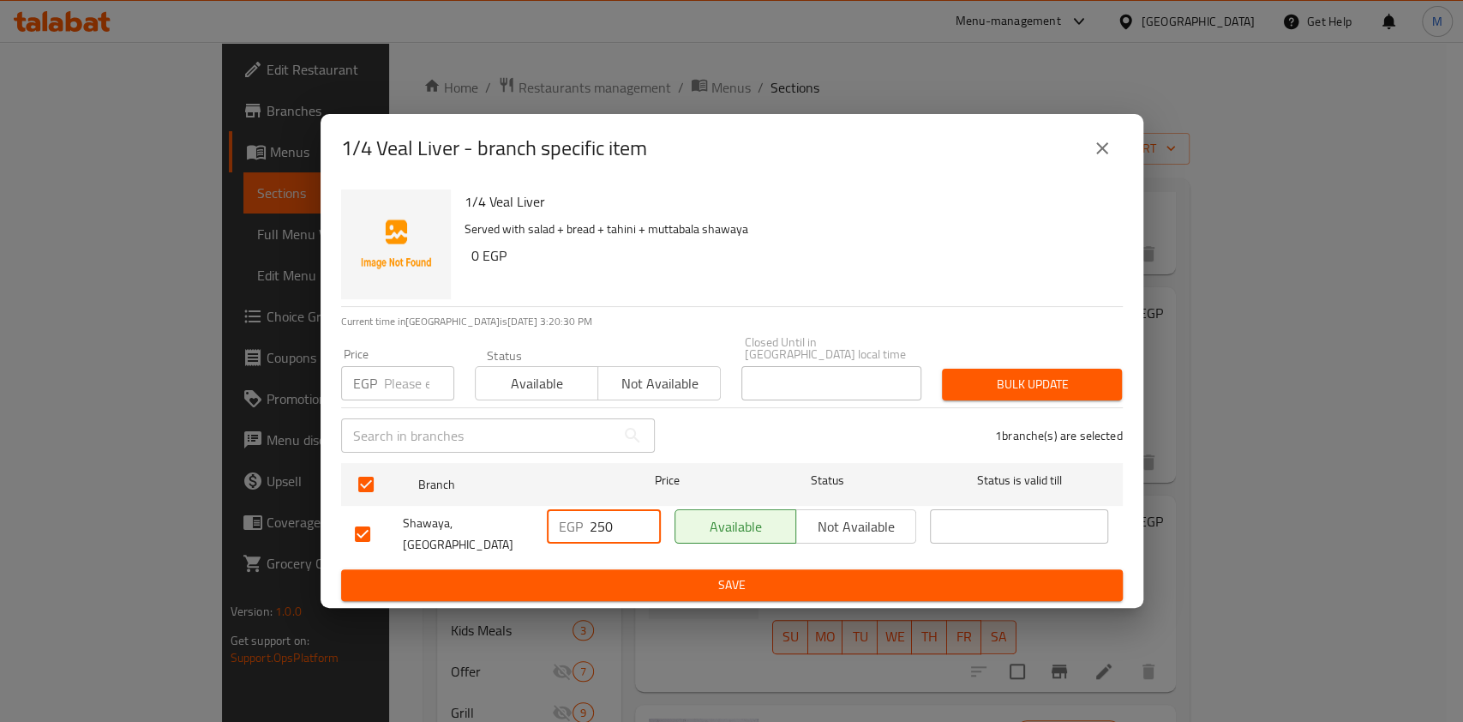
type input "250"
click at [610, 580] on span "Save" at bounding box center [732, 584] width 754 height 21
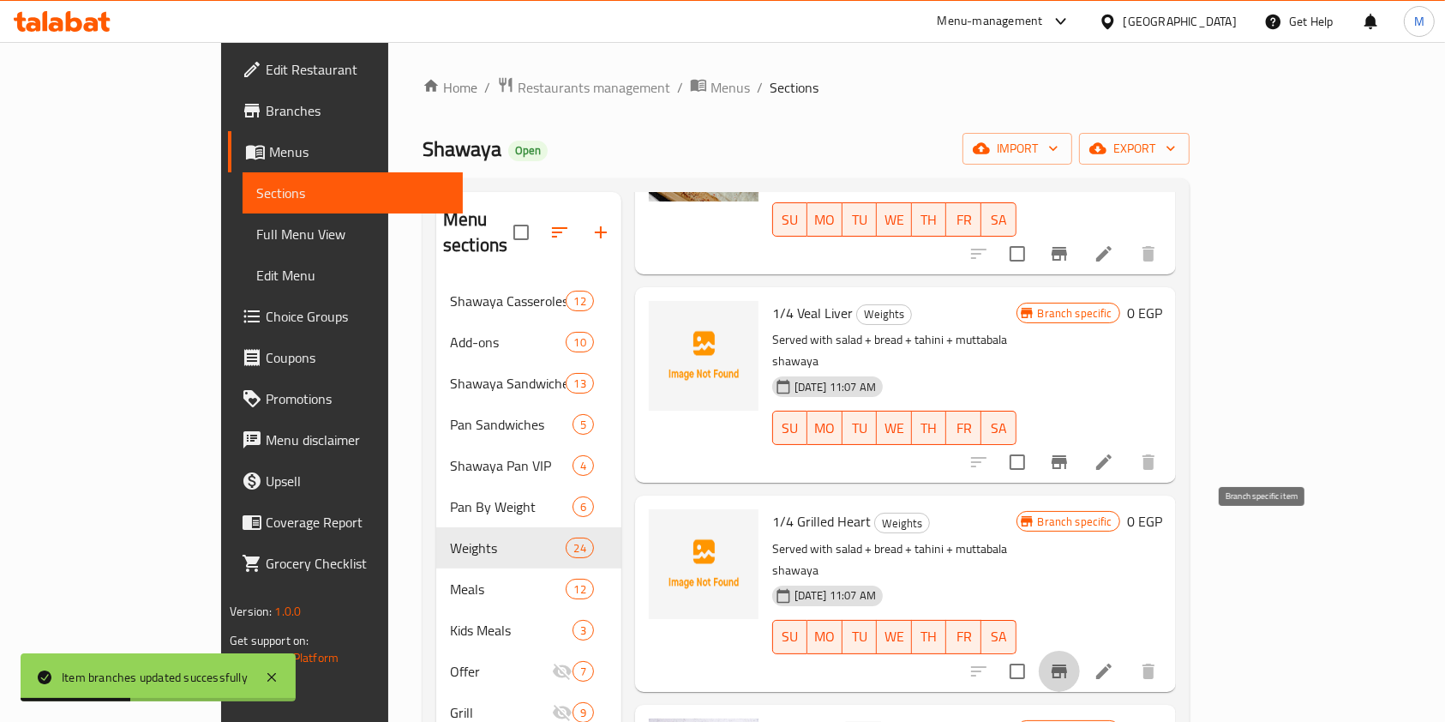
click at [1080, 651] on button "Branch-specific-item" at bounding box center [1059, 671] width 41 height 41
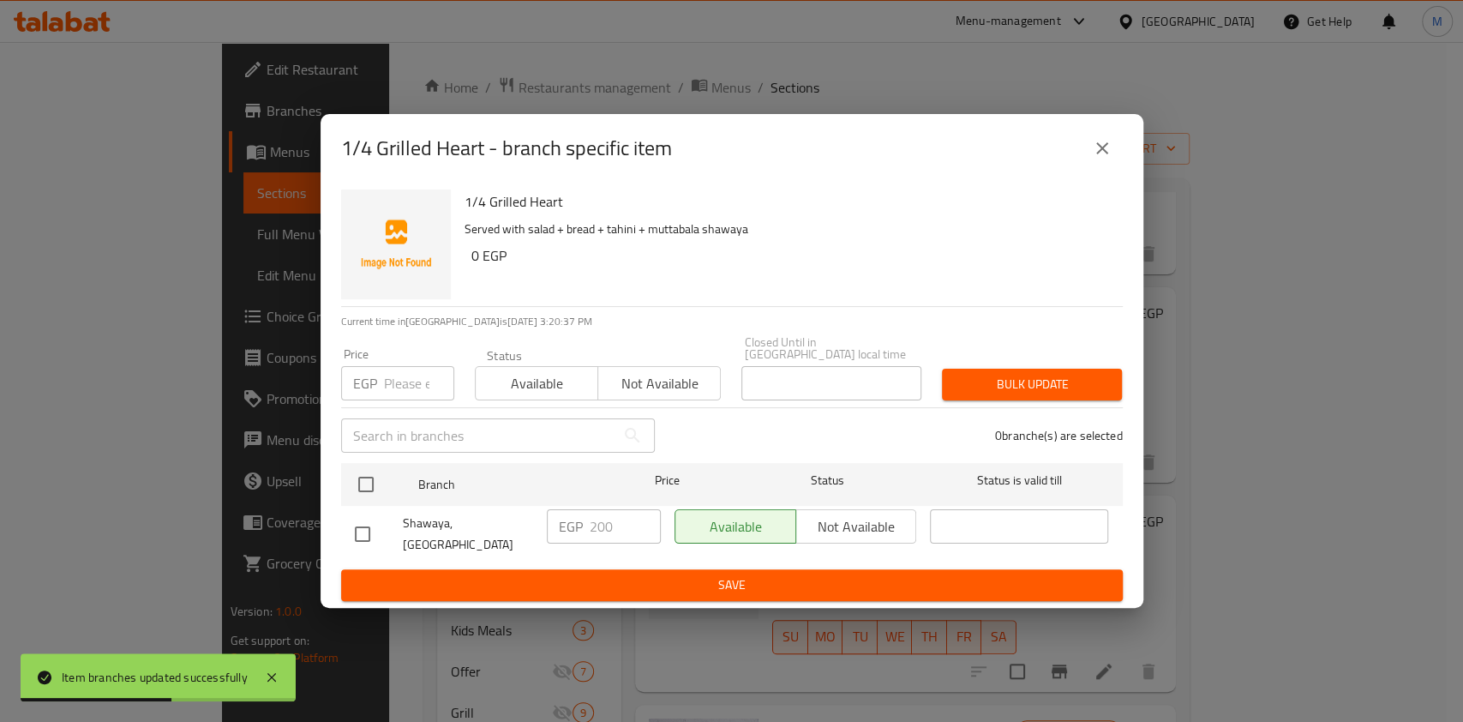
click at [374, 527] on input "checkbox" at bounding box center [363, 534] width 36 height 36
checkbox input "true"
drag, startPoint x: 603, startPoint y: 521, endPoint x: 597, endPoint y: 529, distance: 9.8
click at [597, 529] on input "200" at bounding box center [625, 526] width 71 height 34
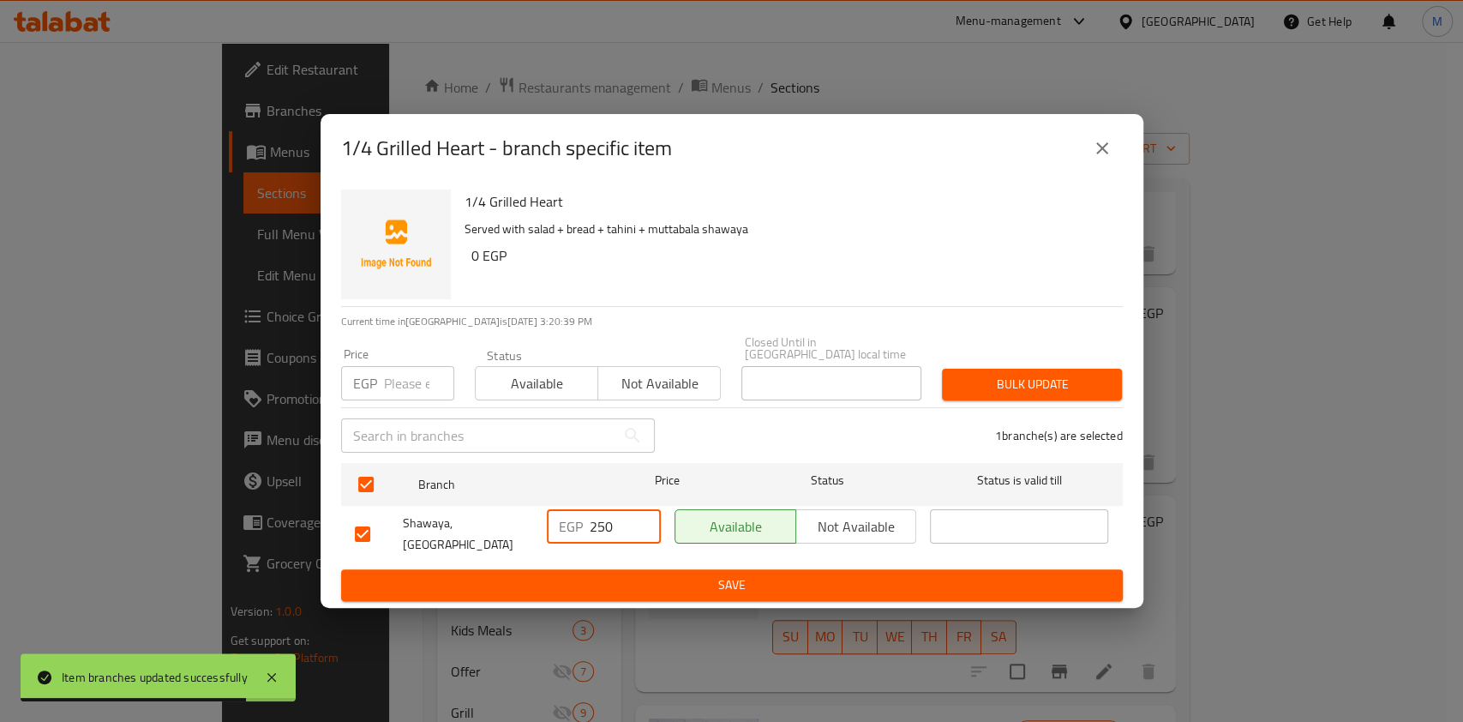
type input "250"
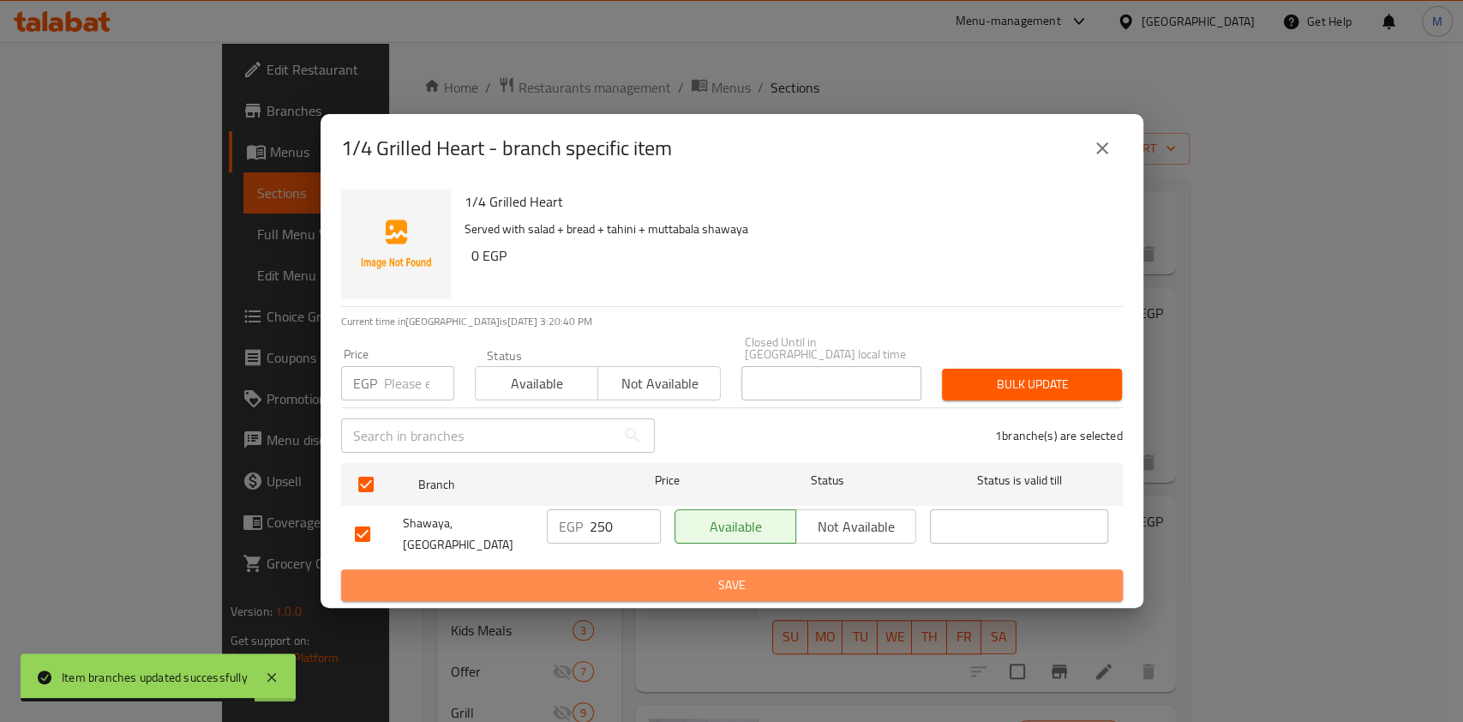
click at [640, 574] on span "Save" at bounding box center [732, 584] width 754 height 21
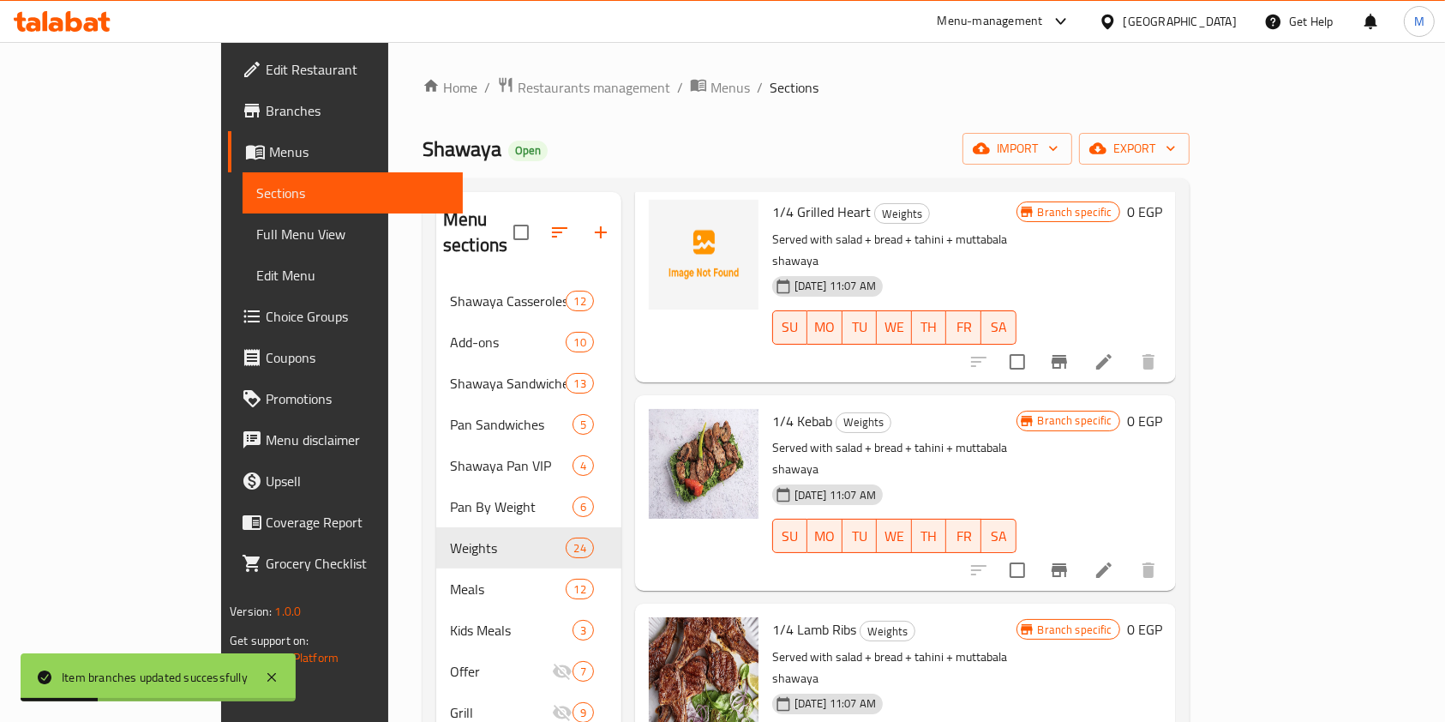
scroll to position [1118, 0]
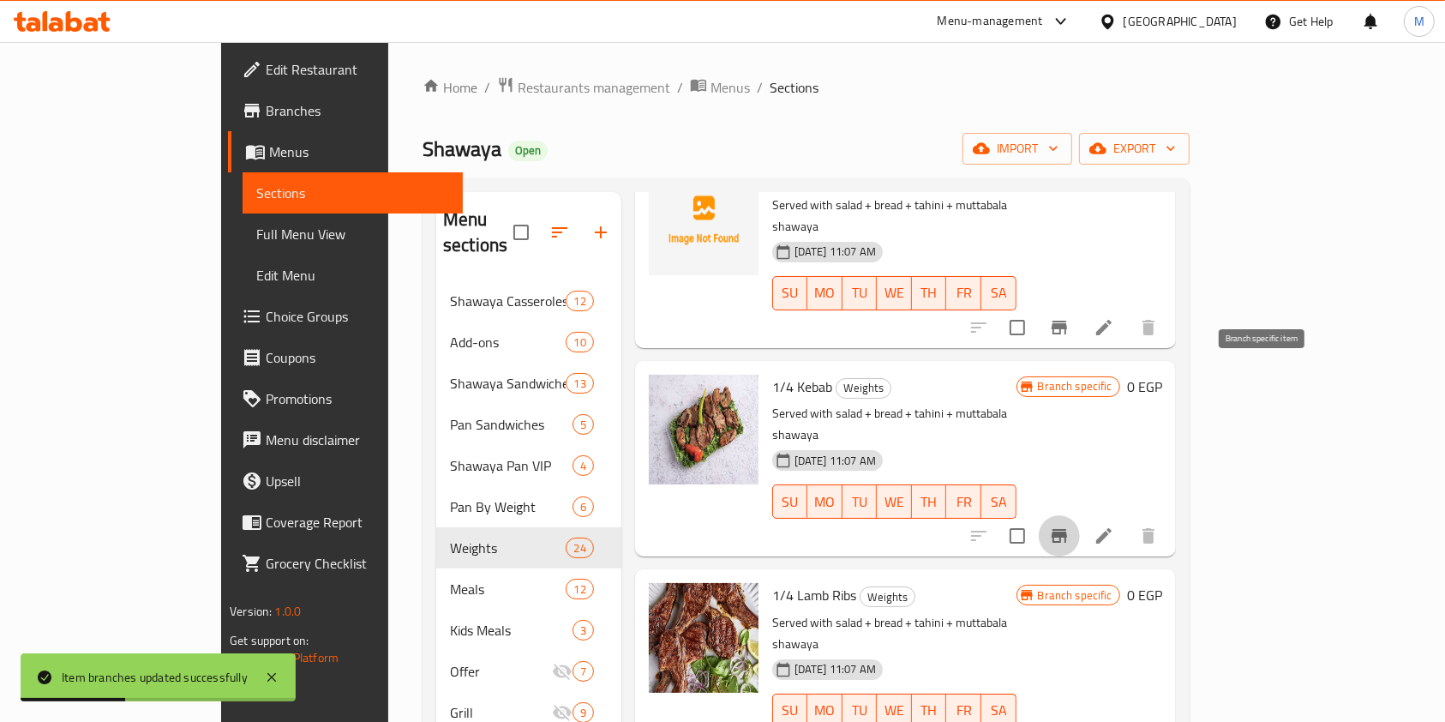
click at [1070, 526] on icon "Branch-specific-item" at bounding box center [1059, 536] width 21 height 21
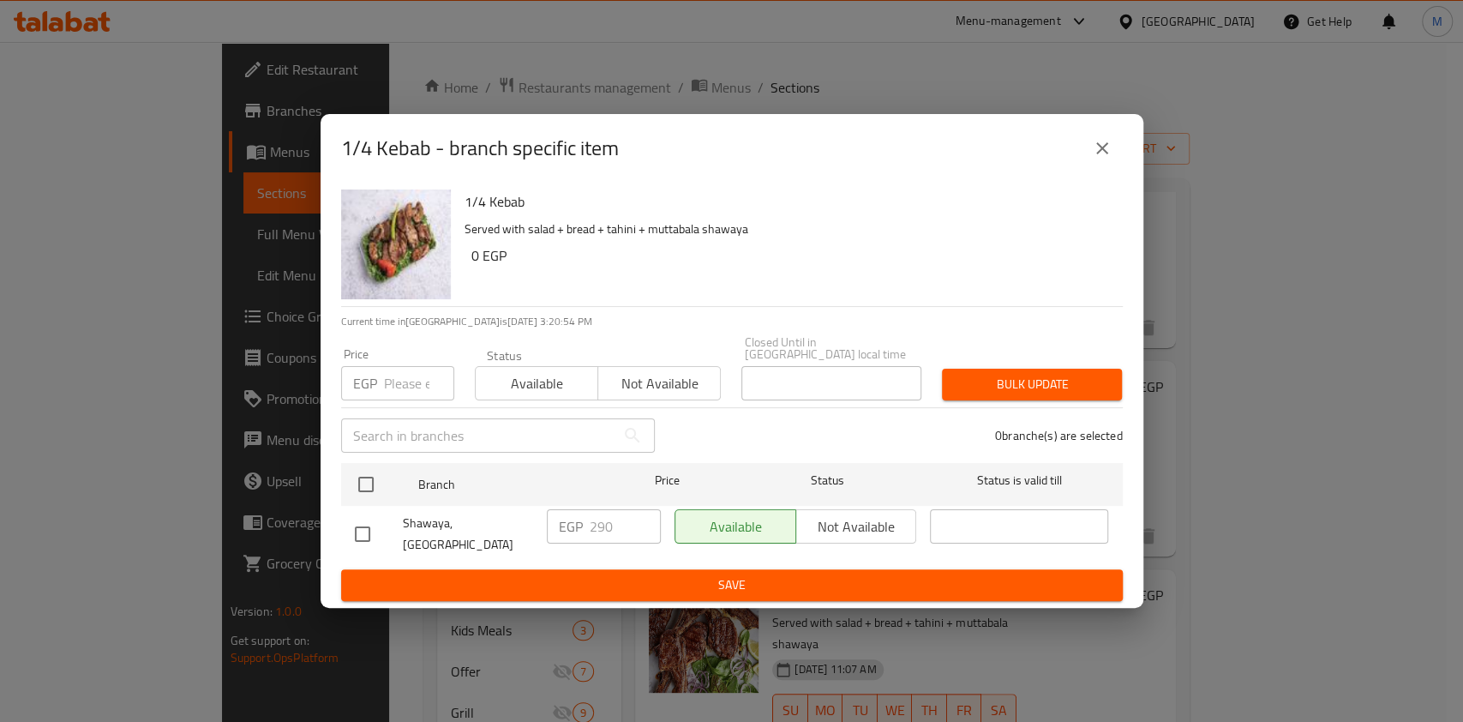
click at [358, 525] on input "checkbox" at bounding box center [363, 534] width 36 height 36
checkbox input "true"
click at [599, 518] on input "290" at bounding box center [625, 526] width 71 height 34
click at [598, 518] on input "290" at bounding box center [625, 526] width 71 height 34
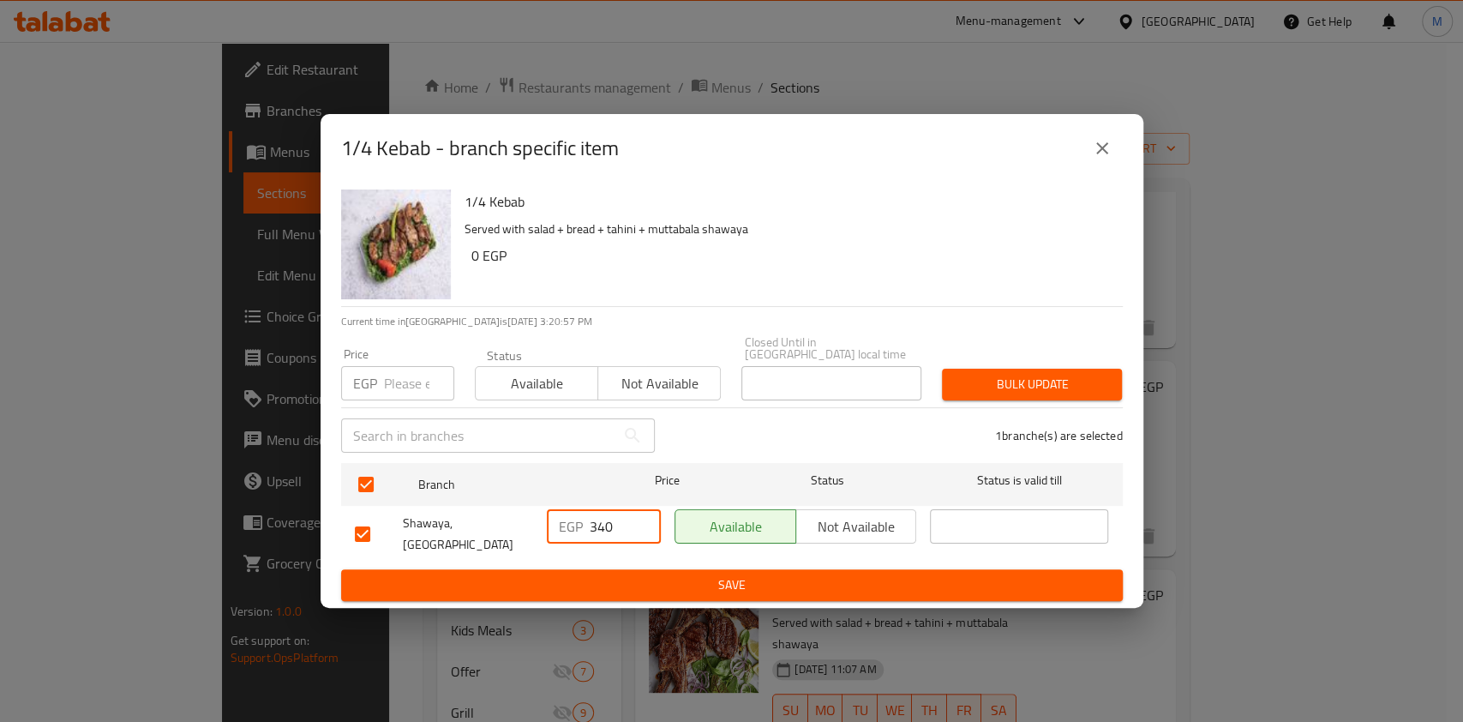
type input "340"
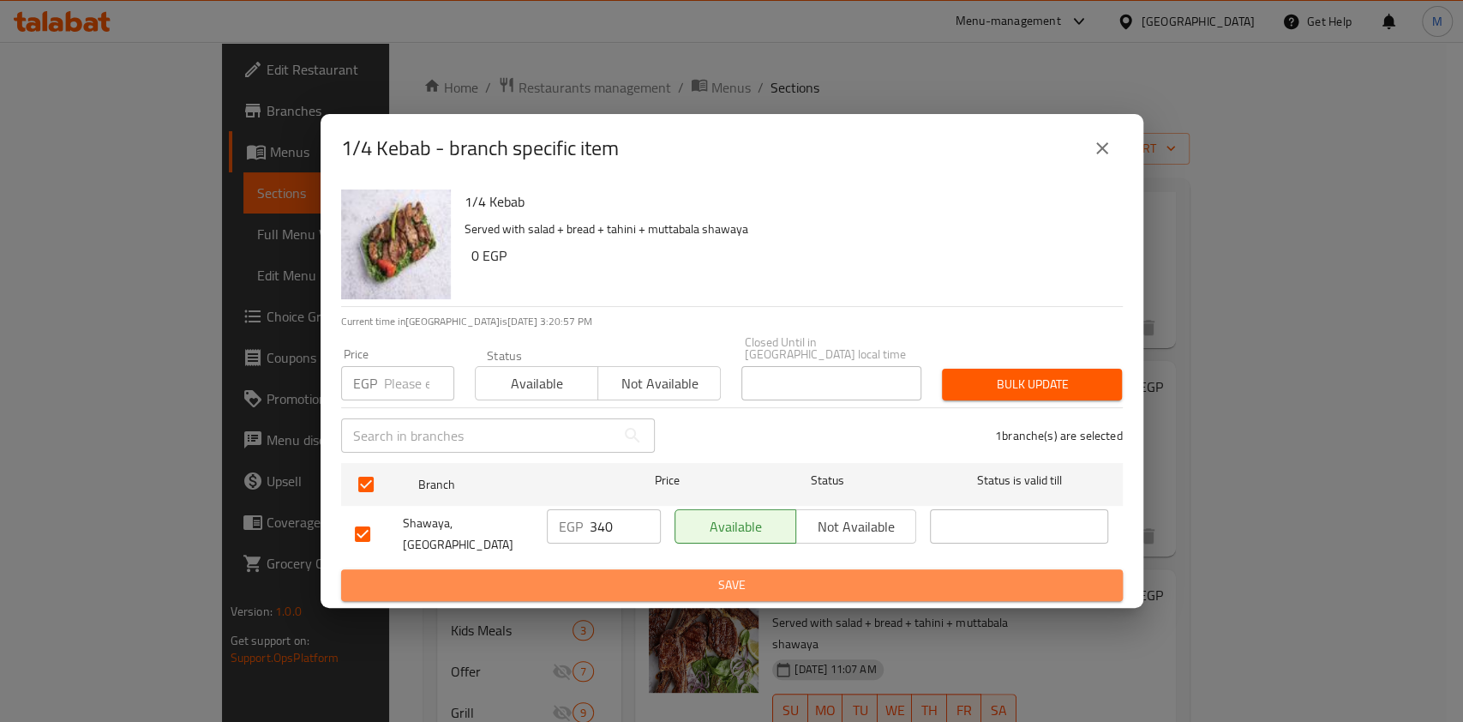
click at [625, 574] on span "Save" at bounding box center [732, 584] width 754 height 21
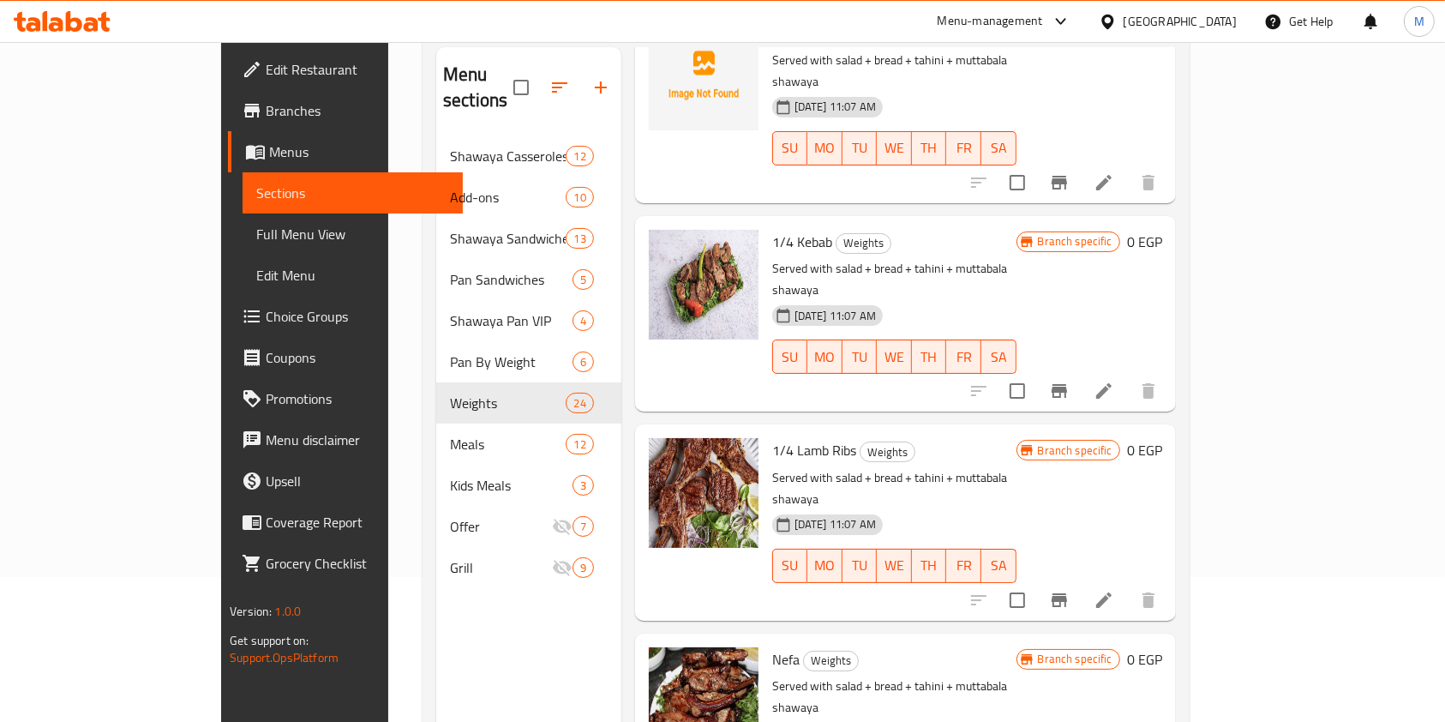
scroll to position [160, 0]
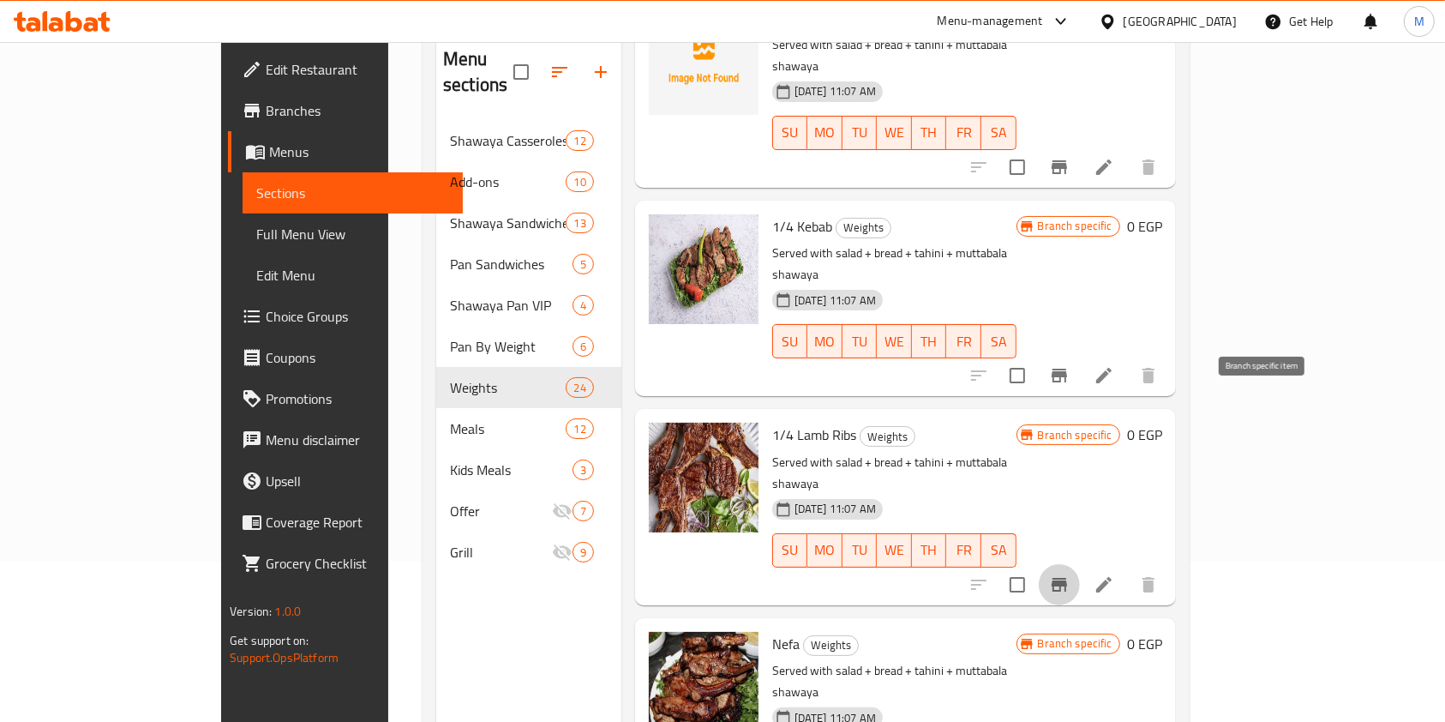
click at [1080, 564] on button "Branch-specific-item" at bounding box center [1059, 584] width 41 height 41
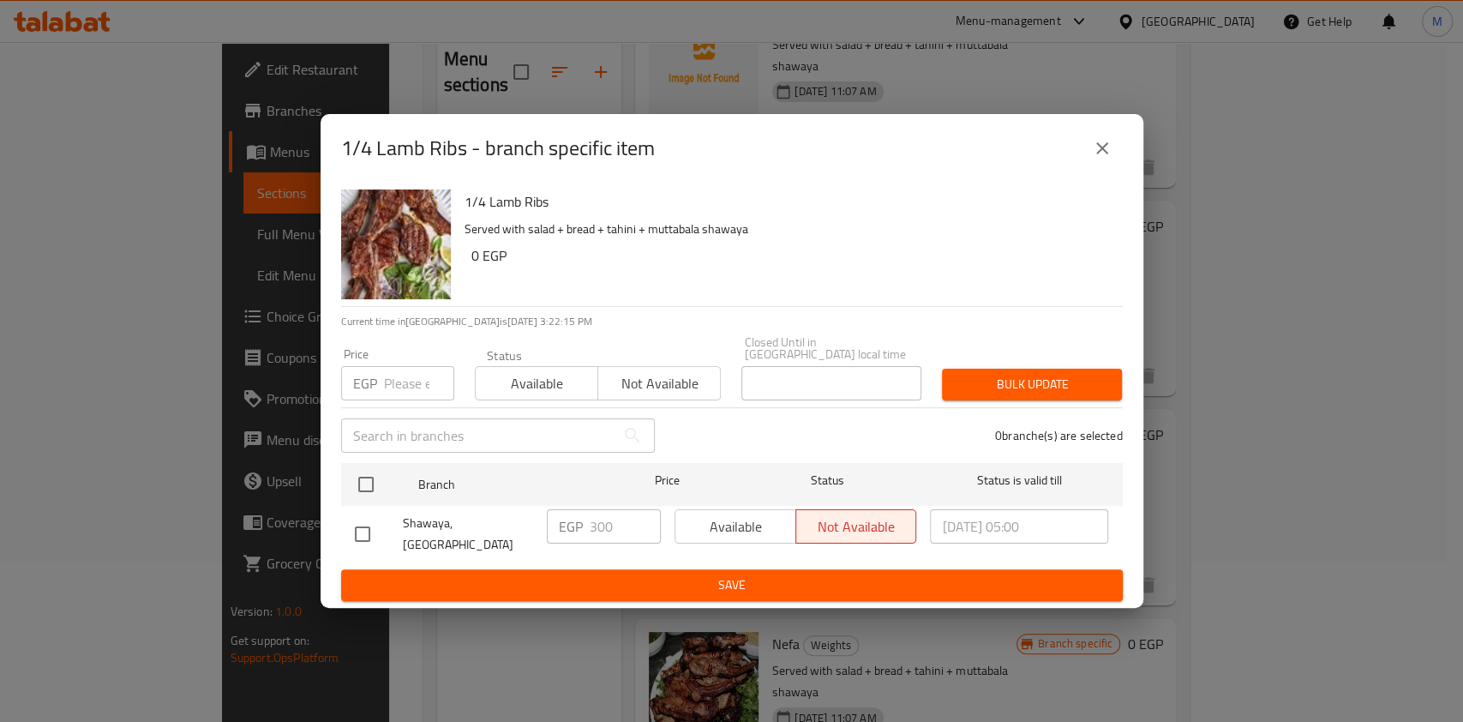
click at [1089, 161] on button "close" at bounding box center [1102, 148] width 41 height 41
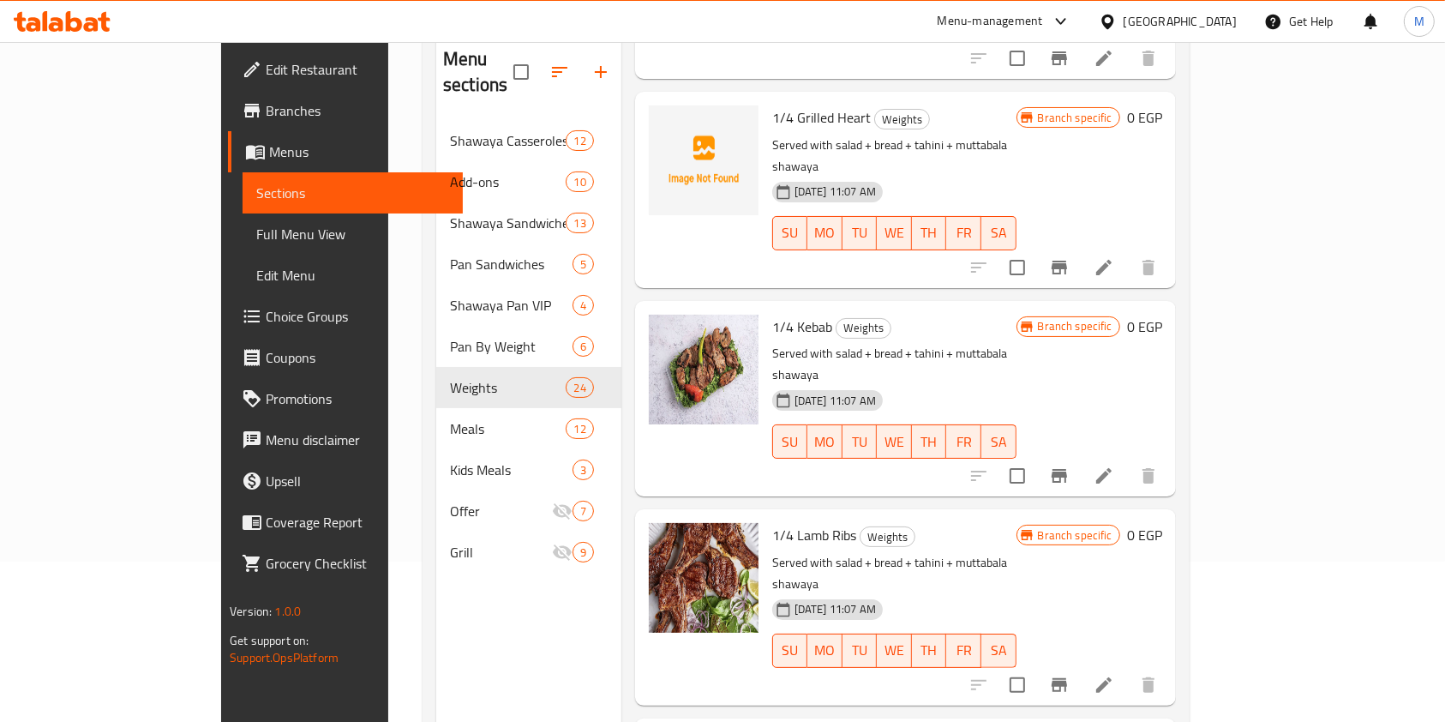
scroll to position [927, 0]
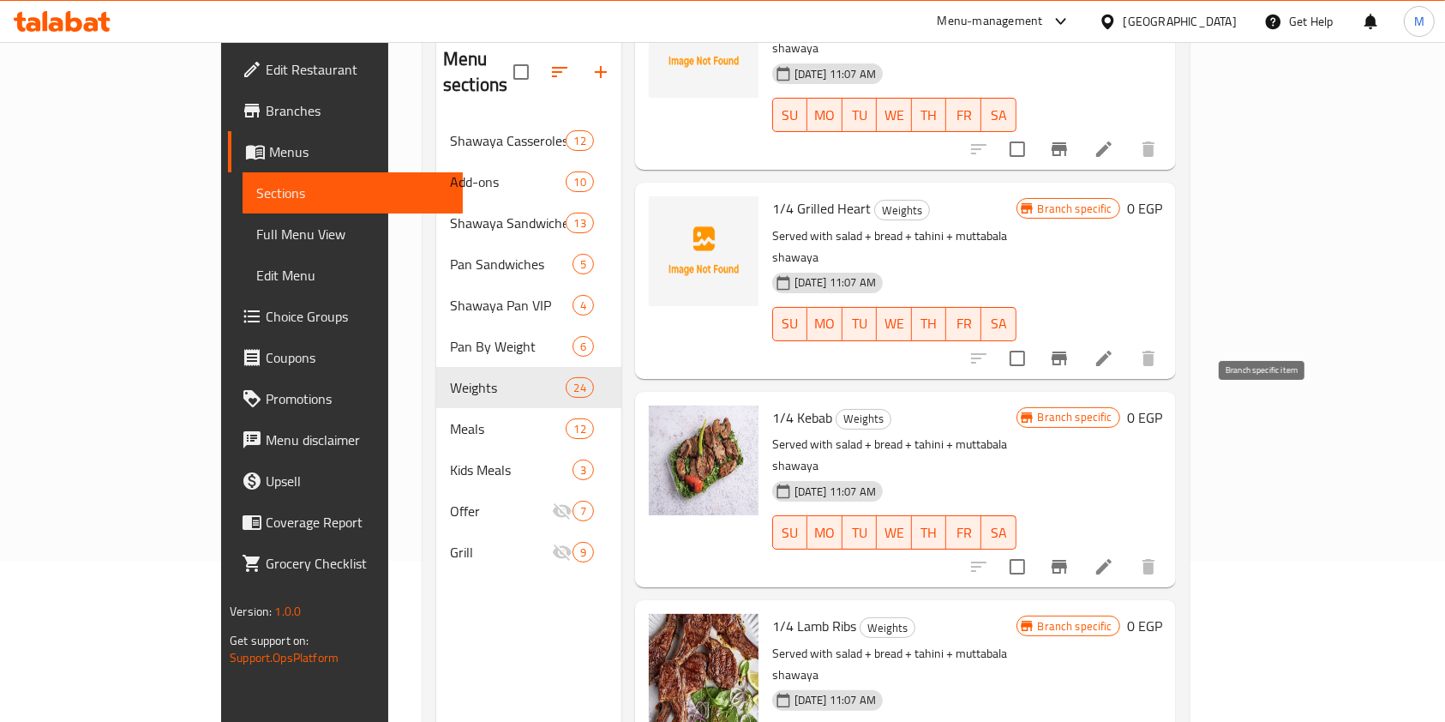
click at [1067, 560] on icon "Branch-specific-item" at bounding box center [1059, 567] width 15 height 14
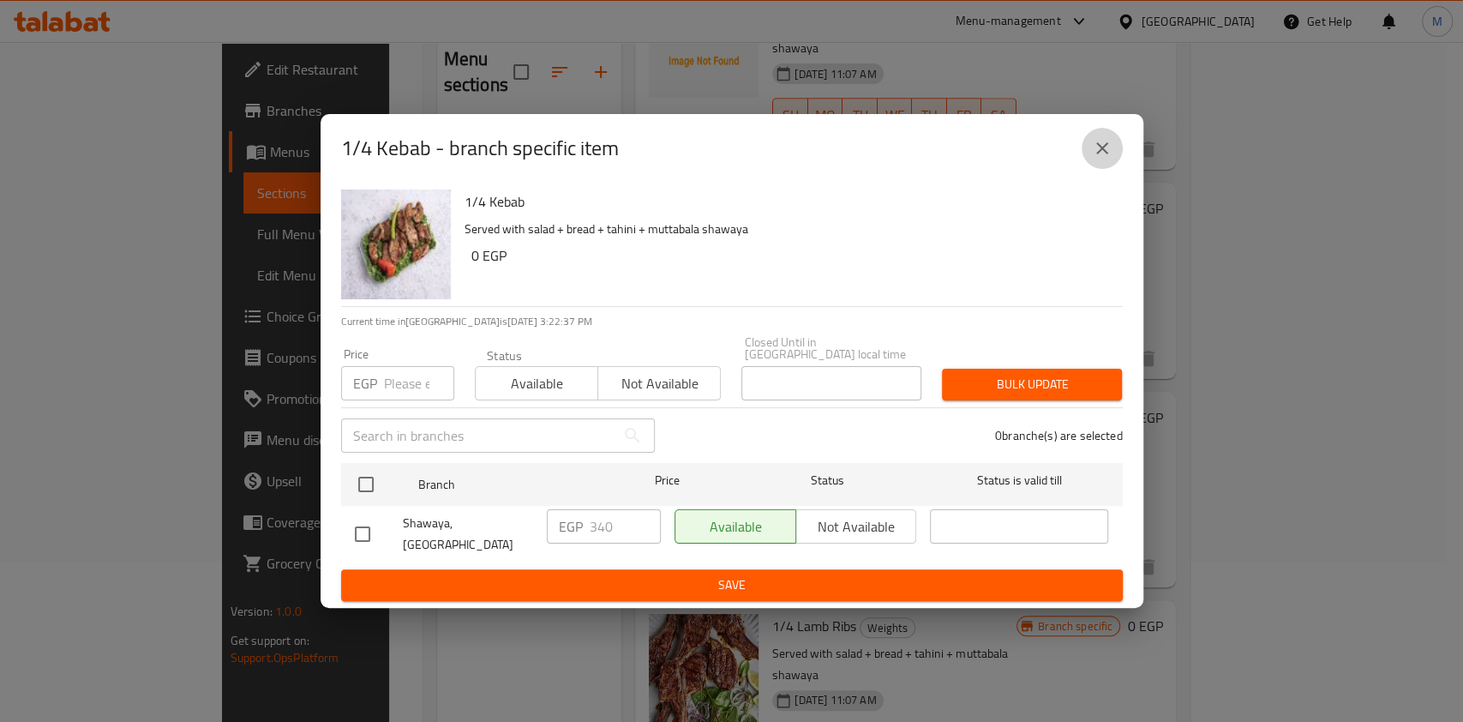
click at [1107, 154] on icon "close" at bounding box center [1102, 148] width 21 height 21
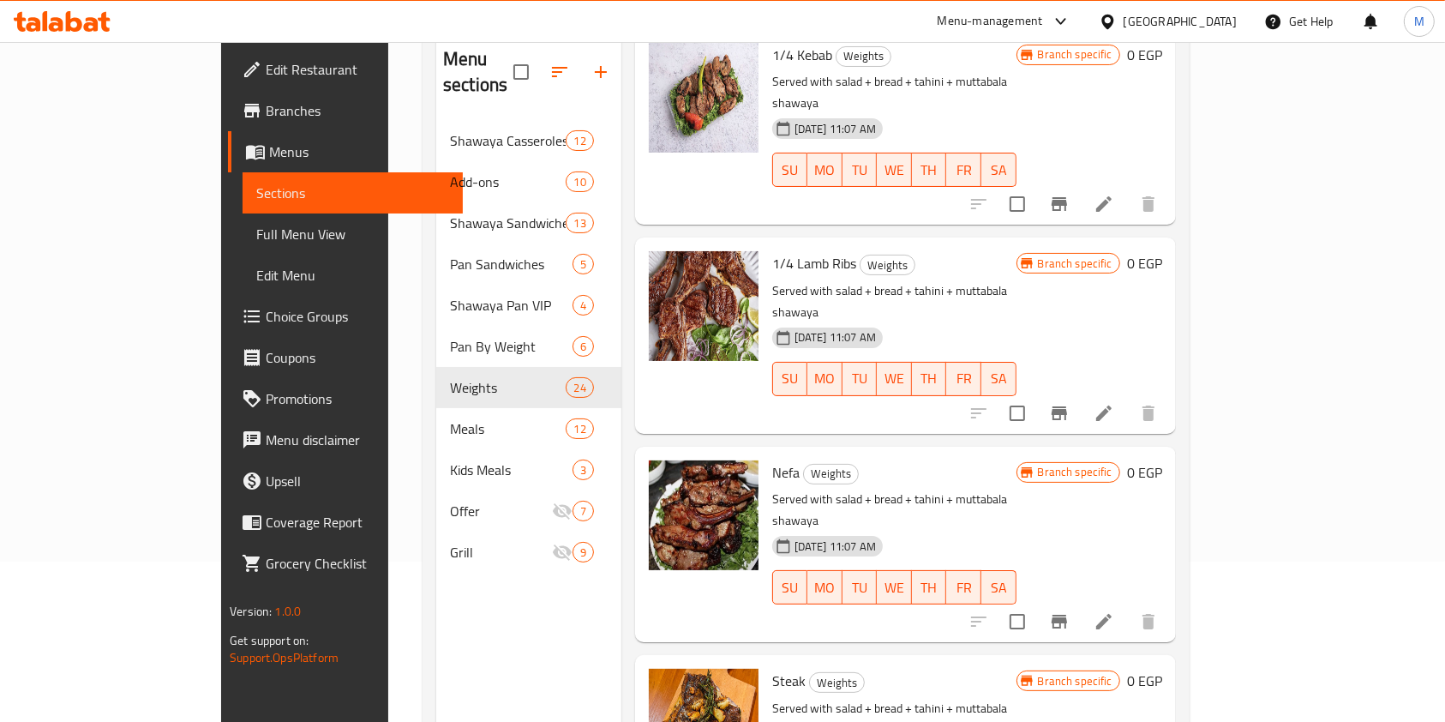
scroll to position [1279, 0]
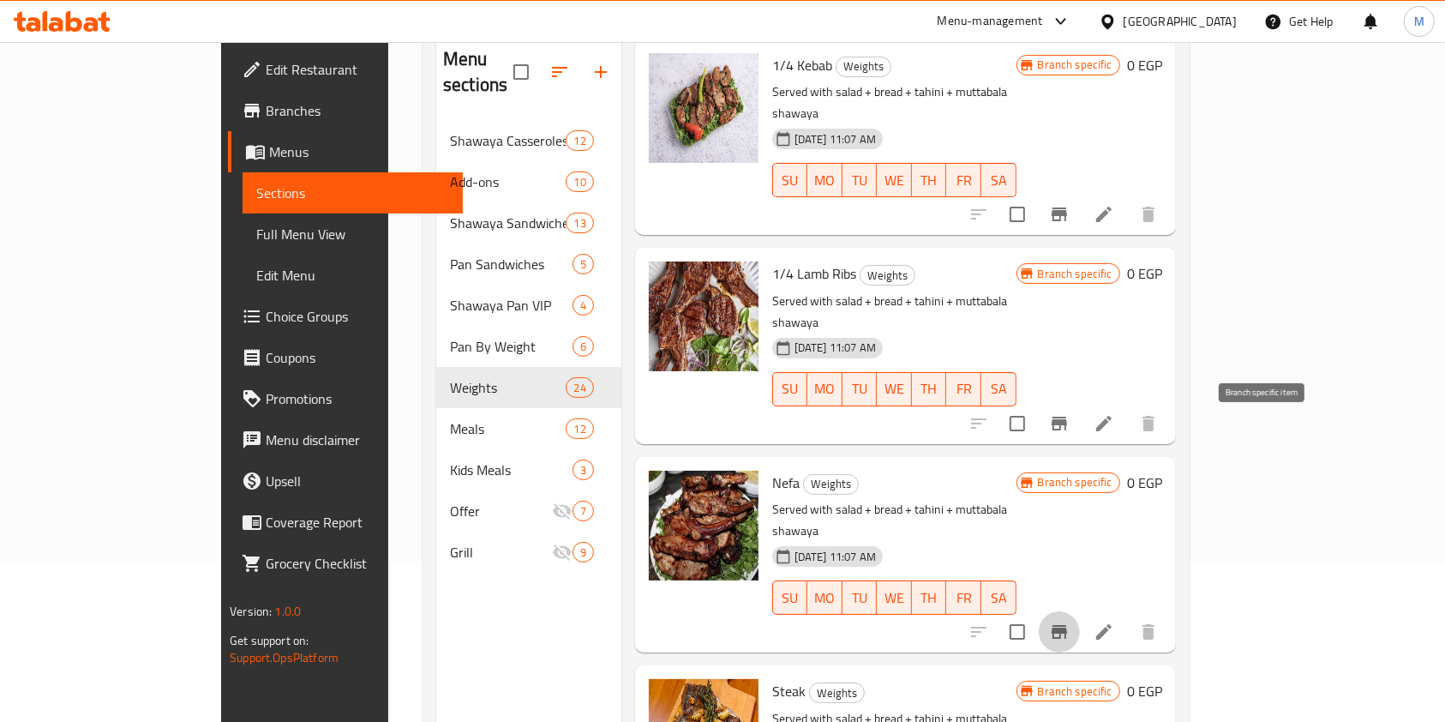
click at [1080, 611] on button "Branch-specific-item" at bounding box center [1059, 631] width 41 height 41
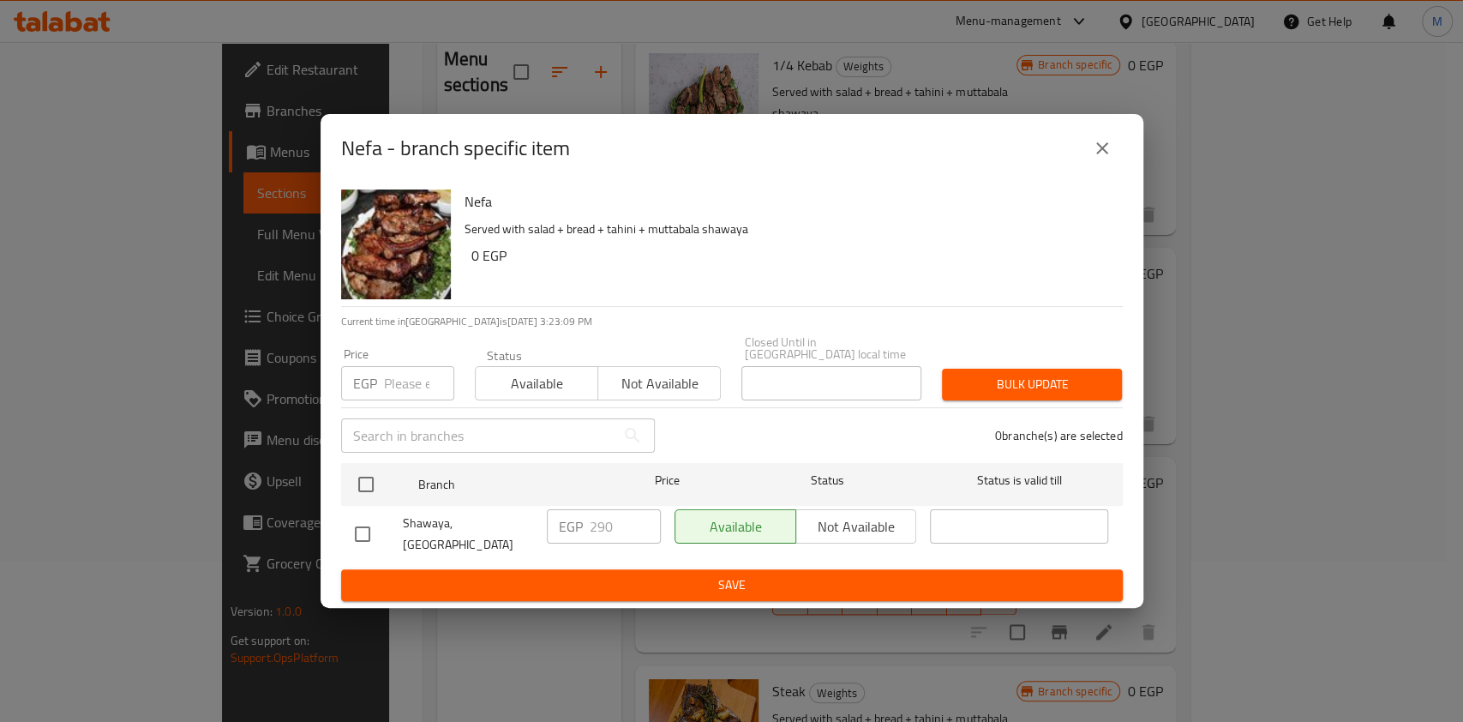
click at [356, 529] on input "checkbox" at bounding box center [363, 534] width 36 height 36
checkbox input "true"
click at [598, 532] on input "290" at bounding box center [625, 526] width 71 height 34
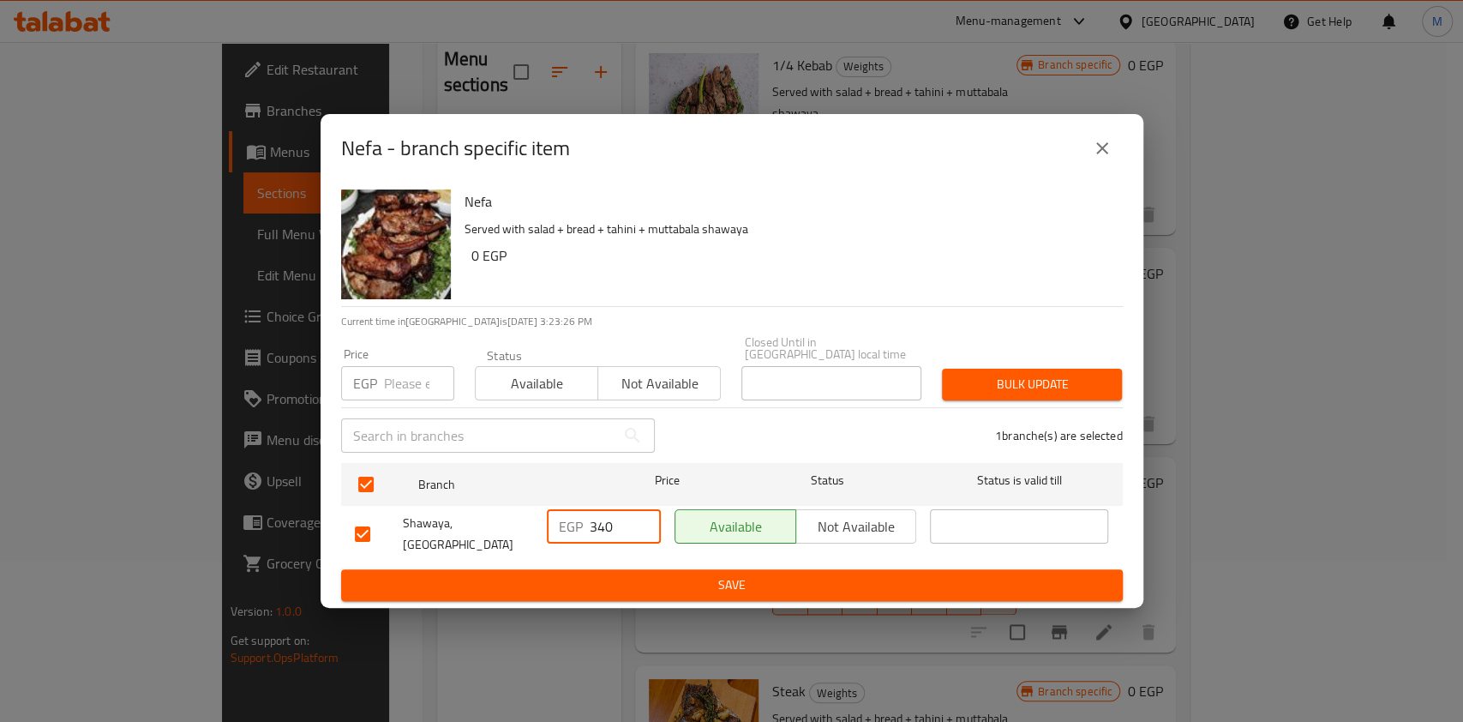
type input "340"
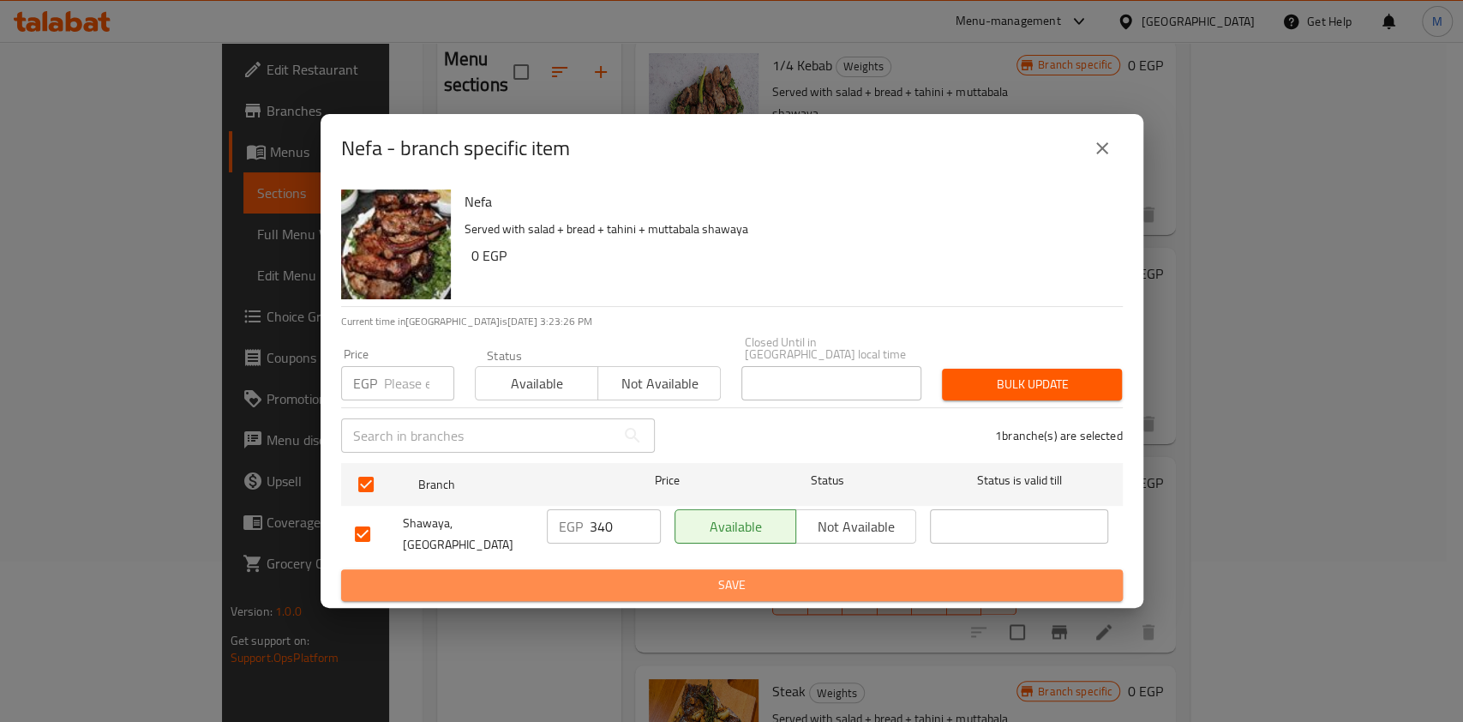
click at [648, 574] on span "Save" at bounding box center [732, 584] width 754 height 21
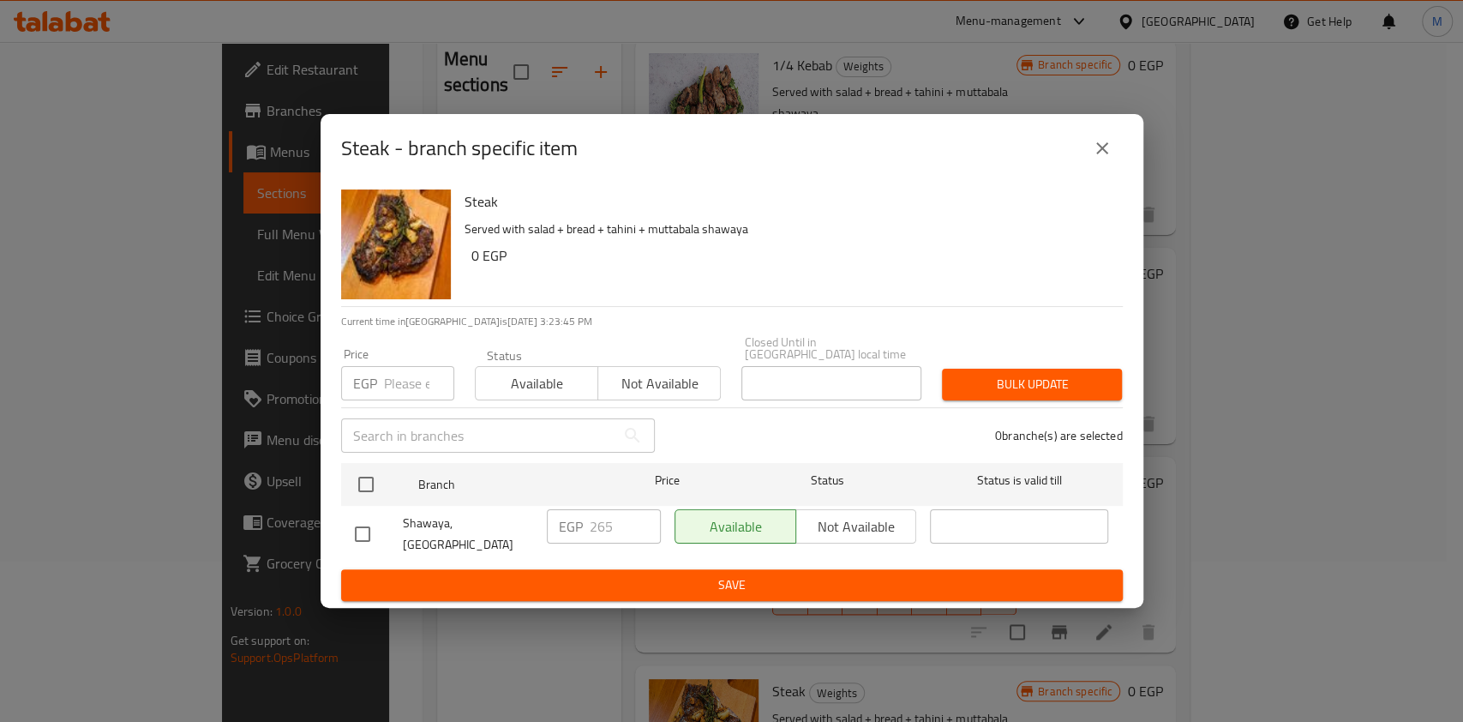
click at [358, 522] on input "checkbox" at bounding box center [363, 534] width 36 height 36
checkbox input "true"
click at [600, 525] on input "265" at bounding box center [625, 526] width 71 height 34
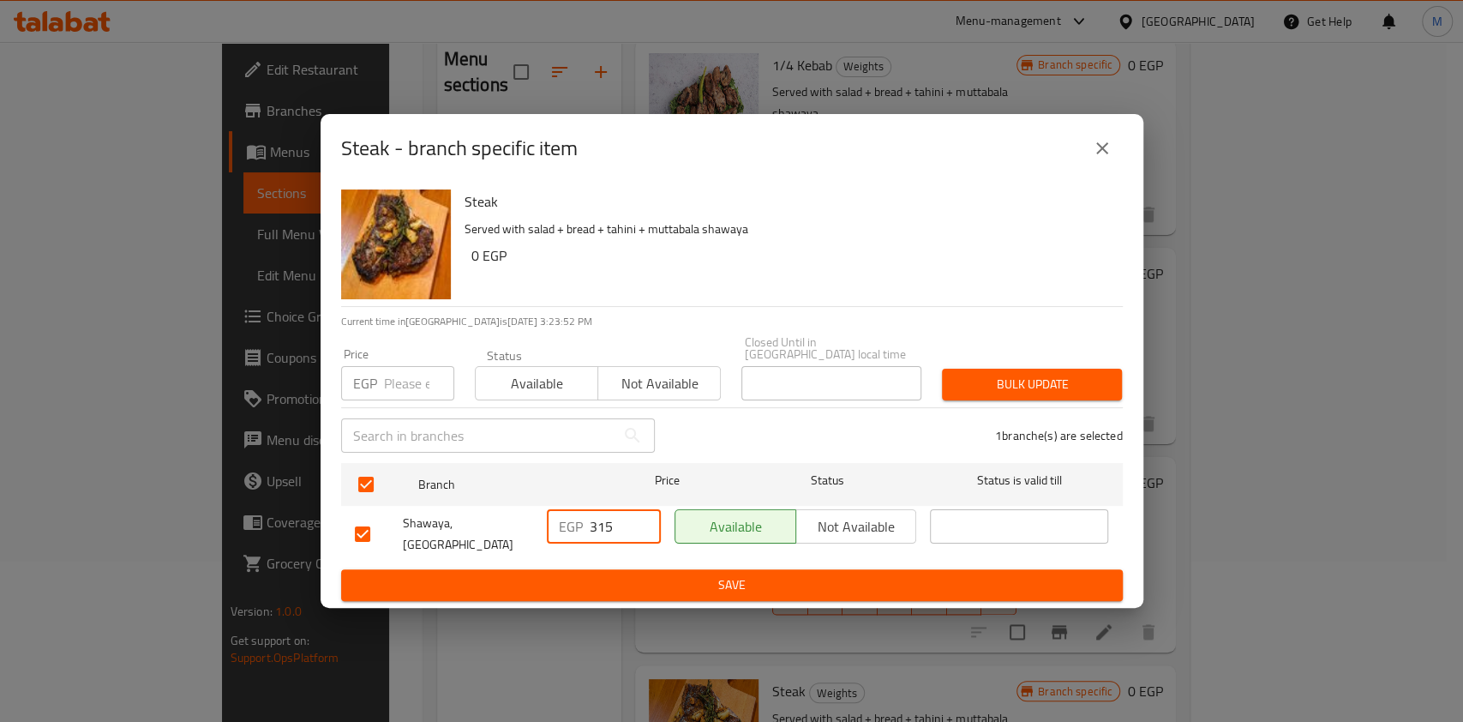
type input "315"
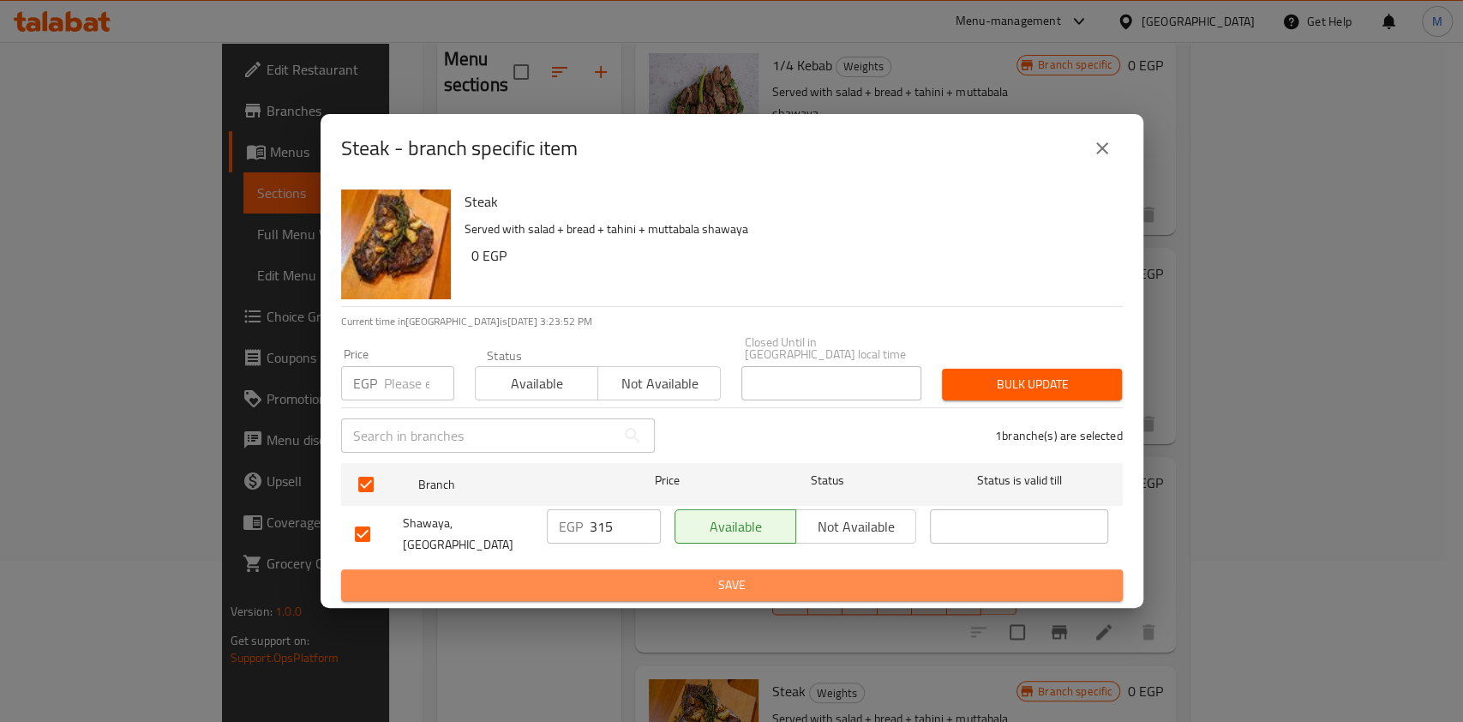
click at [690, 587] on span "Save" at bounding box center [732, 584] width 754 height 21
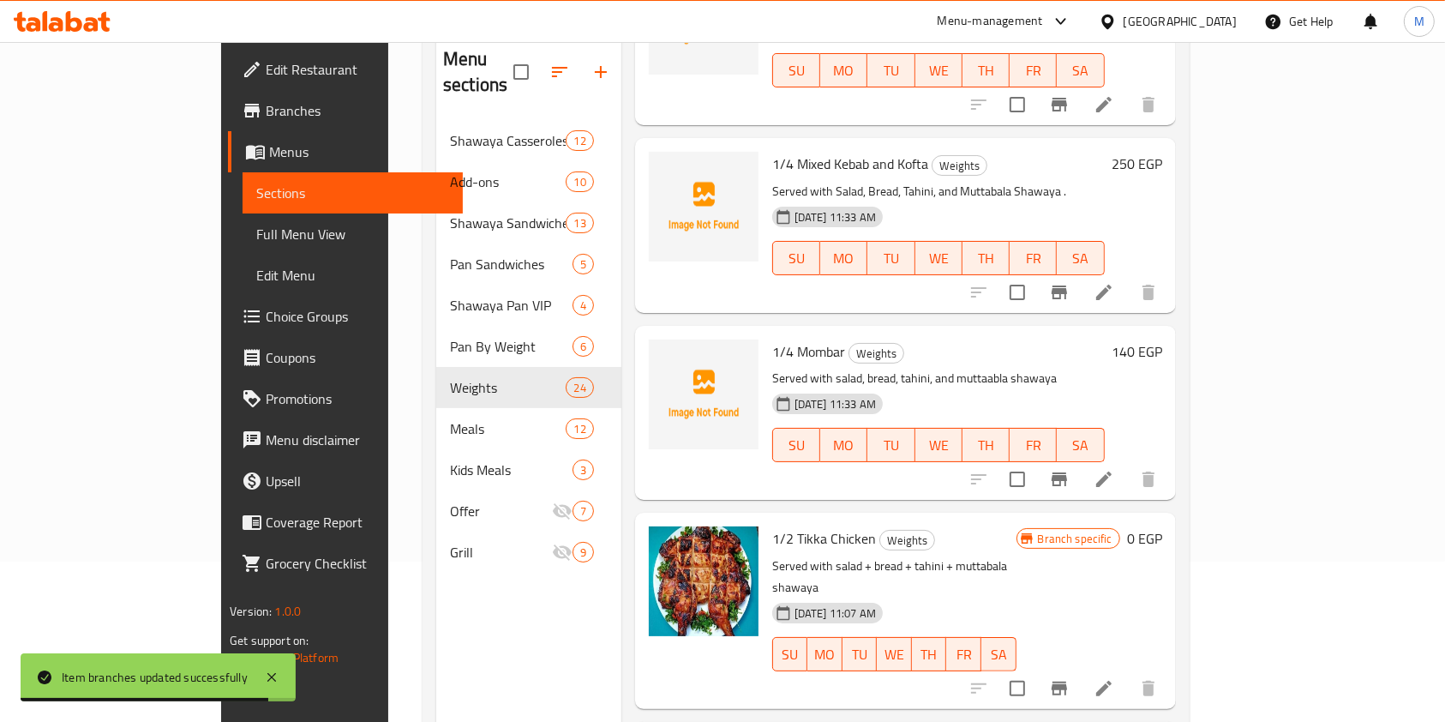
scroll to position [2760, 0]
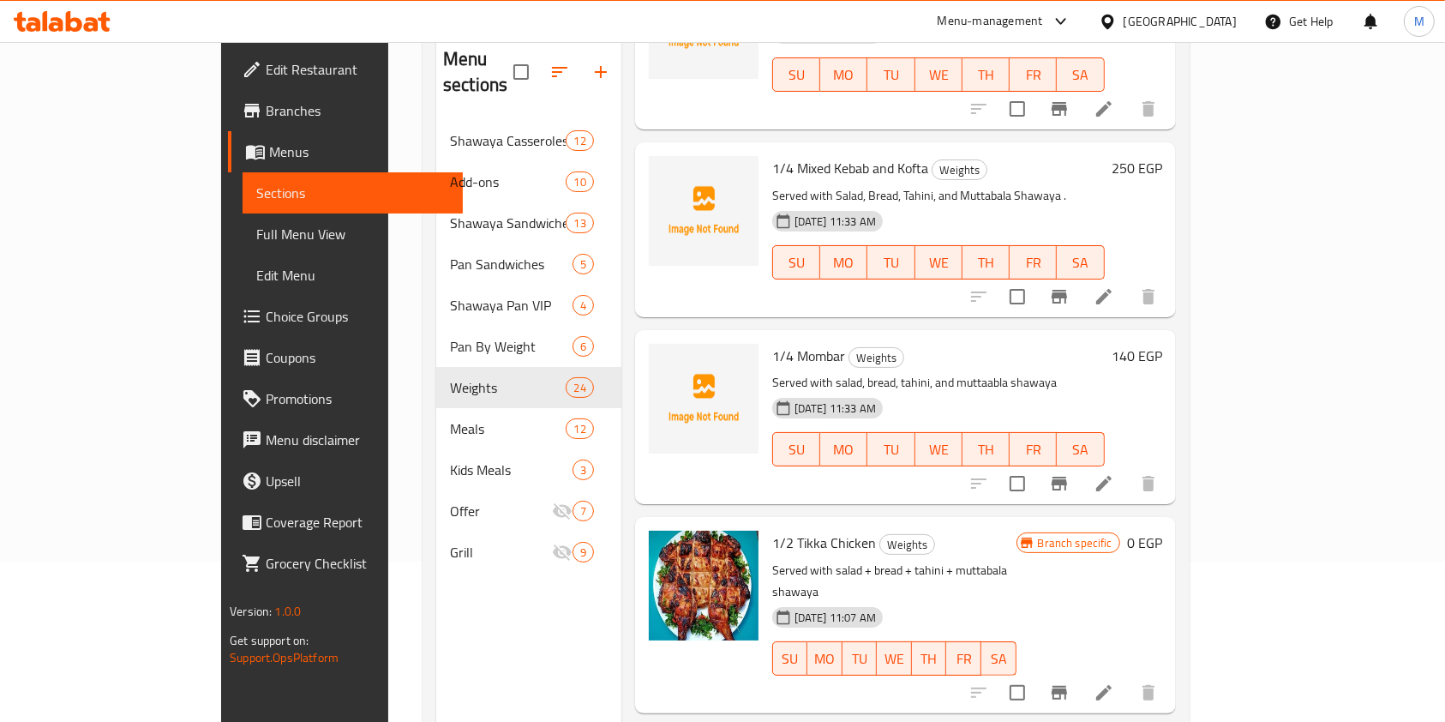
click at [1067, 686] on icon "Branch-specific-item" at bounding box center [1059, 693] width 15 height 14
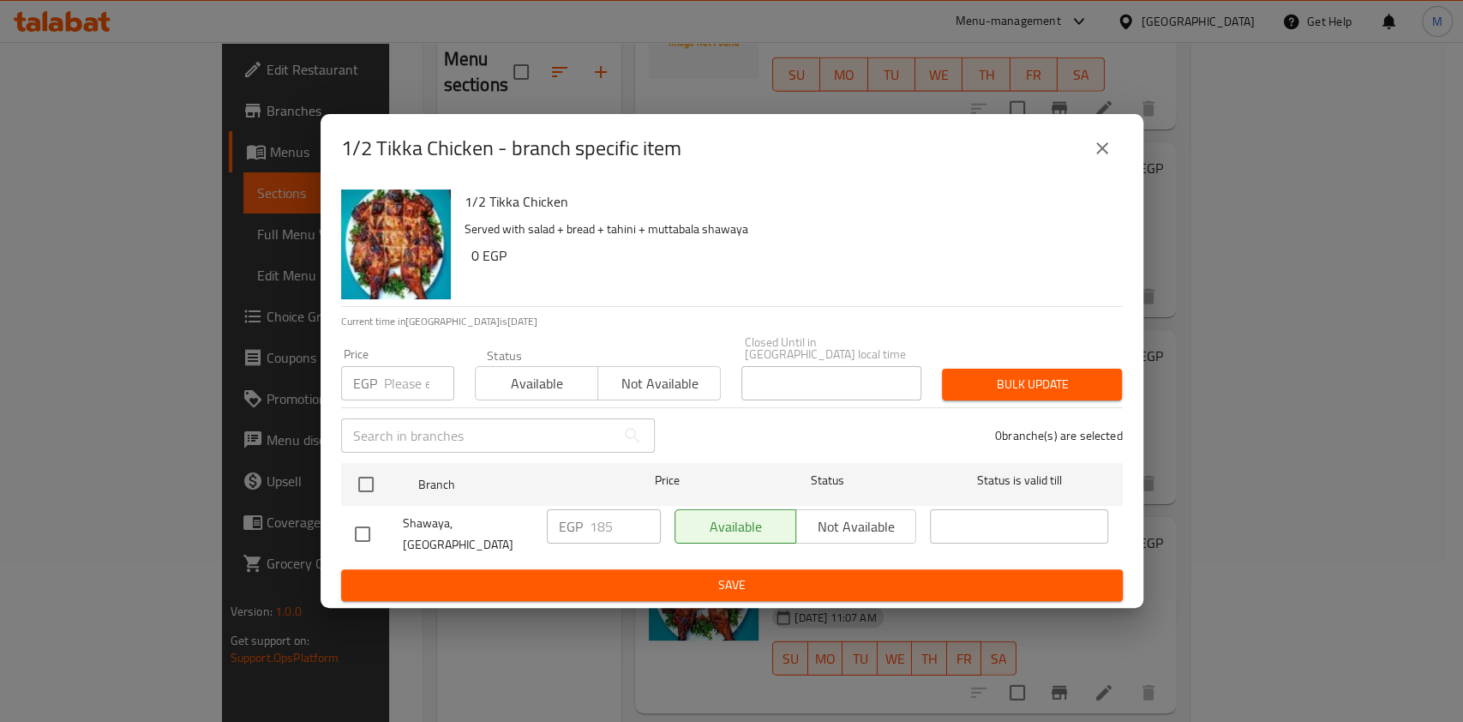
click at [363, 532] on input "checkbox" at bounding box center [363, 534] width 36 height 36
checkbox input "true"
click at [597, 529] on input "185" at bounding box center [625, 526] width 71 height 34
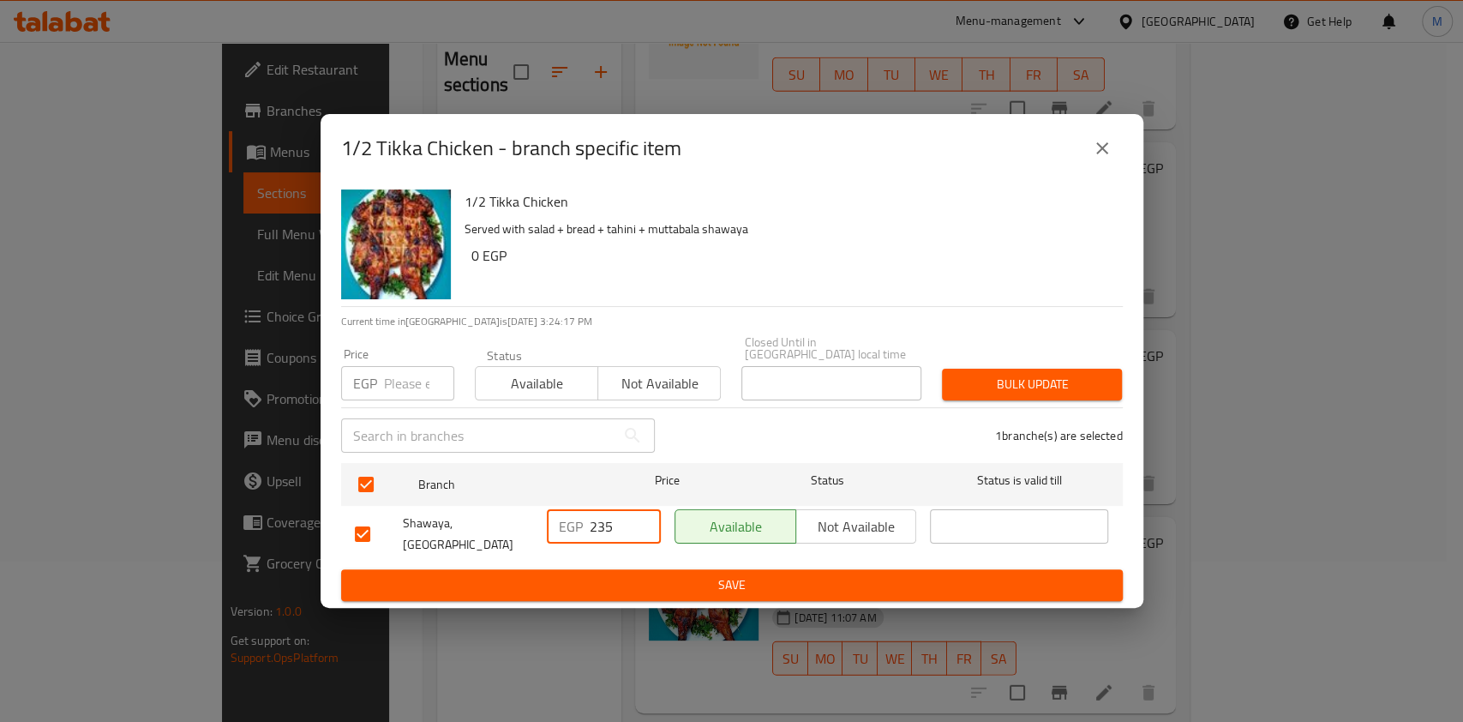
type input "235"
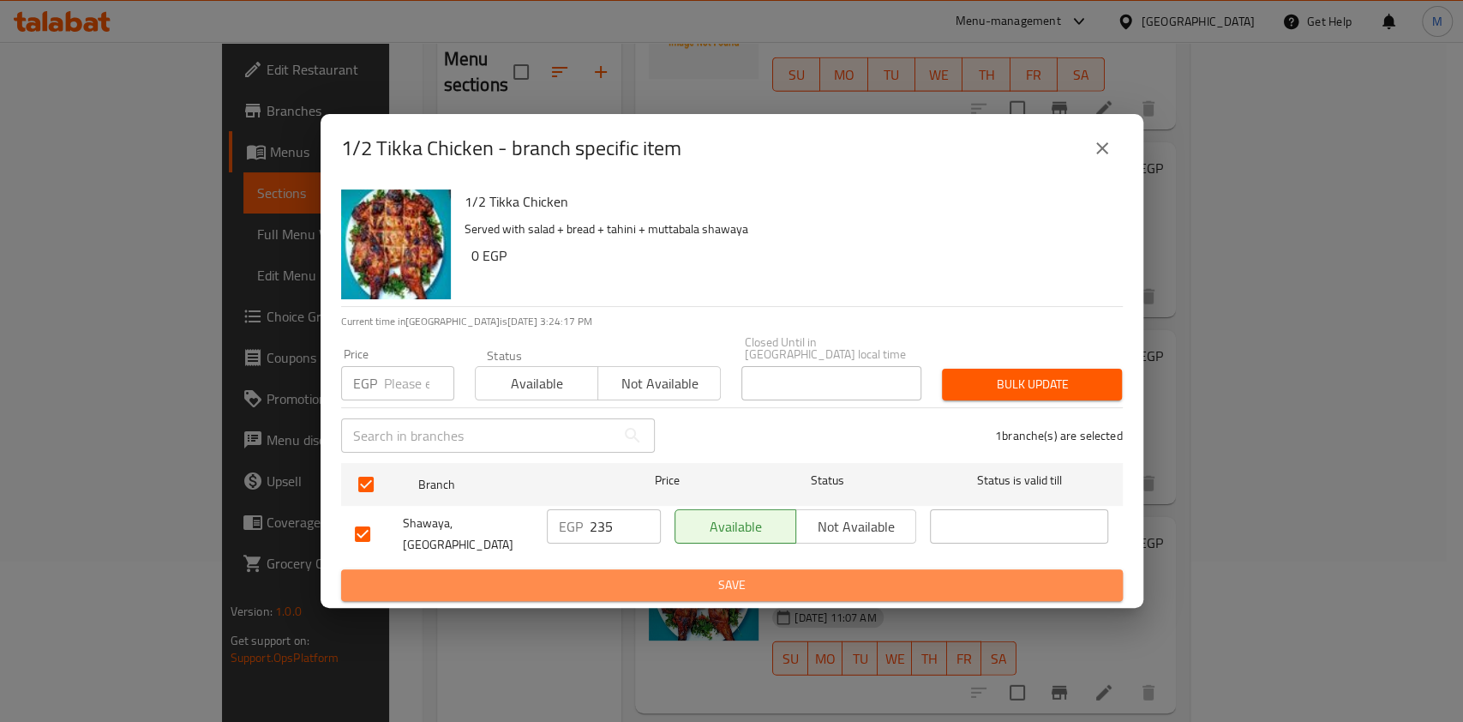
click at [619, 577] on span "Save" at bounding box center [732, 584] width 754 height 21
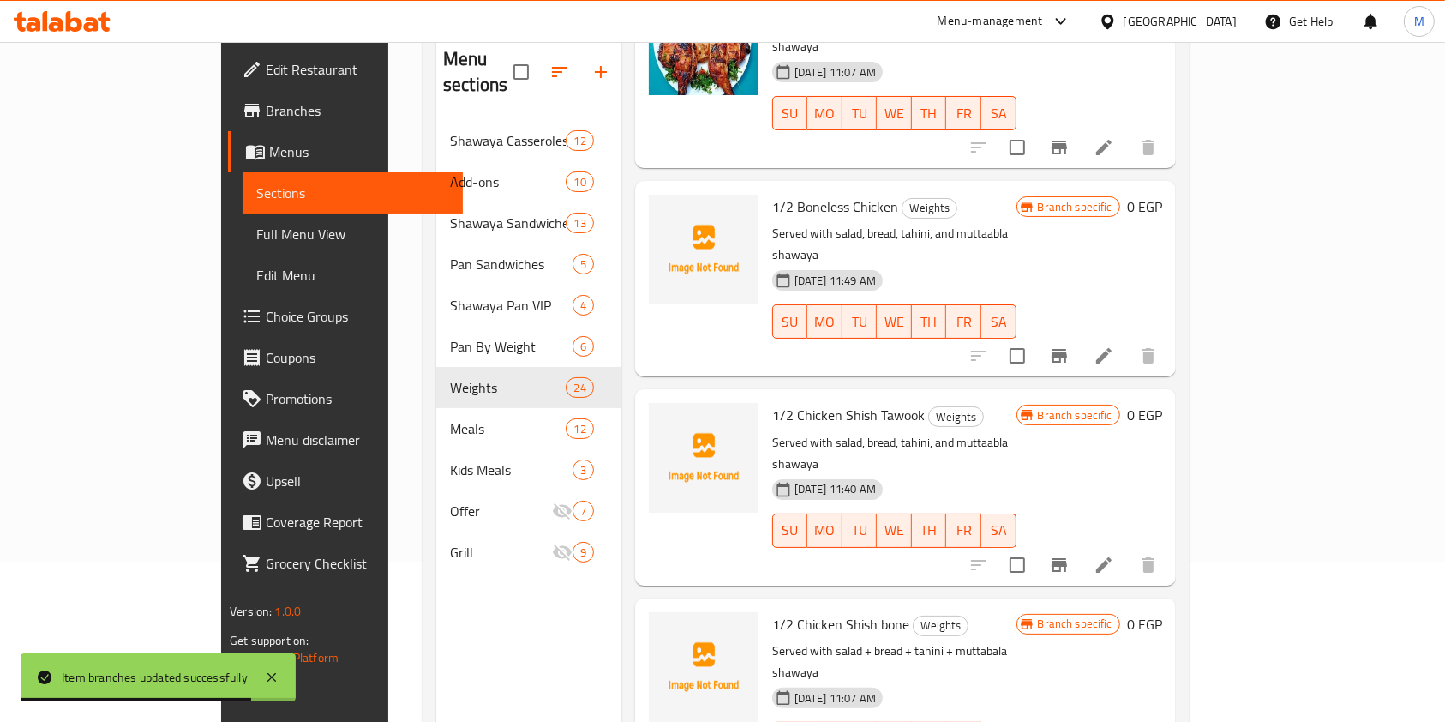
scroll to position [3340, 0]
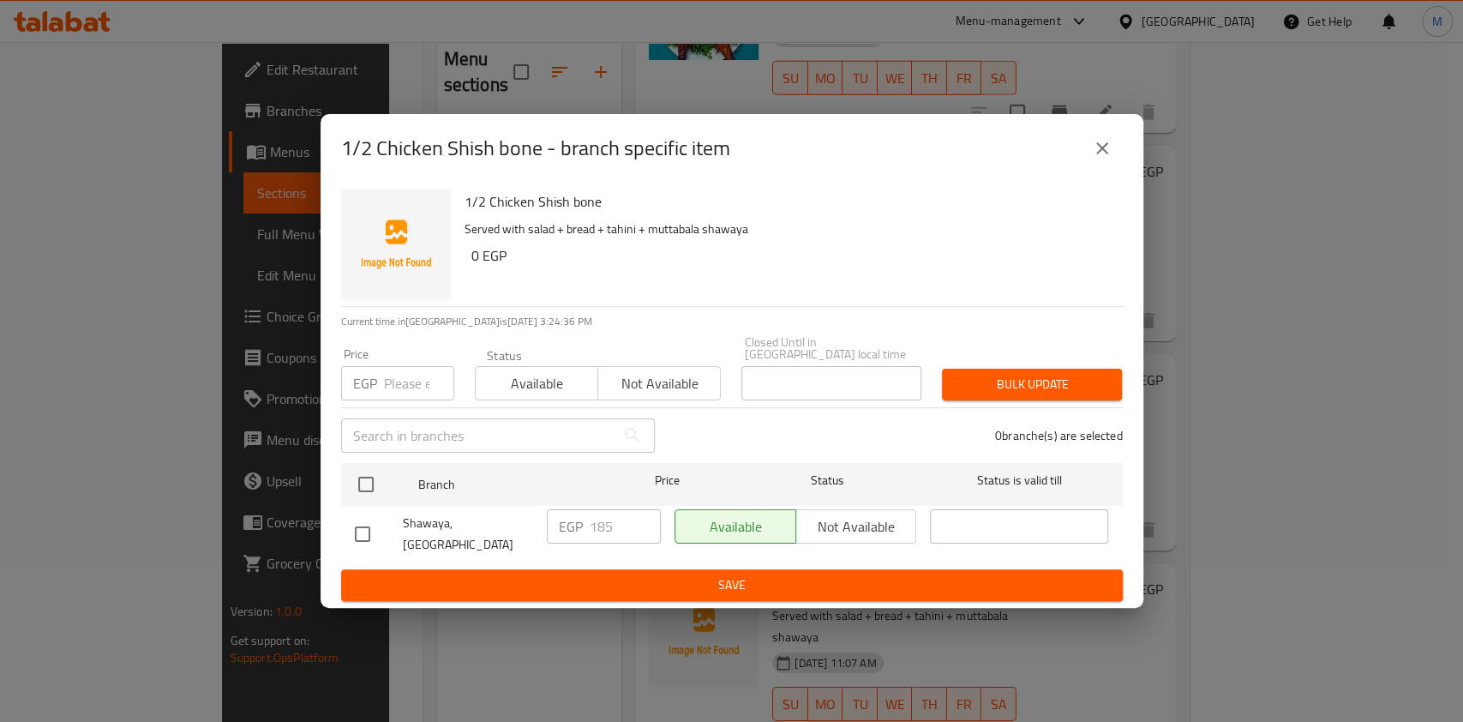
click at [356, 530] on input "checkbox" at bounding box center [363, 534] width 36 height 36
checkbox input "true"
click at [608, 519] on input "185" at bounding box center [625, 526] width 71 height 34
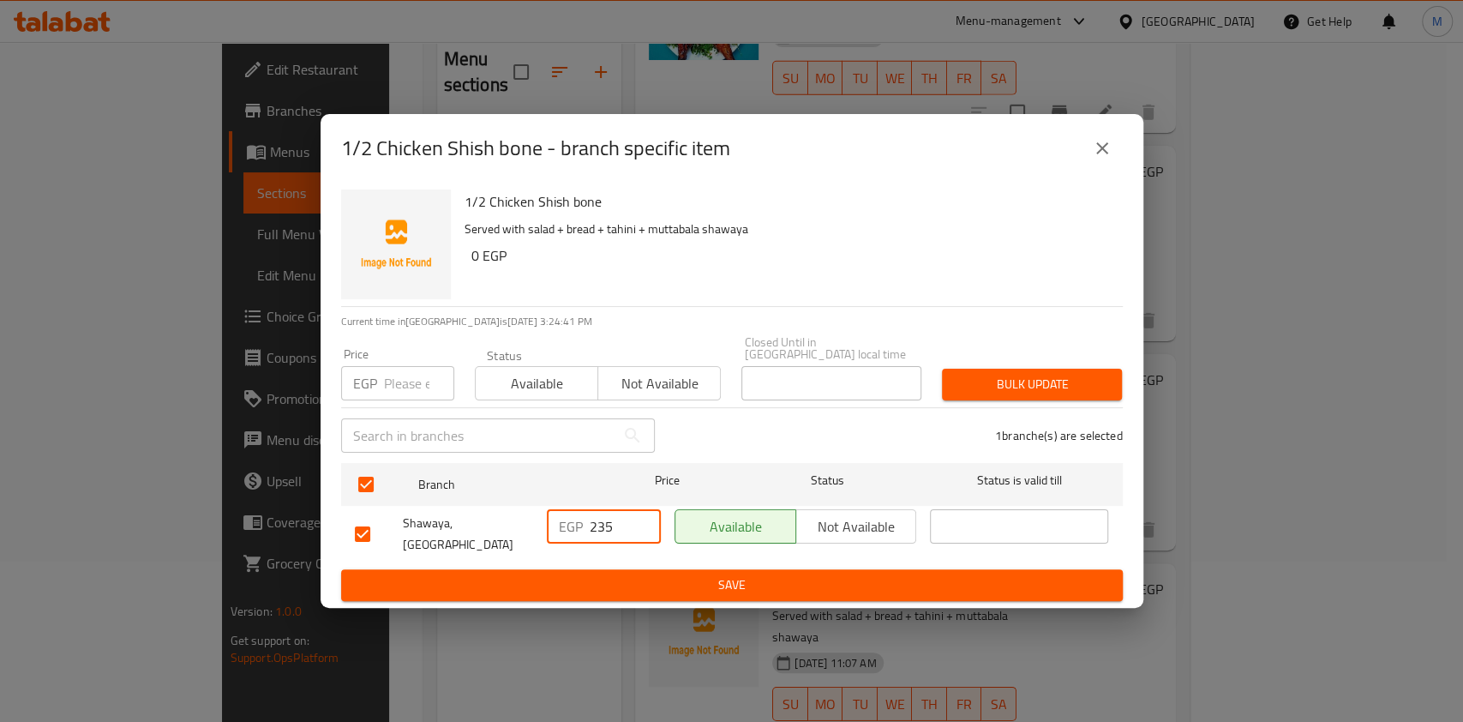
type input "235"
click at [636, 576] on span "Save" at bounding box center [732, 584] width 754 height 21
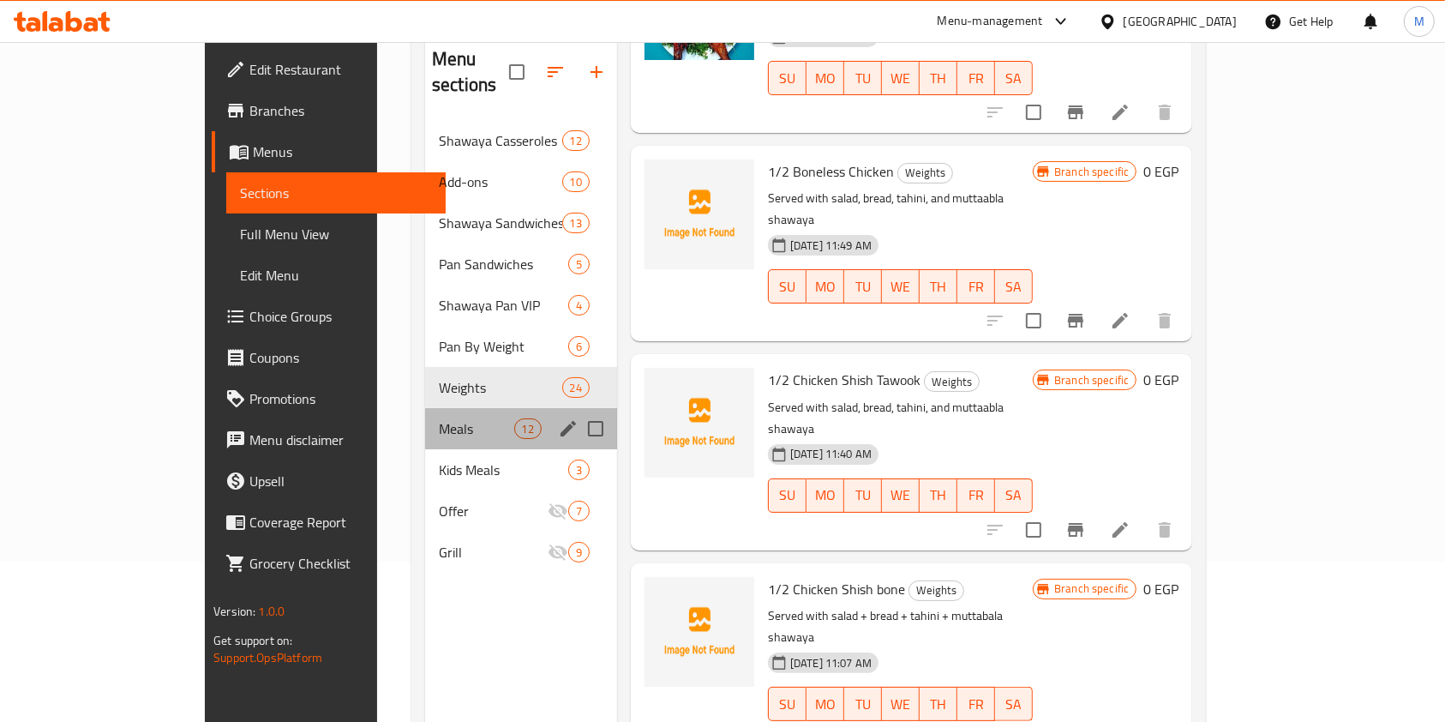
click at [425, 419] on div "Meals 12" at bounding box center [521, 428] width 192 height 41
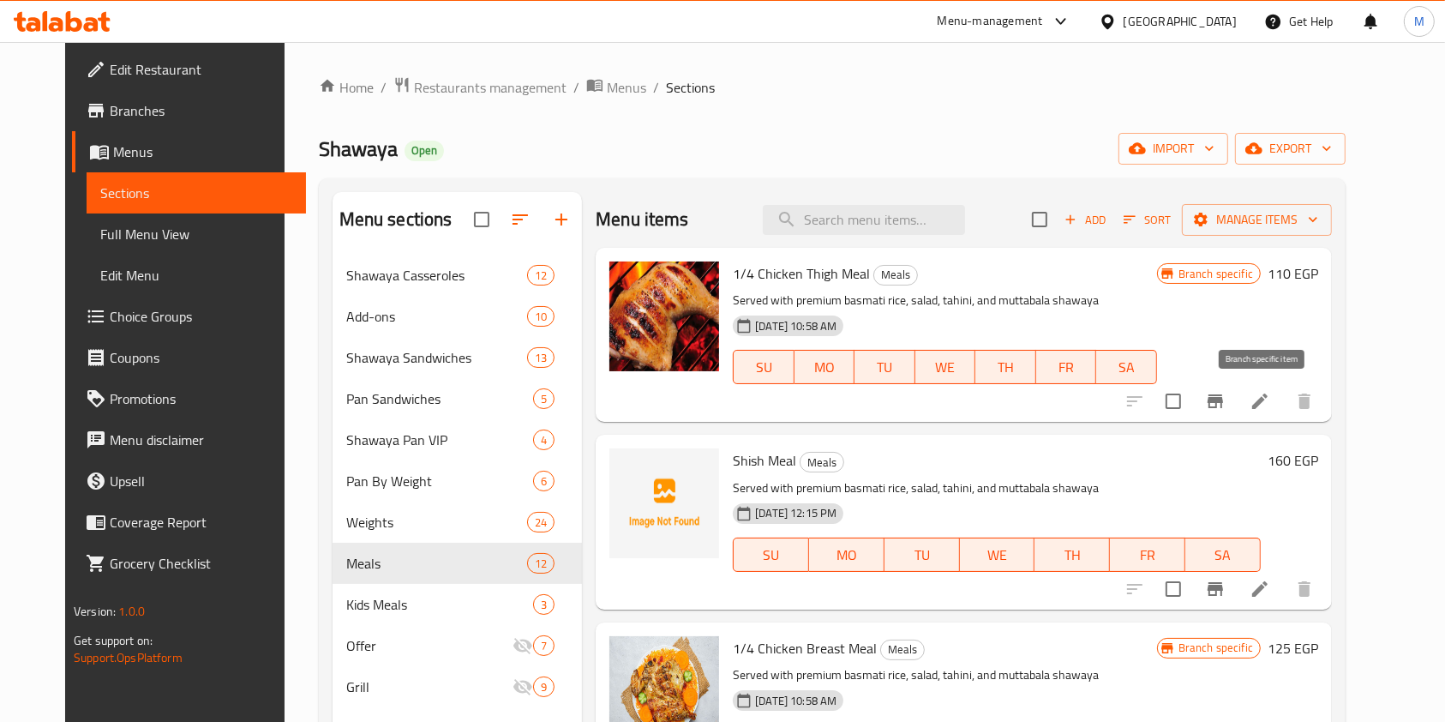
click at [1226, 406] on icon "Branch-specific-item" at bounding box center [1215, 401] width 21 height 21
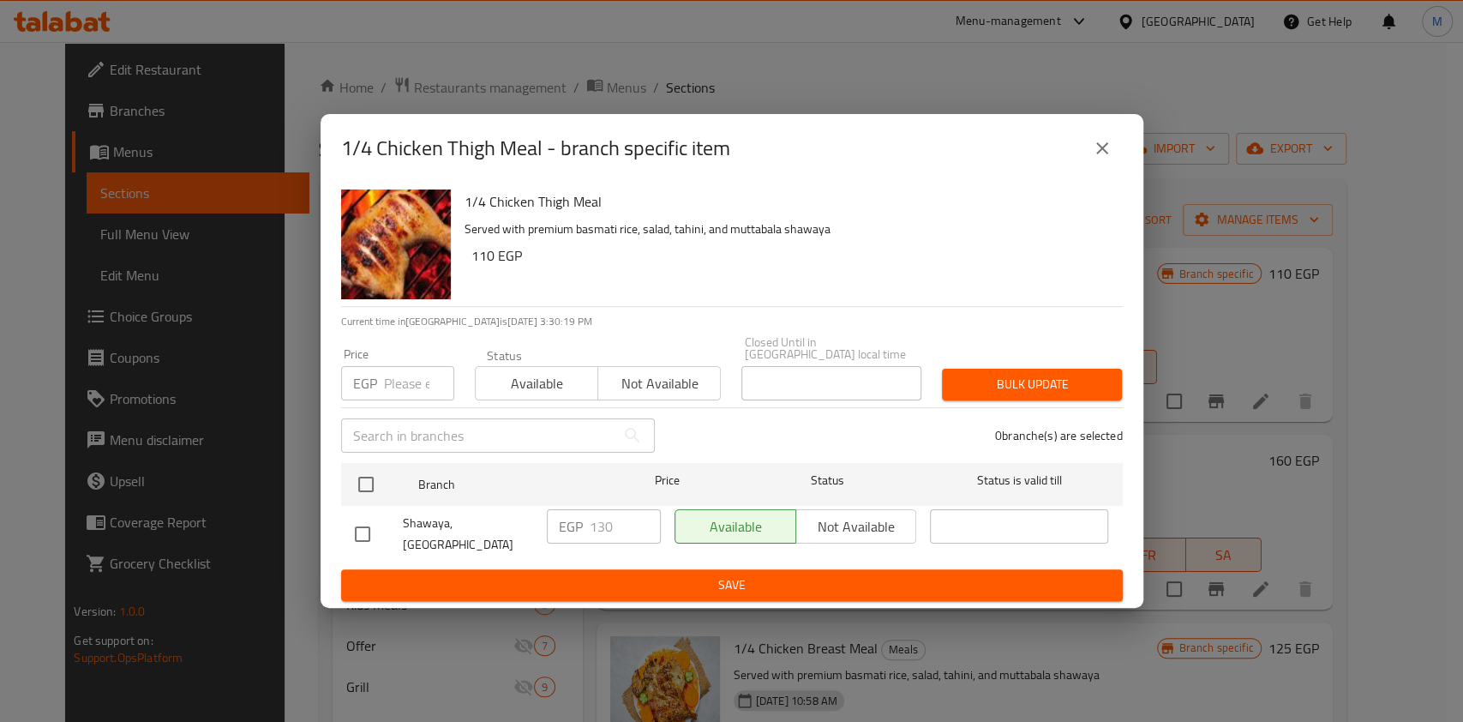
click at [357, 532] on input "checkbox" at bounding box center [363, 534] width 36 height 36
checkbox input "true"
click at [599, 520] on input "130" at bounding box center [625, 526] width 71 height 34
type input "180"
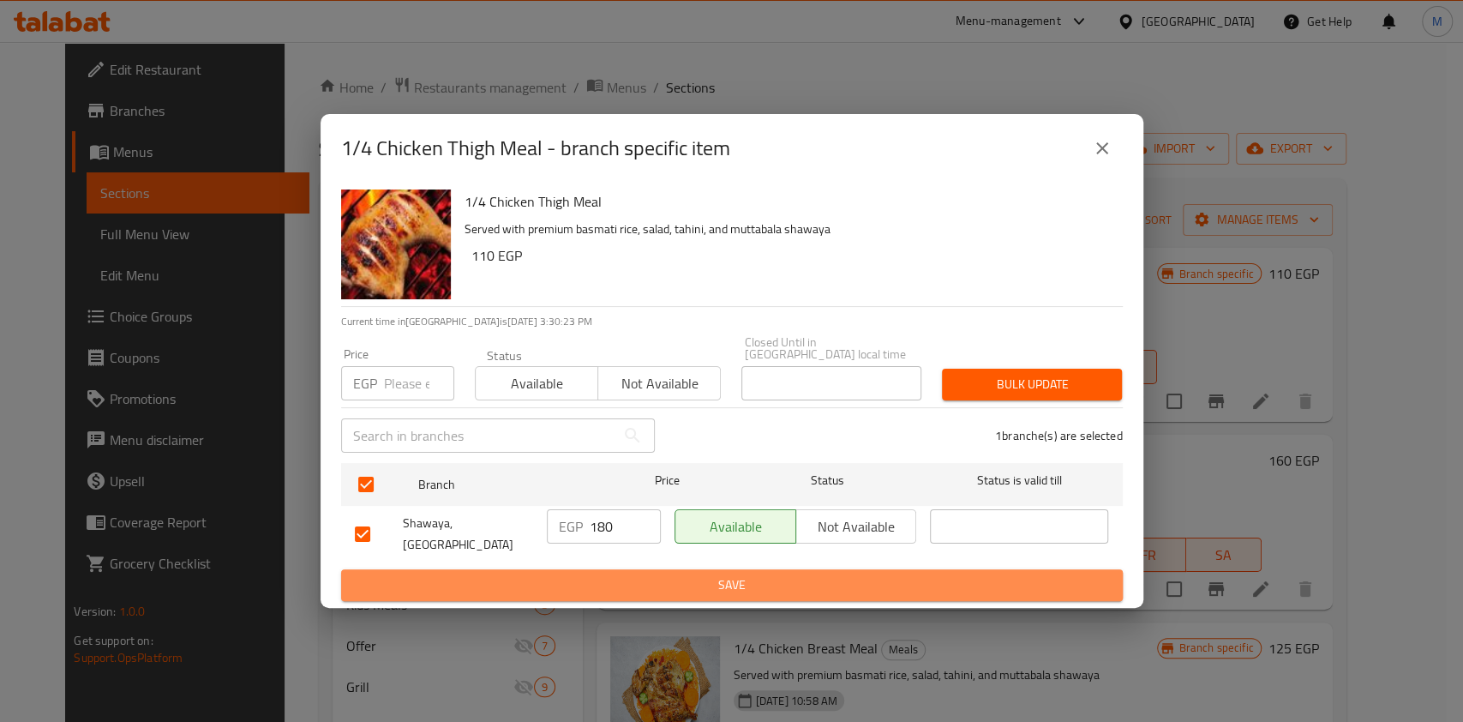
click at [594, 569] on button "Save" at bounding box center [732, 585] width 782 height 32
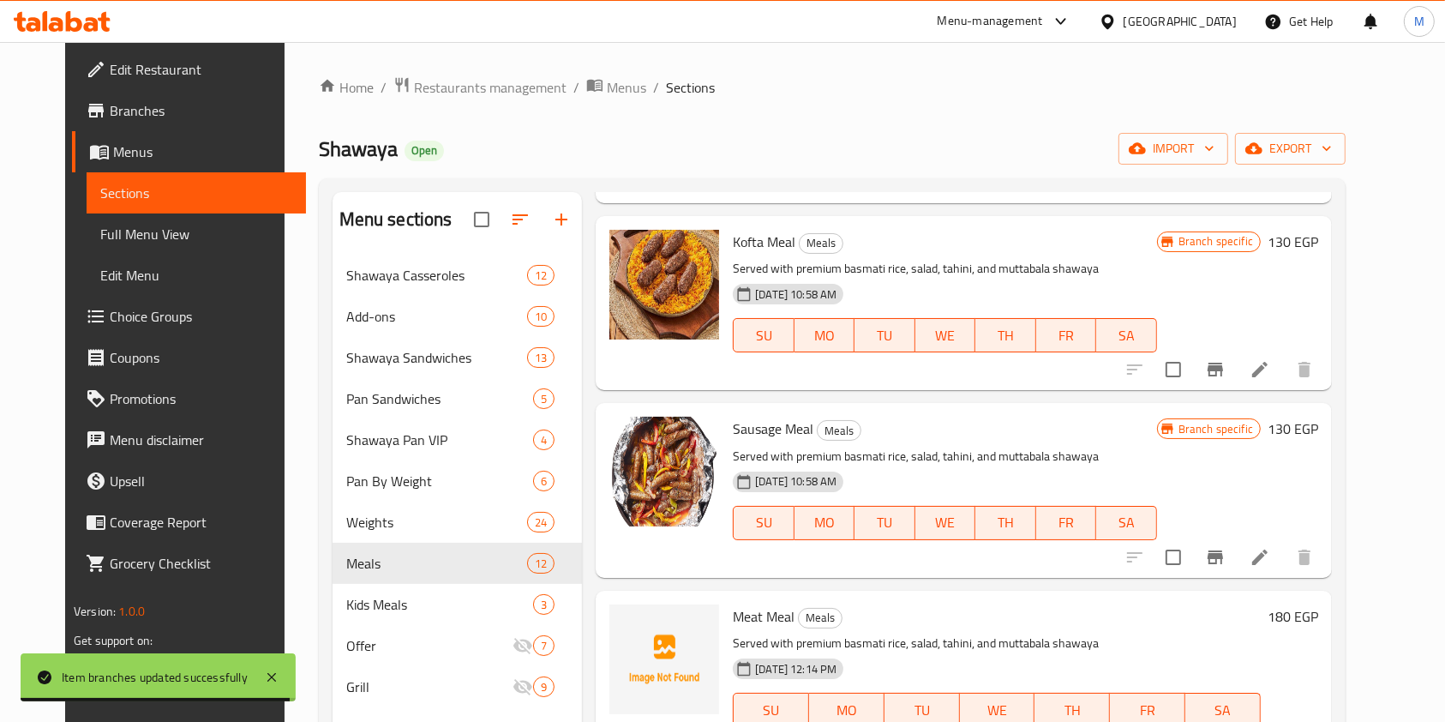
scroll to position [786, 0]
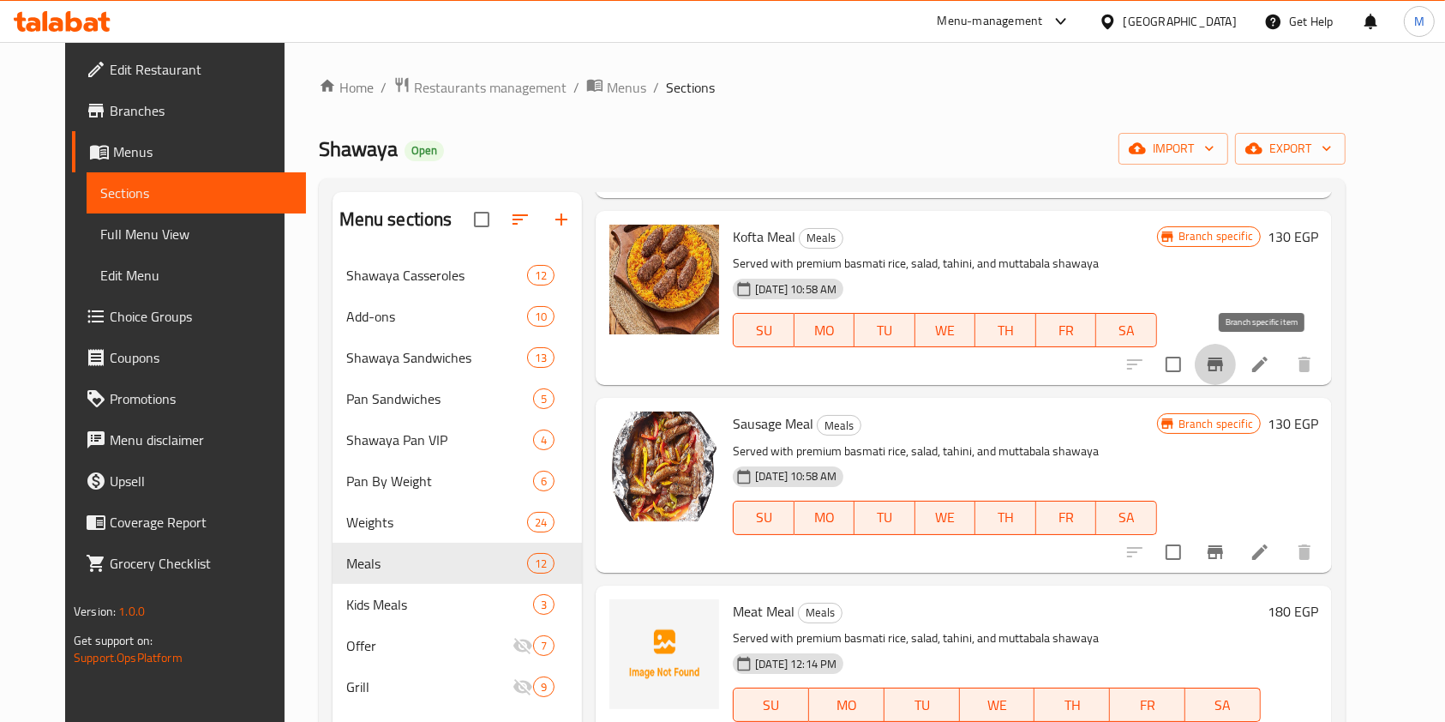
click at [1236, 365] on button "Branch-specific-item" at bounding box center [1215, 364] width 41 height 41
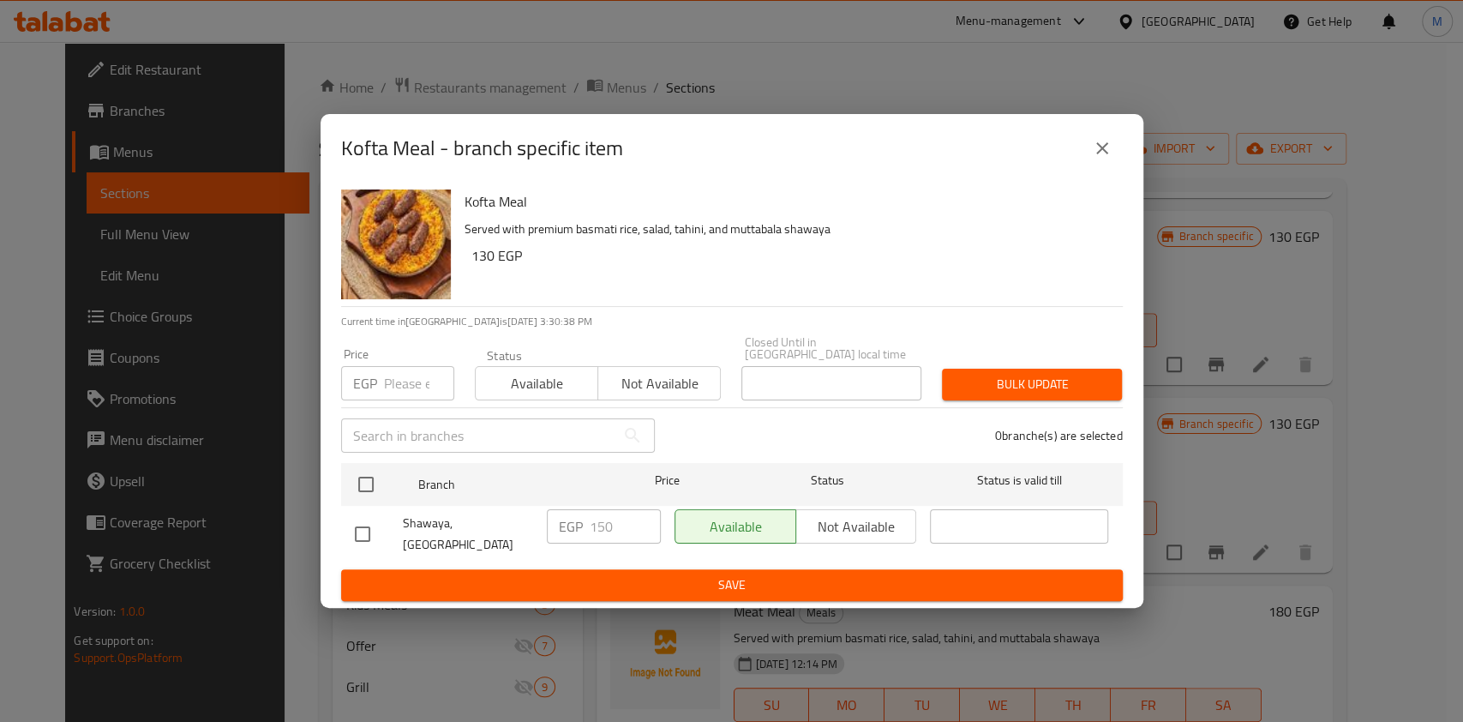
drag, startPoint x: 357, startPoint y: 526, endPoint x: 489, endPoint y: 514, distance: 131.8
click at [357, 527] on input "checkbox" at bounding box center [363, 534] width 36 height 36
checkbox input "true"
click at [599, 521] on input "150" at bounding box center [625, 526] width 71 height 34
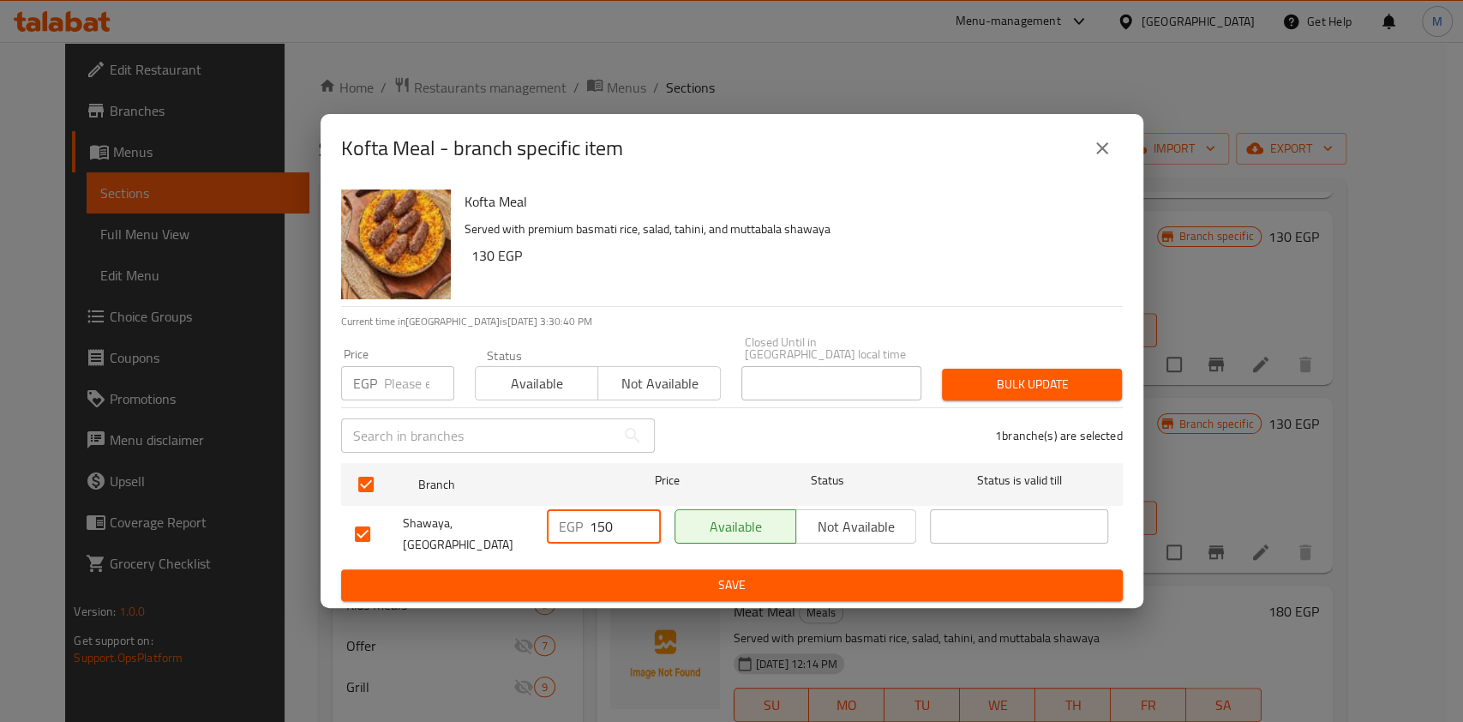
click at [599, 521] on input "150" at bounding box center [625, 526] width 71 height 34
type input "200"
click at [598, 581] on span "Save" at bounding box center [732, 584] width 754 height 21
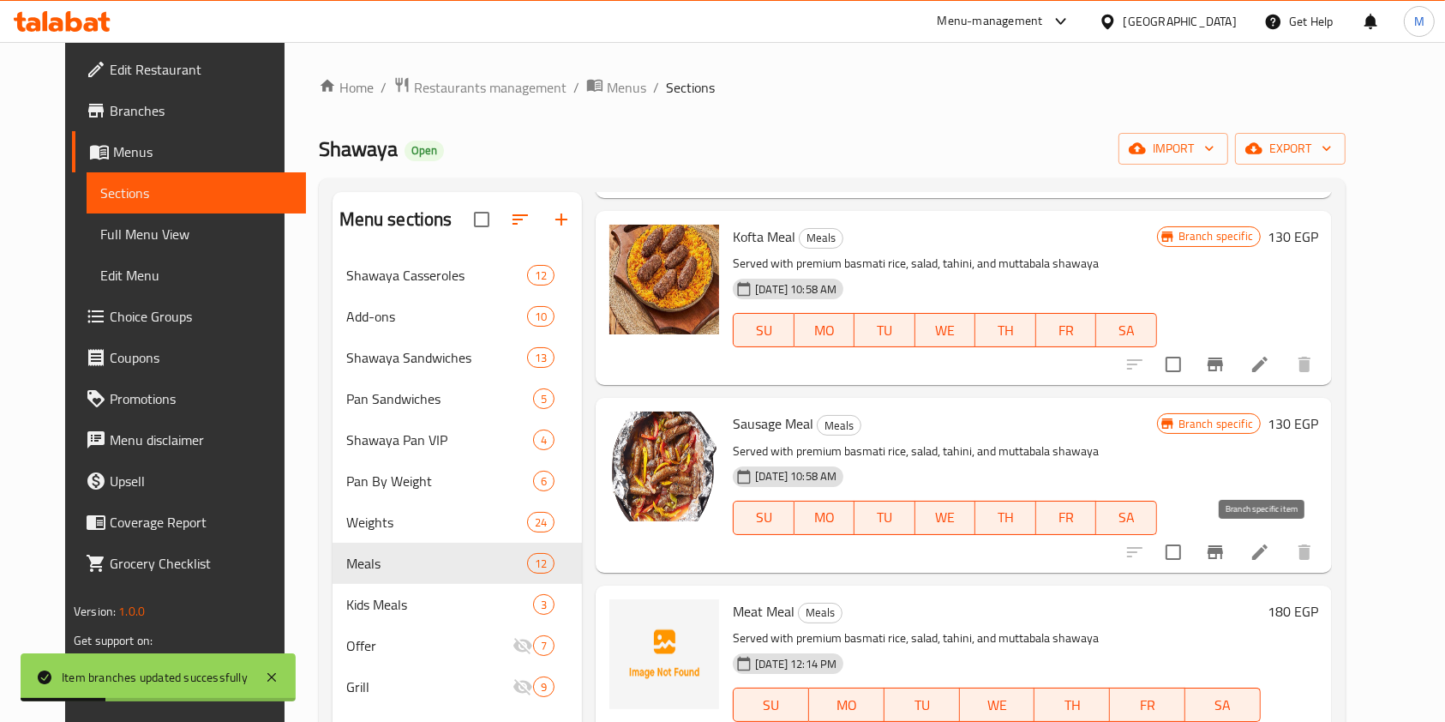
click at [1223, 552] on icon "Branch-specific-item" at bounding box center [1215, 552] width 15 height 14
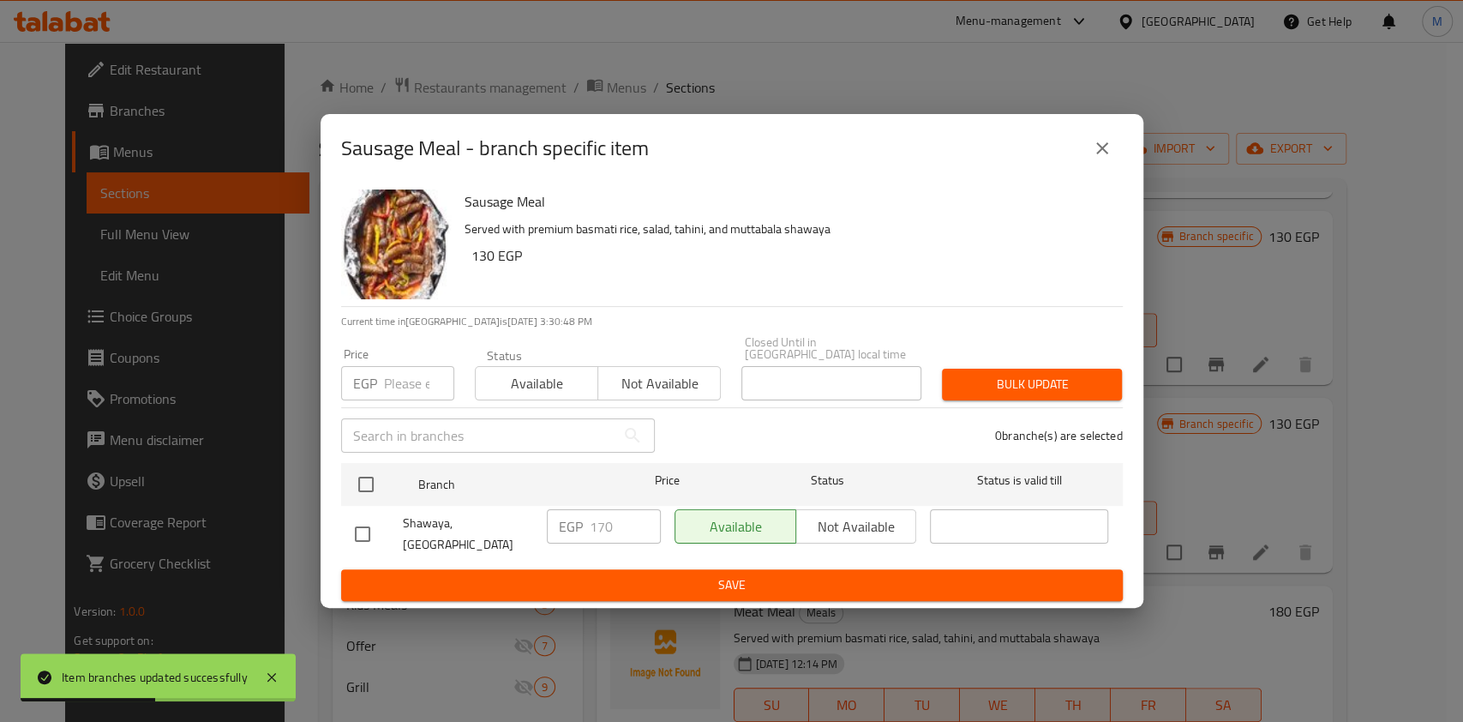
click at [375, 525] on input "checkbox" at bounding box center [363, 534] width 36 height 36
checkbox input "true"
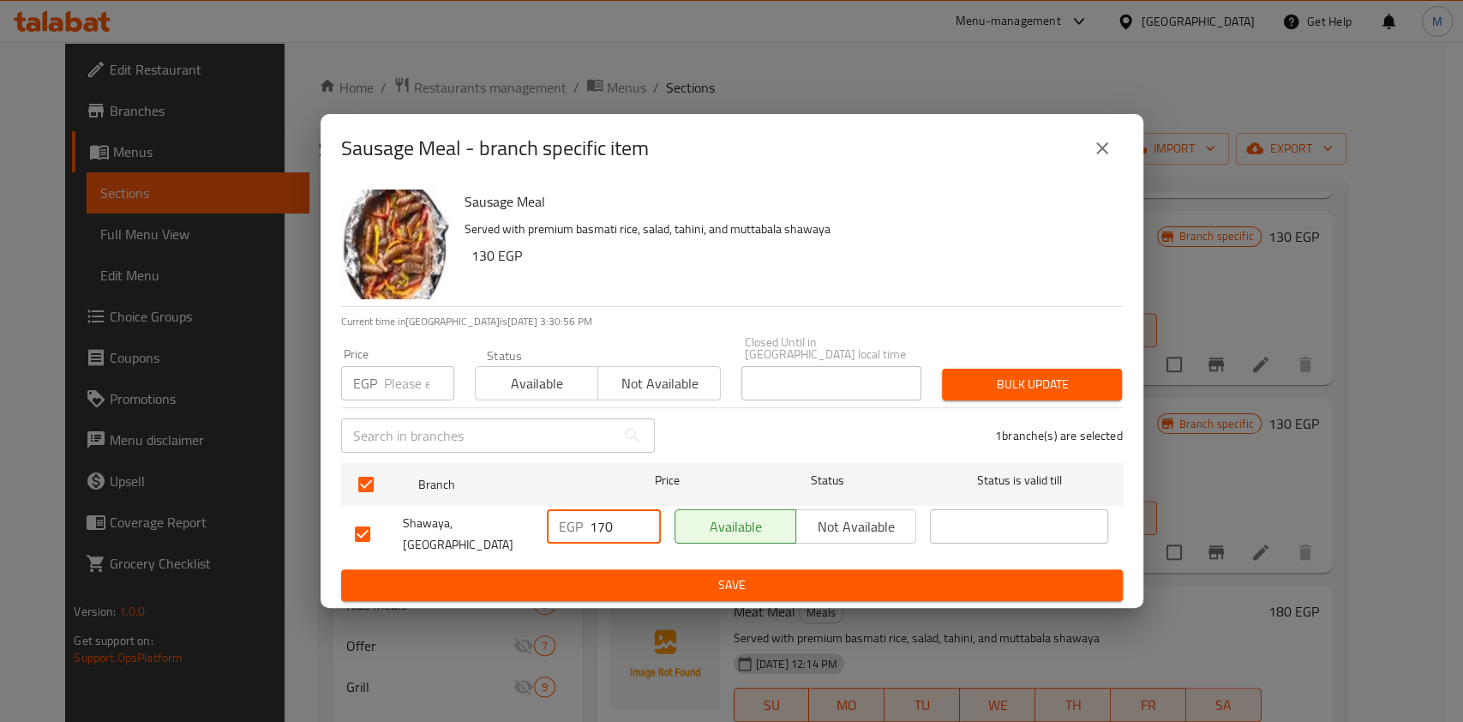
click at [603, 526] on input "170" at bounding box center [625, 526] width 71 height 34
type input "220"
click at [838, 583] on span "Save" at bounding box center [732, 584] width 754 height 21
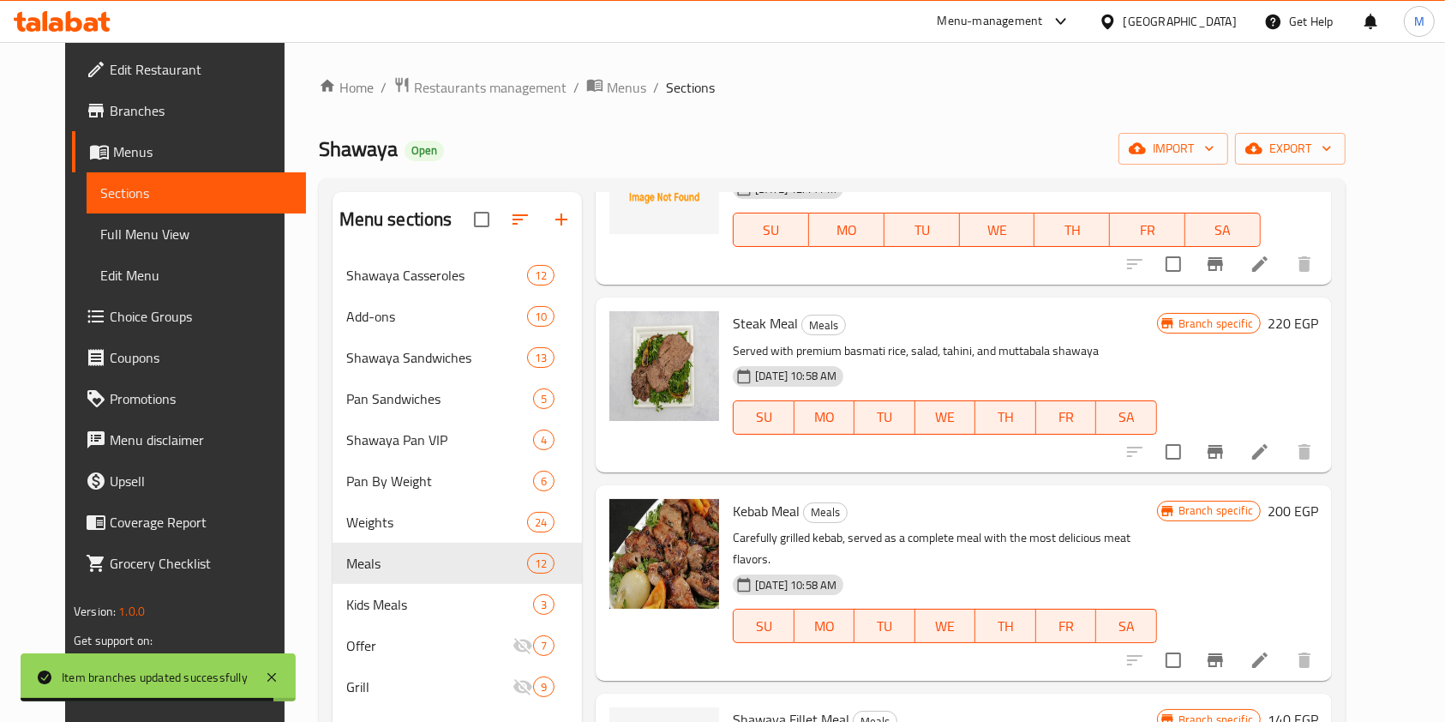
scroll to position [1297, 0]
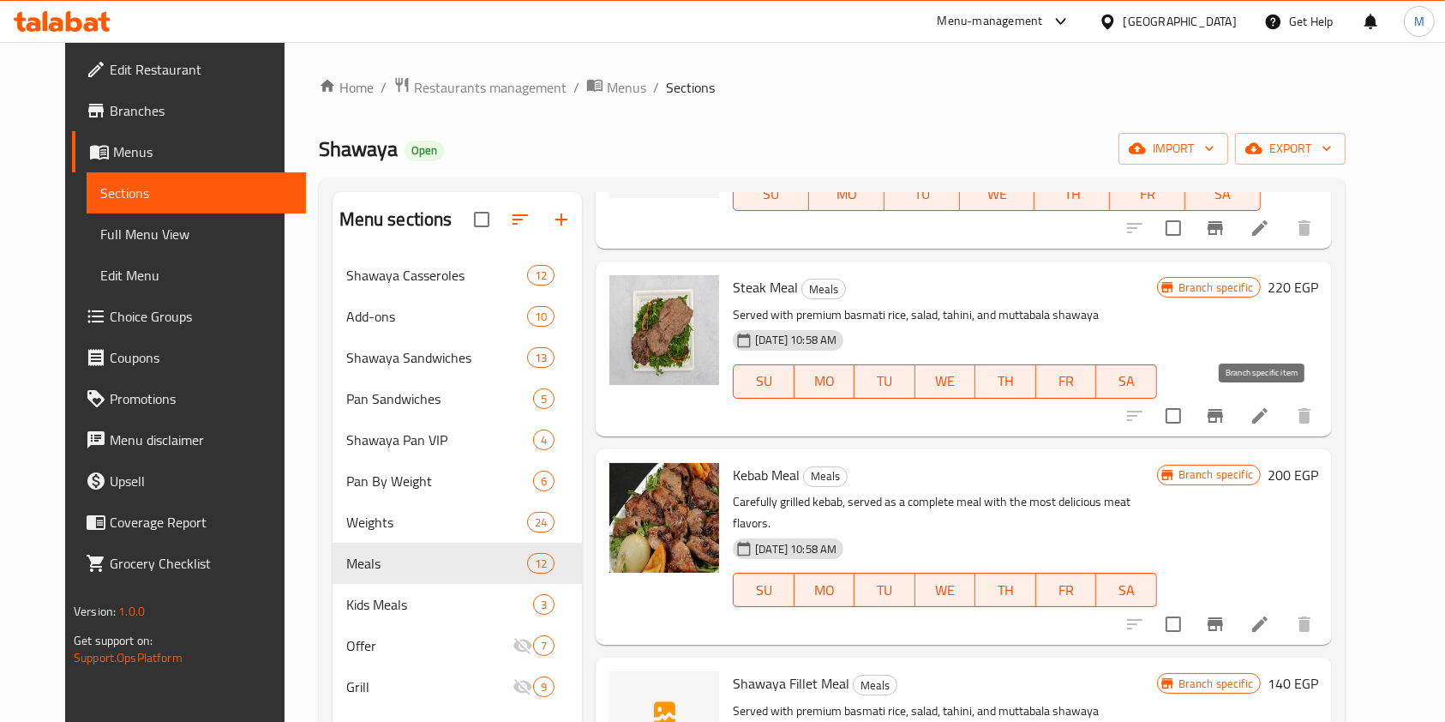
click at [1236, 429] on button "Branch-specific-item" at bounding box center [1215, 415] width 41 height 41
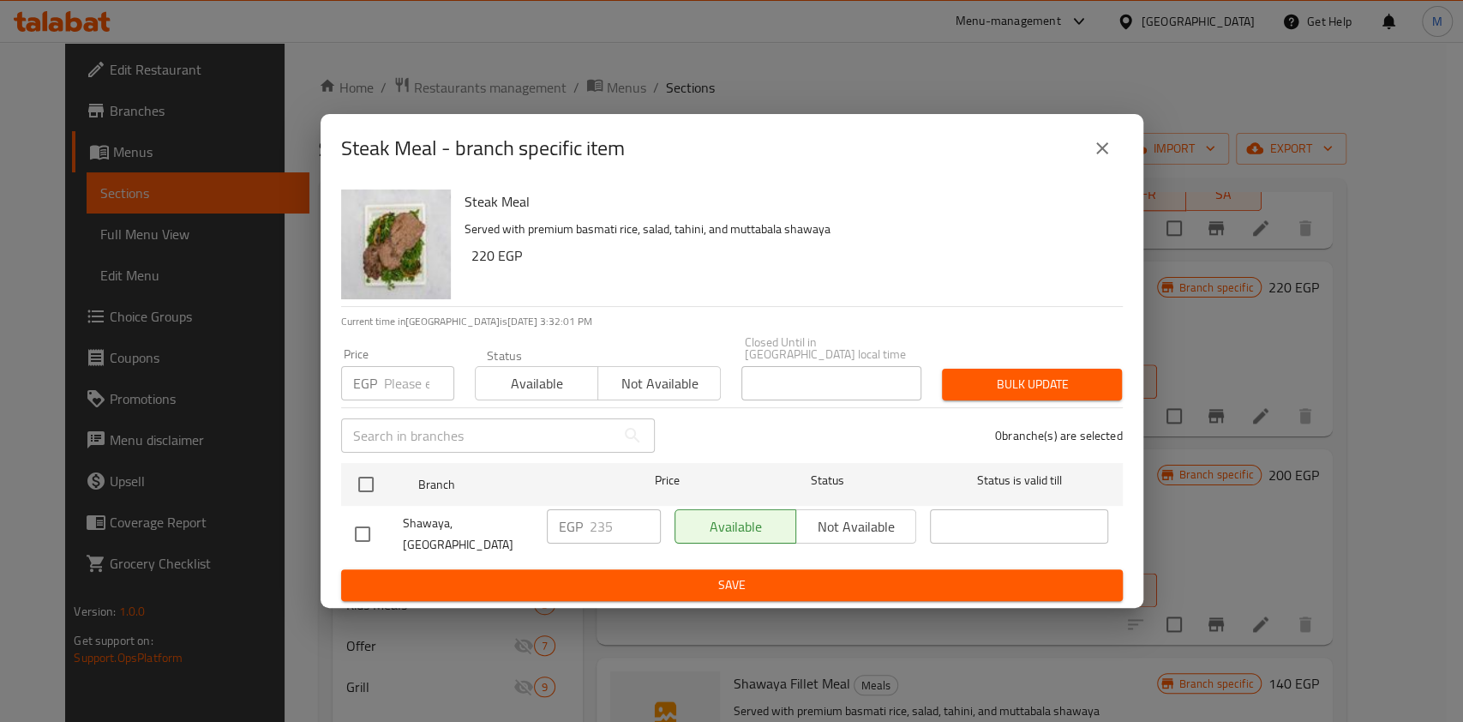
drag, startPoint x: 373, startPoint y: 526, endPoint x: 418, endPoint y: 539, distance: 47.2
click at [372, 528] on input "checkbox" at bounding box center [363, 534] width 36 height 36
checkbox input "true"
click at [600, 527] on input "235" at bounding box center [625, 526] width 71 height 34
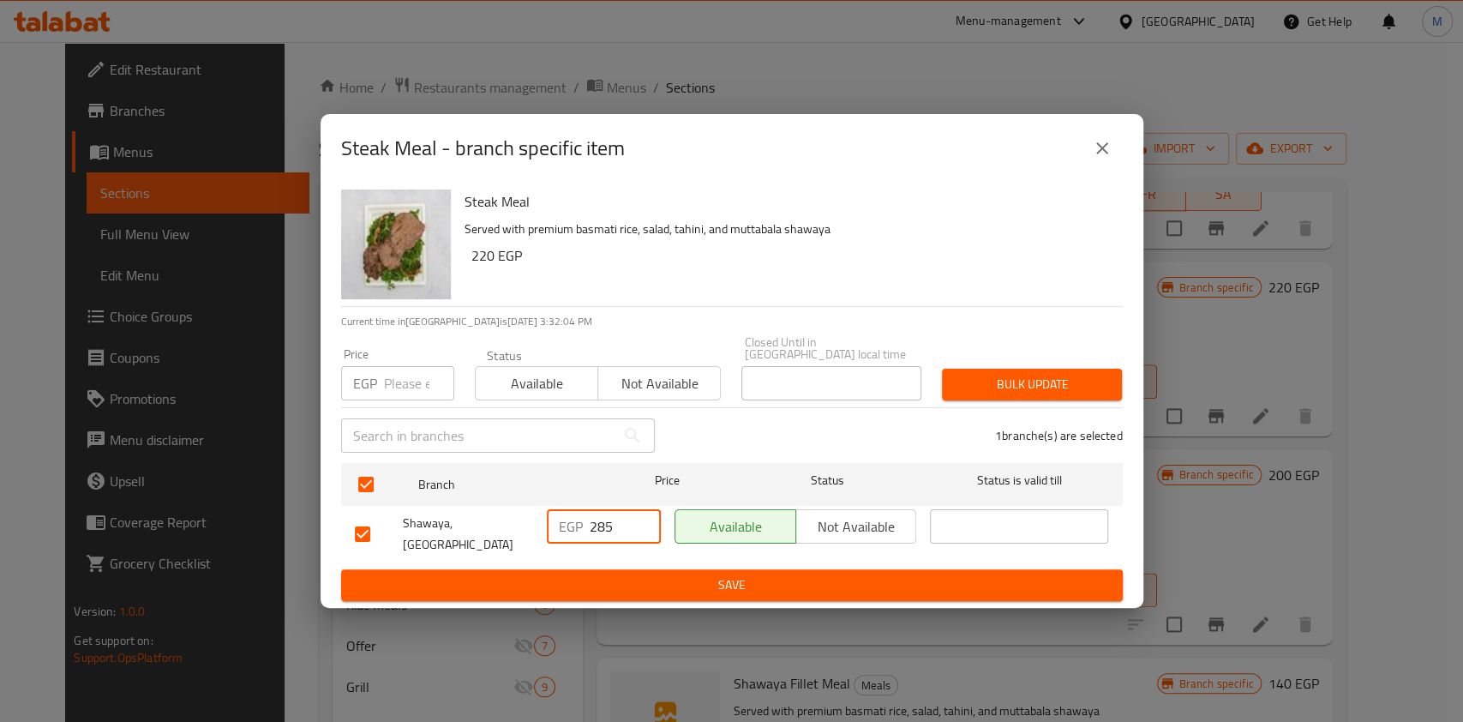
type input "285"
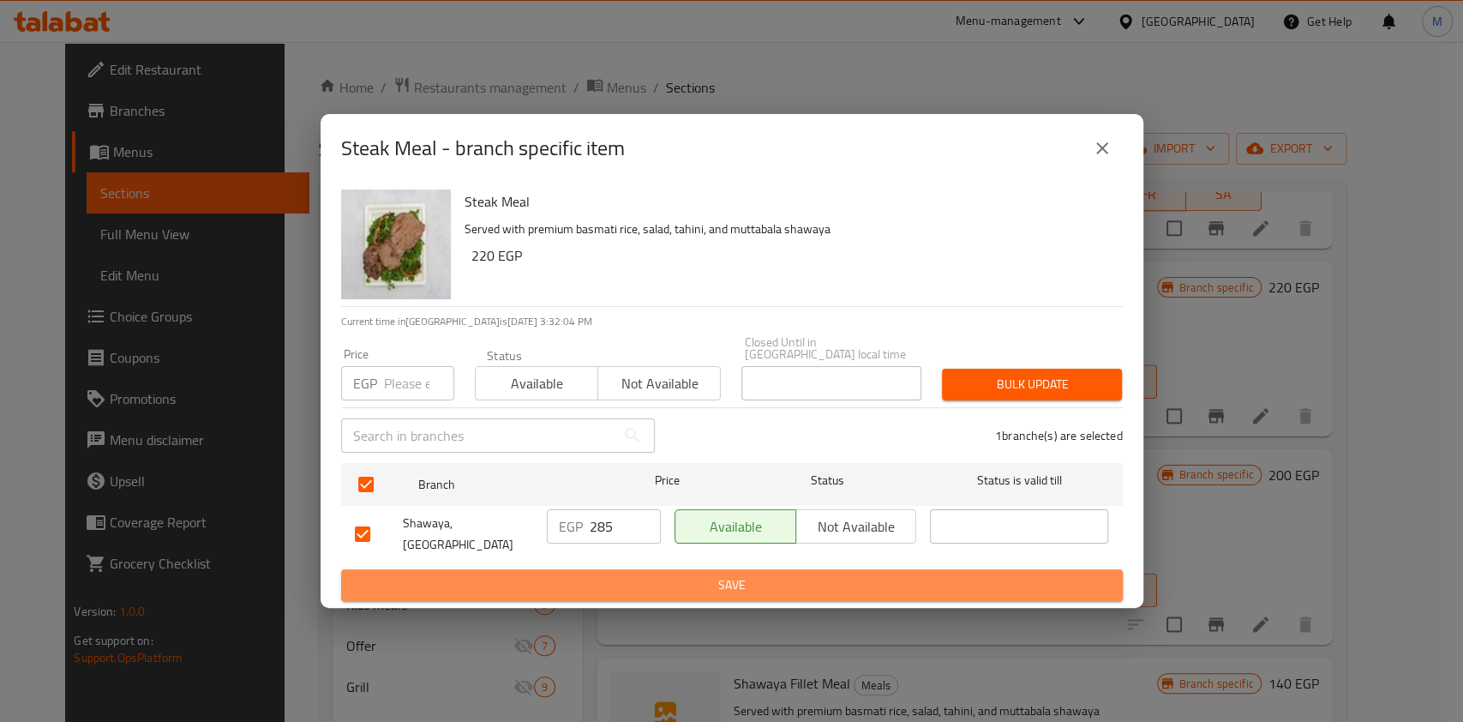
click at [622, 580] on span "Save" at bounding box center [732, 584] width 754 height 21
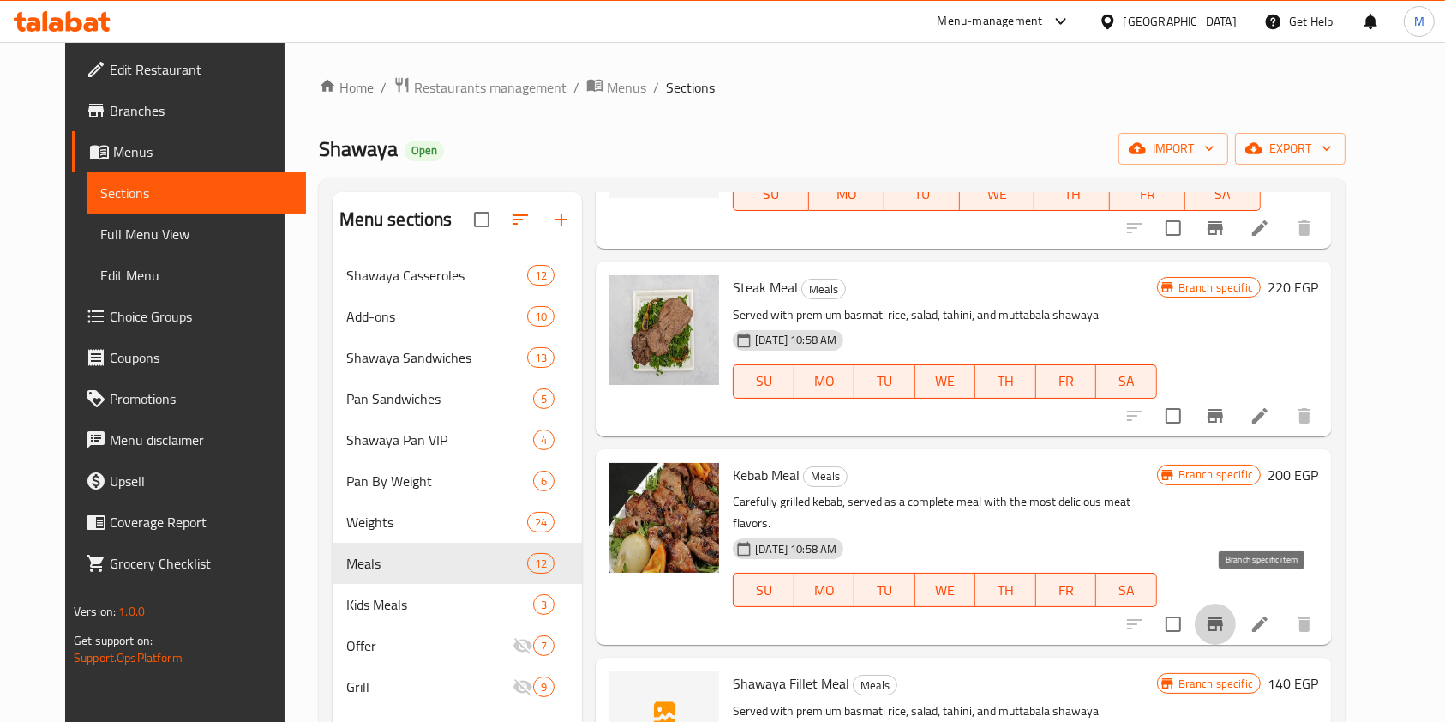
click at [1226, 614] on icon "Branch-specific-item" at bounding box center [1215, 624] width 21 height 21
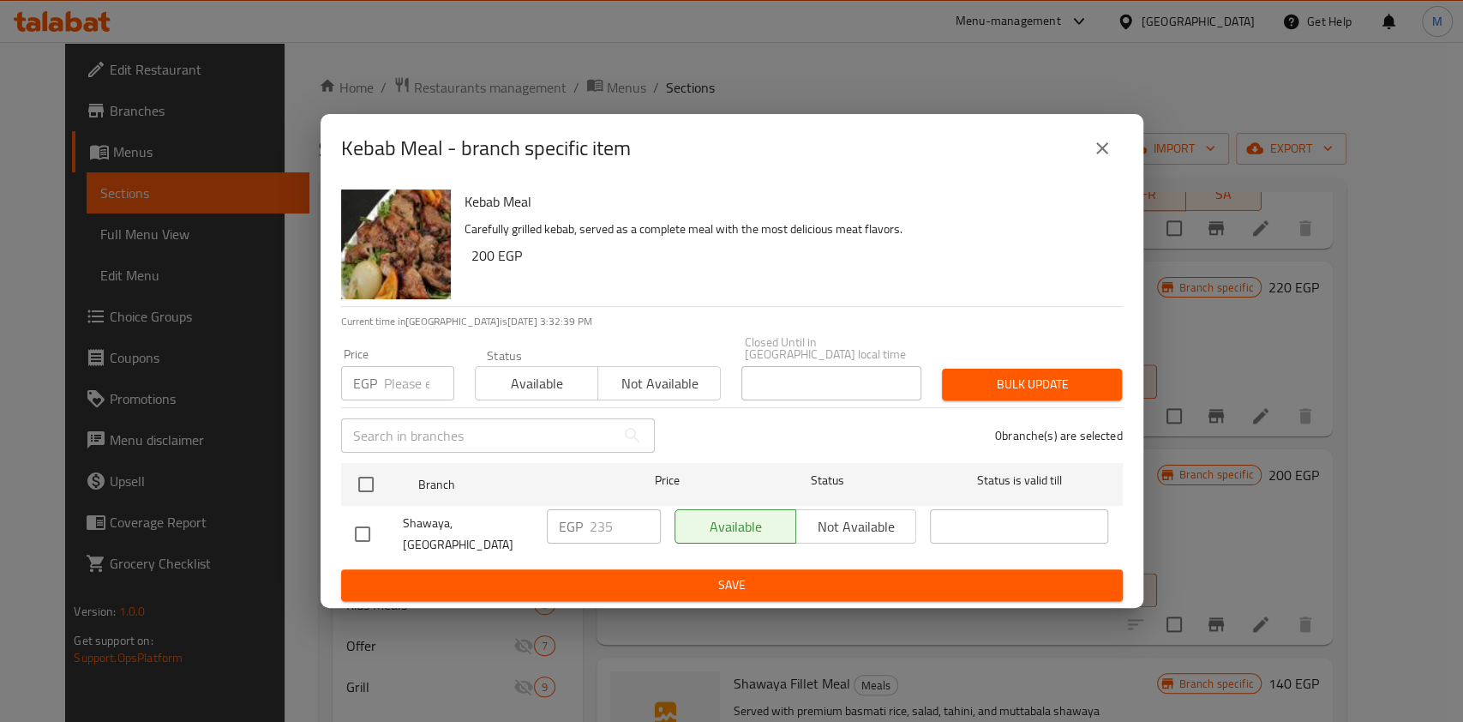
click at [347, 538] on input "checkbox" at bounding box center [363, 534] width 36 height 36
checkbox input "true"
click at [603, 525] on input "235" at bounding box center [625, 526] width 71 height 34
type input "285"
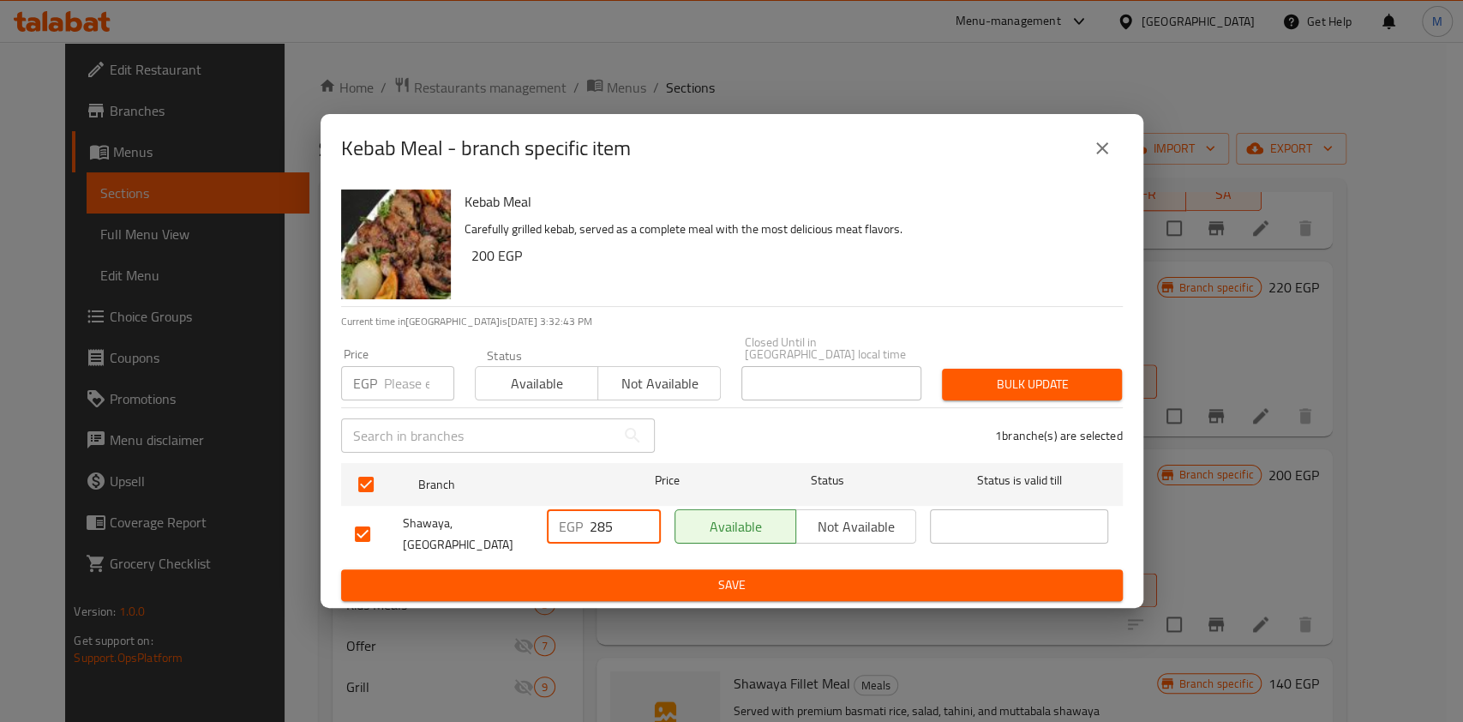
click at [585, 580] on span "Save" at bounding box center [732, 584] width 754 height 21
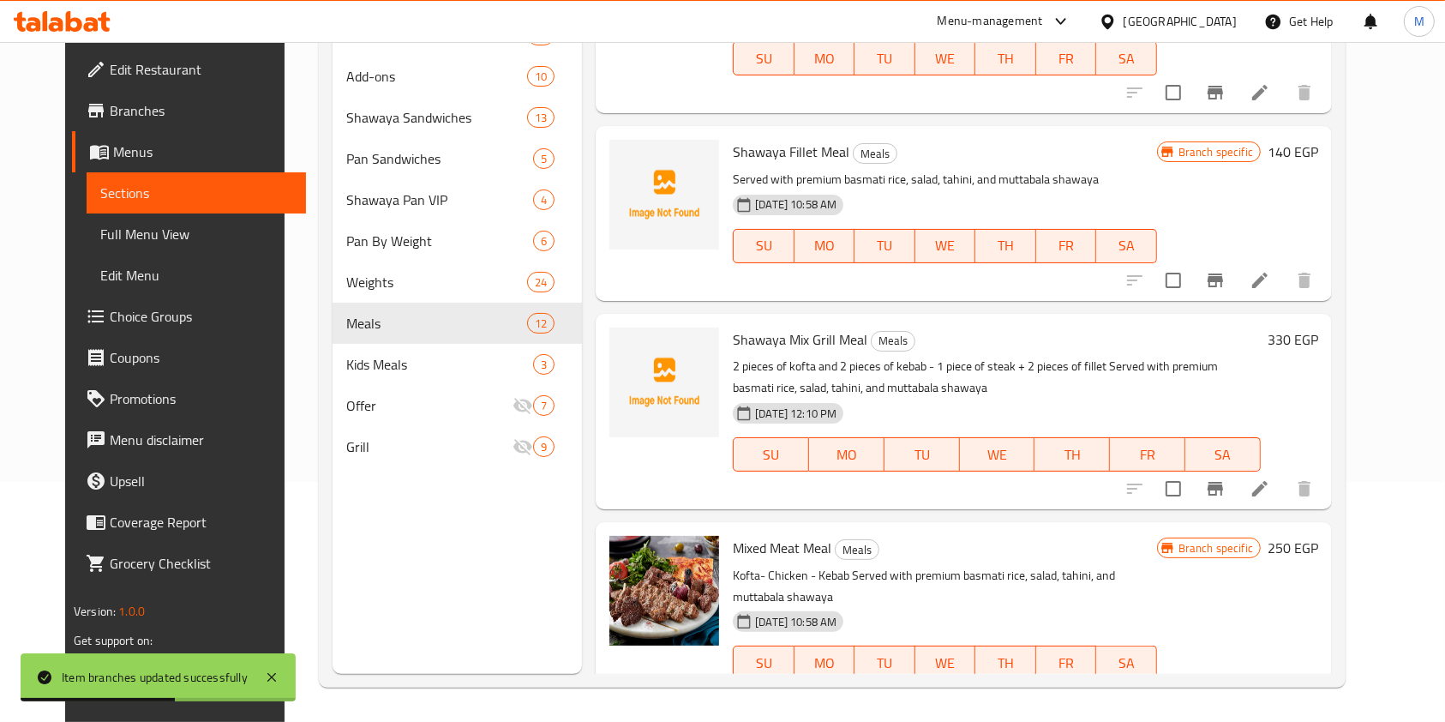
scroll to position [1590, 0]
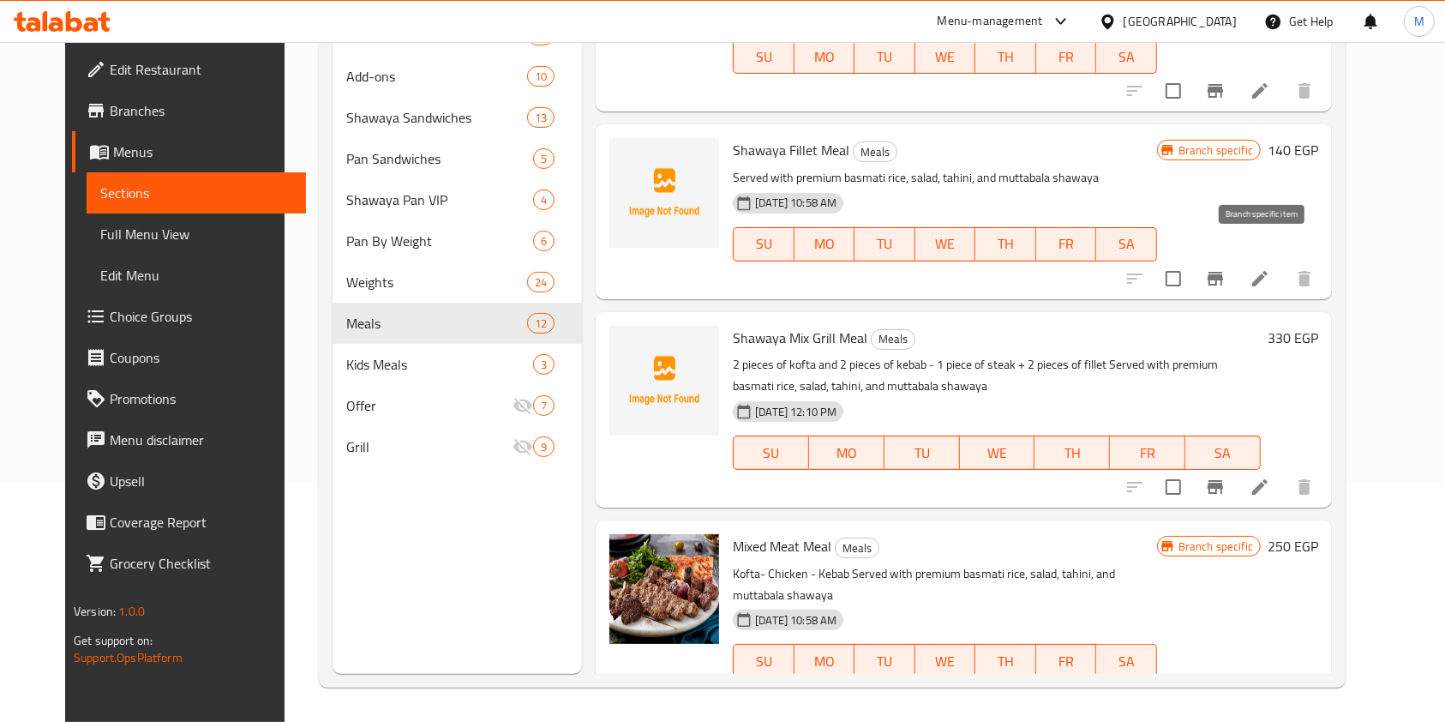
click at [1223, 272] on icon "Branch-specific-item" at bounding box center [1215, 279] width 15 height 14
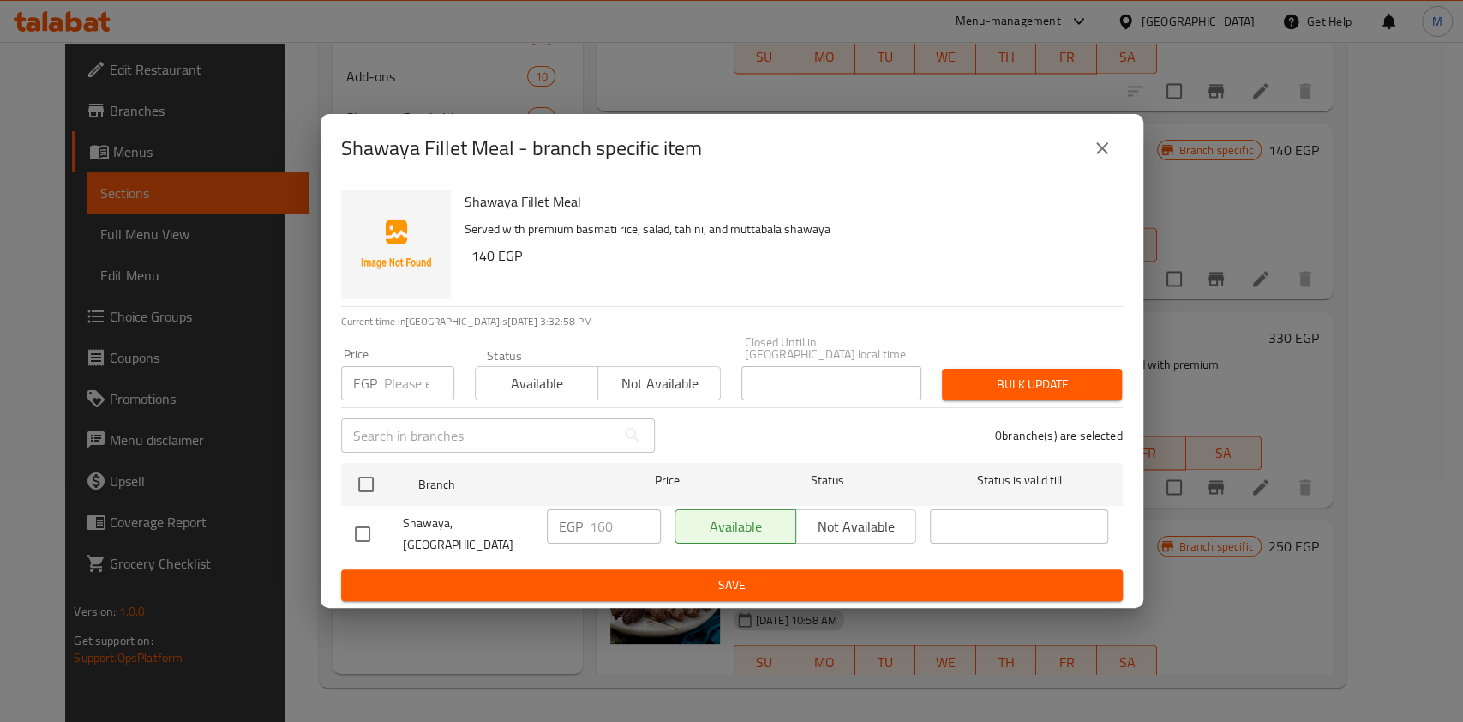
click at [360, 516] on input "checkbox" at bounding box center [363, 534] width 36 height 36
checkbox input "true"
drag, startPoint x: 608, startPoint y: 526, endPoint x: 586, endPoint y: 526, distance: 22.3
click at [586, 526] on div "EGP 160 ​" at bounding box center [604, 526] width 114 height 34
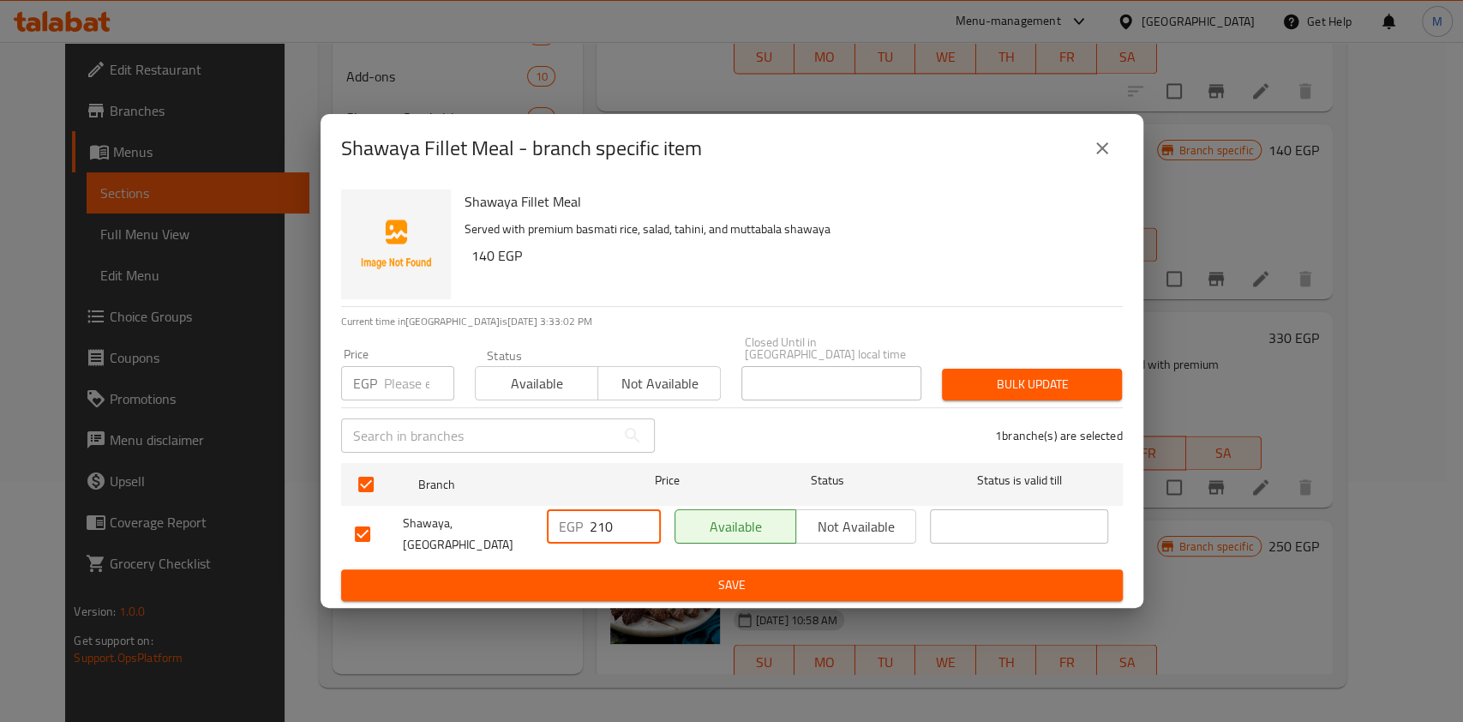
type input "210"
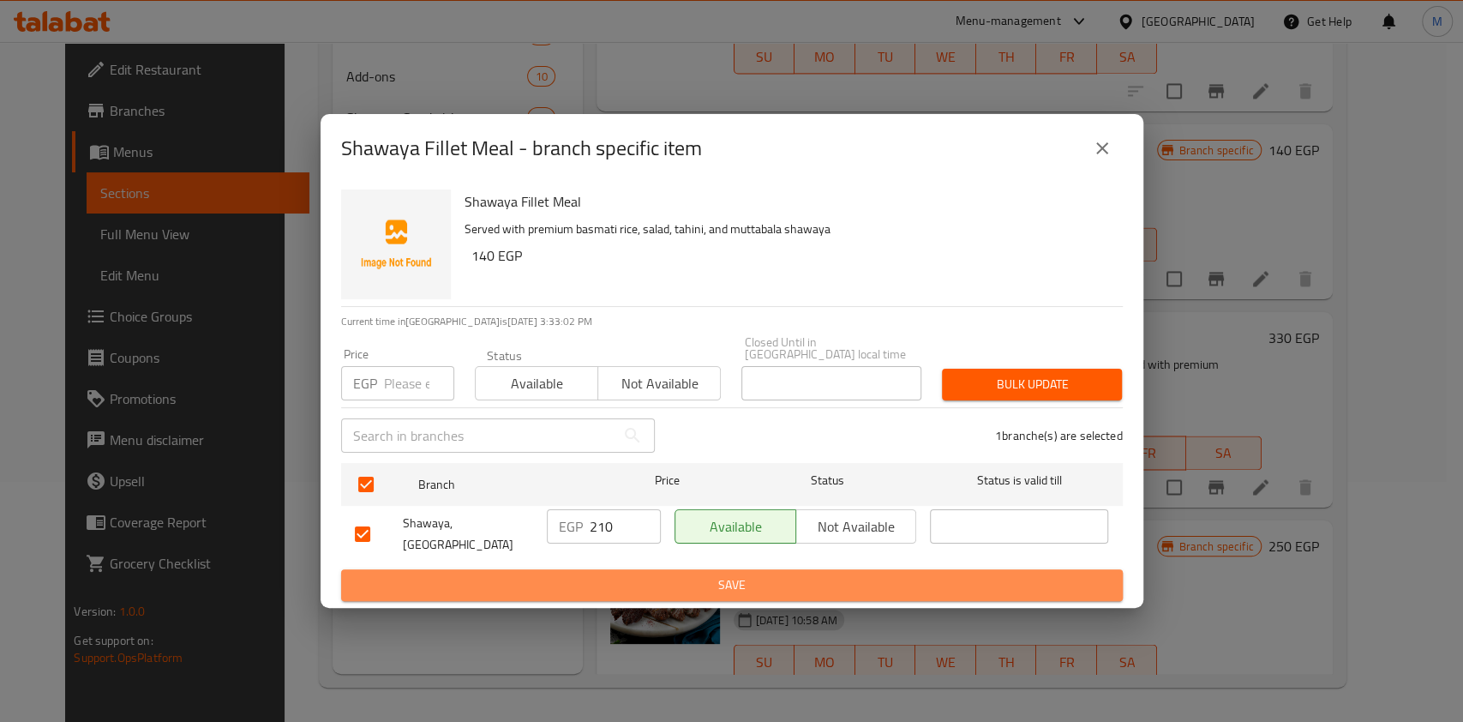
click at [618, 574] on span "Save" at bounding box center [732, 584] width 754 height 21
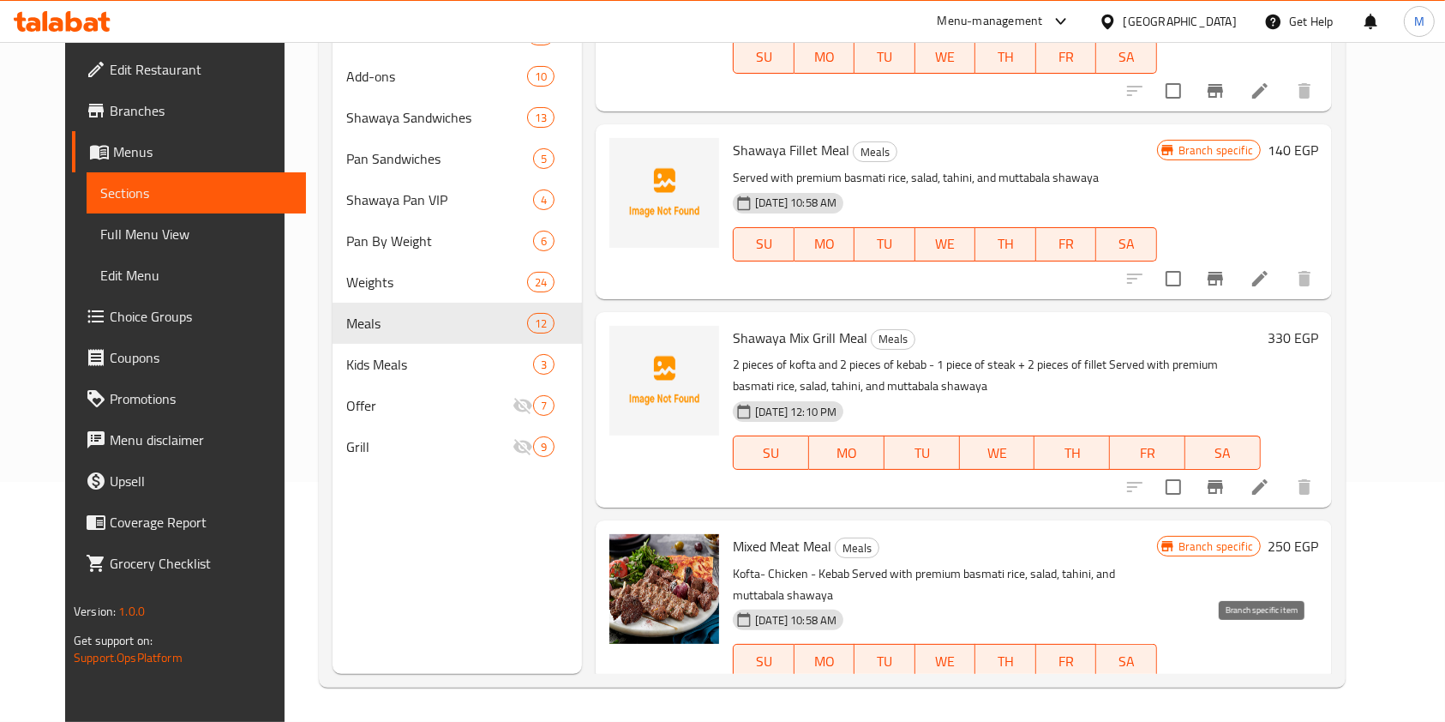
click at [1226, 685] on icon "Branch-specific-item" at bounding box center [1215, 695] width 21 height 21
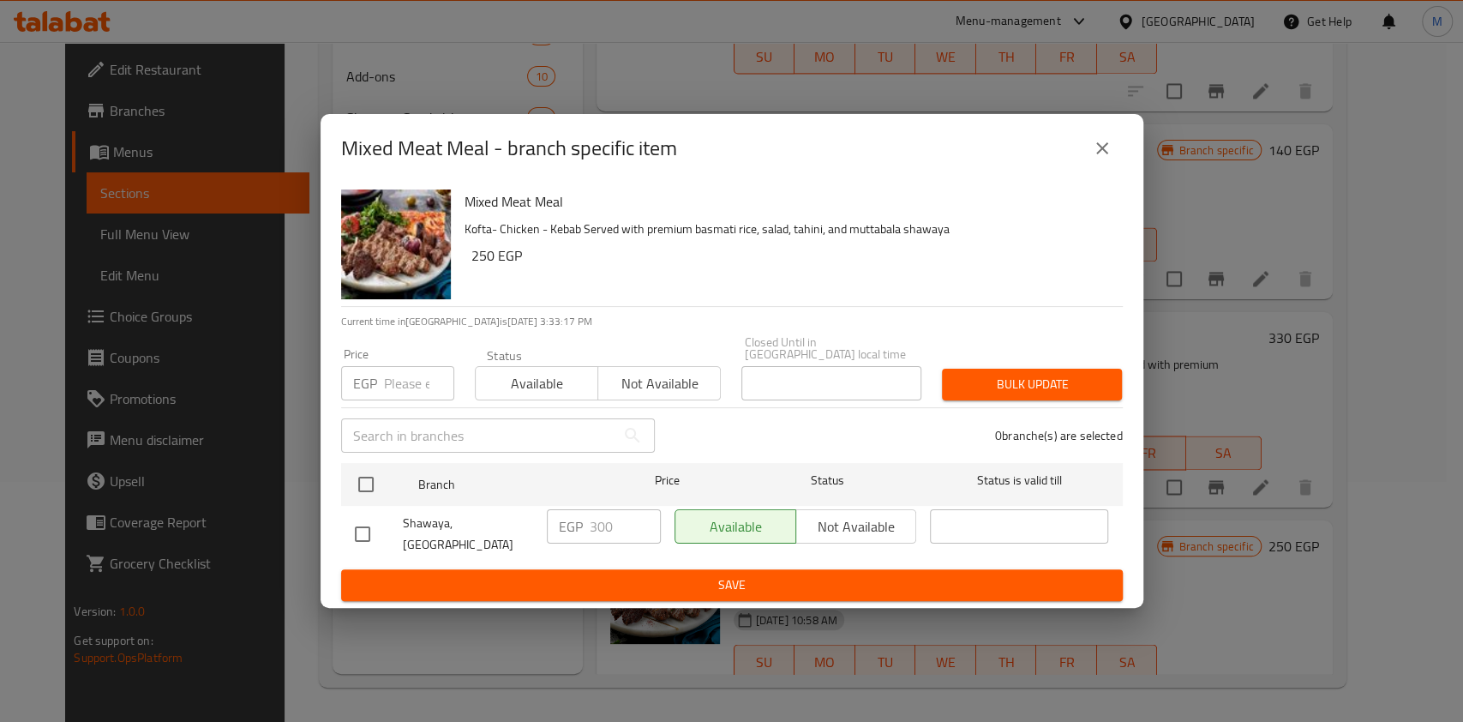
click at [371, 537] on input "checkbox" at bounding box center [363, 534] width 36 height 36
checkbox input "true"
click at [601, 526] on input "300" at bounding box center [625, 526] width 71 height 34
type input "350"
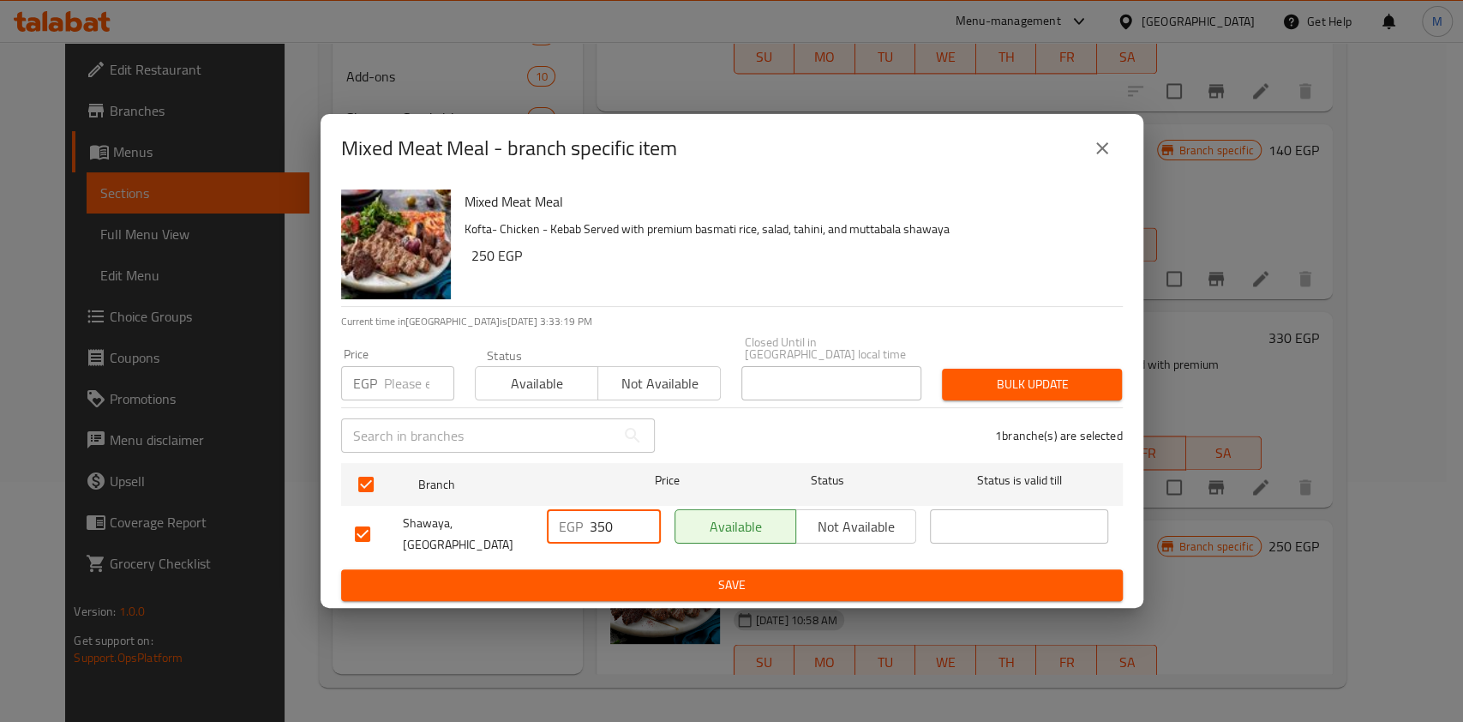
click at [638, 585] on span "Save" at bounding box center [732, 584] width 754 height 21
